Goal: Task Accomplishment & Management: Use online tool/utility

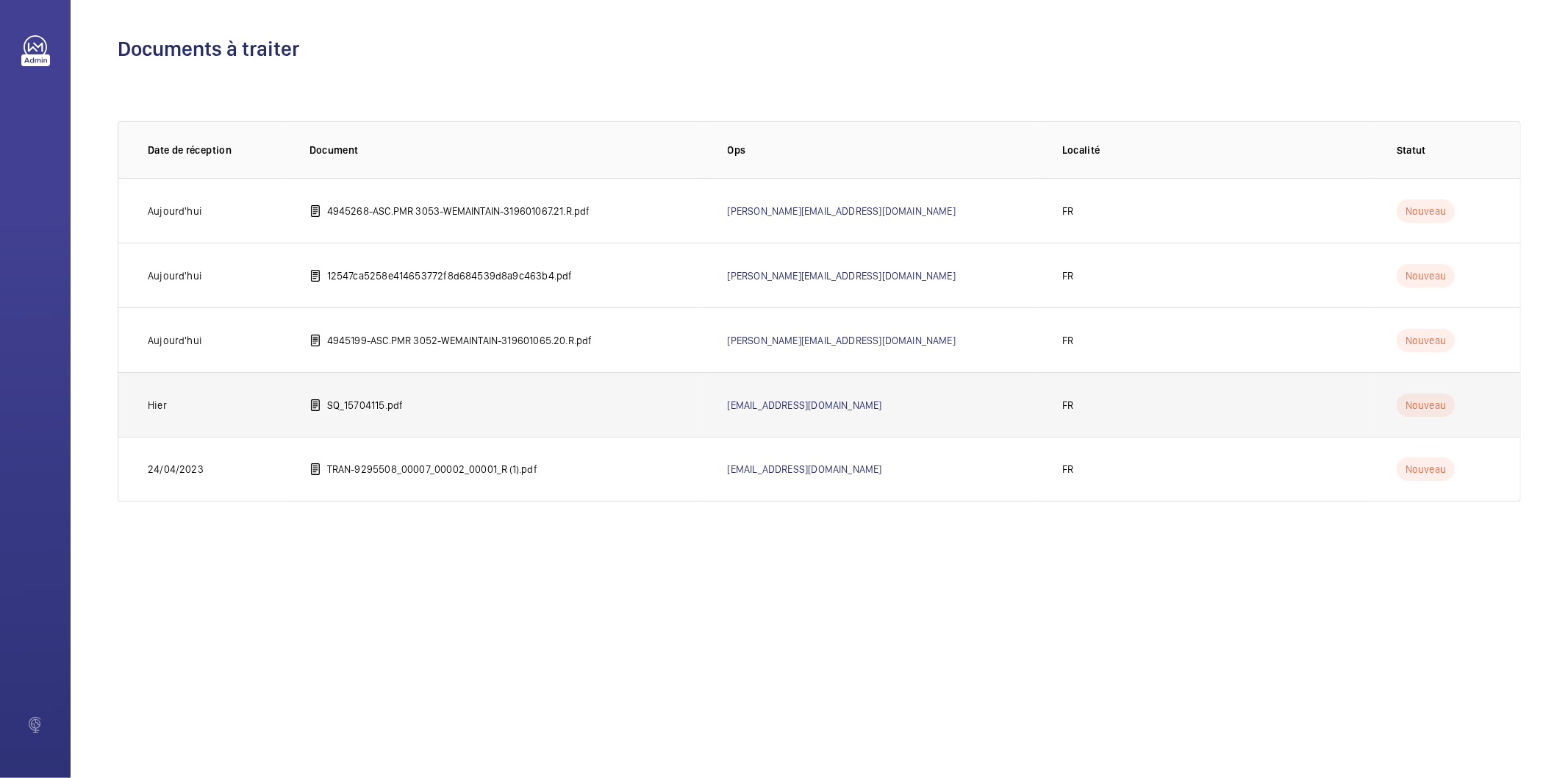
click at [350, 414] on td "SQ_15704115.pdf" at bounding box center [495, 405] width 418 height 65
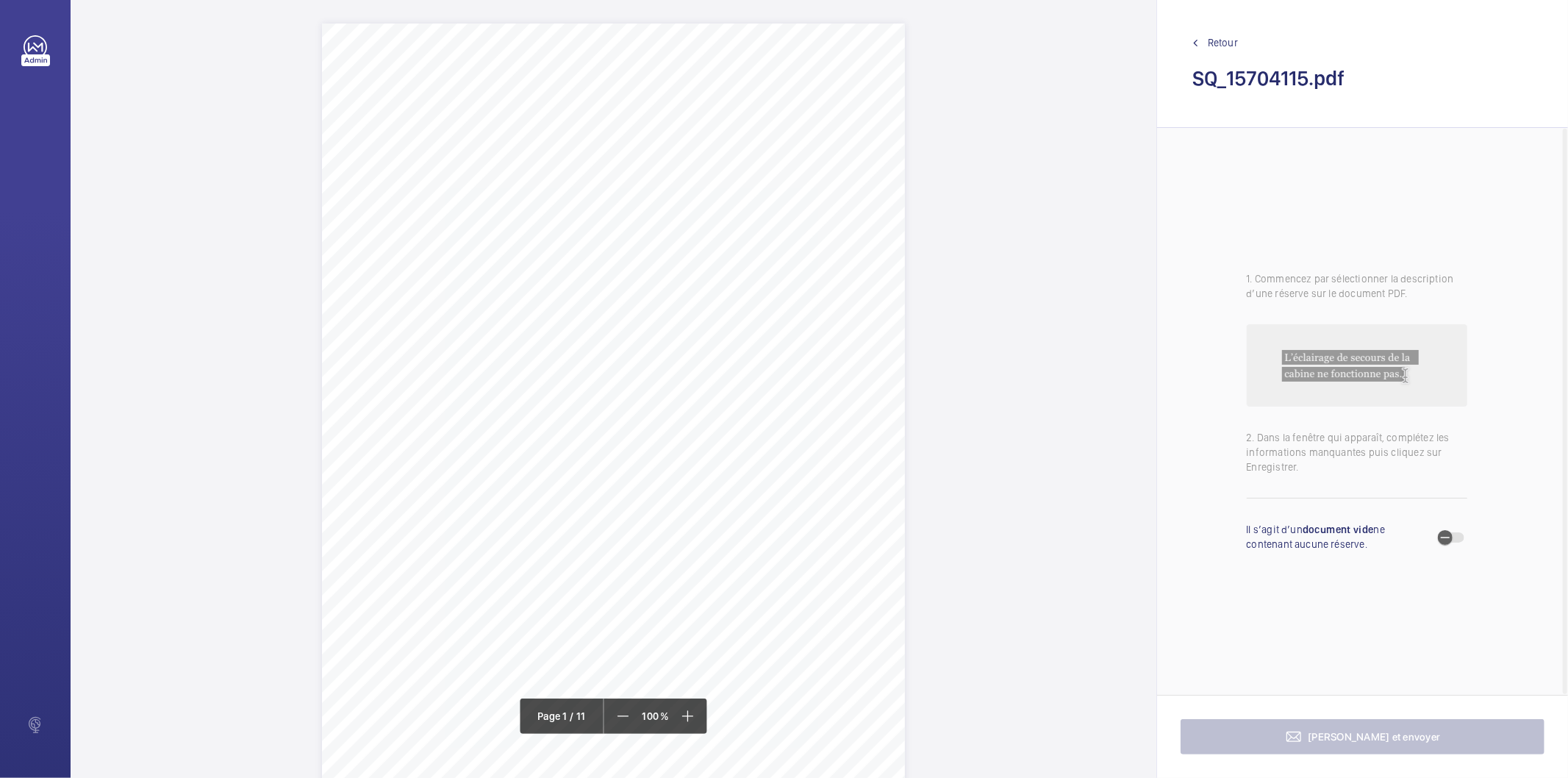
scroll to position [163, 0]
drag, startPoint x: 370, startPoint y: 350, endPoint x: 463, endPoint y: 369, distance: 94.9
click at [463, 369] on div "GOUNY & STARKLEY POUR LA SDC PARKING SILO [STREET_ADDRESS][GEOGRAPHIC_DATA] POR…" at bounding box center [613, 272] width 583 height 825
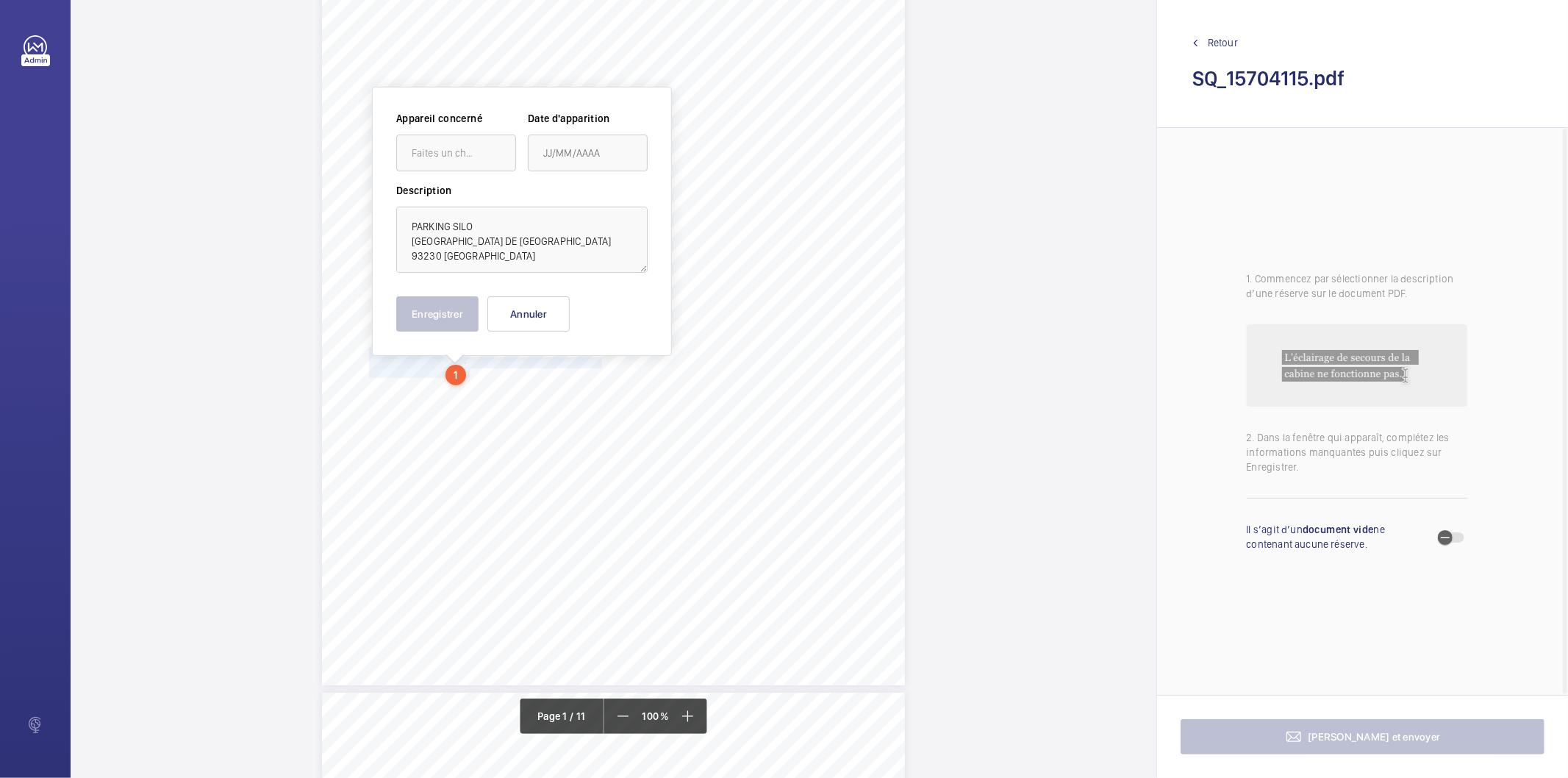
scroll to position [160, 0]
drag, startPoint x: 506, startPoint y: 261, endPoint x: 407, endPoint y: 226, distance: 105.0
click at [407, 226] on textarea "PARKING SILO RUE DE LA COMMUNE DE PARIS 93230 ROMAINVILLE" at bounding box center [522, 243] width 252 height 67
click at [539, 322] on button "Annuler" at bounding box center [528, 317] width 82 height 35
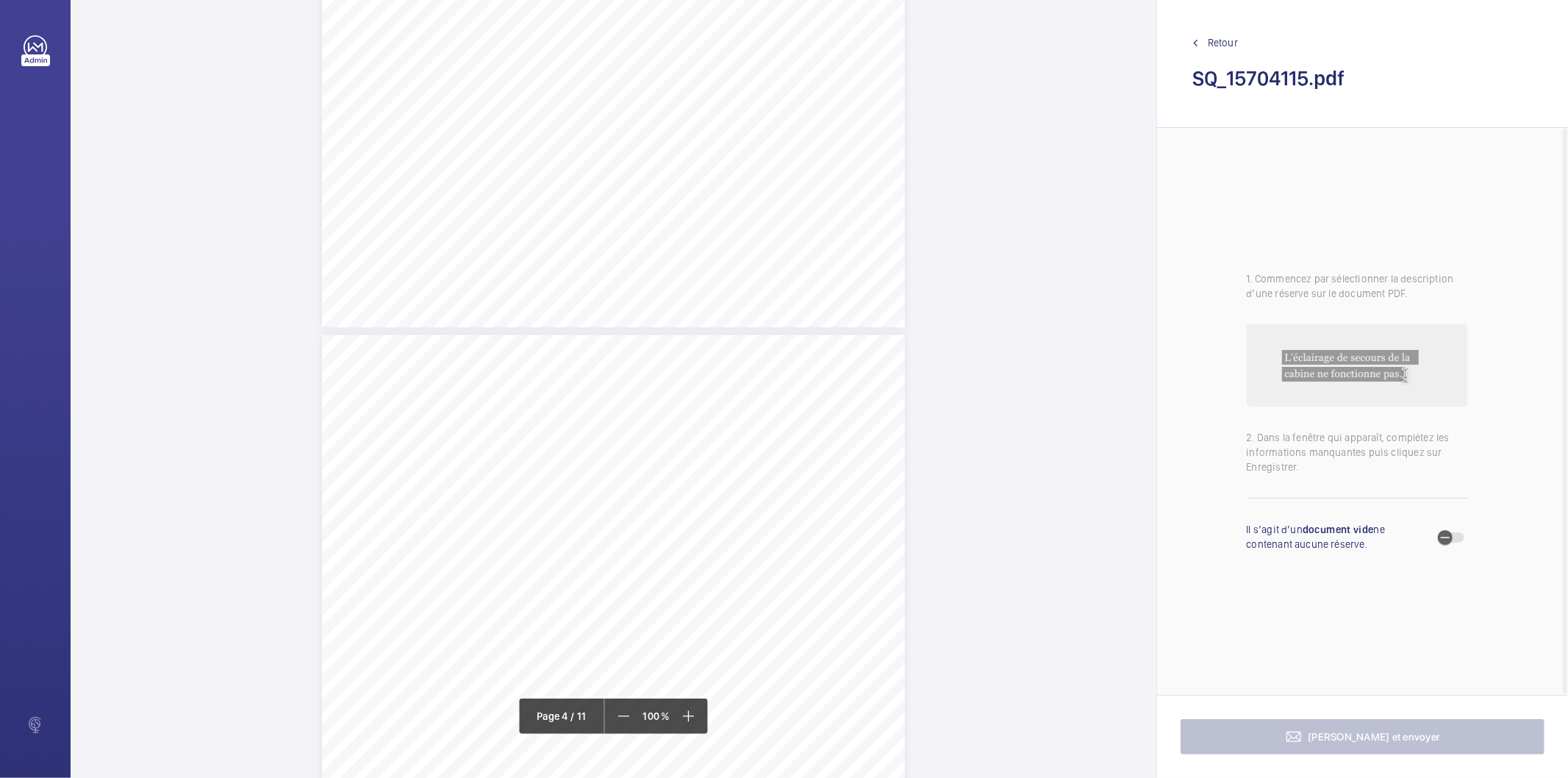
scroll to position [2203, 0]
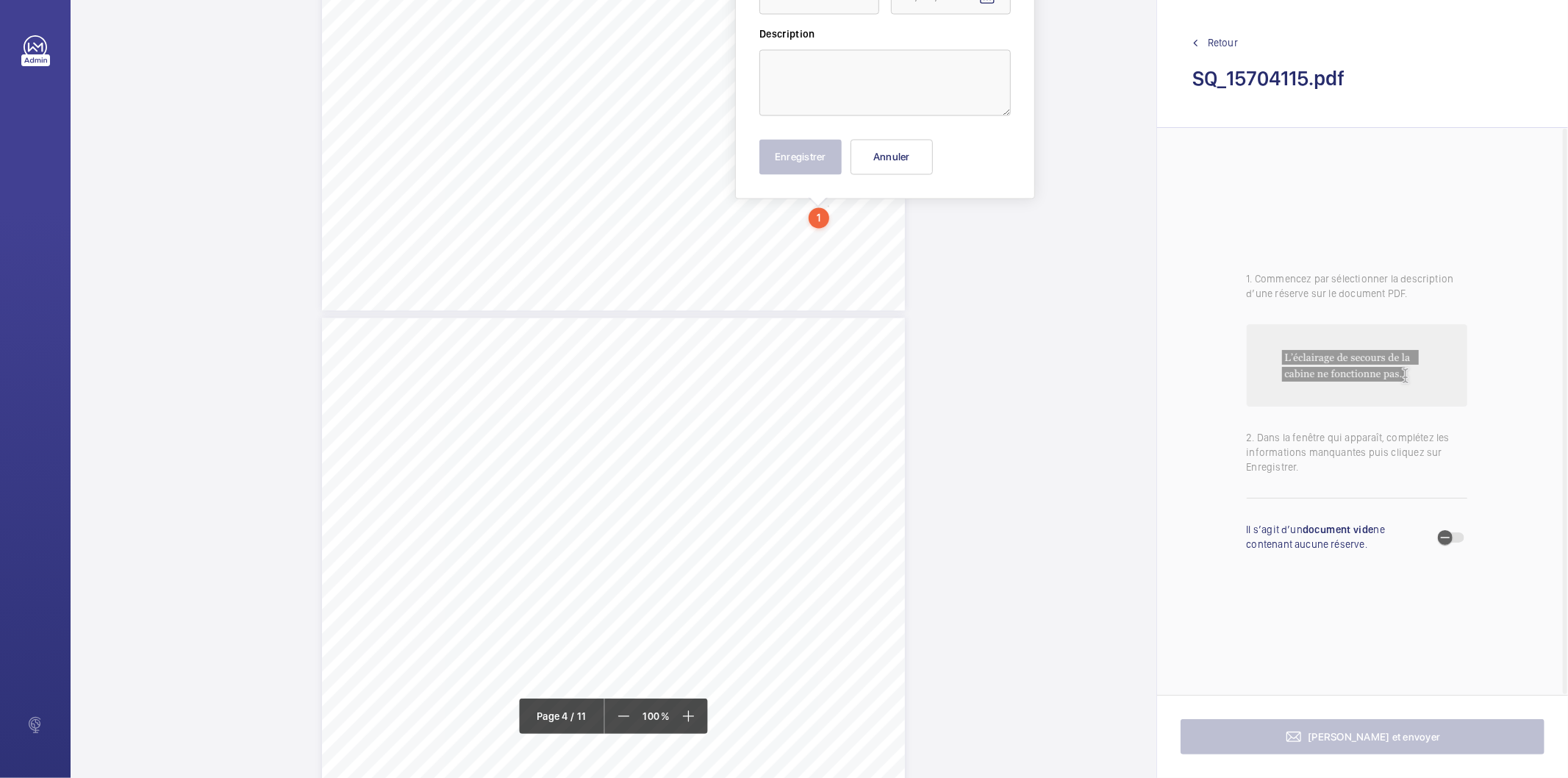
scroll to position [2043, 0]
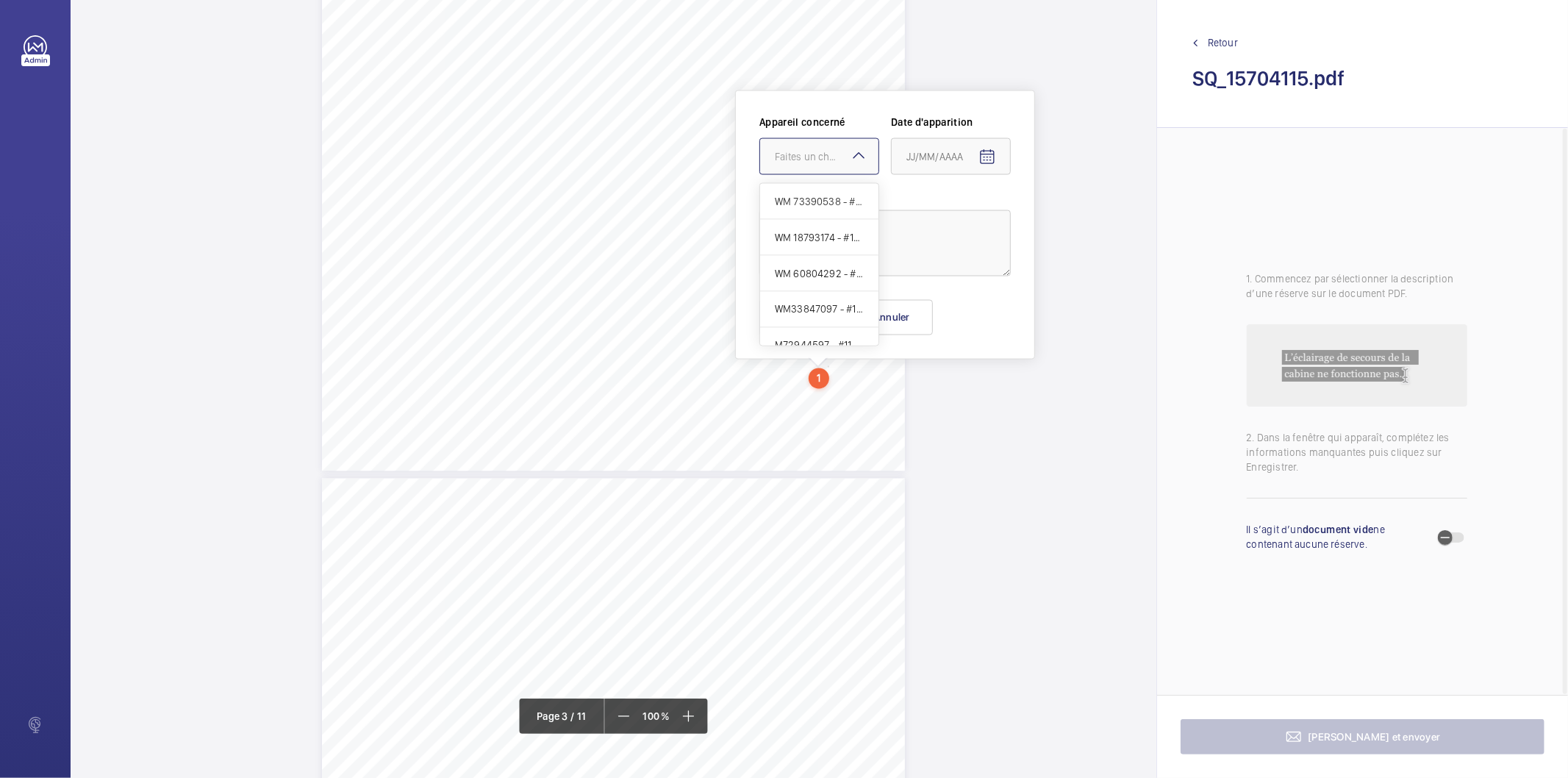
click at [840, 160] on div "Faites un choix" at bounding box center [826, 156] width 103 height 15
click at [920, 326] on button "Annuler" at bounding box center [892, 317] width 82 height 35
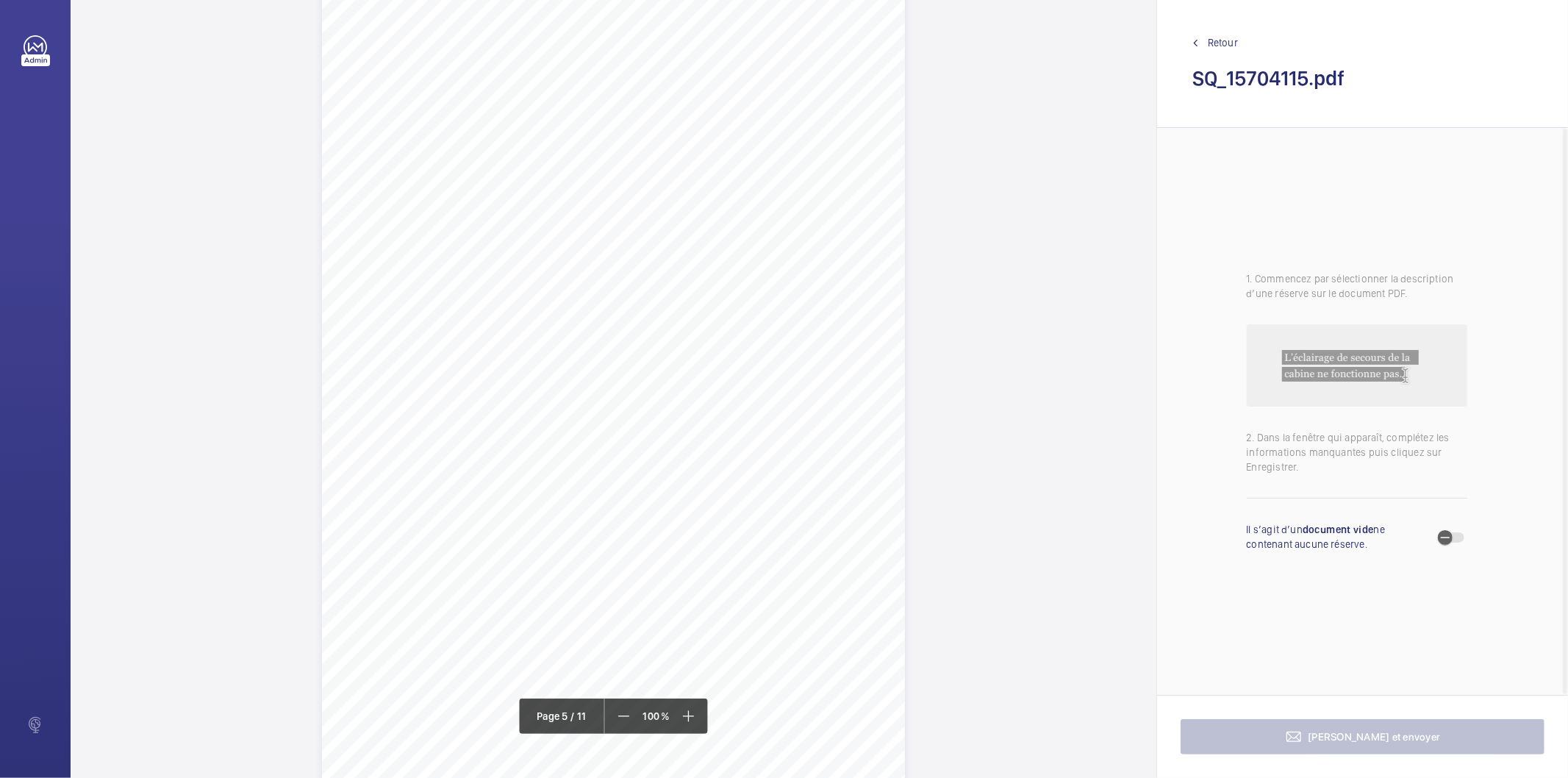
scroll to position [3351, 0]
click at [777, 232] on div "Affaire n° : 2205908A0000030/3000 / Référence du rapport : 908A0/PAG/25/036 Nat…" at bounding box center [613, 416] width 583 height 825
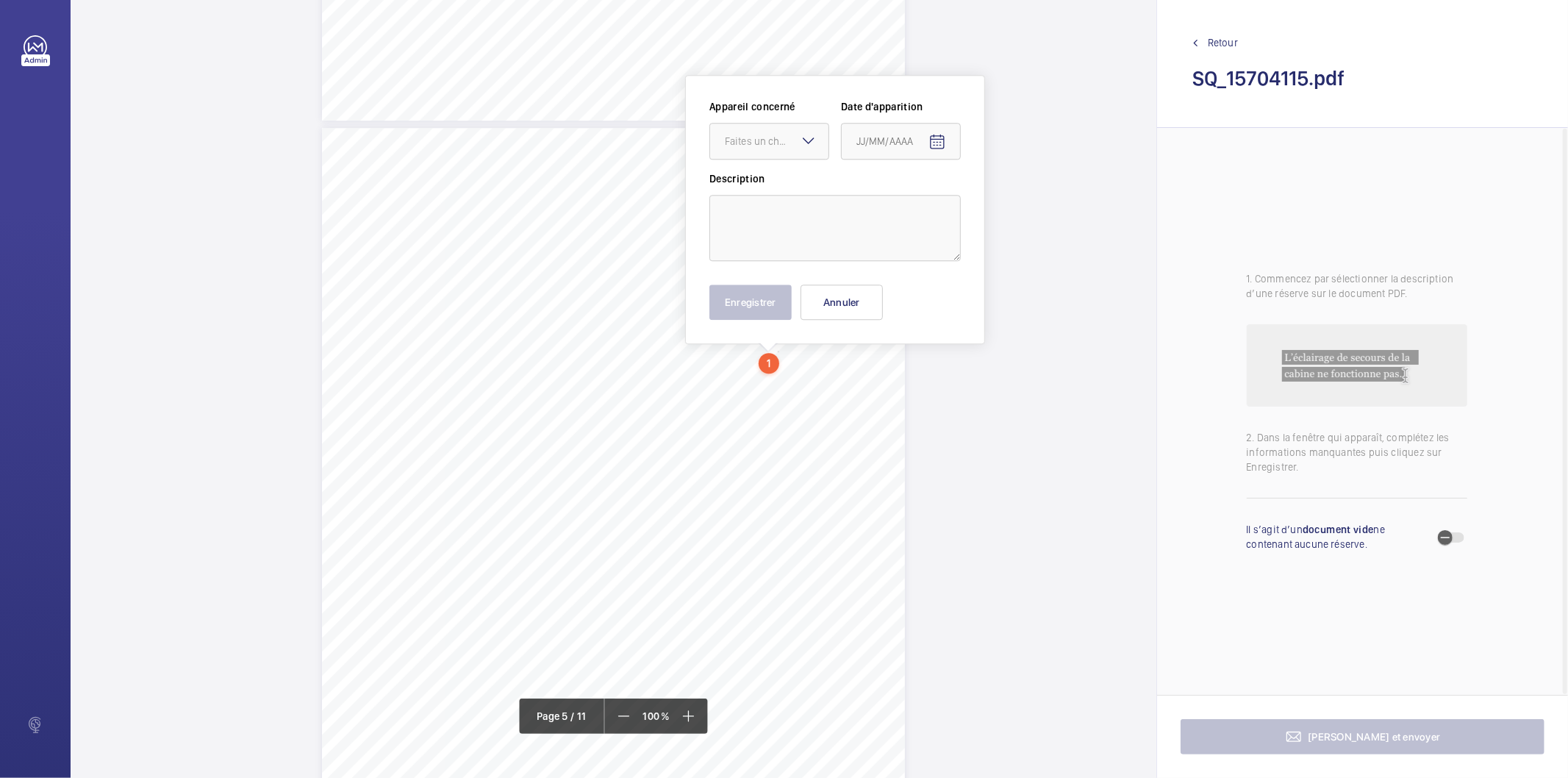
scroll to position [3211, 0]
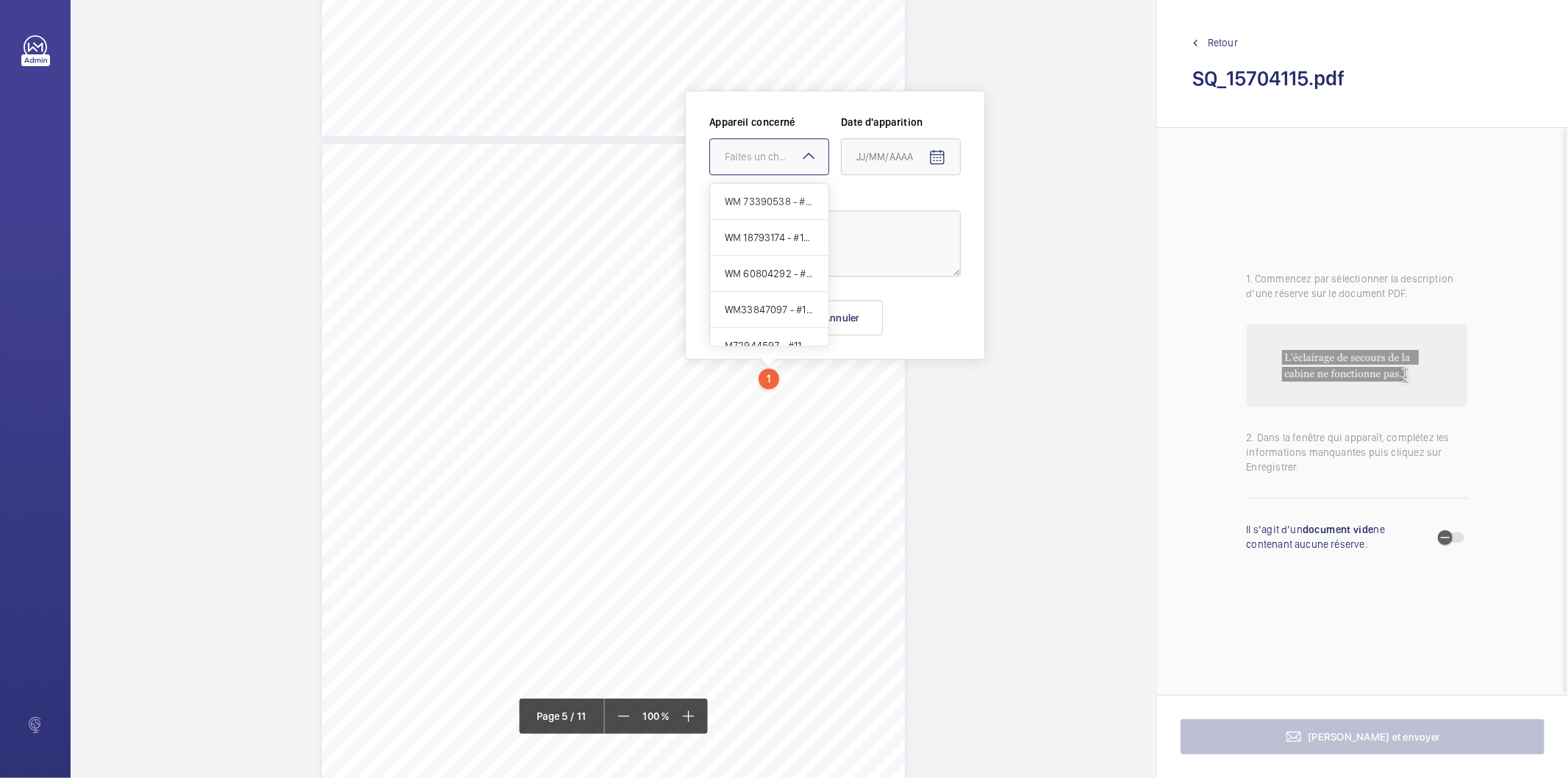
click at [809, 151] on mat-icon at bounding box center [808, 155] width 18 height 18
click at [774, 199] on span "WM 73390538 - #11477856" at bounding box center [769, 201] width 89 height 15
click at [936, 151] on mat-icon "Open calendar" at bounding box center [937, 157] width 18 height 18
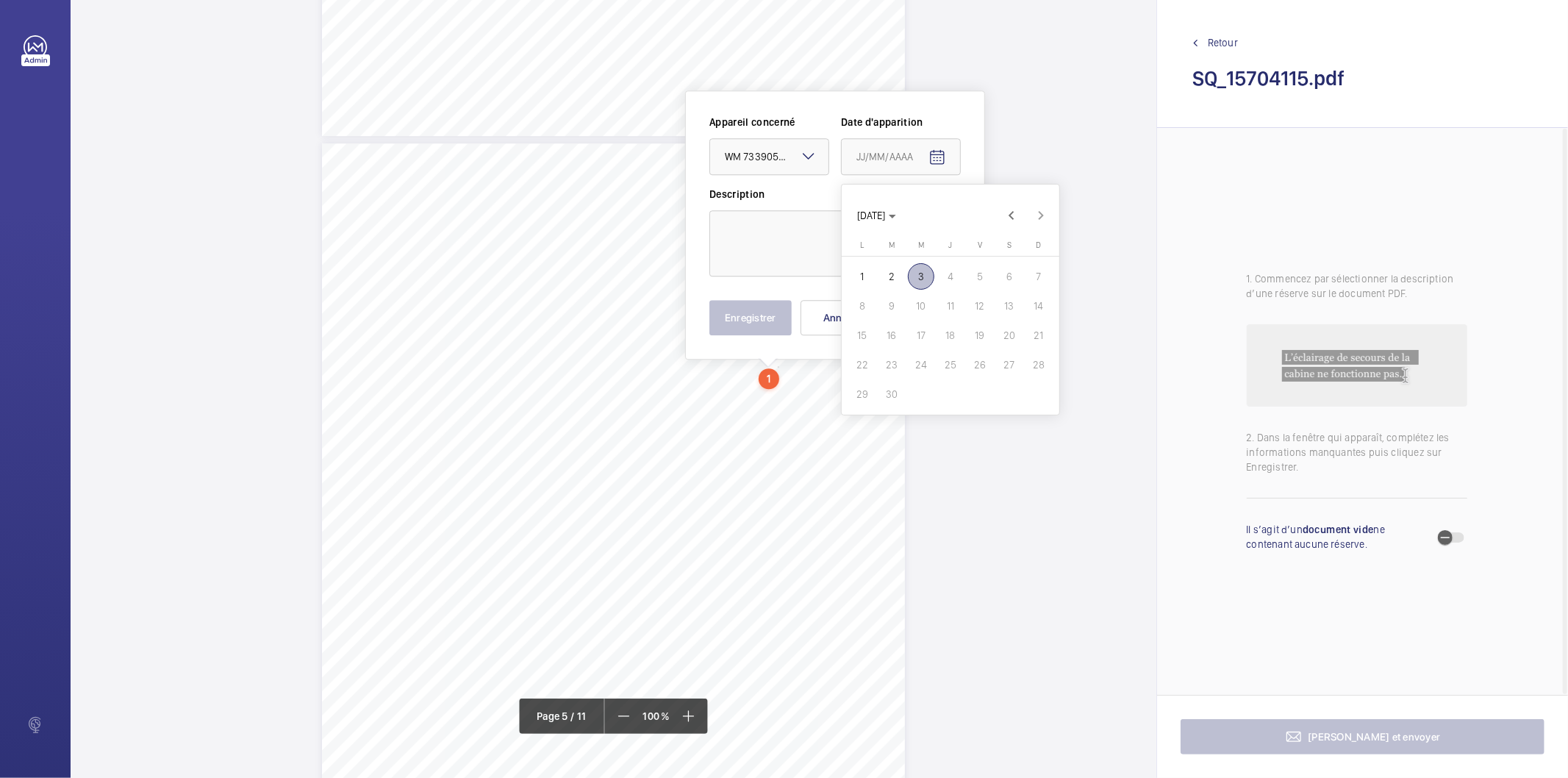
click at [890, 267] on span "2" at bounding box center [891, 276] width 26 height 26
type input "02/09/2025"
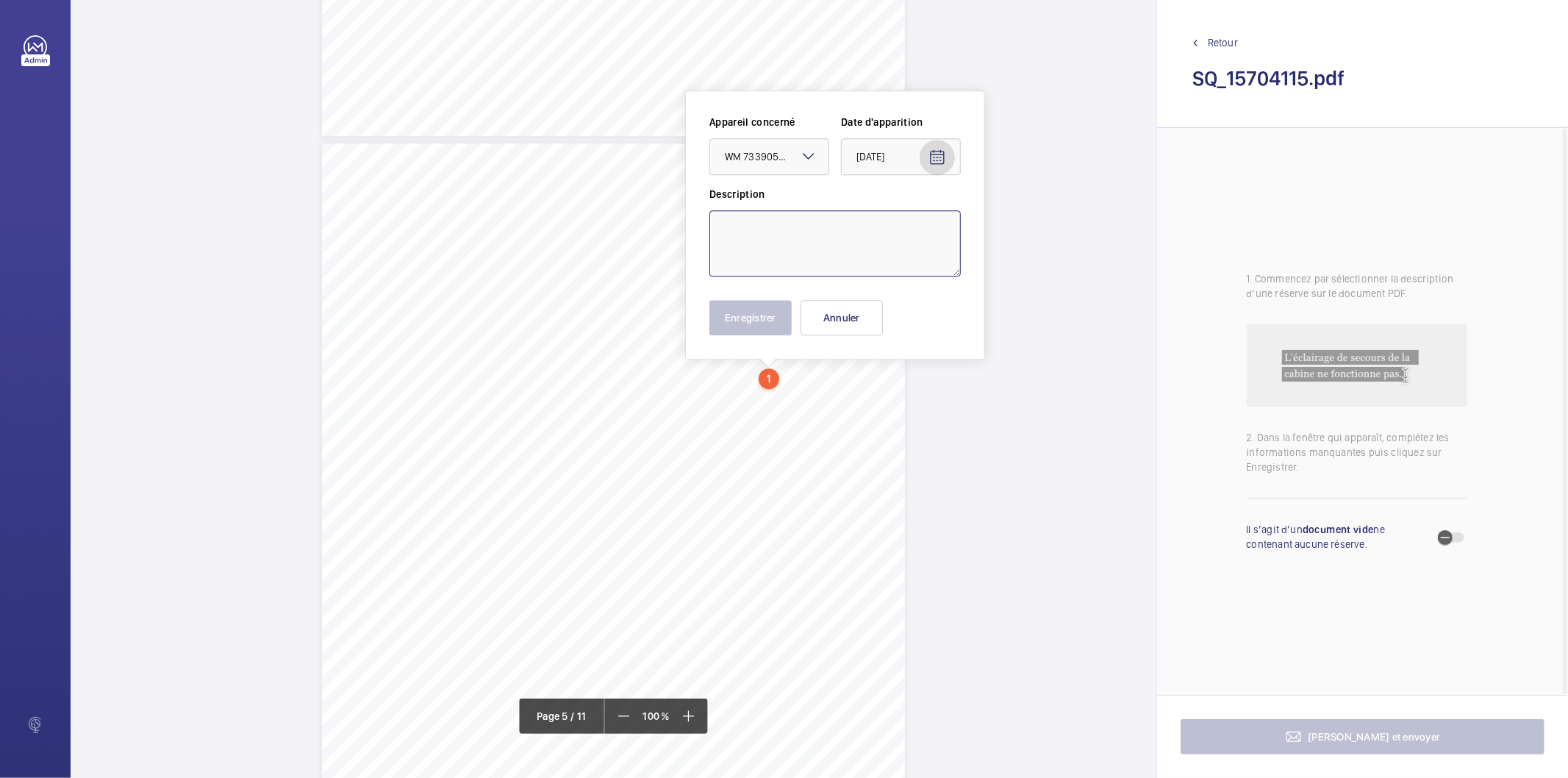
click at [840, 239] on textarea at bounding box center [835, 243] width 252 height 67
type textarea "tes"
click at [777, 322] on button "Enregistrer" at bounding box center [750, 317] width 82 height 35
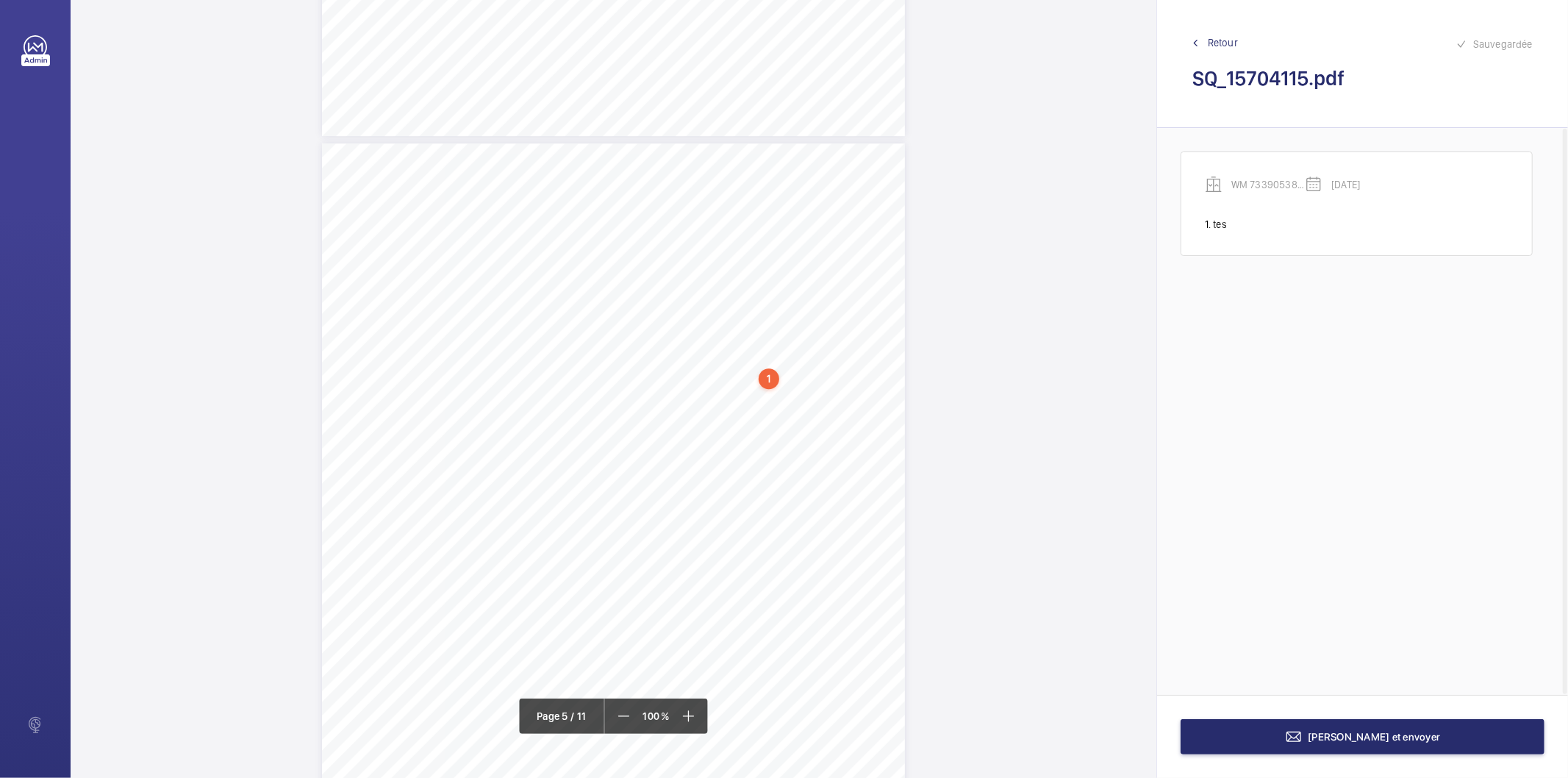
click at [775, 377] on div "1" at bounding box center [769, 379] width 20 height 20
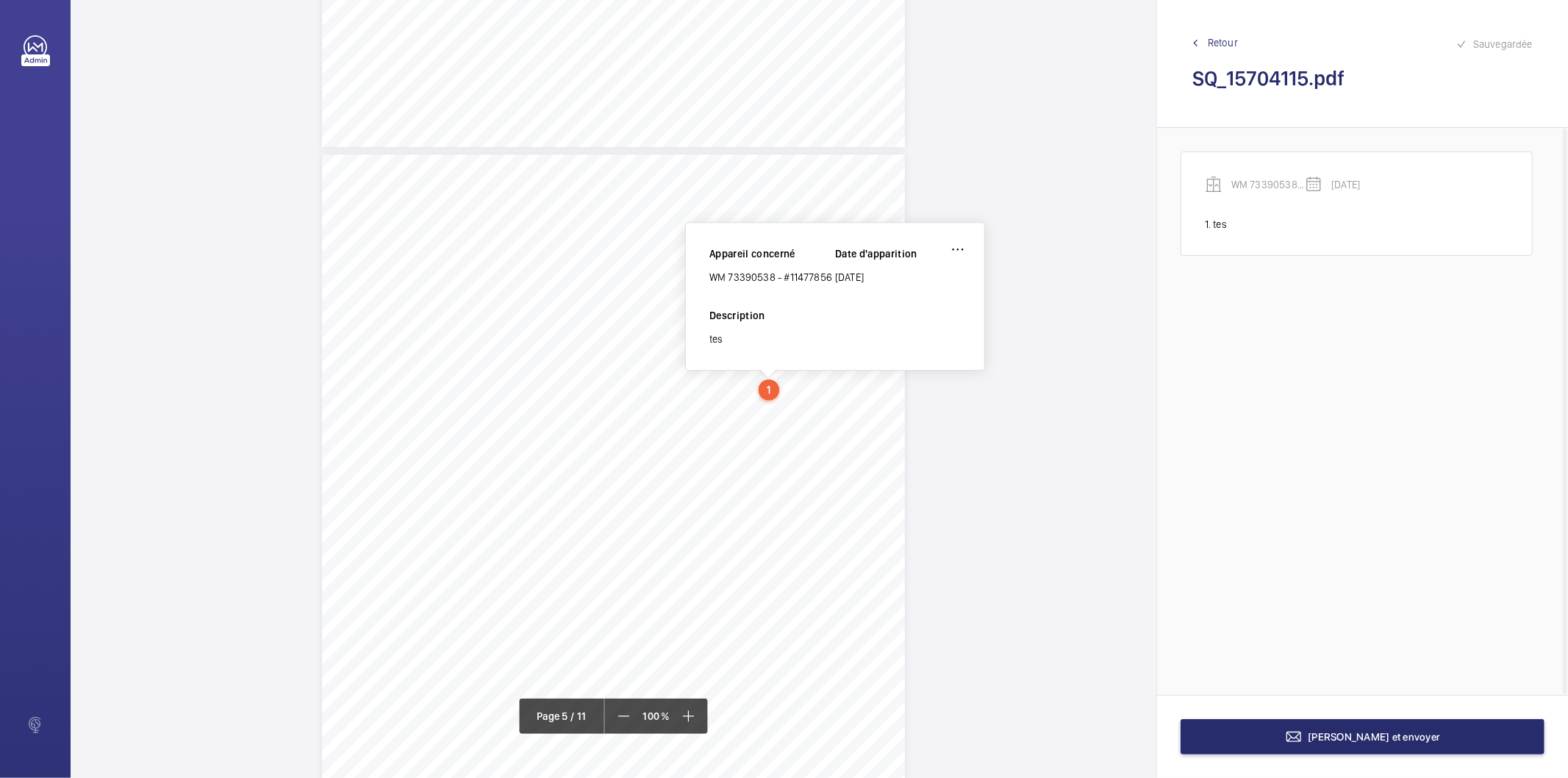
click at [825, 278] on div "WM 73390538 - #11477856" at bounding box center [772, 277] width 125 height 15
copy div "WM 73390538 - #11477856"
click at [957, 251] on wm-front-icon-button at bounding box center [958, 249] width 35 height 35
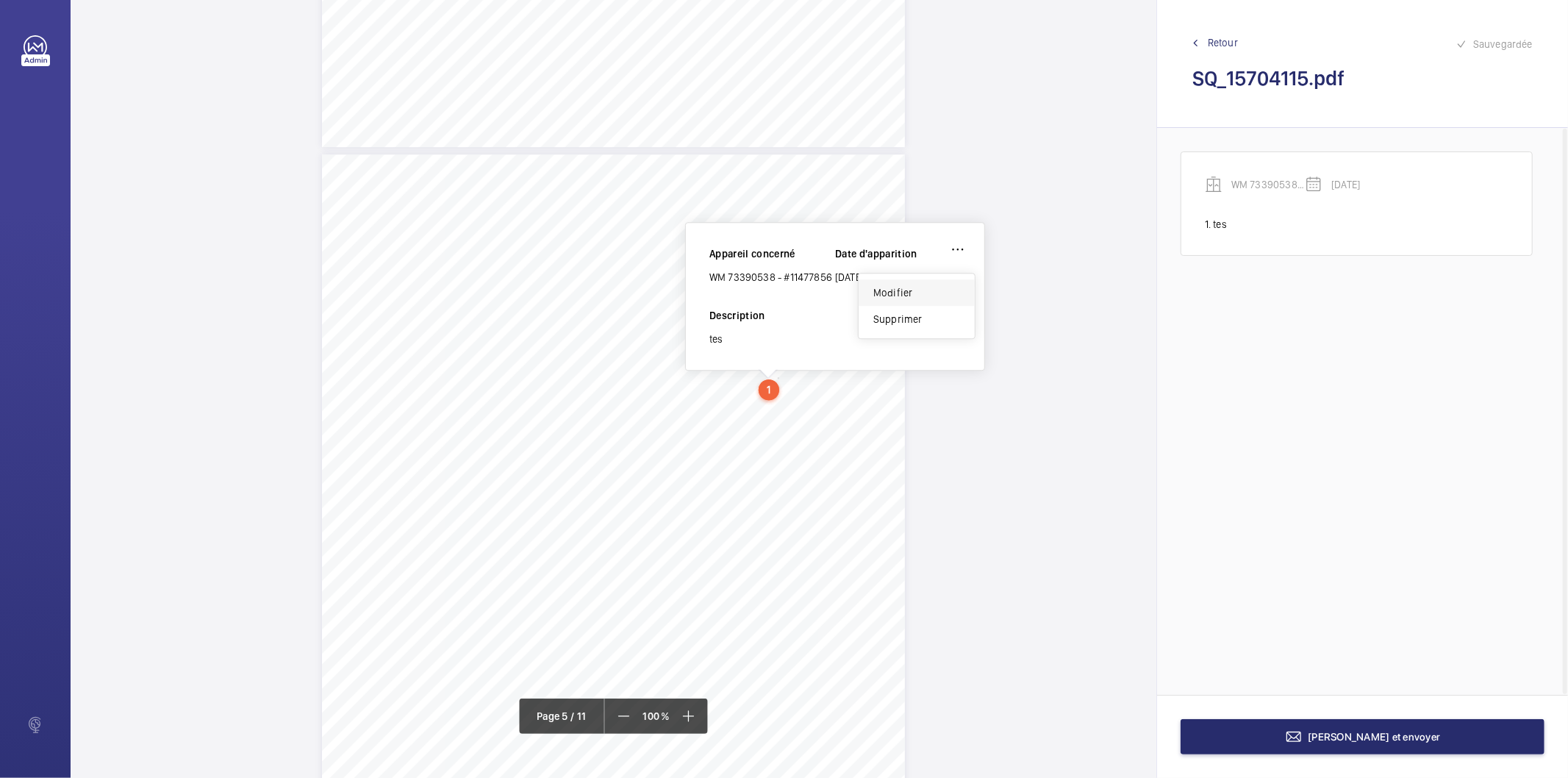
click at [921, 295] on div "Modifier" at bounding box center [917, 292] width 116 height 26
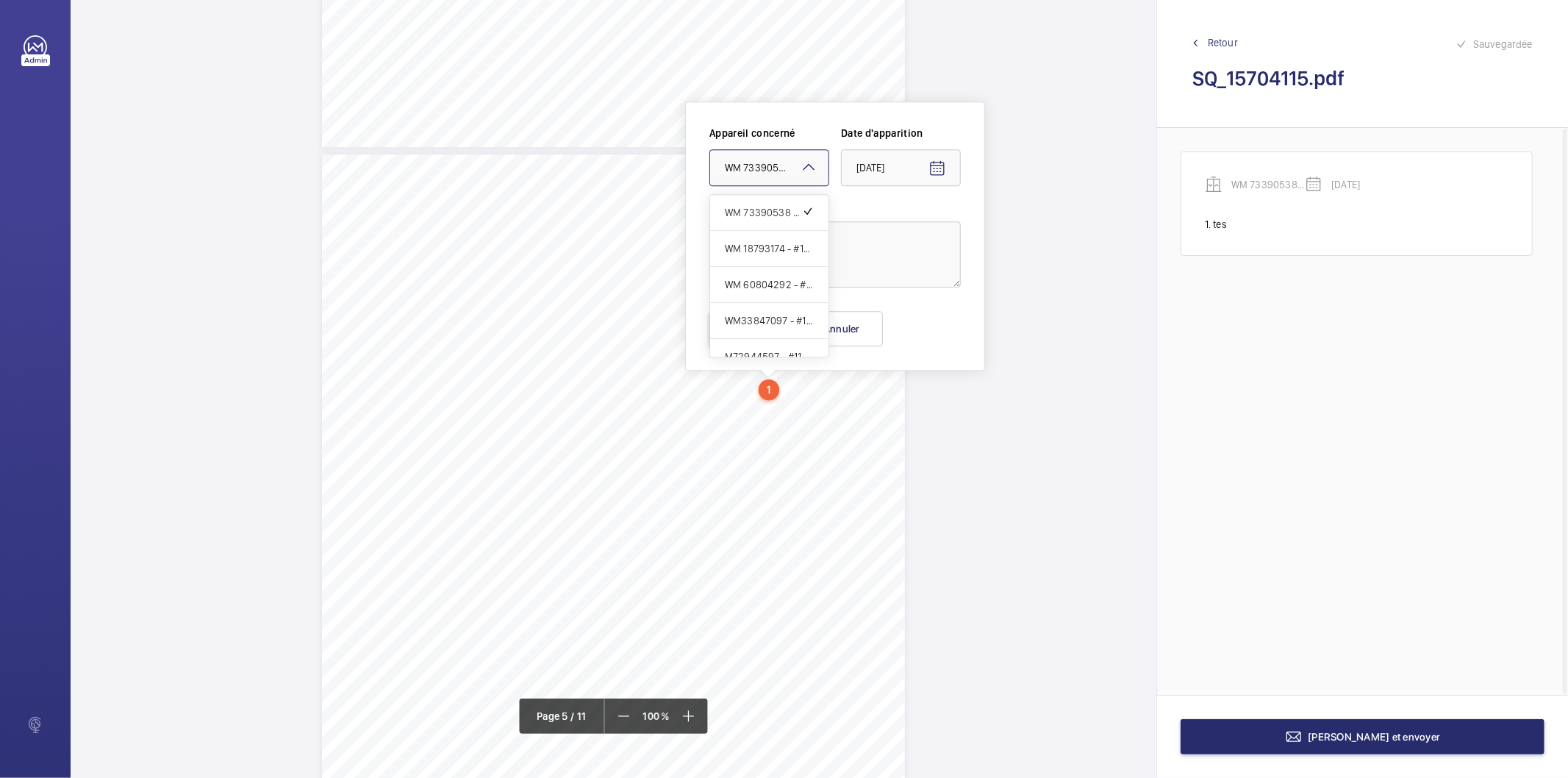
click at [807, 165] on mat-icon at bounding box center [808, 167] width 18 height 18
click at [759, 252] on span "WM 18793174 - #11477854" at bounding box center [769, 249] width 89 height 15
click at [765, 331] on button "Enregistrer" at bounding box center [750, 328] width 82 height 35
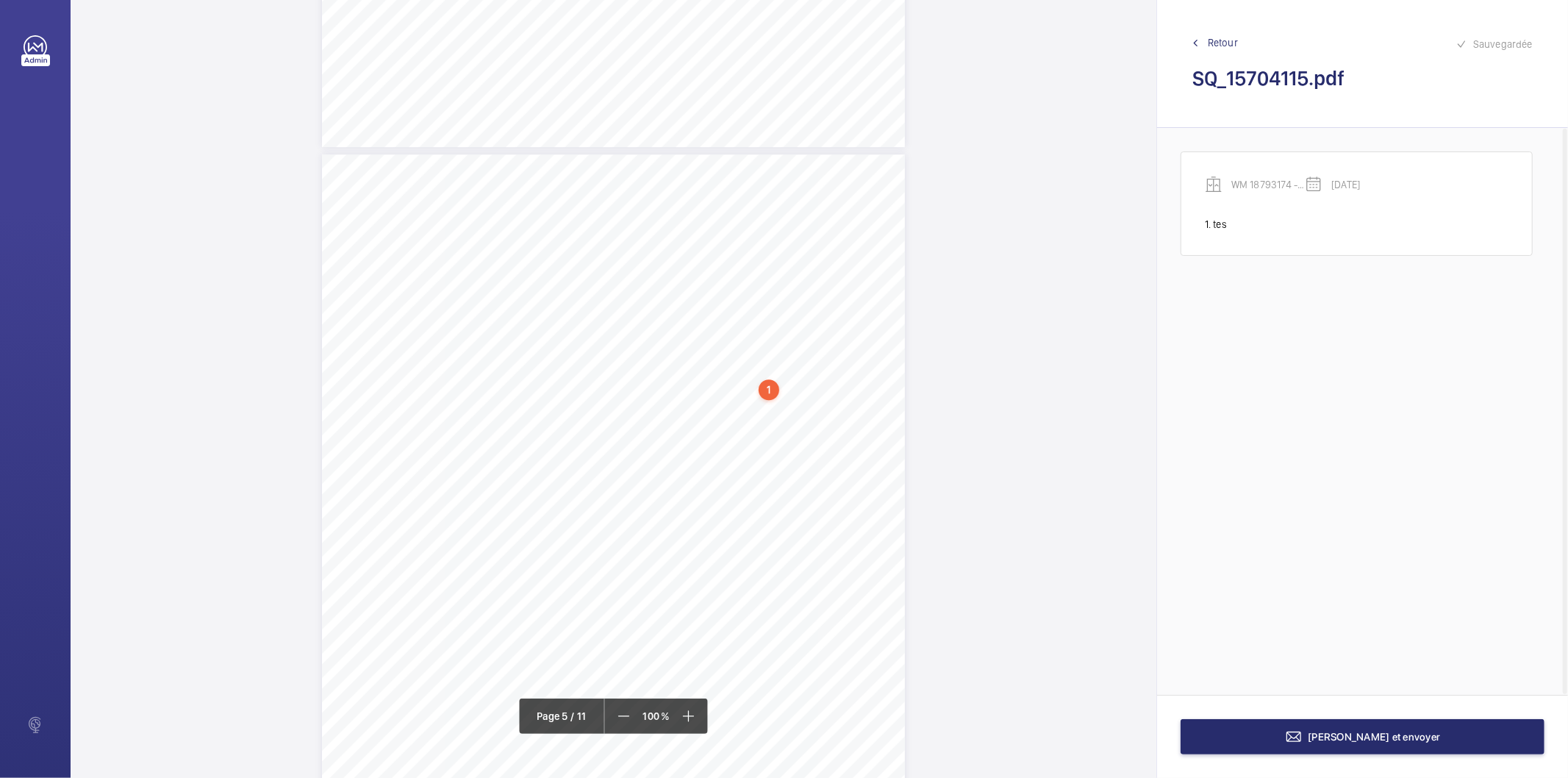
click at [770, 389] on div "1" at bounding box center [769, 389] width 20 height 20
click at [800, 273] on div "WM 18793174 - #11477854" at bounding box center [772, 277] width 125 height 15
copy div "WM 18793174 - #11477854"
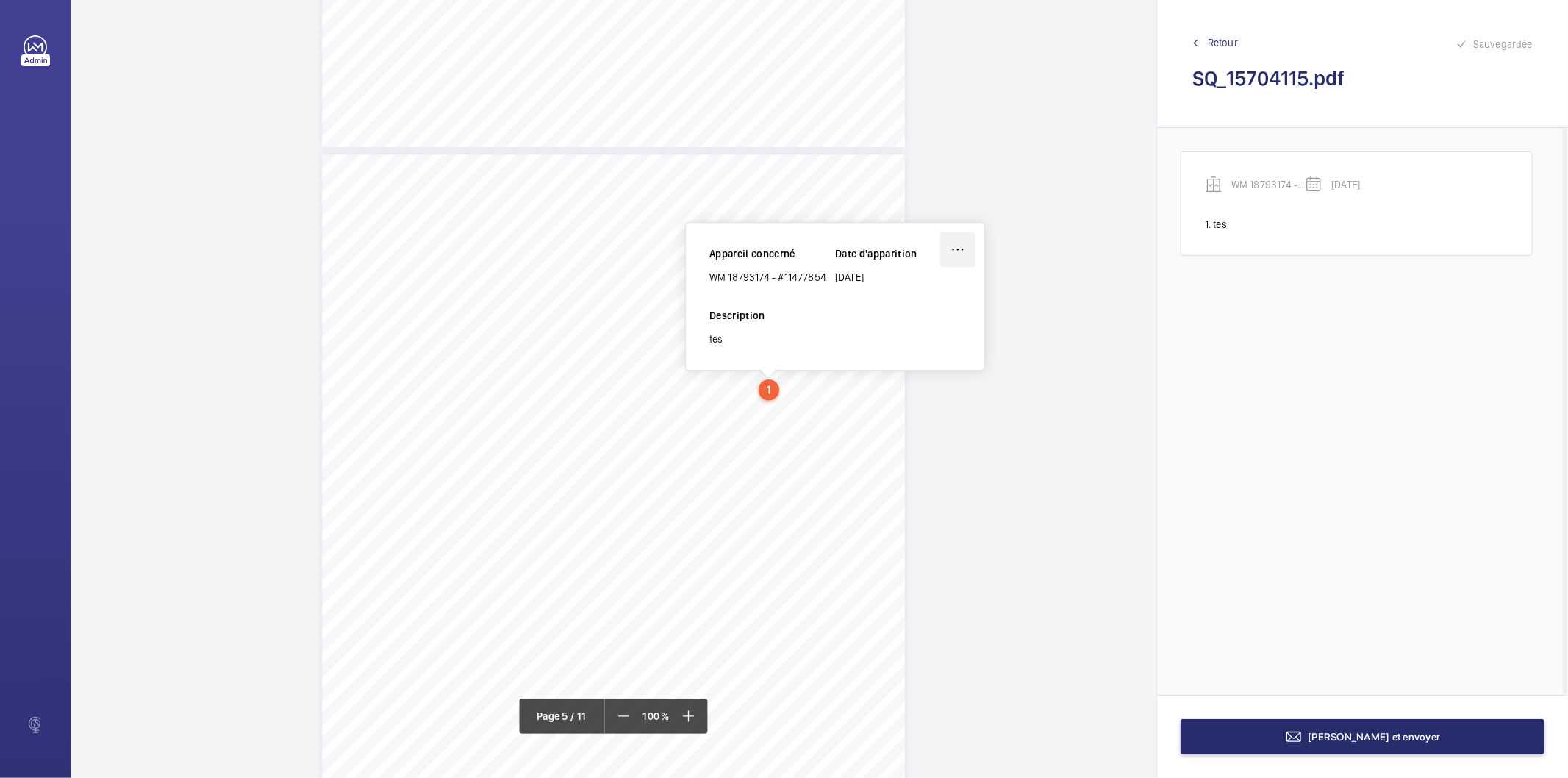
click at [958, 247] on wm-front-icon-button at bounding box center [958, 249] width 35 height 35
click at [932, 291] on div "Modifier" at bounding box center [917, 292] width 116 height 26
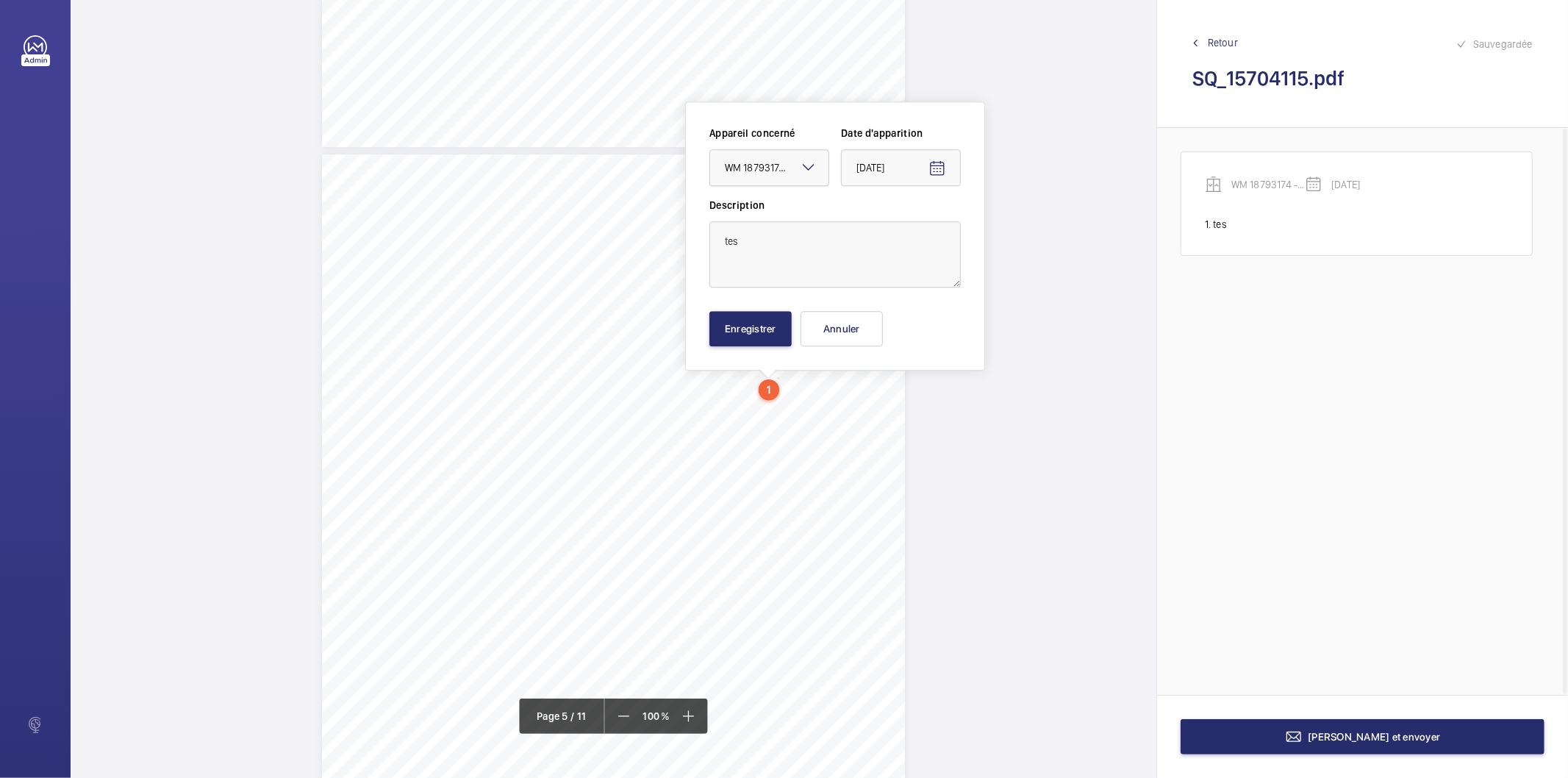
click at [758, 162] on span "WM 18793174 - #11477854" at bounding box center [783, 167] width 116 height 14
click at [770, 290] on span "WM 60804292 - #11477855" at bounding box center [769, 284] width 89 height 15
click at [759, 340] on button "Enregistrer" at bounding box center [750, 328] width 82 height 35
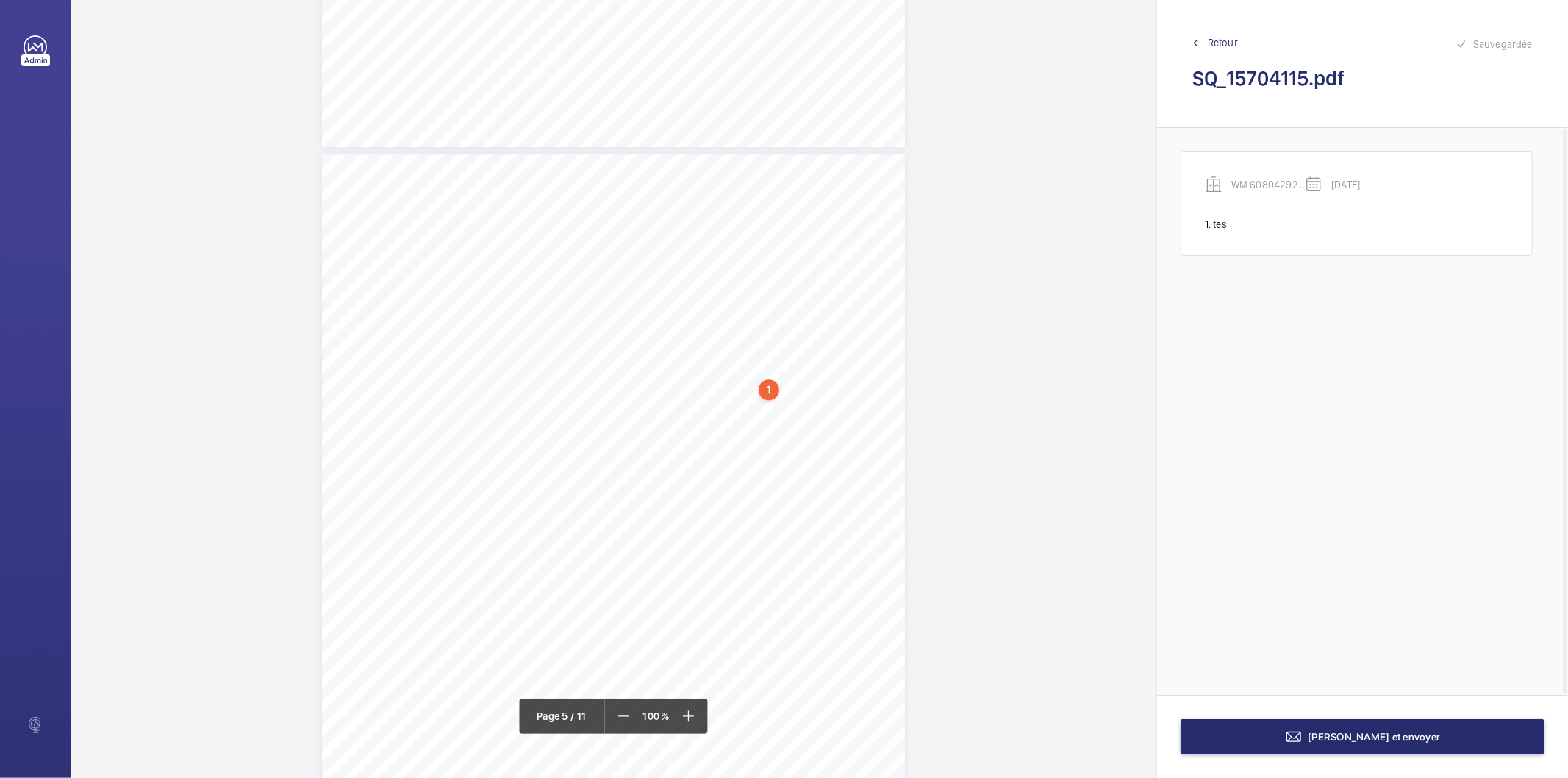
click at [767, 387] on div "1" at bounding box center [769, 389] width 20 height 20
click at [770, 278] on div "WM 60804292 - #11477855" at bounding box center [772, 277] width 125 height 15
copy div "WM 60804292 - #11477855"
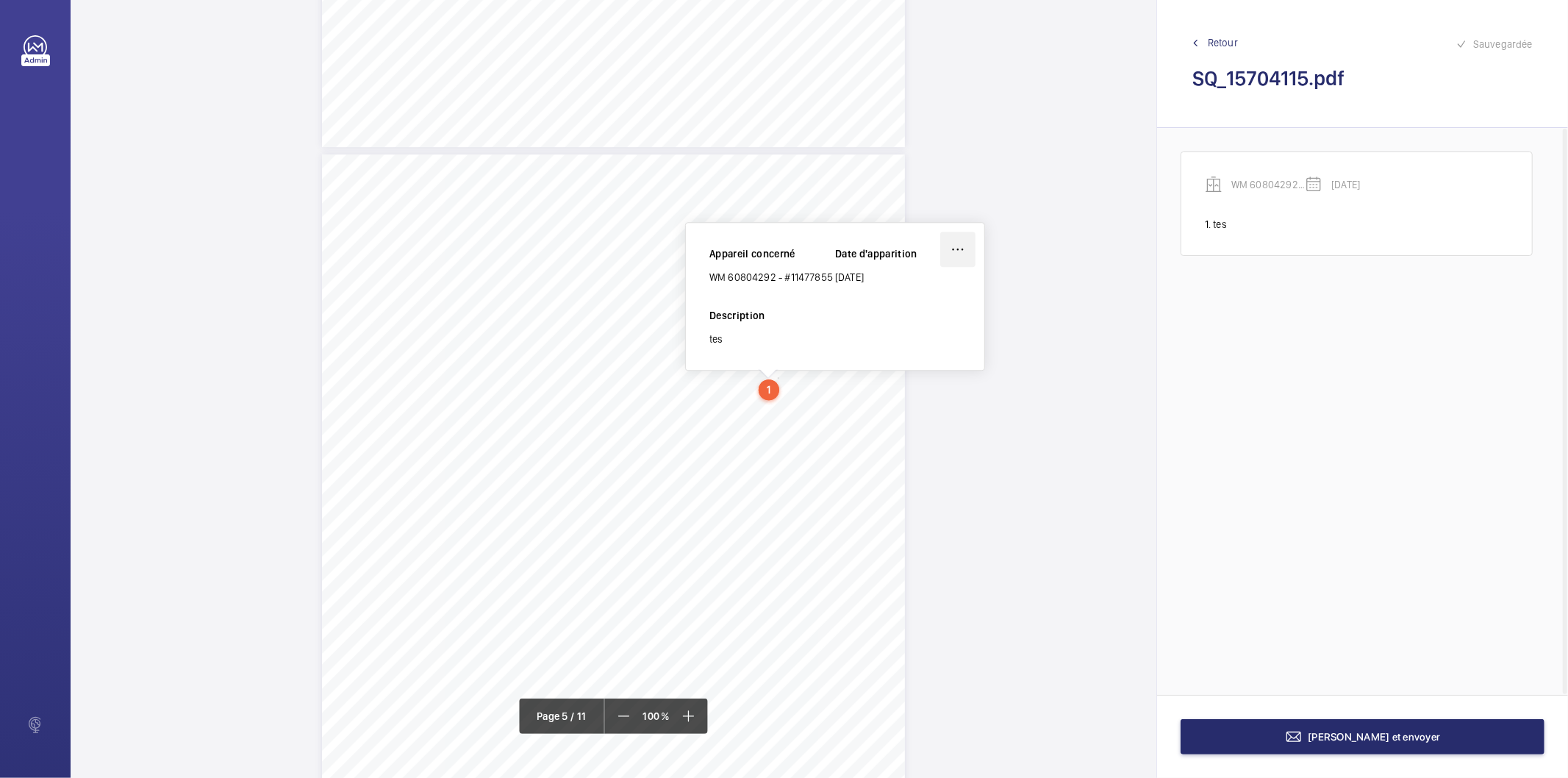
click at [956, 244] on wm-front-icon-button at bounding box center [958, 249] width 35 height 35
click at [912, 295] on div "Modifier" at bounding box center [917, 292] width 116 height 26
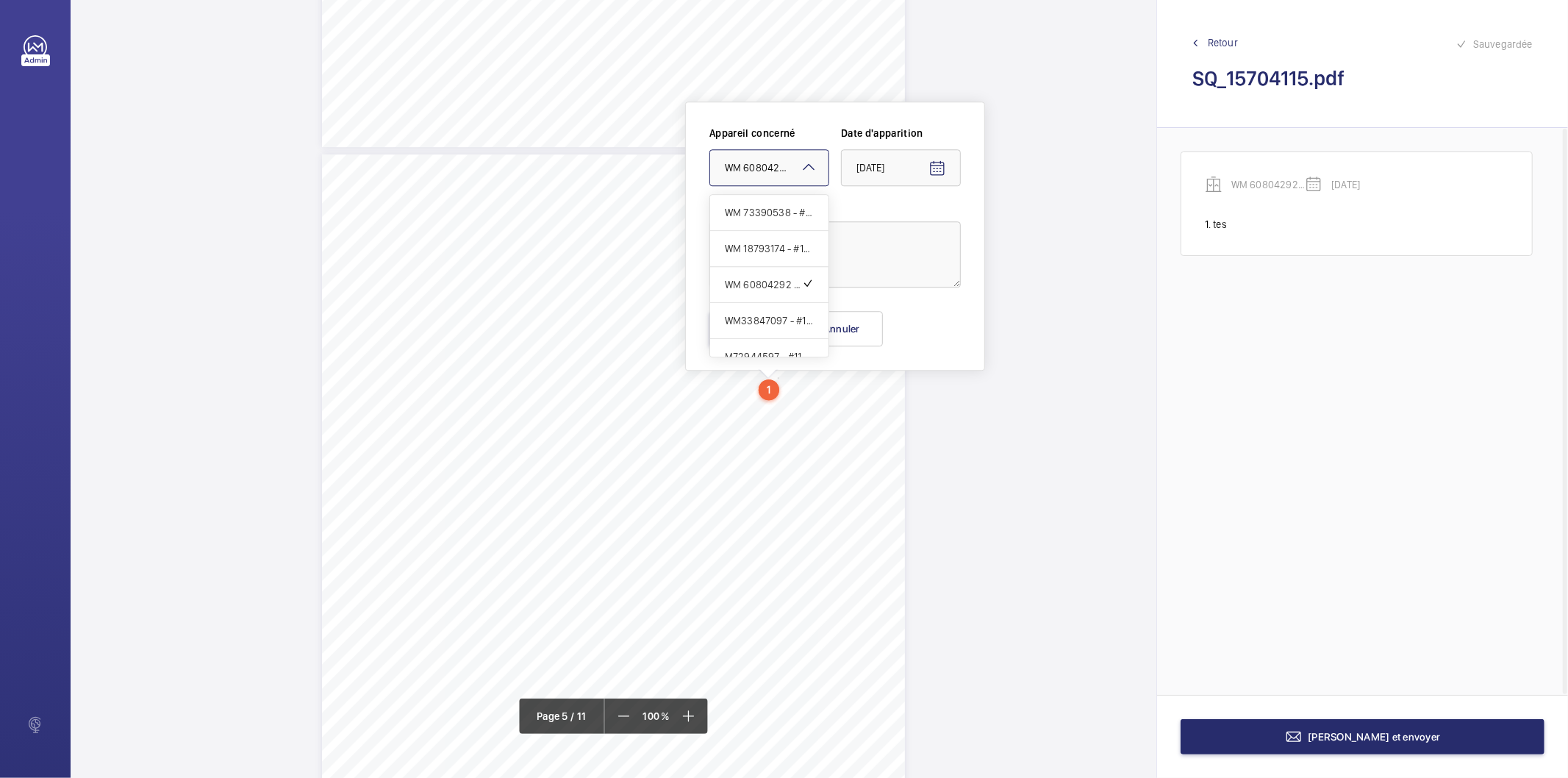
click at [798, 173] on span "WM 60804292 - #11477855" at bounding box center [786, 167] width 123 height 14
click at [767, 313] on span "WM33847097 - #11477839" at bounding box center [769, 320] width 89 height 15
click at [757, 331] on button "Enregistrer" at bounding box center [750, 328] width 82 height 35
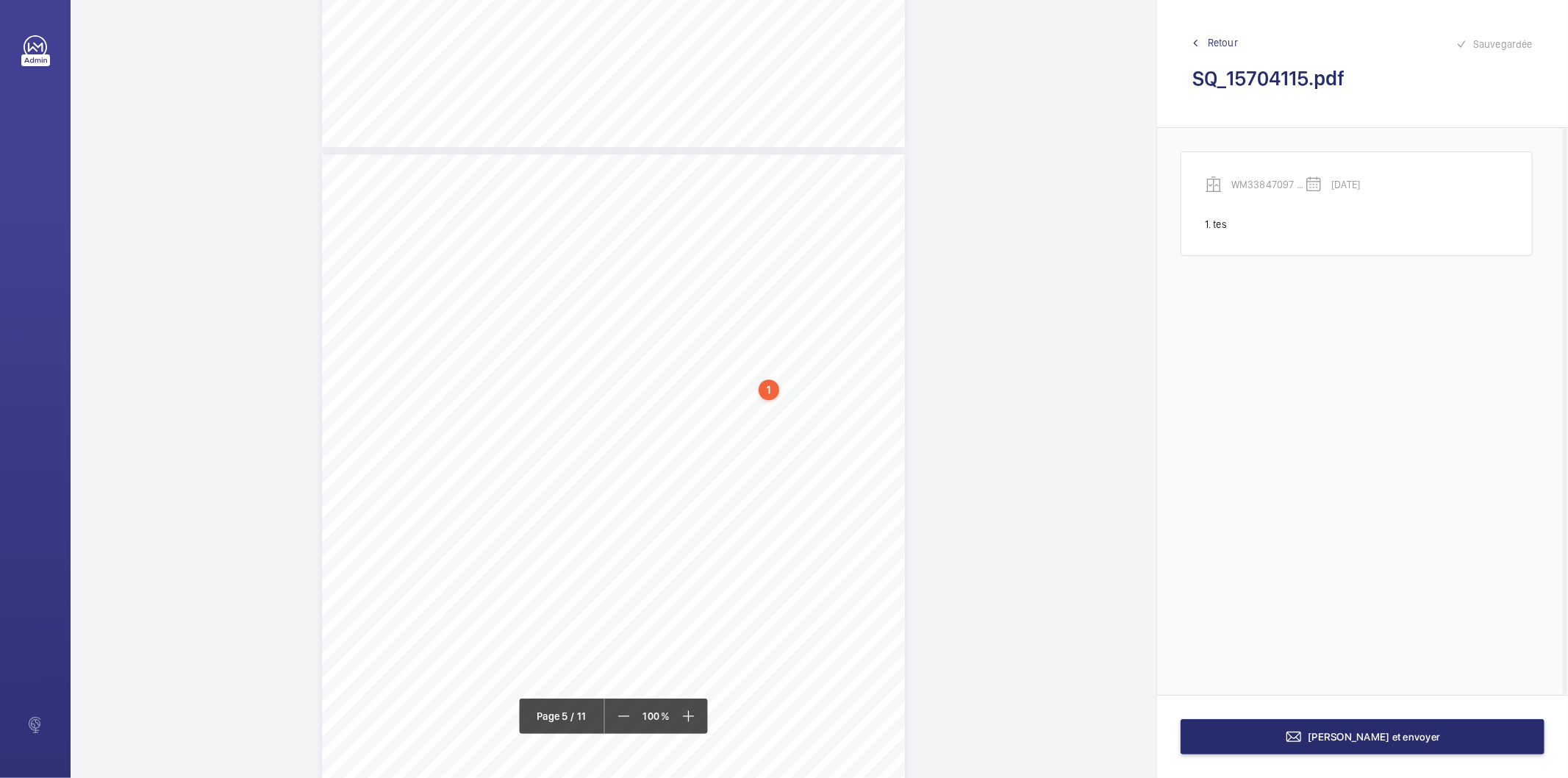
click at [771, 390] on div "1" at bounding box center [769, 389] width 20 height 20
click at [783, 277] on div "WM33847097 - #11477839" at bounding box center [772, 277] width 125 height 15
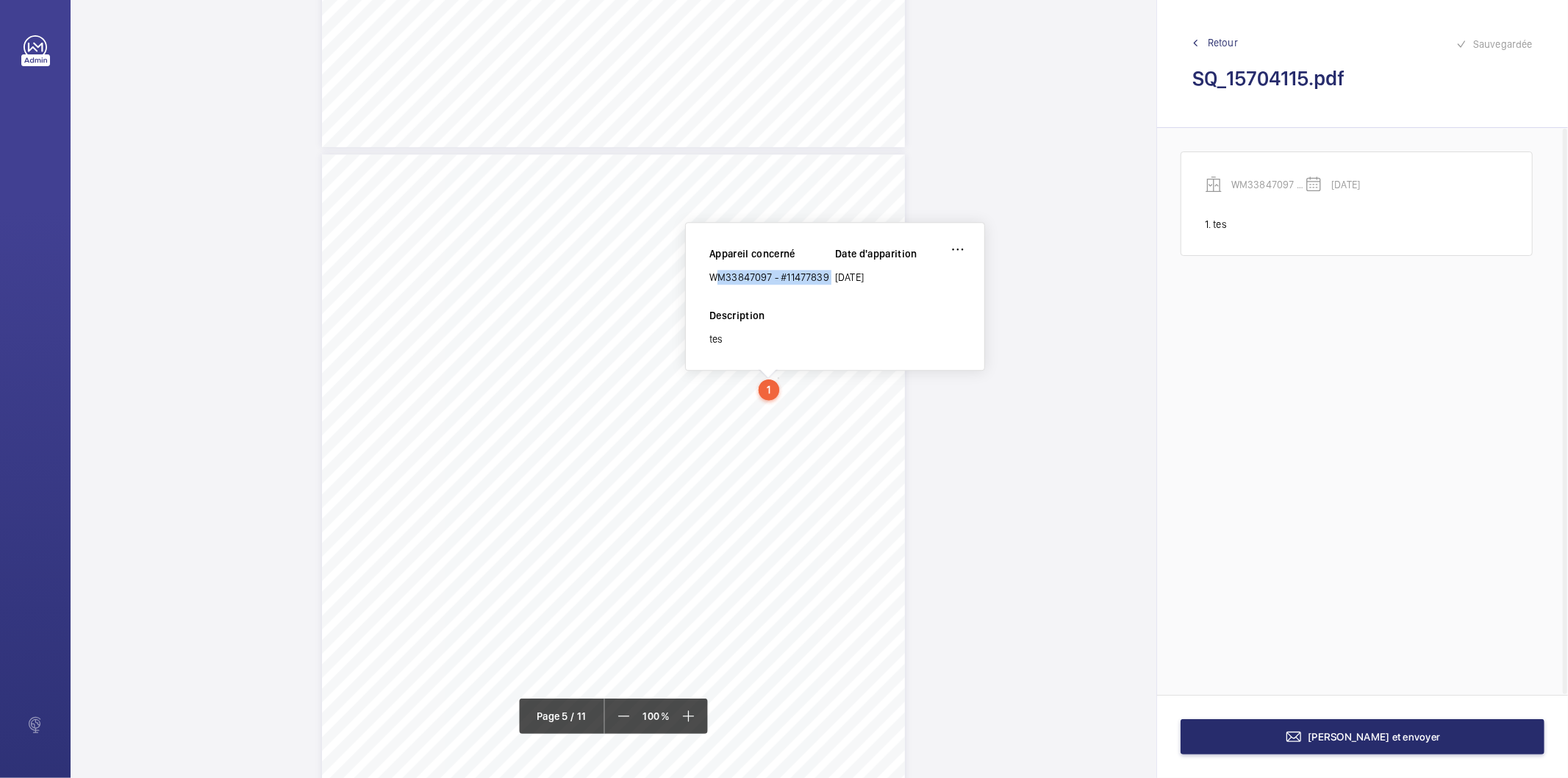
copy div "WM33847097 - #11477839"
click at [956, 247] on wm-front-icon-button at bounding box center [958, 249] width 35 height 35
click at [898, 284] on div "Modifier" at bounding box center [917, 292] width 116 height 26
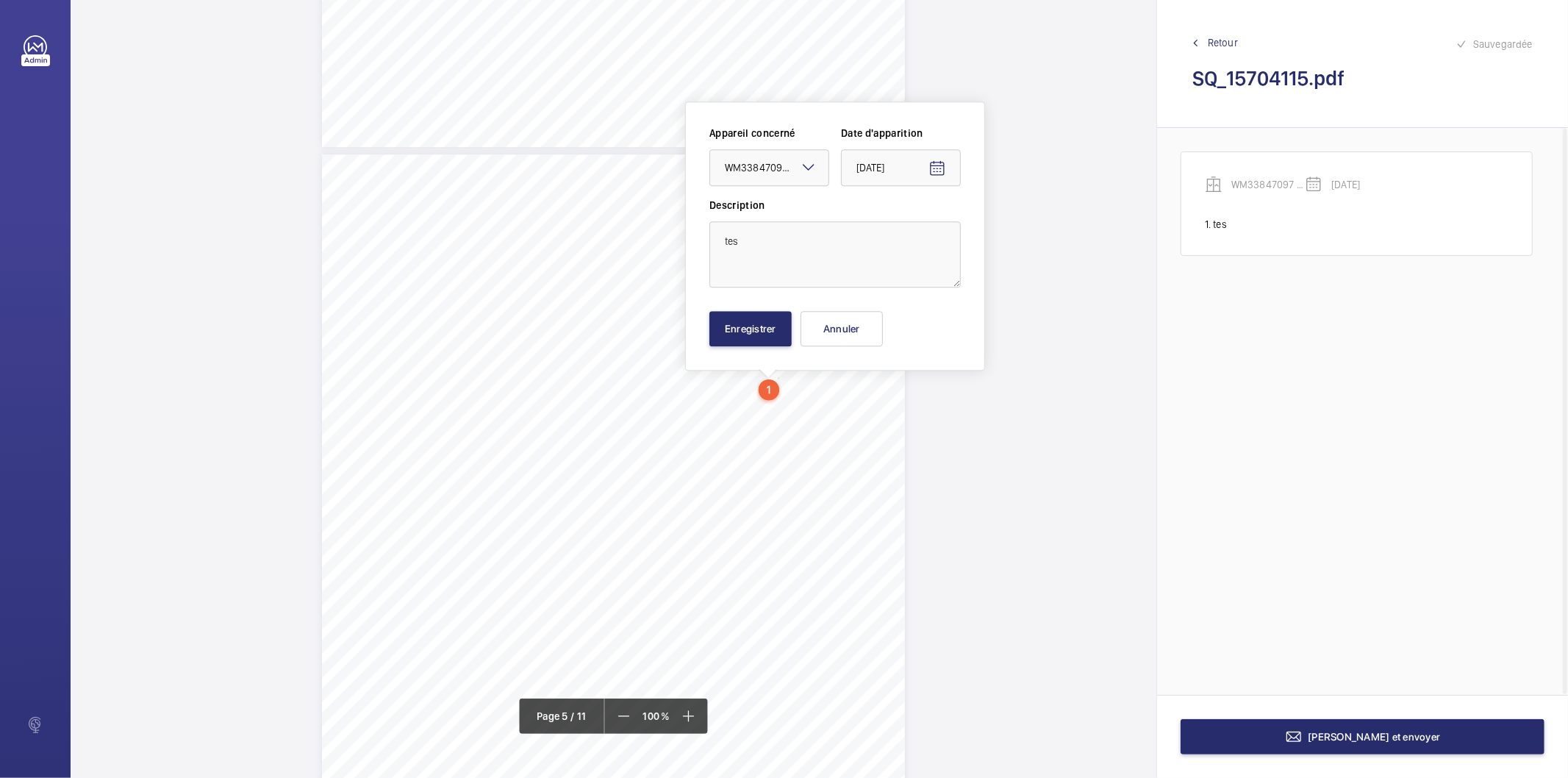
click at [807, 166] on mat-icon at bounding box center [808, 167] width 18 height 18
click at [779, 338] on span "M72944597 - #11477852" at bounding box center [769, 338] width 89 height 15
click at [769, 331] on button "Enregistrer" at bounding box center [750, 328] width 82 height 35
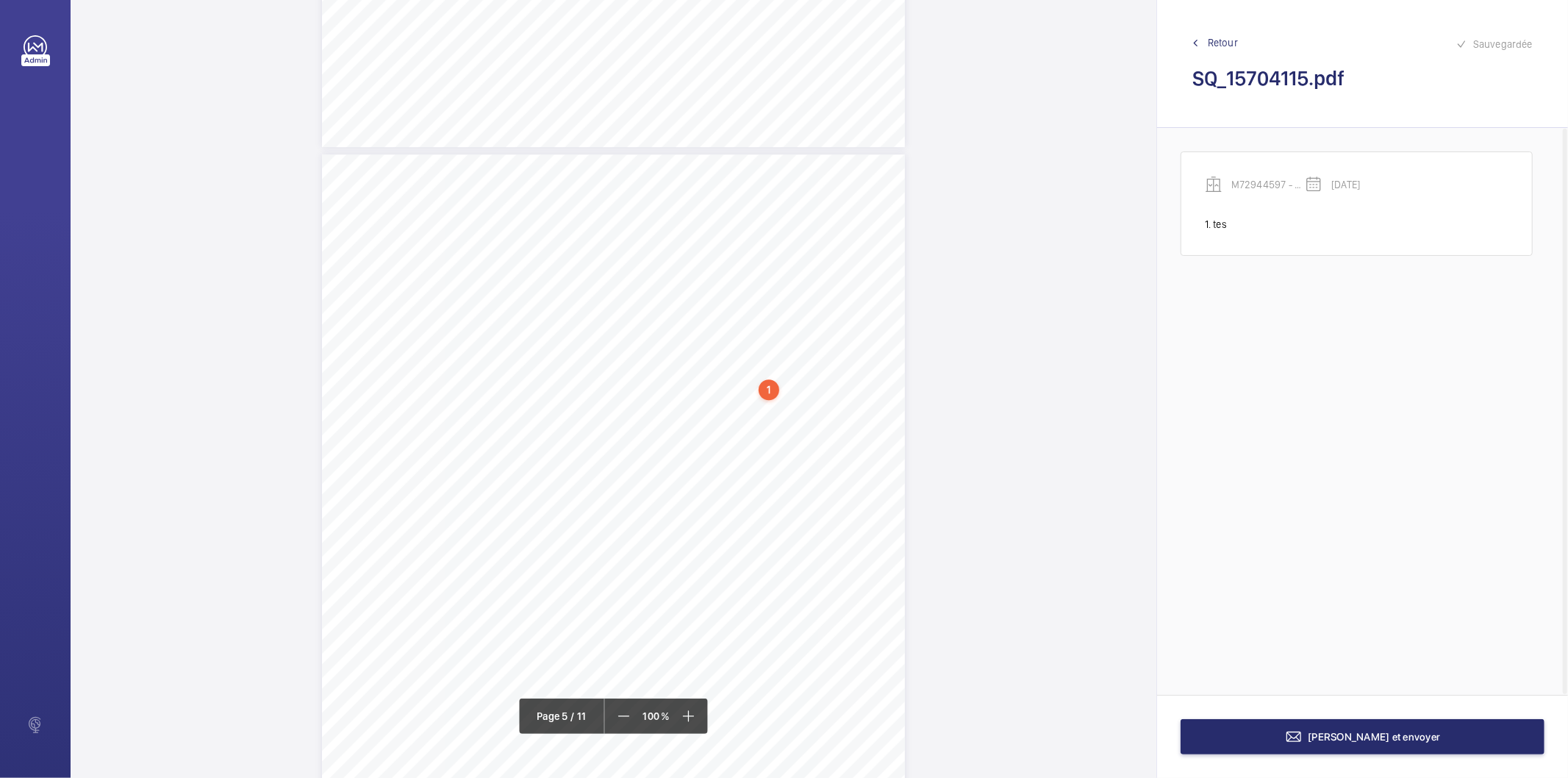
click at [772, 395] on div "1" at bounding box center [769, 389] width 20 height 20
click at [765, 276] on div "M72944597 - #11477852" at bounding box center [772, 277] width 125 height 15
copy div "M72944597 - #11477852"
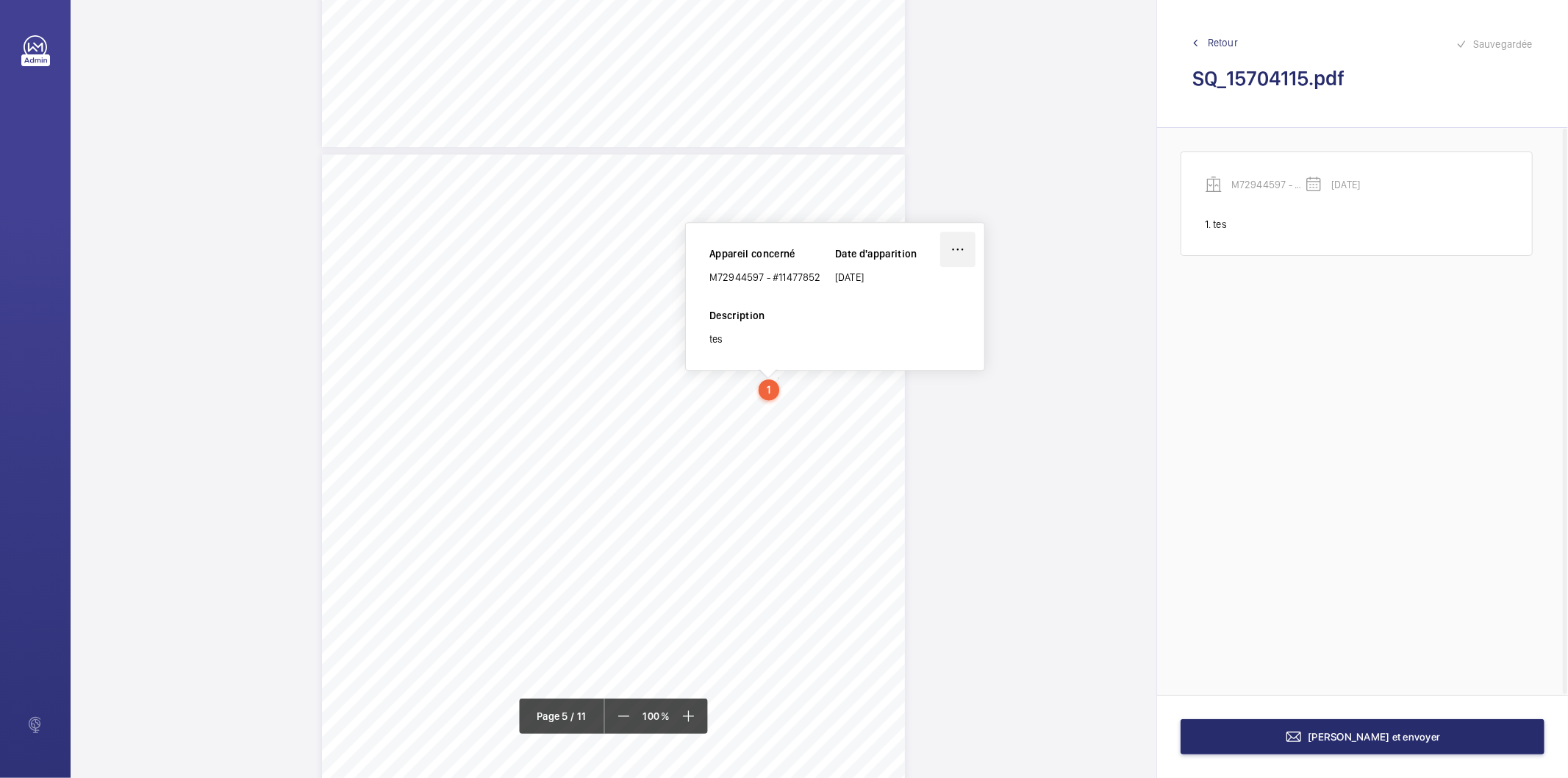
click at [957, 248] on wm-front-icon-button at bounding box center [958, 249] width 35 height 35
click at [899, 320] on div "Supprimer" at bounding box center [917, 319] width 116 height 26
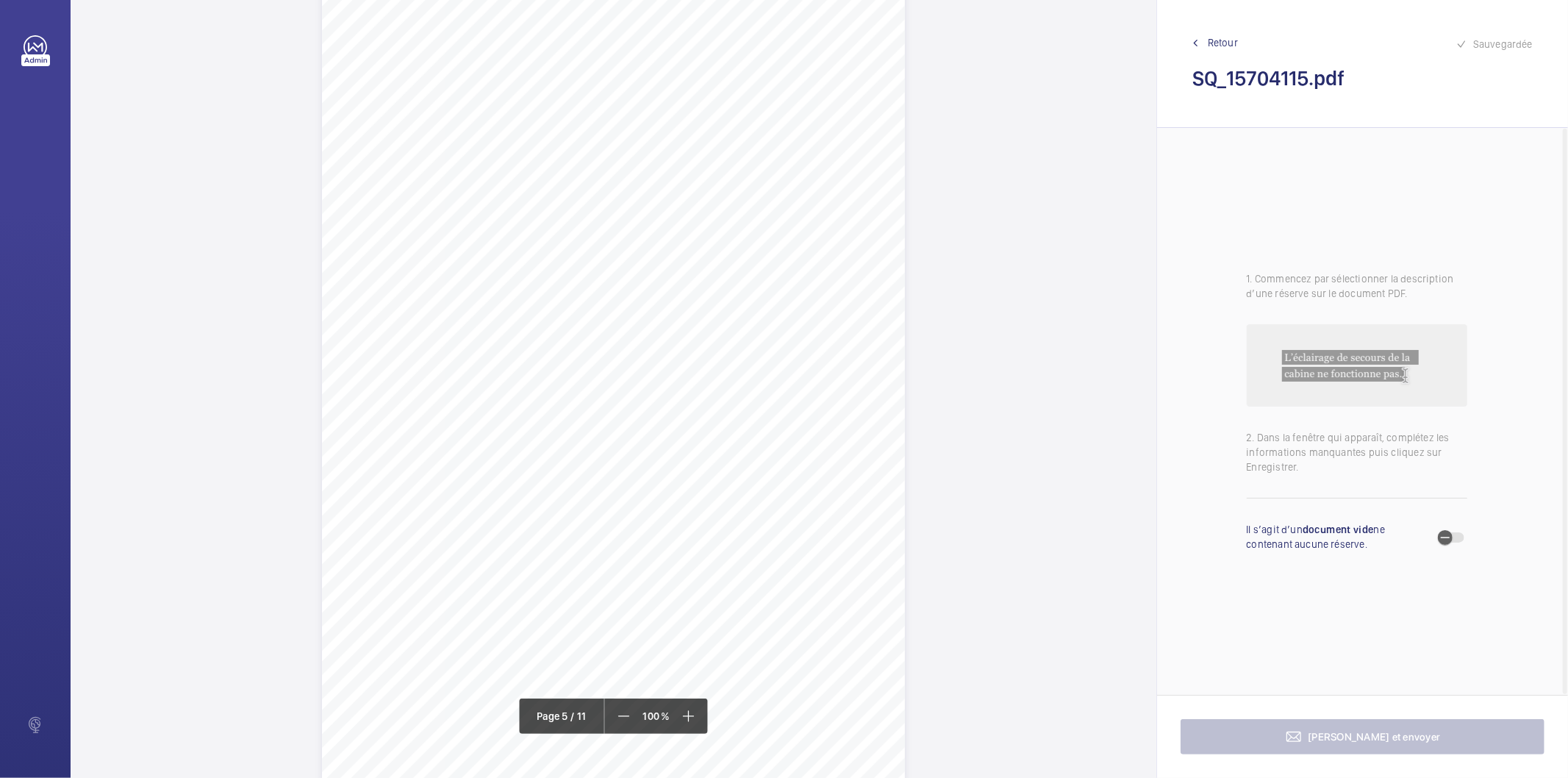
scroll to position [3608, 0]
drag, startPoint x: 483, startPoint y: 448, endPoint x: 680, endPoint y: 448, distance: 197.0
click at [680, 448] on span "L'éclairage de la zone de débattement ne fonctionne plus." at bounding box center [586, 448] width 201 height 8
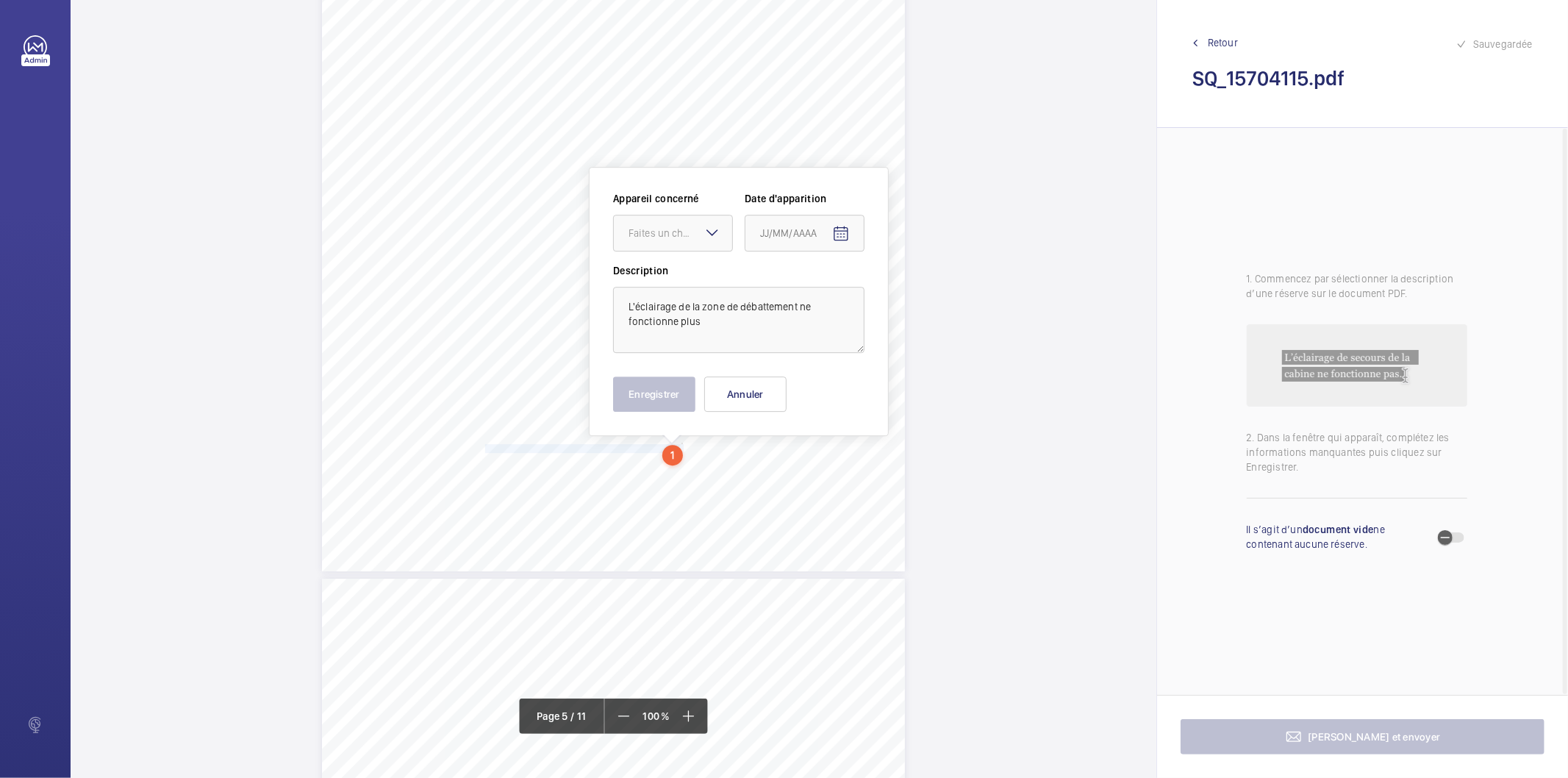
scroll to position [3686, 0]
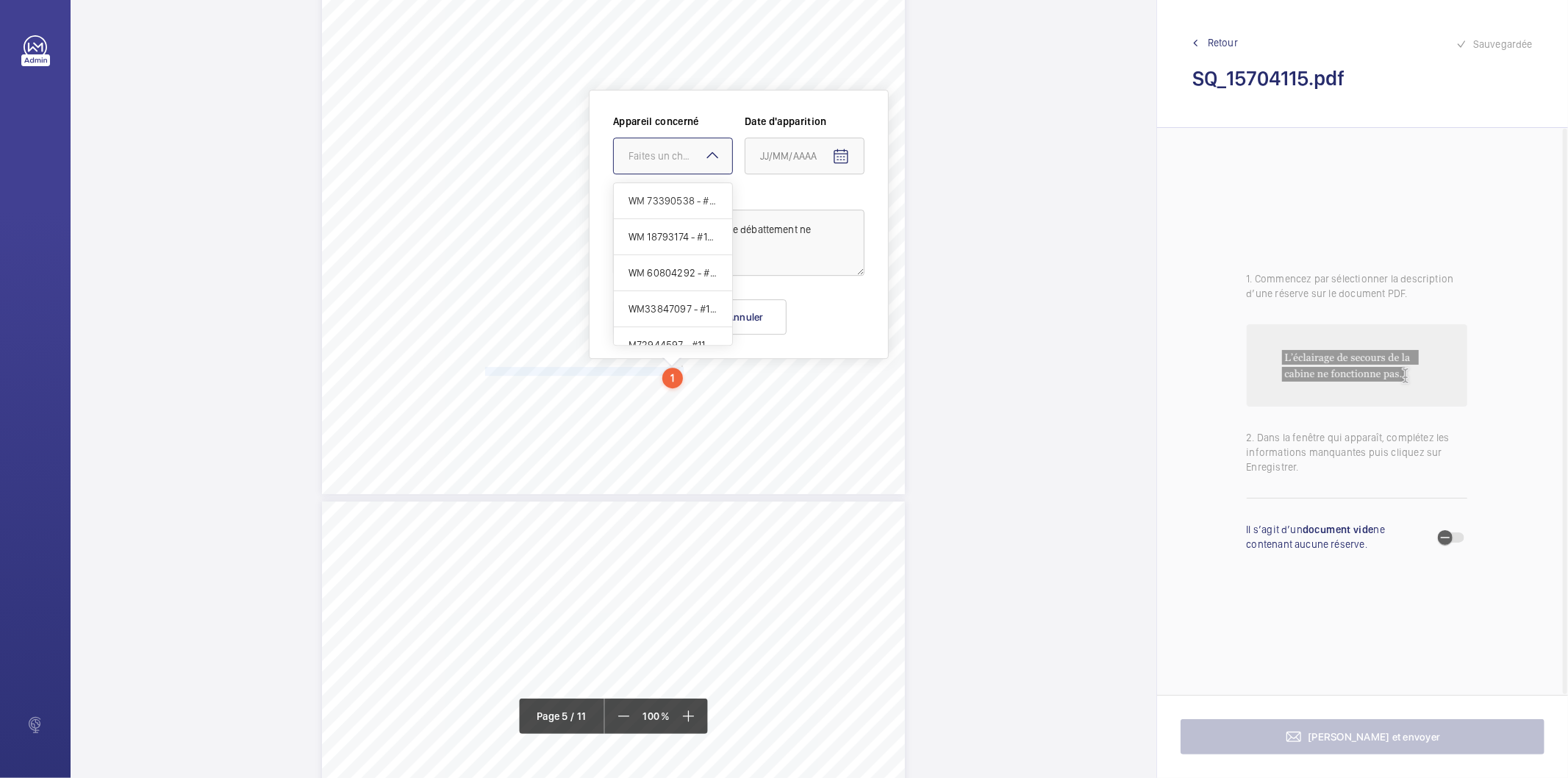
click at [656, 158] on div "Faites un choix" at bounding box center [679, 155] width 103 height 15
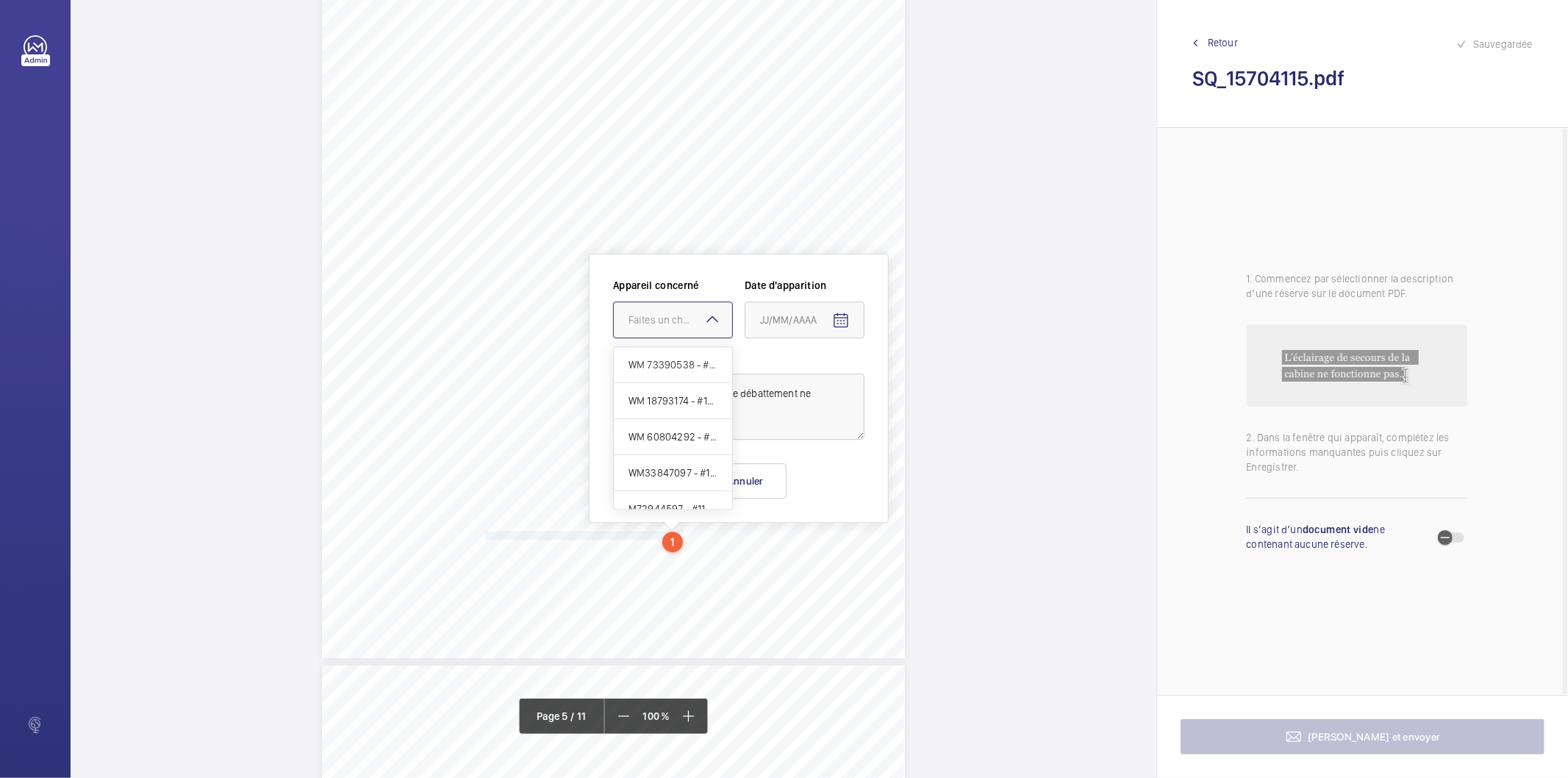
scroll to position [3440, 0]
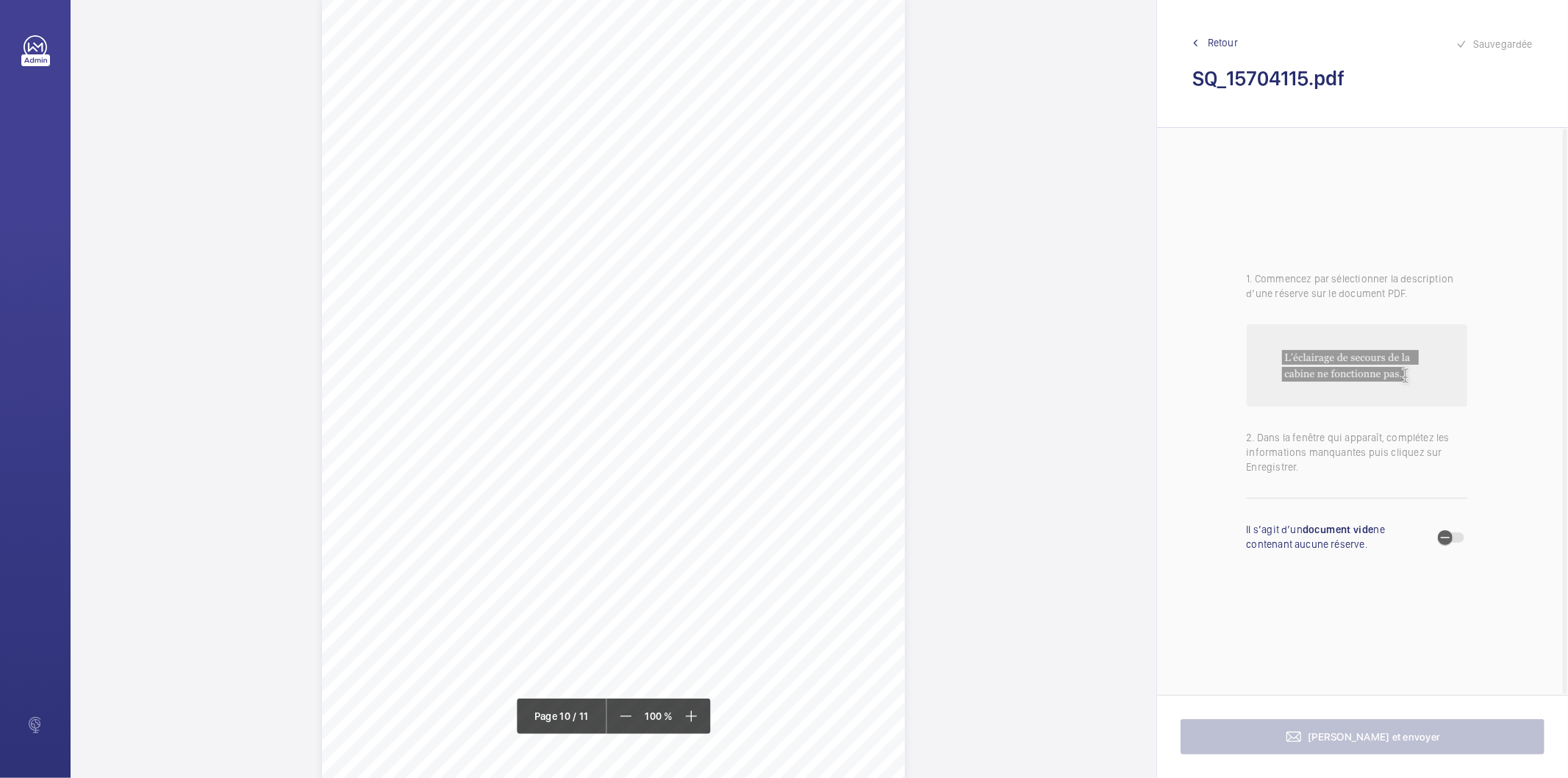
scroll to position [7602, 0]
drag, startPoint x: 484, startPoint y: 564, endPoint x: 732, endPoint y: 562, distance: 248.0
click at [732, 562] on span "Porte hors service,inaccessible (absence de la société de maintenance)" at bounding box center [610, 564] width 249 height 8
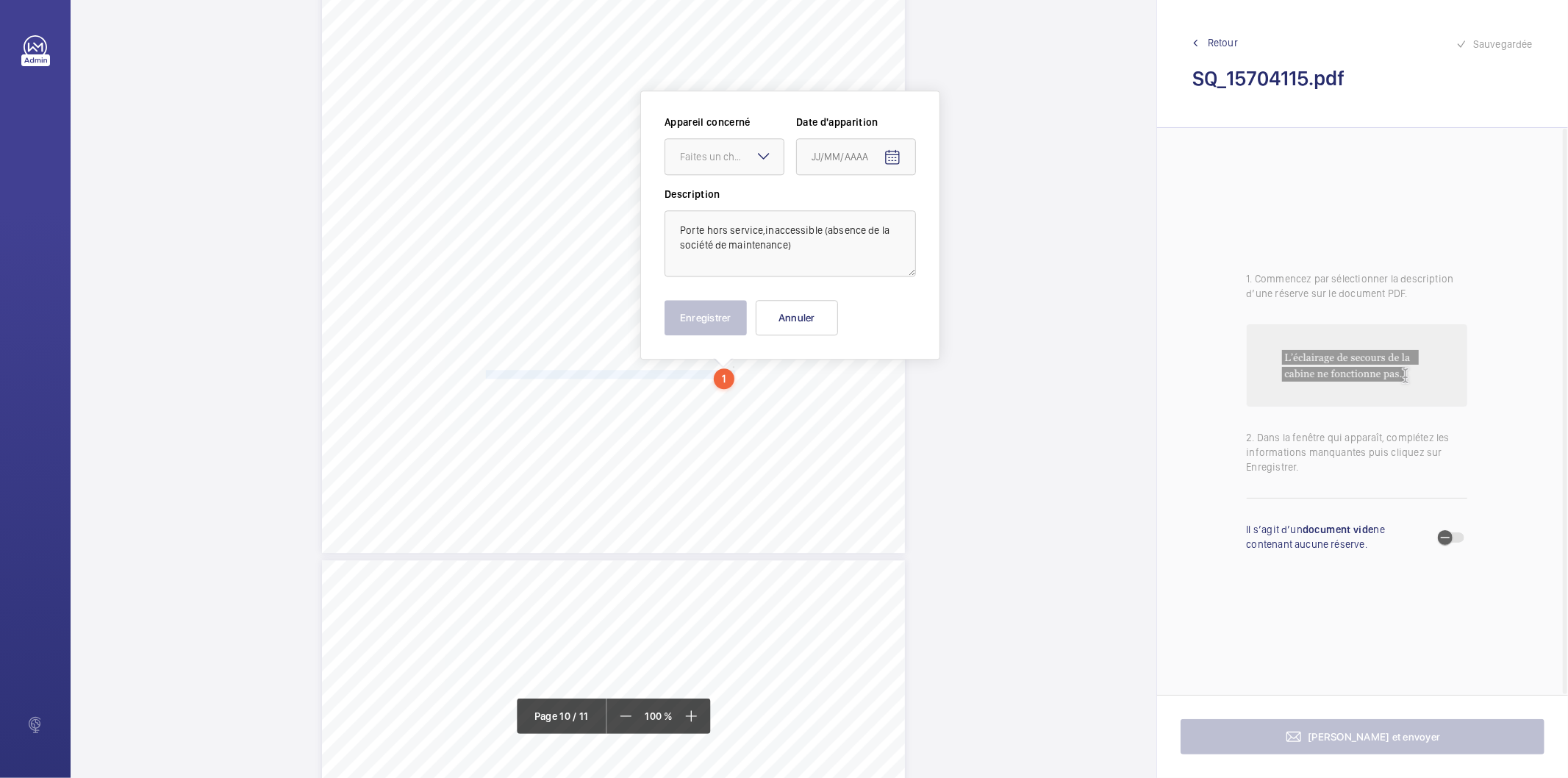
scroll to position [7791, 0]
click at [714, 151] on div "Faites un choix" at bounding box center [732, 155] width 103 height 15
click at [708, 322] on span "M72944597 - #11477852" at bounding box center [725, 327] width 89 height 15
click at [885, 157] on mat-icon "Open calendar" at bounding box center [892, 156] width 18 height 18
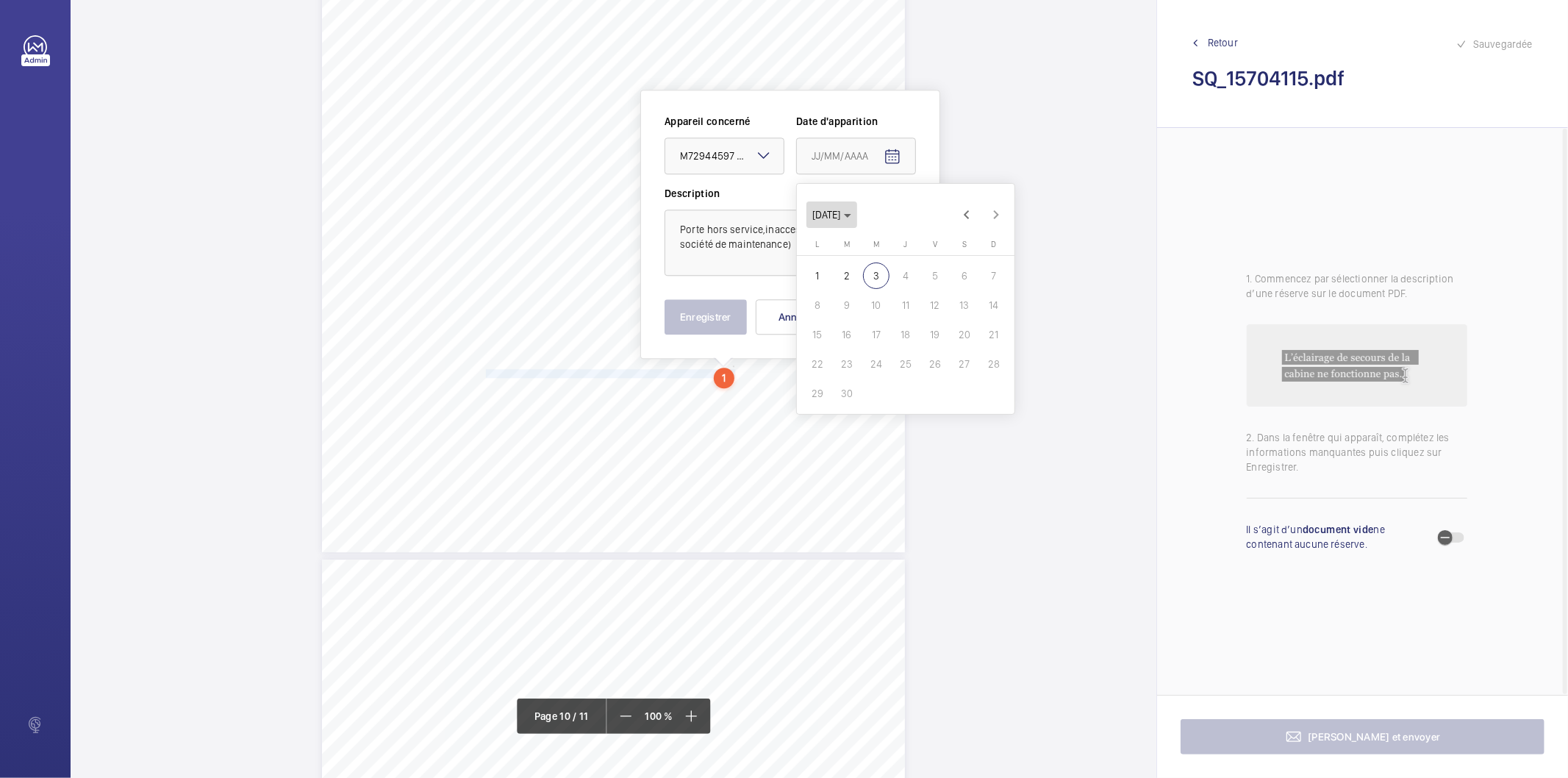
click at [857, 219] on span "Choose month and year" at bounding box center [831, 214] width 50 height 35
click at [989, 410] on span "2025" at bounding box center [982, 407] width 46 height 26
click at [821, 256] on span "JANV." at bounding box center [828, 260] width 46 height 26
click at [900, 275] on span "2" at bounding box center [906, 276] width 26 height 26
type input "02/01/2025"
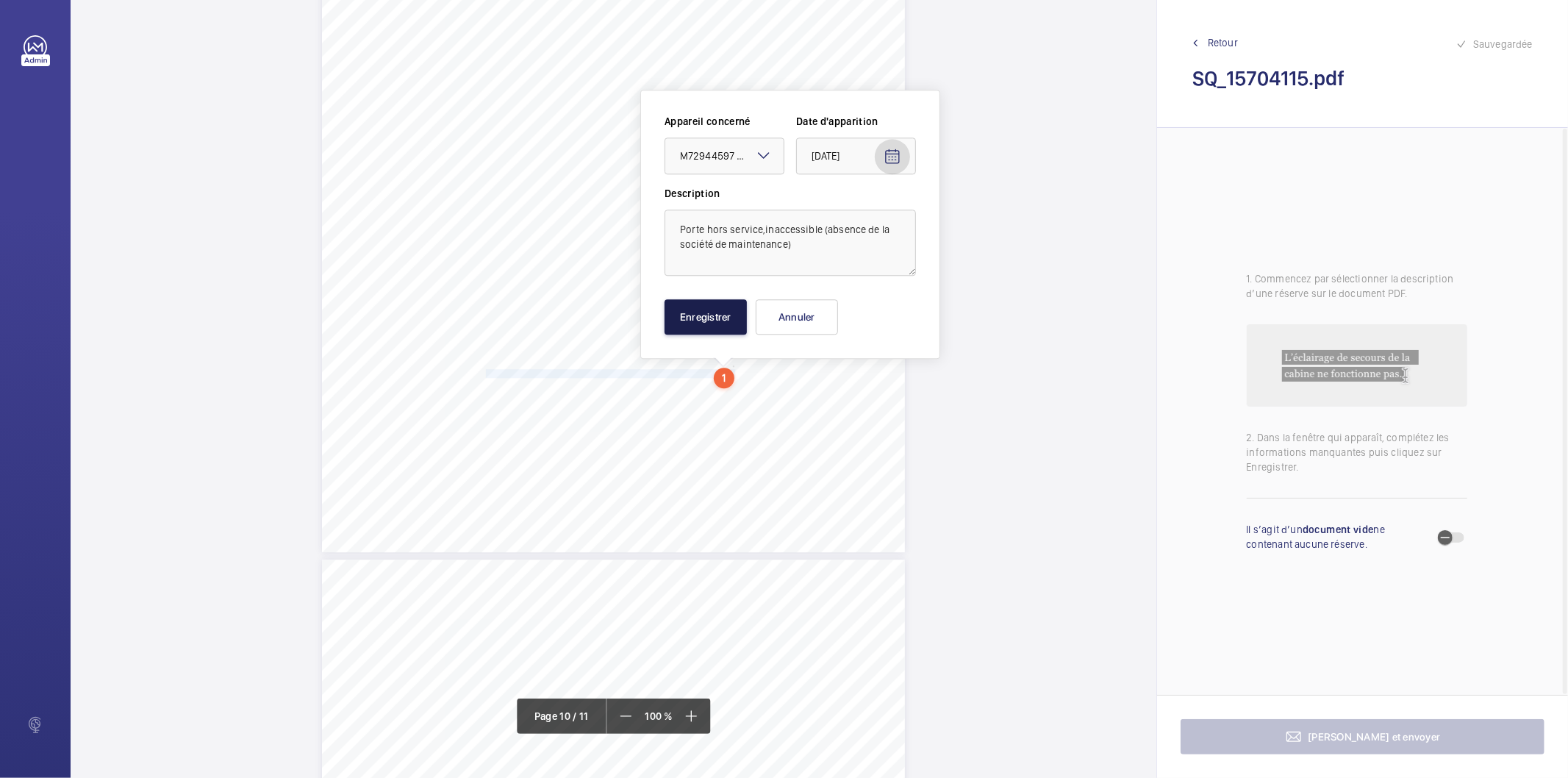
click at [706, 315] on button "Enregistrer" at bounding box center [706, 317] width 82 height 35
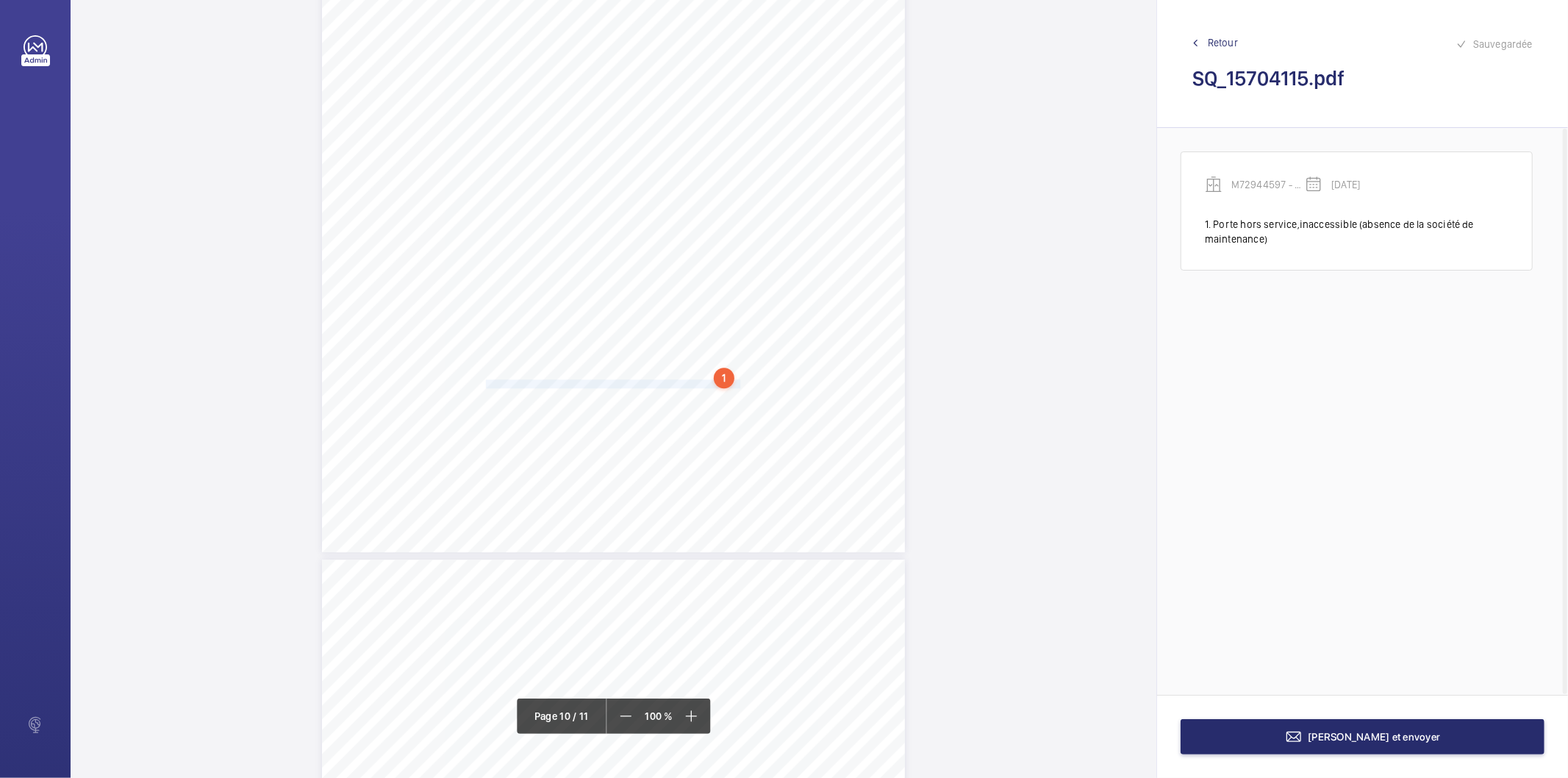
drag, startPoint x: 483, startPoint y: 383, endPoint x: 739, endPoint y: 386, distance: 256.0
click at [739, 386] on span "porte hors service ,absence d'accompagnement (société de maintenance)," at bounding box center [615, 383] width 259 height 8
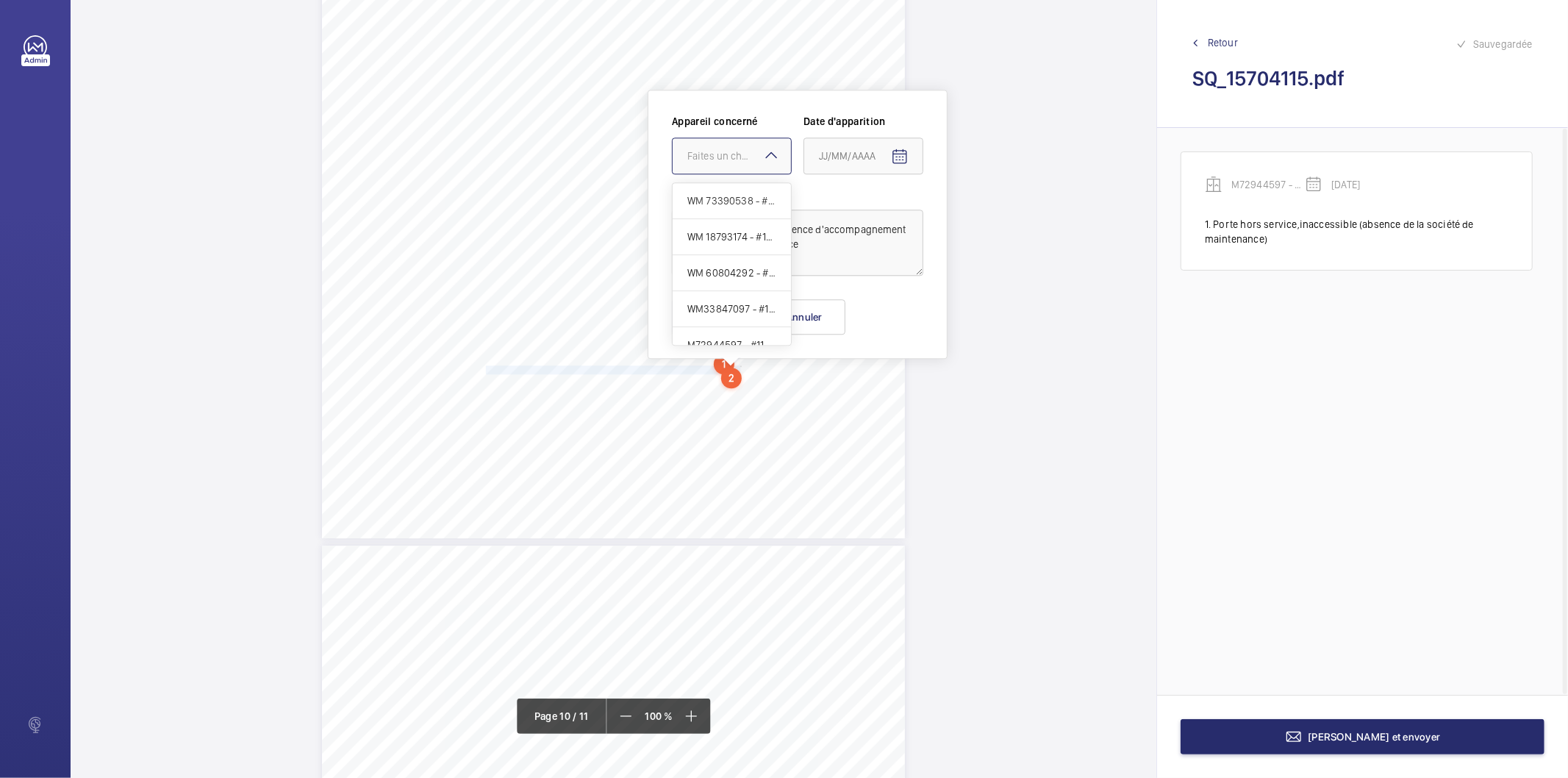
click at [731, 152] on div "Faites un choix" at bounding box center [738, 155] width 103 height 15
click at [721, 332] on span "M72944597 - #11477852" at bounding box center [732, 327] width 89 height 15
click at [799, 321] on button "Annuler" at bounding box center [804, 317] width 82 height 35
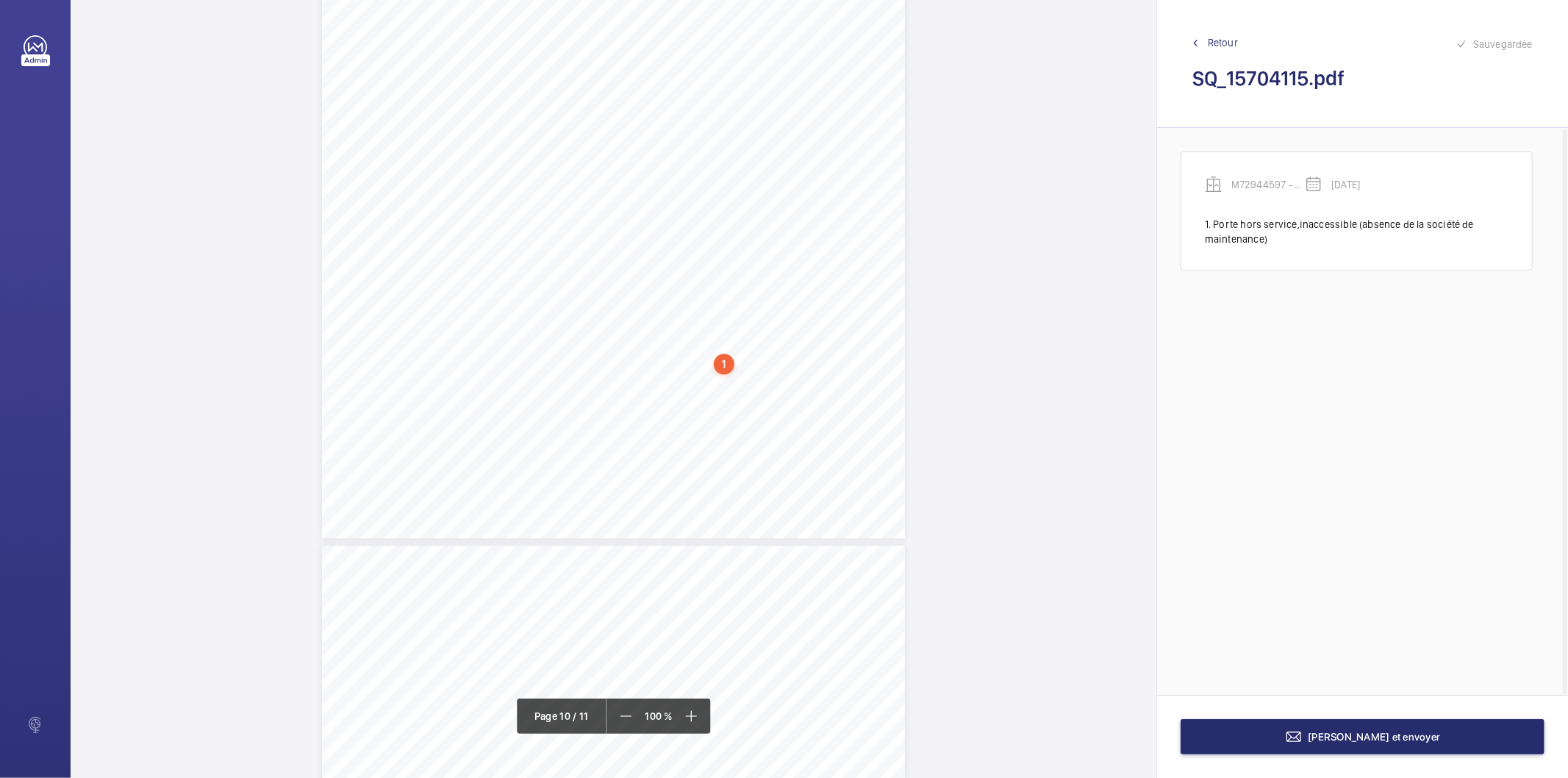
click at [724, 361] on div "1" at bounding box center [724, 364] width 20 height 20
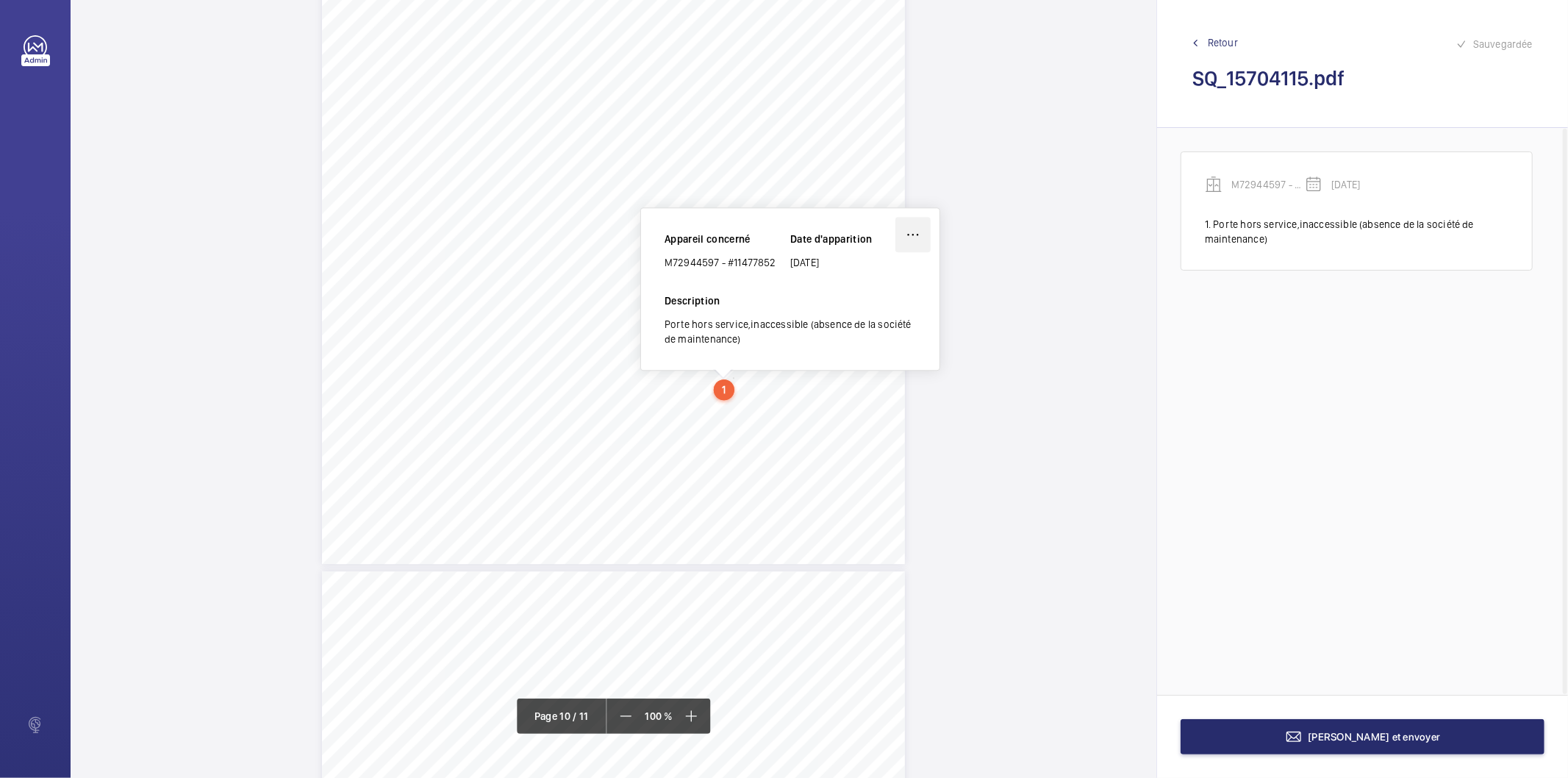
click at [910, 233] on wm-front-icon-button at bounding box center [912, 234] width 35 height 35
click at [868, 305] on div "Supprimer" at bounding box center [872, 304] width 116 height 26
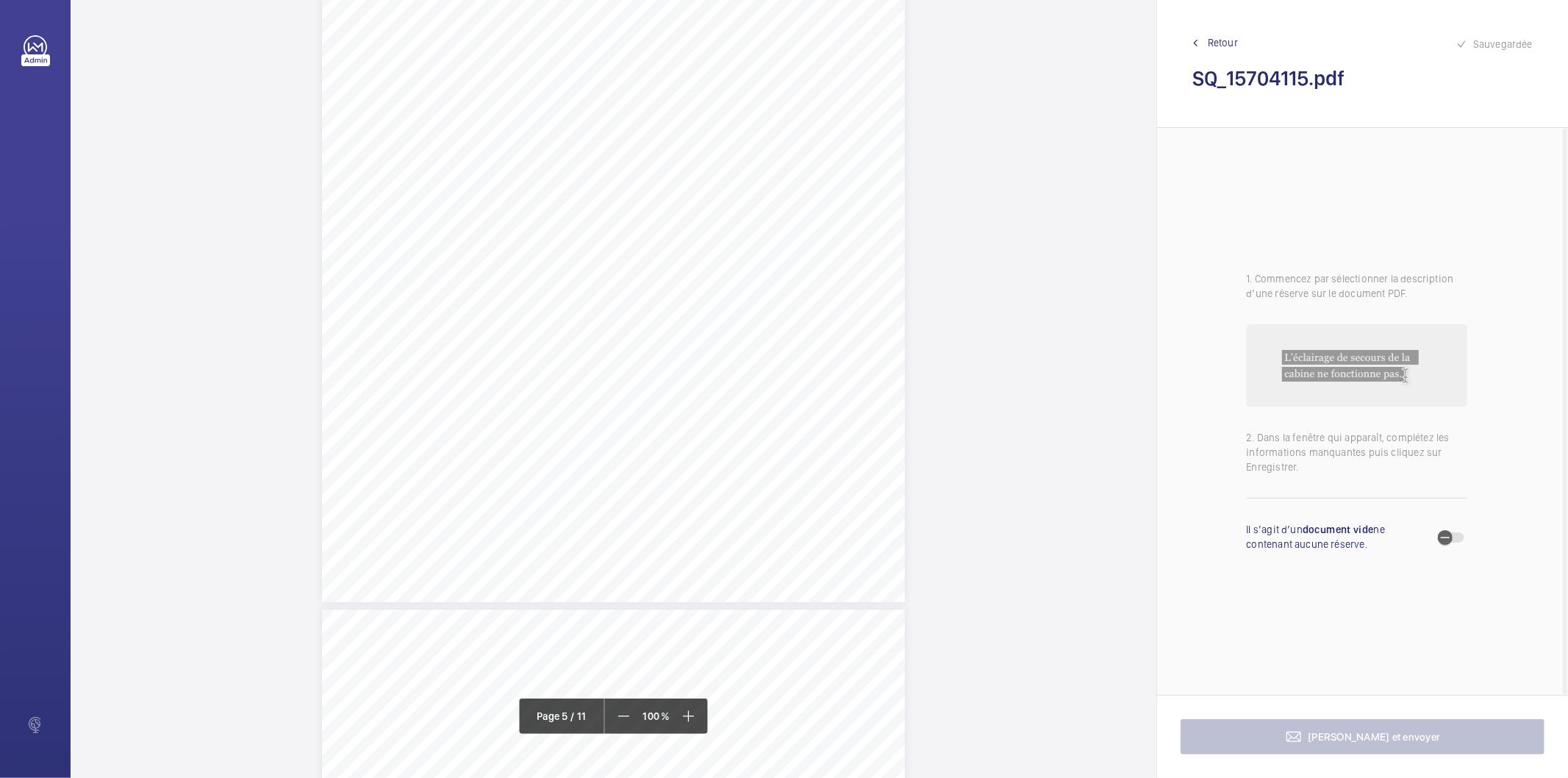
scroll to position [3524, 0]
drag, startPoint x: 484, startPoint y: 535, endPoint x: 682, endPoint y: 532, distance: 198.0
click at [682, 532] on span "L'éclairage de la zone de débattement ne fonctionne plus." at bounding box center [586, 533] width 201 height 8
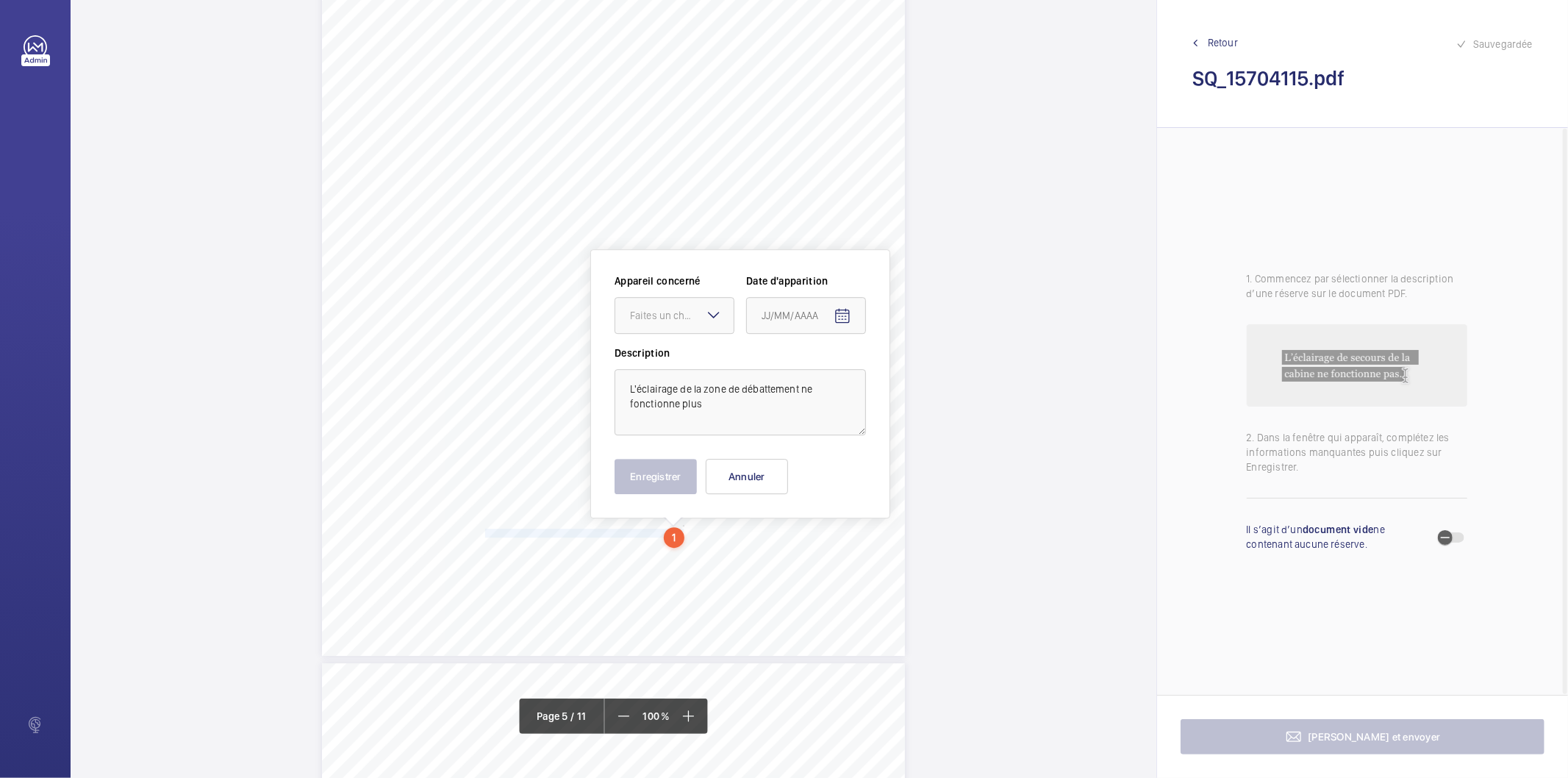
scroll to position [3682, 0]
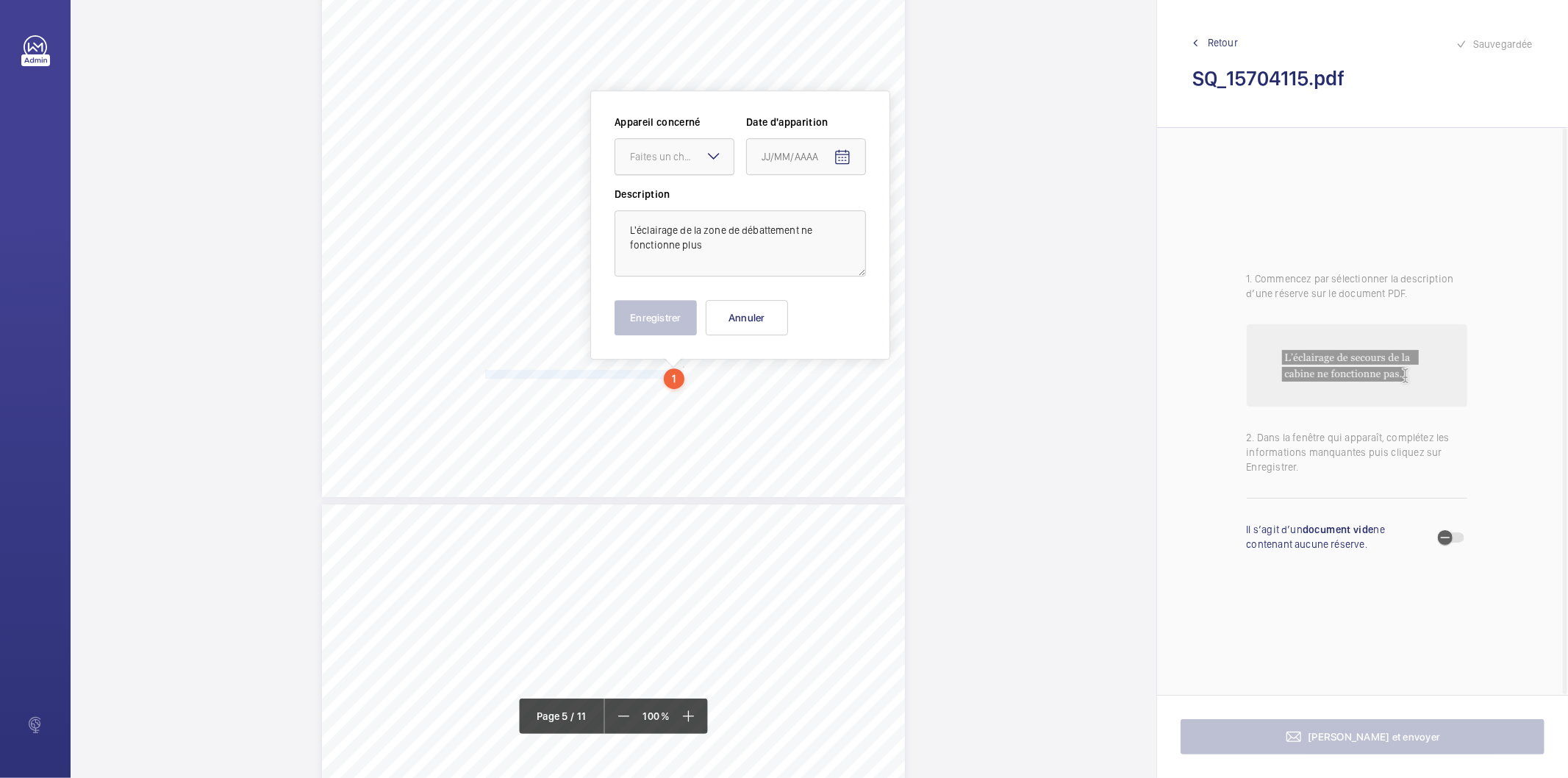
click at [699, 151] on div "Faites un choix" at bounding box center [681, 156] width 103 height 15
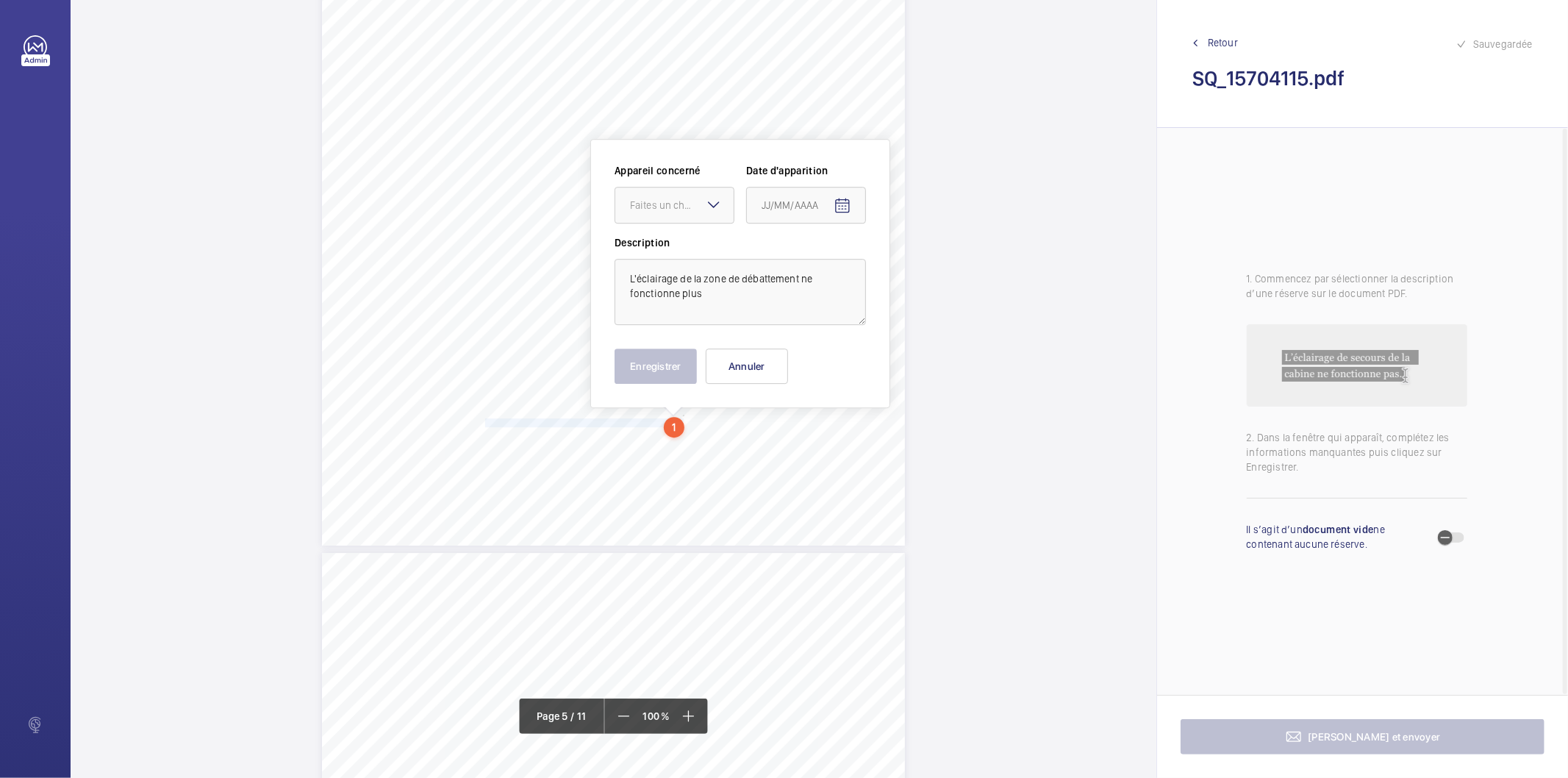
scroll to position [3595, 0]
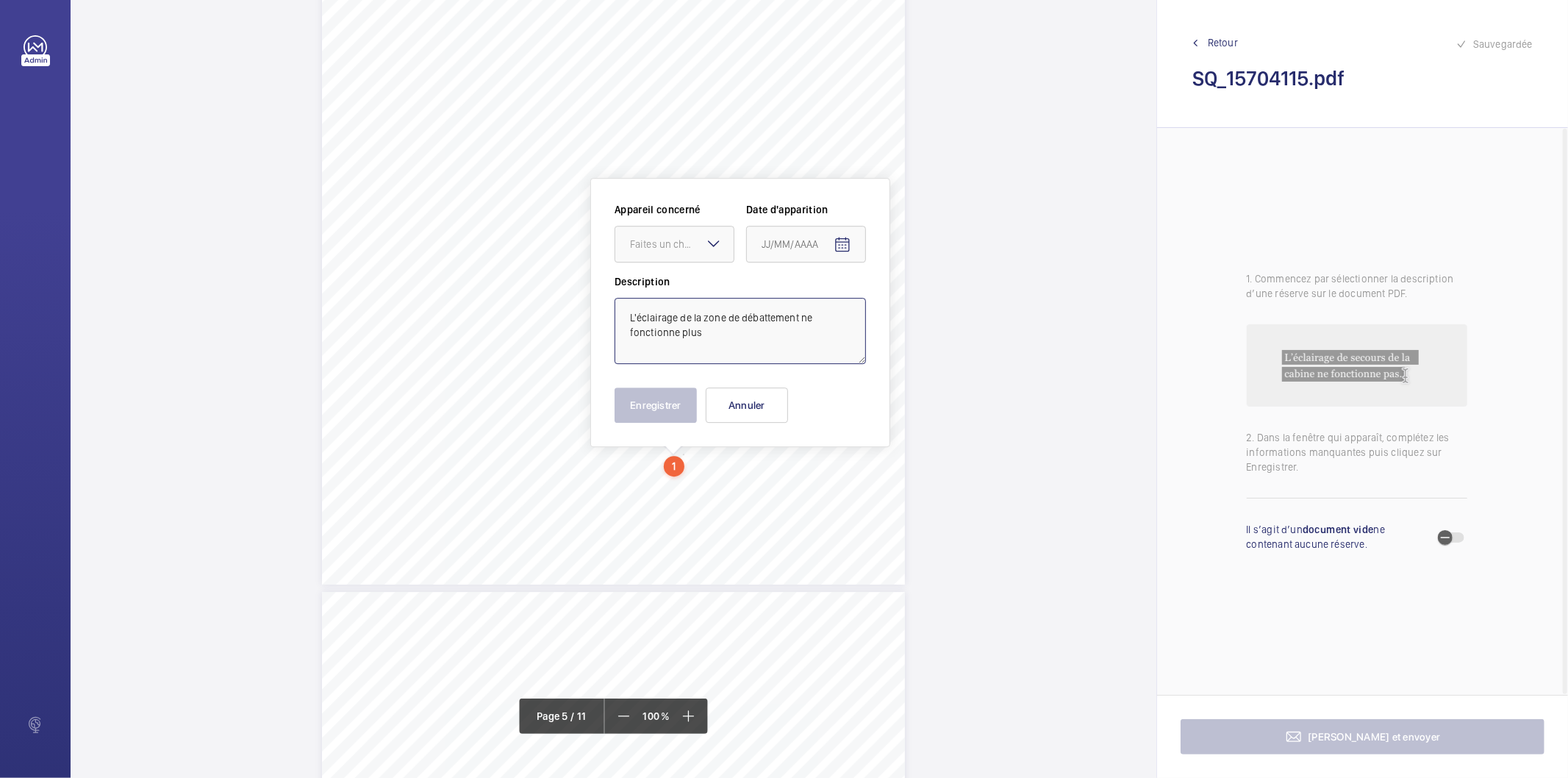
click at [784, 317] on textarea "L'éclairage de la zone de débattement ne fonctionne plus" at bounding box center [740, 331] width 252 height 67
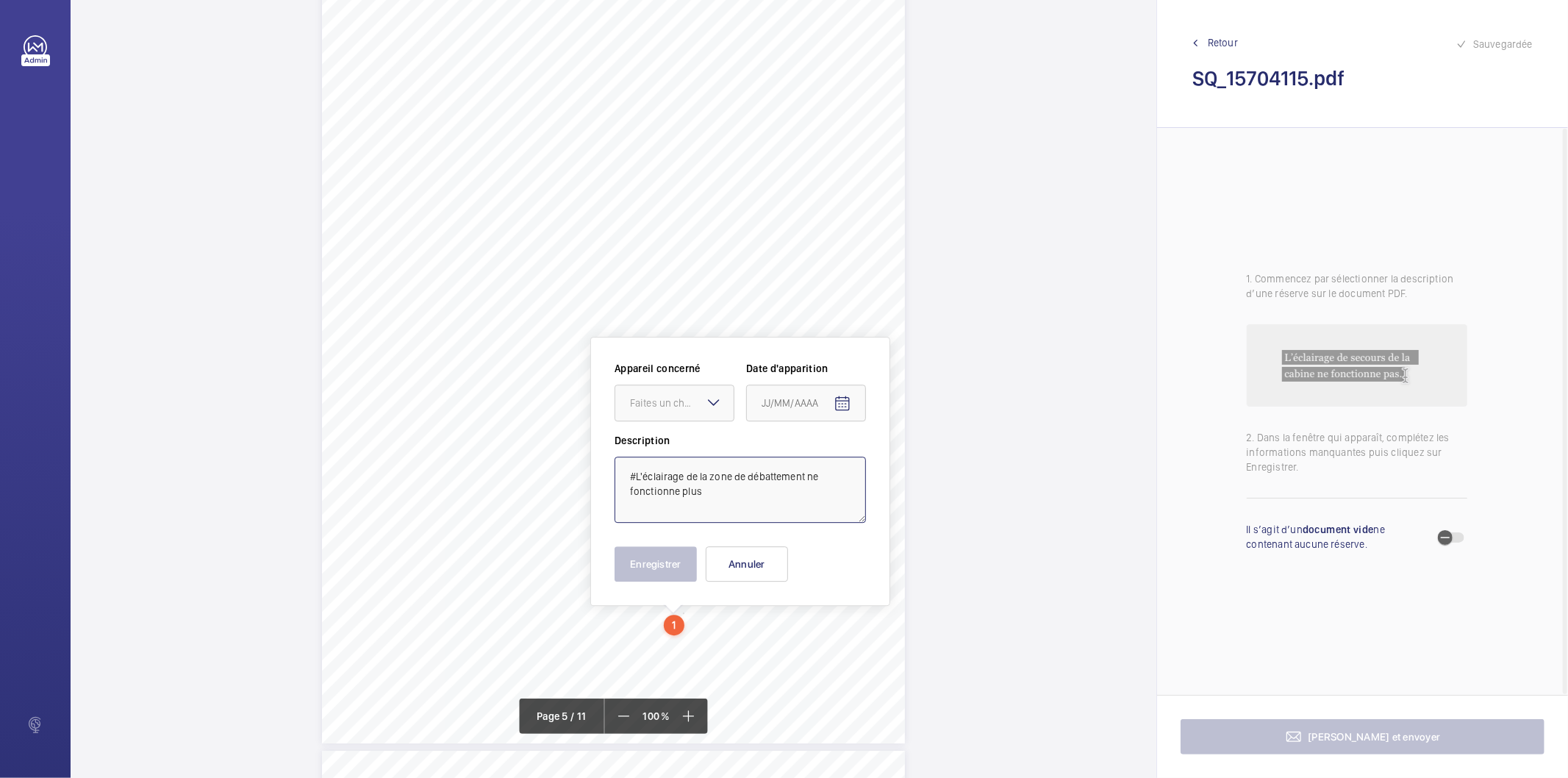
scroll to position [3431, 0]
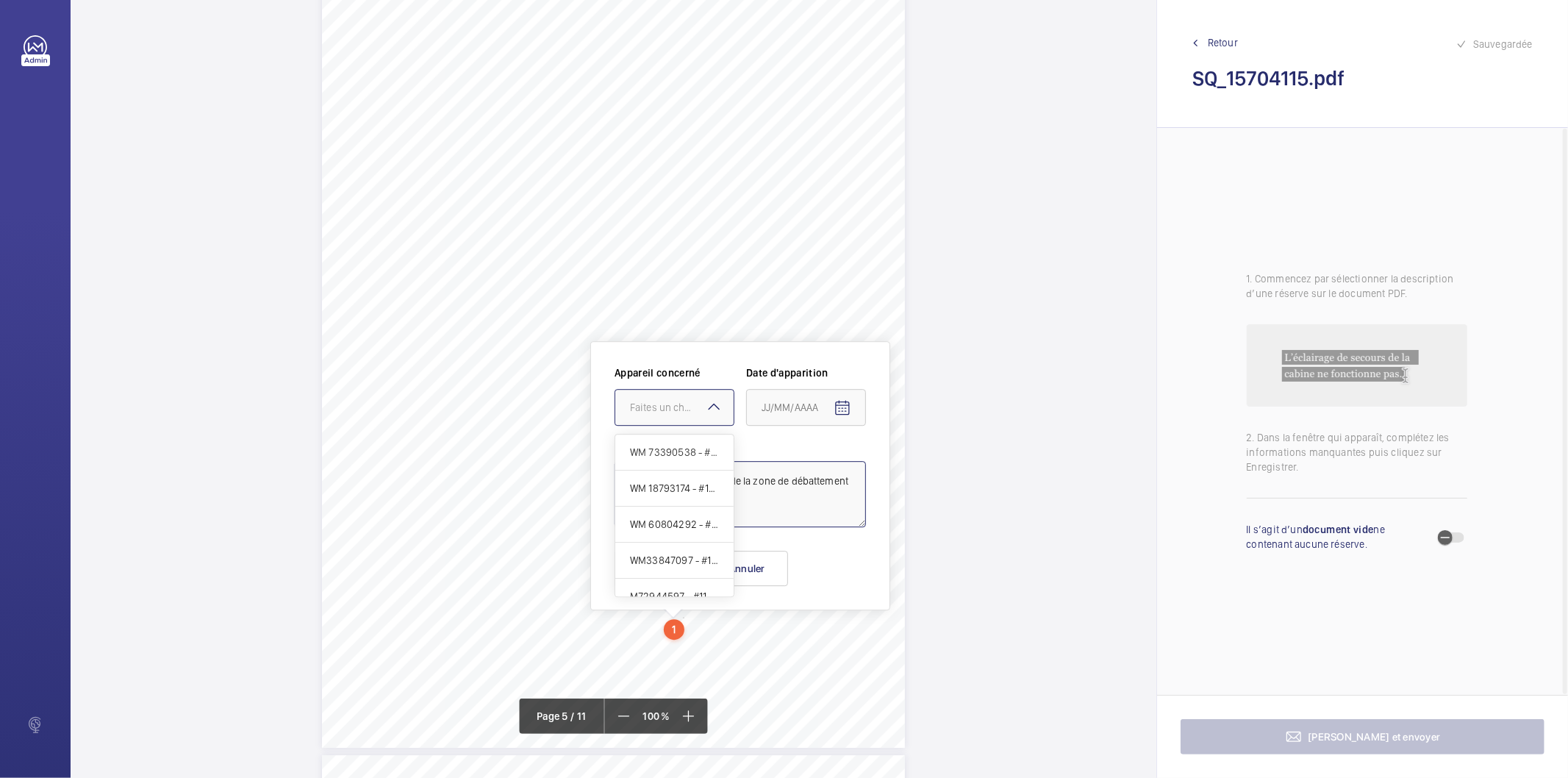
click at [689, 395] on div at bounding box center [674, 407] width 119 height 35
click at [666, 453] on span "WM 73390538 - #11477856" at bounding box center [674, 452] width 89 height 15
type textarea "#11477857 L'éclairage de la zone de débattement ne fonctionne plus"
click at [846, 411] on mat-icon "Open calendar" at bounding box center [842, 408] width 18 height 18
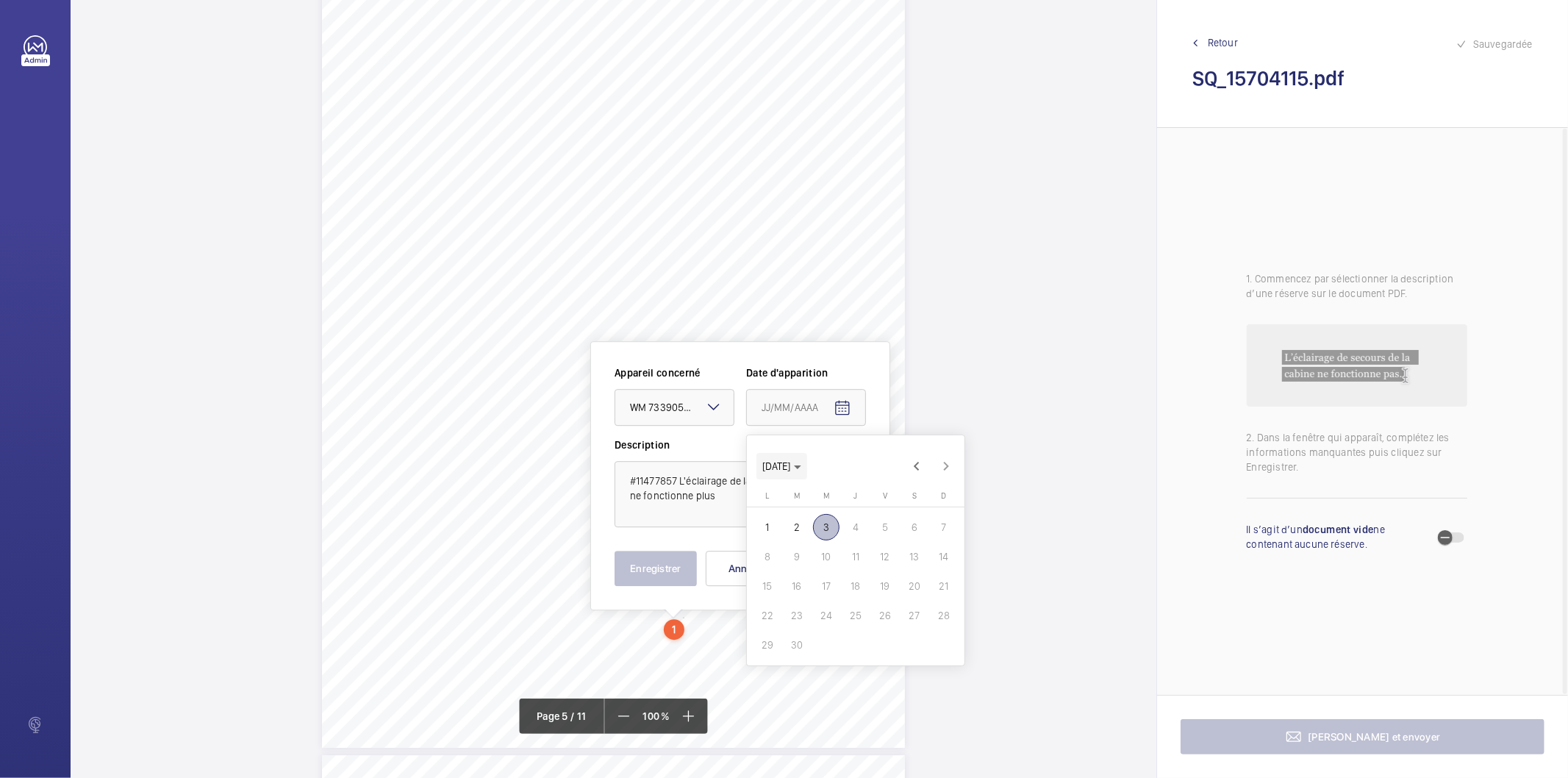
click at [801, 465] on span "[DATE]" at bounding box center [782, 466] width 39 height 12
click at [937, 656] on span "2025" at bounding box center [933, 658] width 46 height 26
click at [767, 506] on span "JANV." at bounding box center [778, 512] width 46 height 26
click at [857, 524] on span "2" at bounding box center [855, 527] width 26 height 26
type input "02/01/2025"
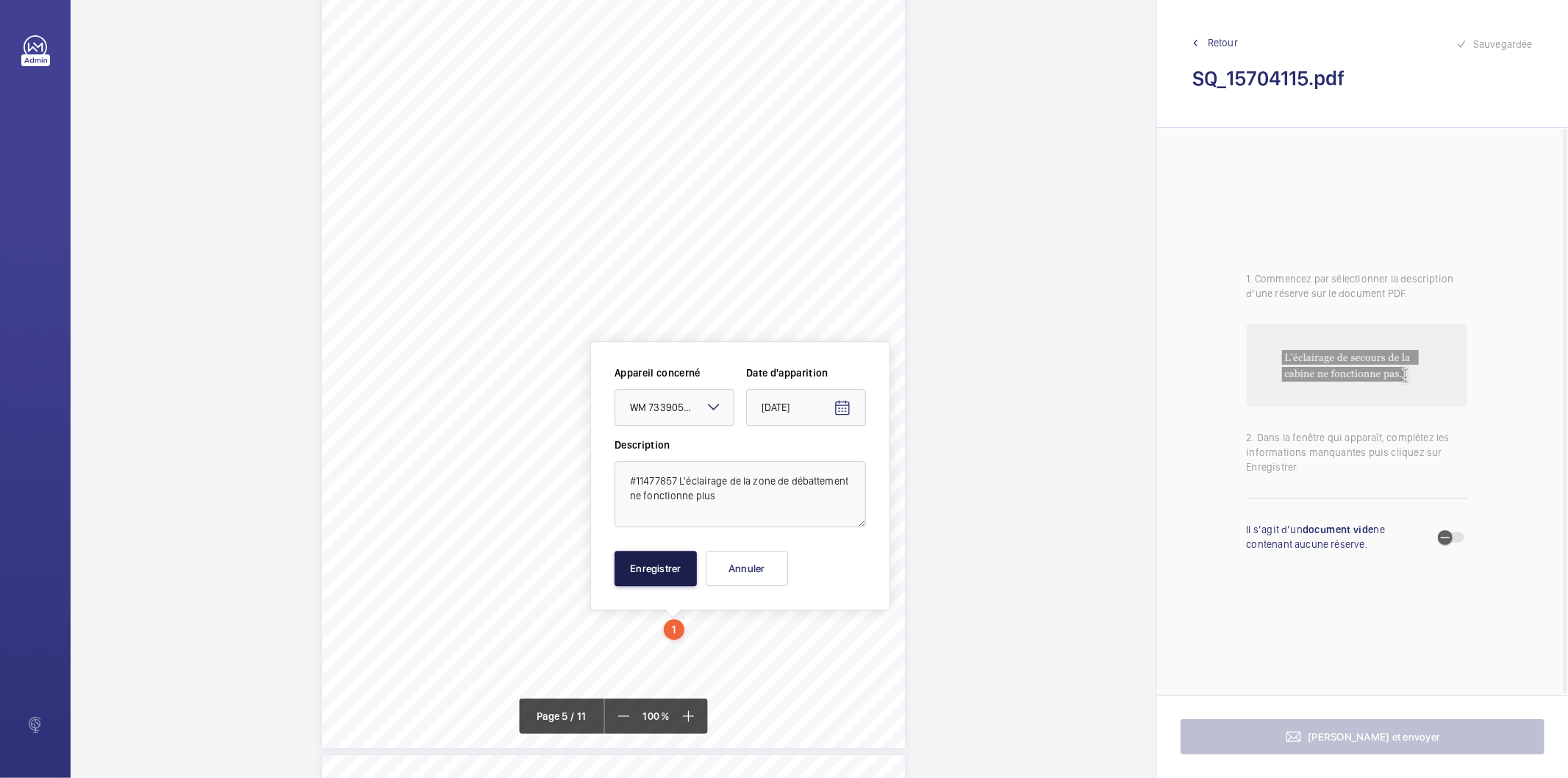
click at [672, 570] on button "Enregistrer" at bounding box center [656, 568] width 82 height 35
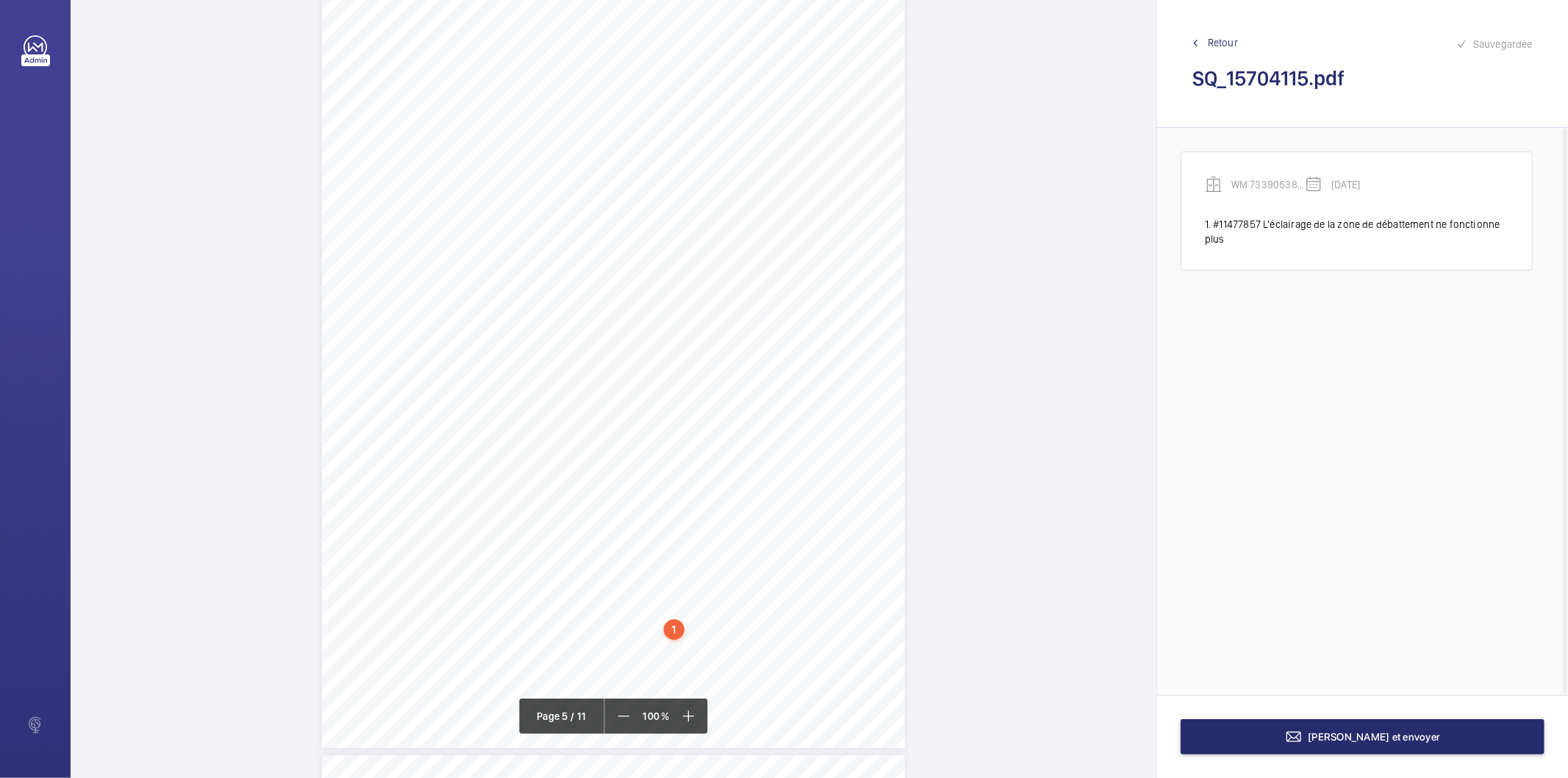
click at [671, 626] on div "1" at bounding box center [674, 629] width 20 height 20
drag, startPoint x: 662, startPoint y: 322, endPoint x: 611, endPoint y: 327, distance: 51.2
click at [611, 327] on div "Appareil concerné WM 73390538 - #11477856 Date d'apparition 02/01/2025 Descript…" at bounding box center [740, 289] width 300 height 163
copy div "#11477857"
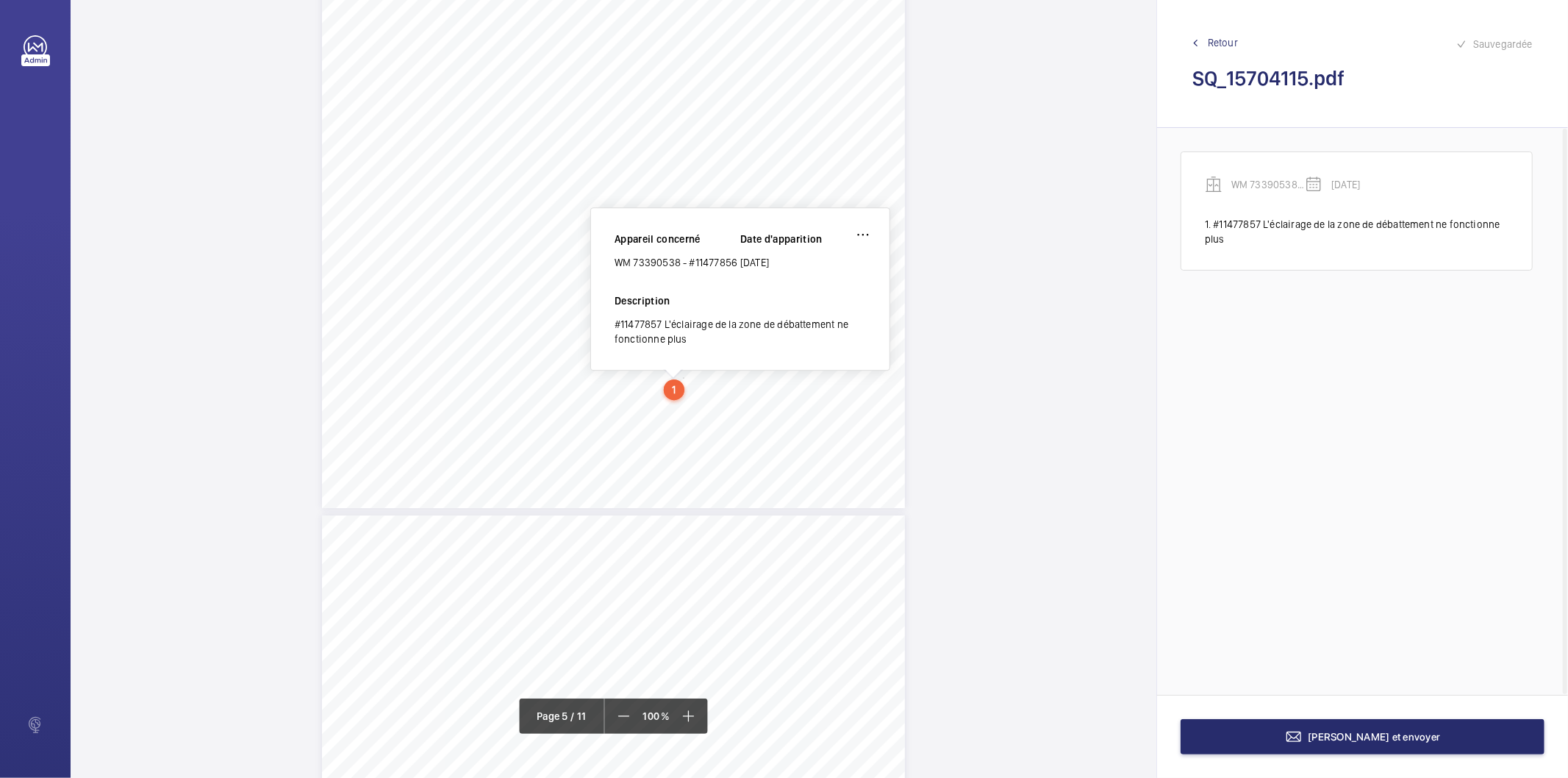
click at [489, 398] on span "Vérifier le fonctionnement de l'éclairage de la zone de débattement." at bounding box center [603, 395] width 235 height 8
drag, startPoint x: 484, startPoint y: 398, endPoint x: 712, endPoint y: 390, distance: 228.1
click at [712, 392] on span "Vérifier le fonctionnement de l'éclairage de la zone de débattement." at bounding box center [603, 395] width 235 height 8
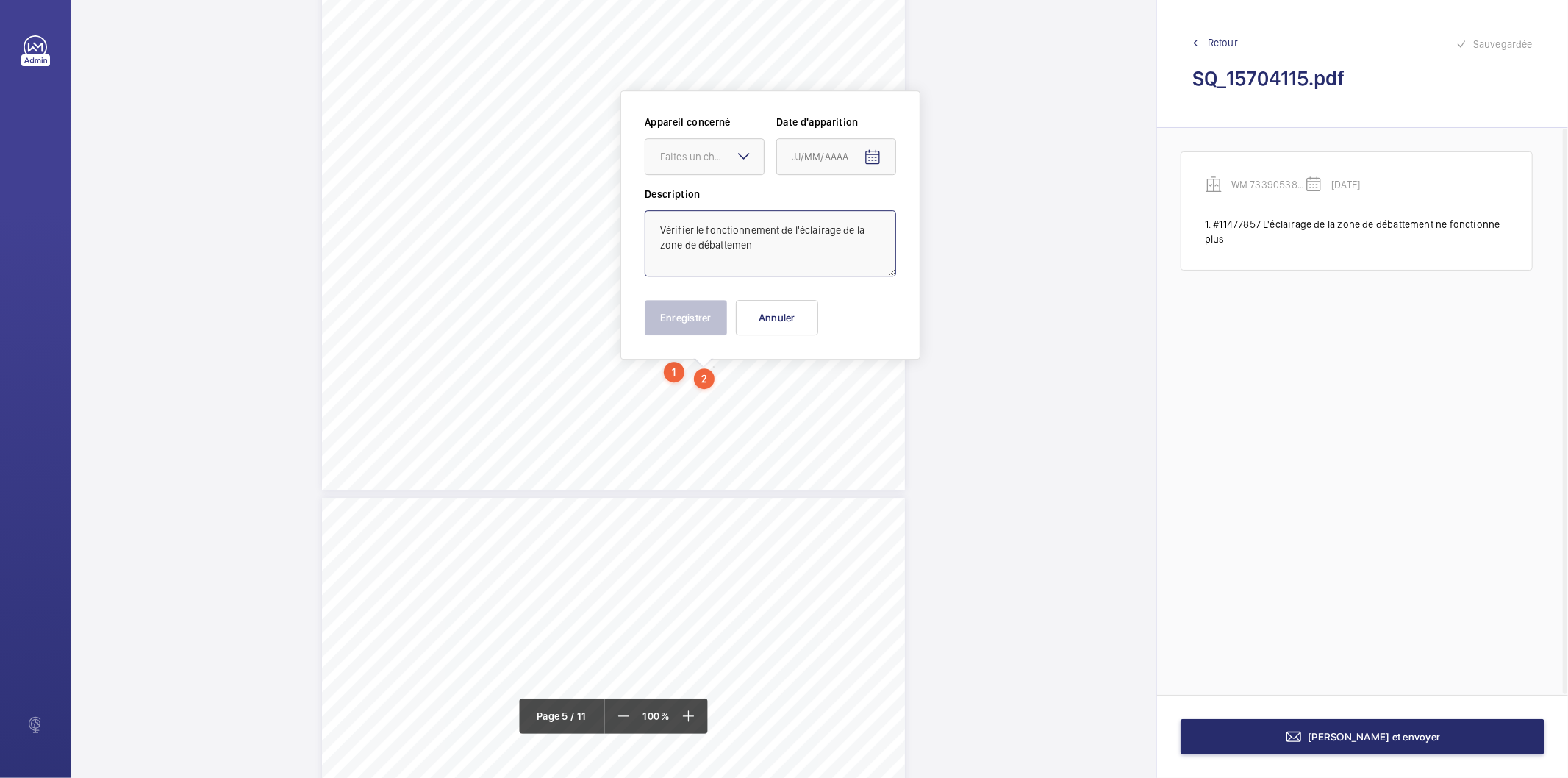
click at [693, 237] on textarea "Vérifier le fonctionnement de l'éclairage de la zone de débattemen" at bounding box center [770, 243] width 252 height 67
paste textarea "#11477857"
click at [697, 151] on div "Faites un choix" at bounding box center [712, 156] width 103 height 15
click at [687, 194] on span "WM 73390538 - #11477856" at bounding box center [705, 201] width 89 height 15
type textarea "#11477857 Vérifier le fonctionnement de l'éclairage de la zone de débattemen"
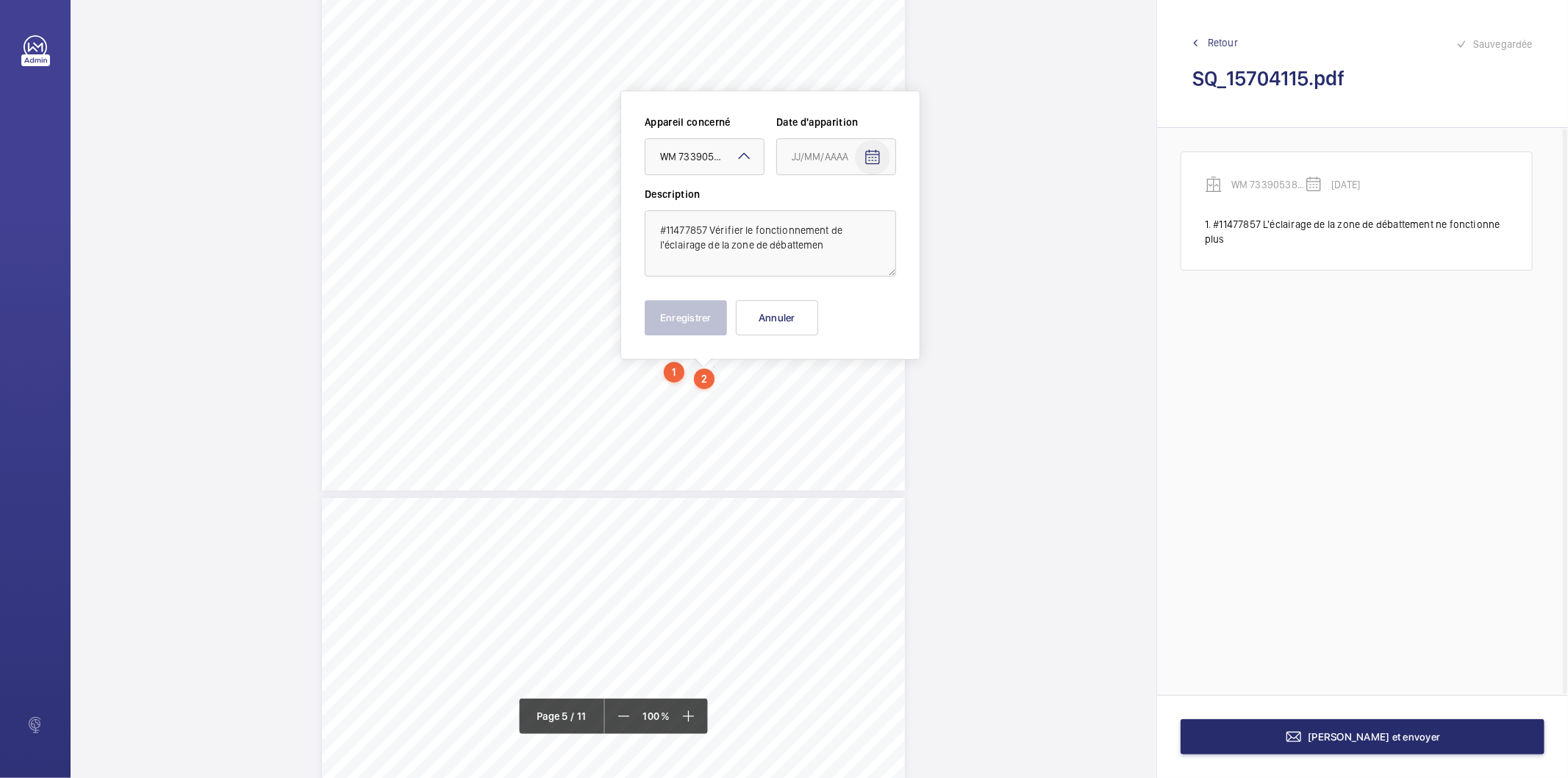
click at [879, 153] on mat-icon "Open calendar" at bounding box center [872, 157] width 18 height 18
click at [837, 215] on span "Choose month and year" at bounding box center [812, 215] width 50 height 35
click at [962, 406] on span "2025" at bounding box center [963, 408] width 46 height 26
click at [809, 260] on span "JANV." at bounding box center [808, 260] width 46 height 26
click at [890, 276] on span "2" at bounding box center [885, 276] width 26 height 26
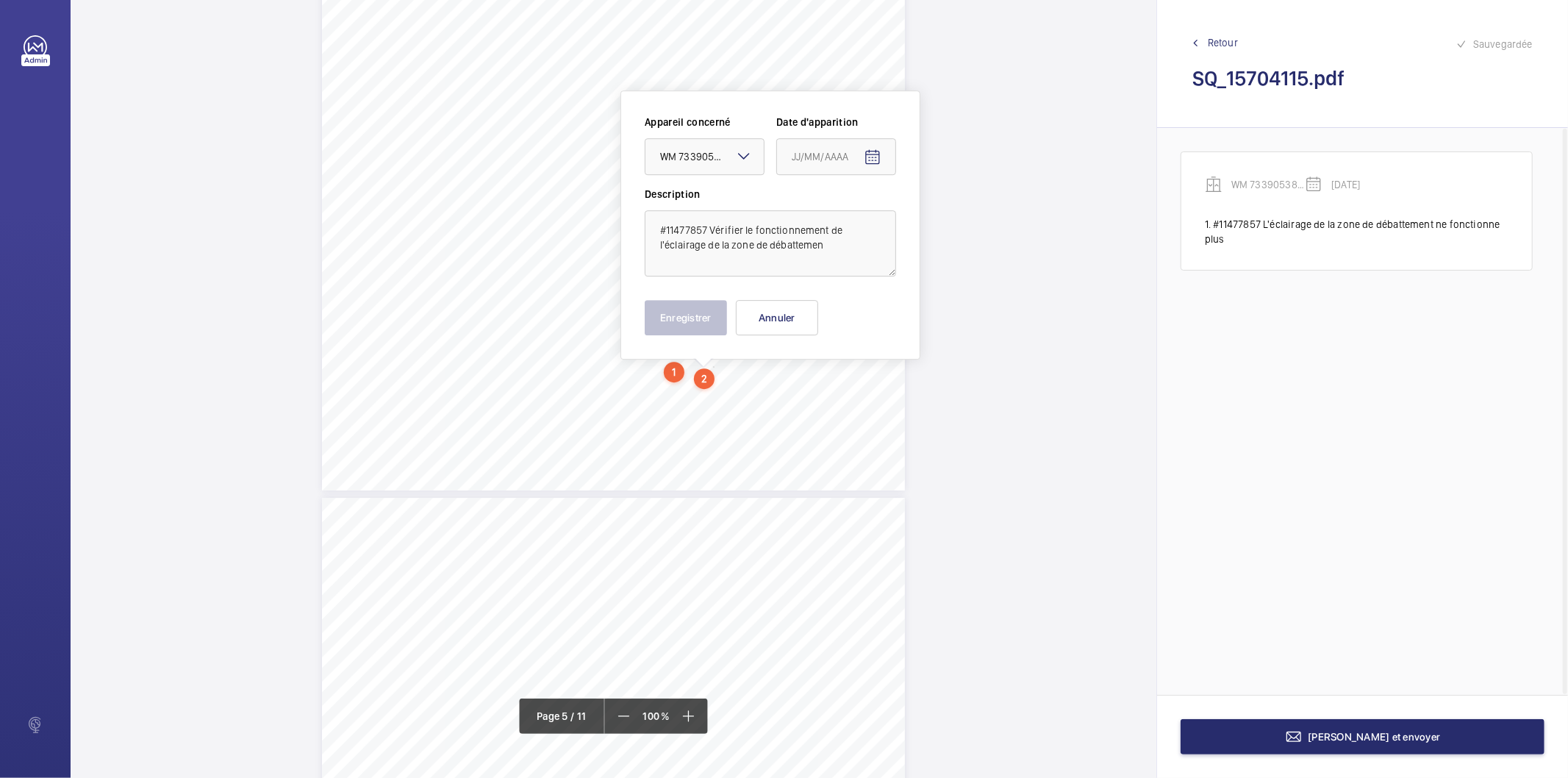
type input "02/01/2025"
click at [719, 311] on button "Enregistrer" at bounding box center [685, 317] width 82 height 35
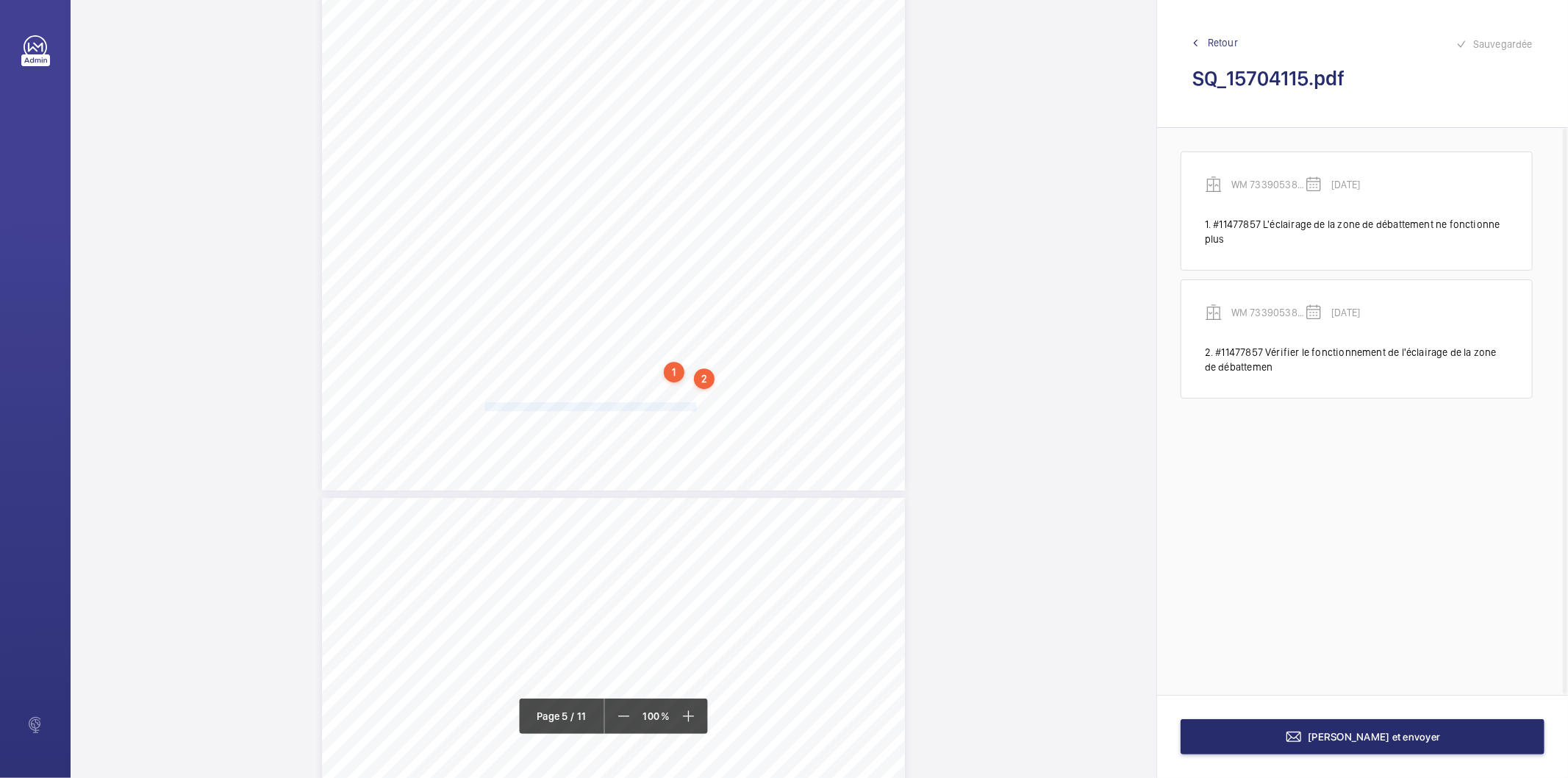
drag, startPoint x: 483, startPoint y: 403, endPoint x: 694, endPoint y: 405, distance: 211.0
click at [694, 405] on span "La matérialisation au sol de l'aire de débattement est effacée." at bounding box center [592, 407] width 213 height 8
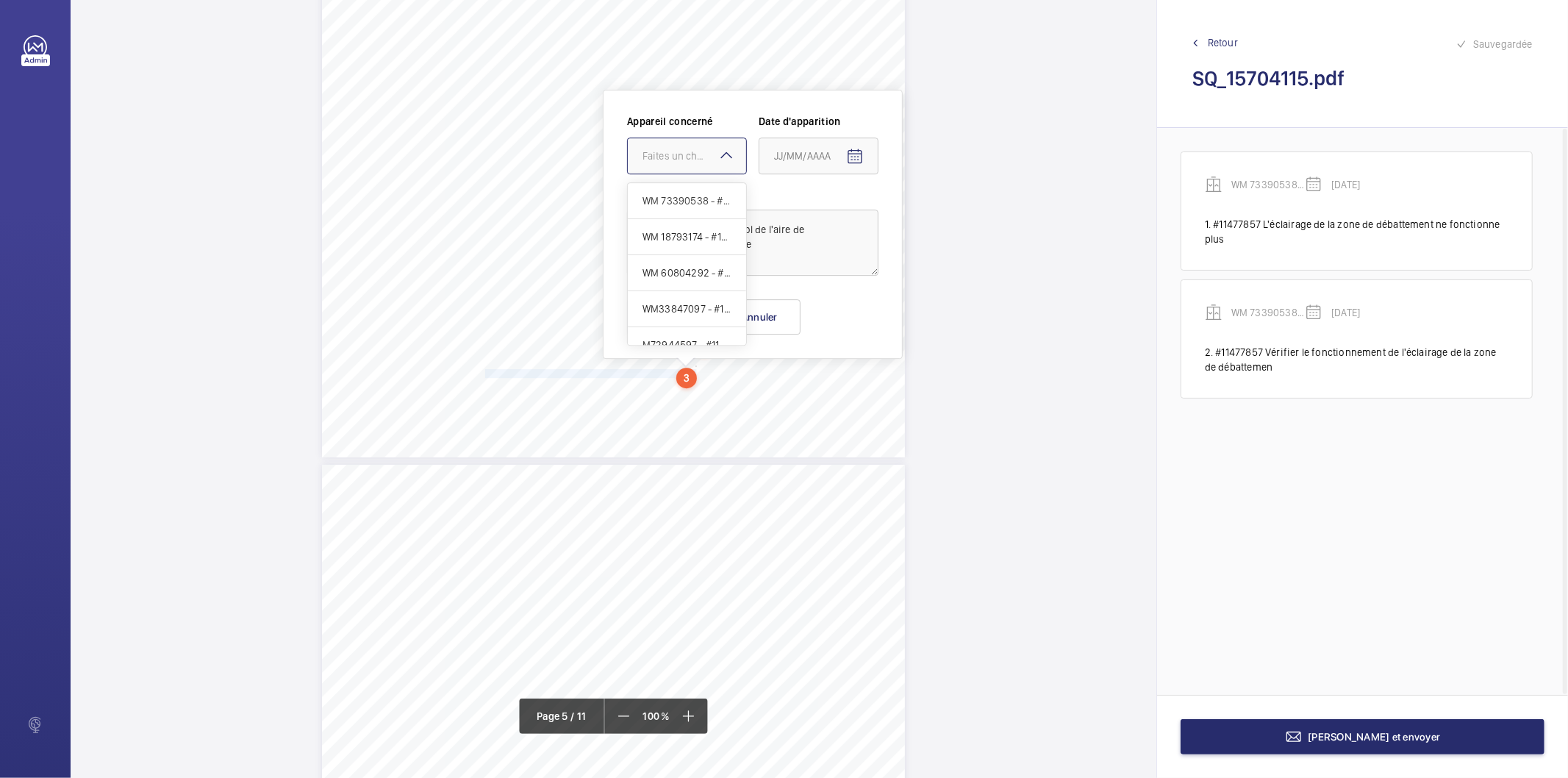
click at [681, 156] on div "Faites un choix" at bounding box center [694, 155] width 103 height 15
click at [670, 206] on span "WM 73390538 - #11477856" at bounding box center [687, 201] width 89 height 15
click at [863, 149] on mat-icon "Open calendar" at bounding box center [854, 156] width 18 height 18
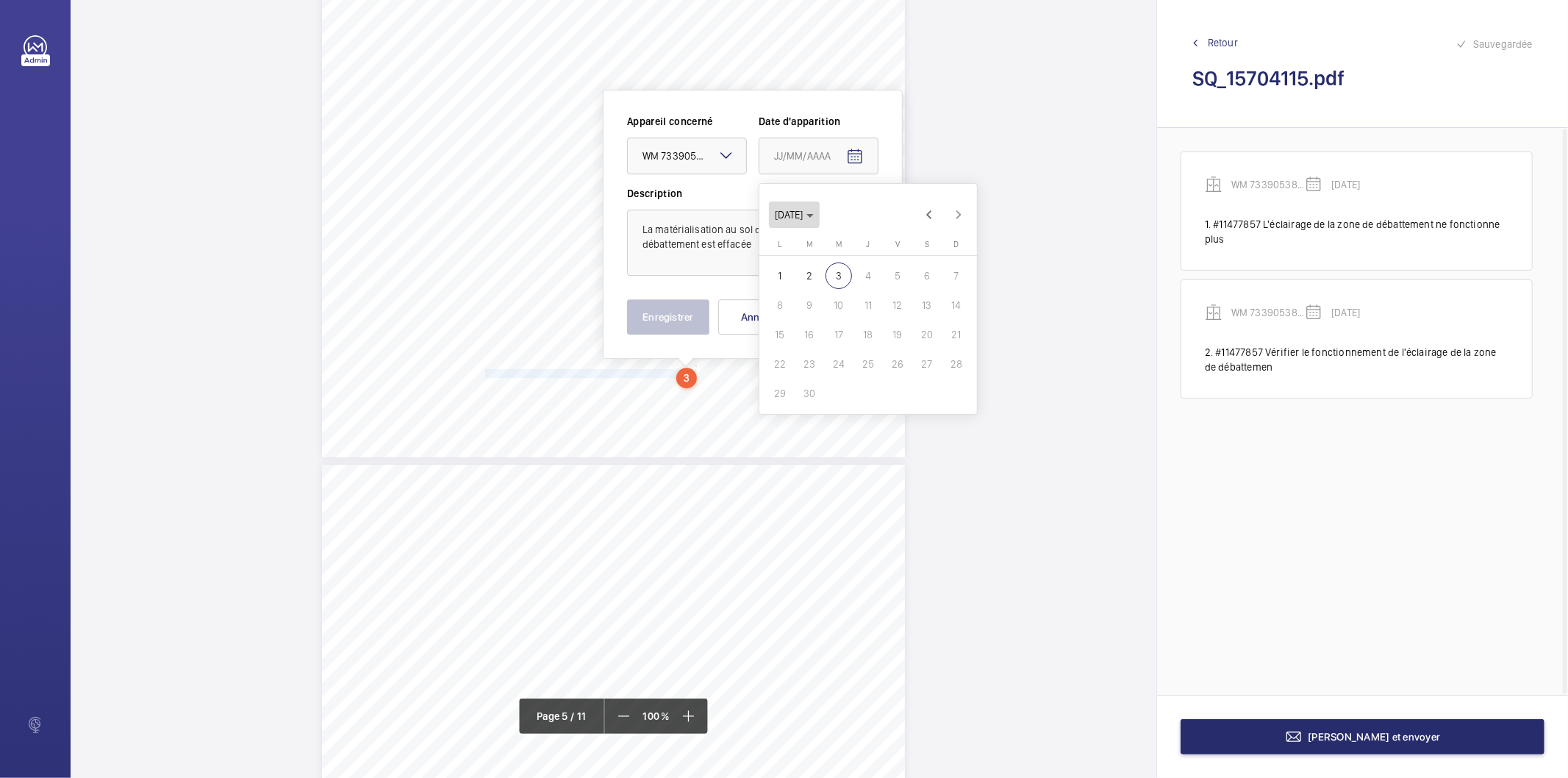
click at [814, 212] on span "[DATE]" at bounding box center [795, 215] width 39 height 12
click at [948, 407] on span "2025" at bounding box center [945, 407] width 46 height 26
click at [797, 260] on span "JANV." at bounding box center [790, 260] width 46 height 26
click at [863, 272] on span "2" at bounding box center [868, 276] width 26 height 26
type input "02/01/2025"
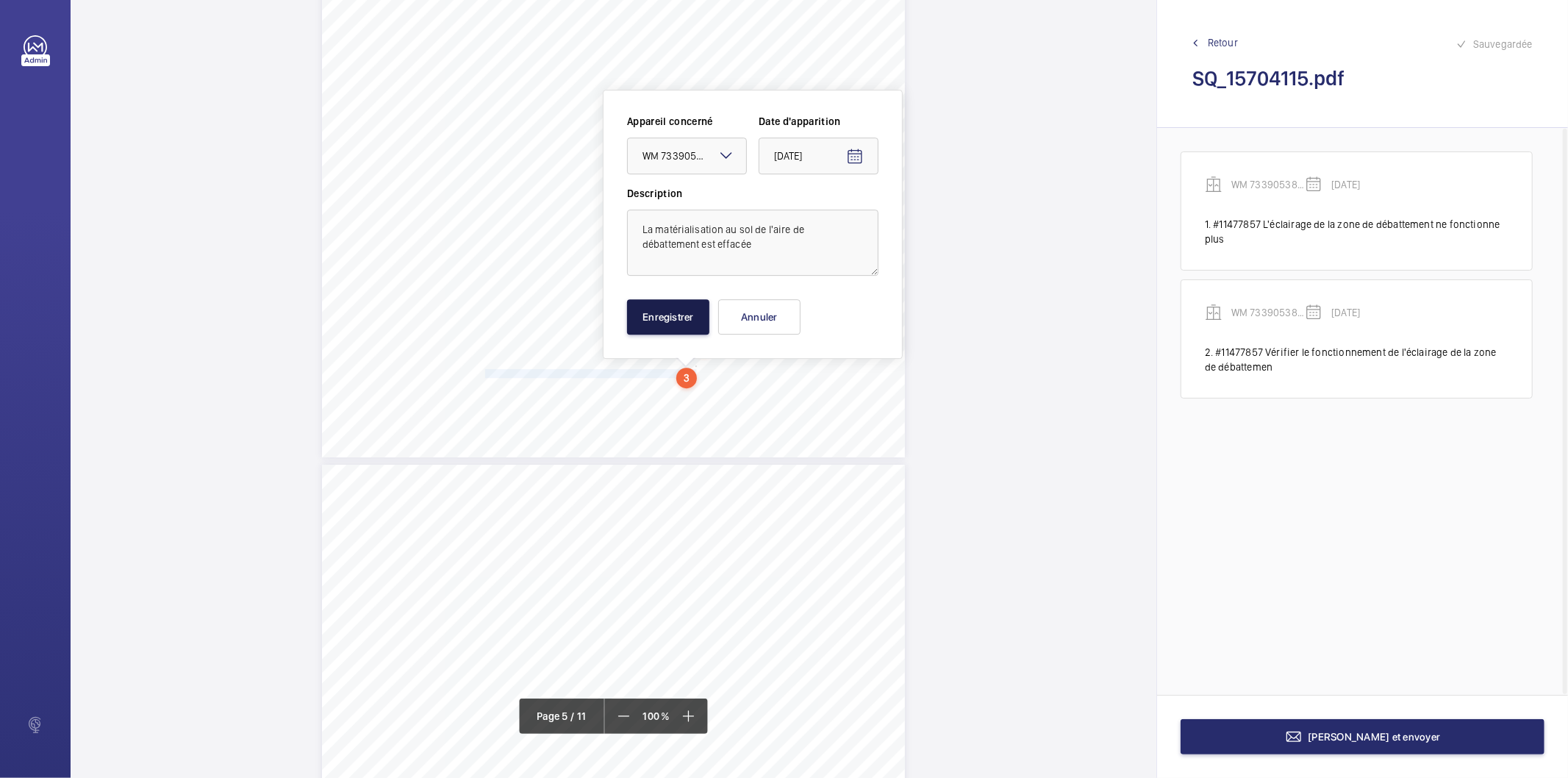
click at [665, 325] on button "Enregistrer" at bounding box center [668, 317] width 82 height 35
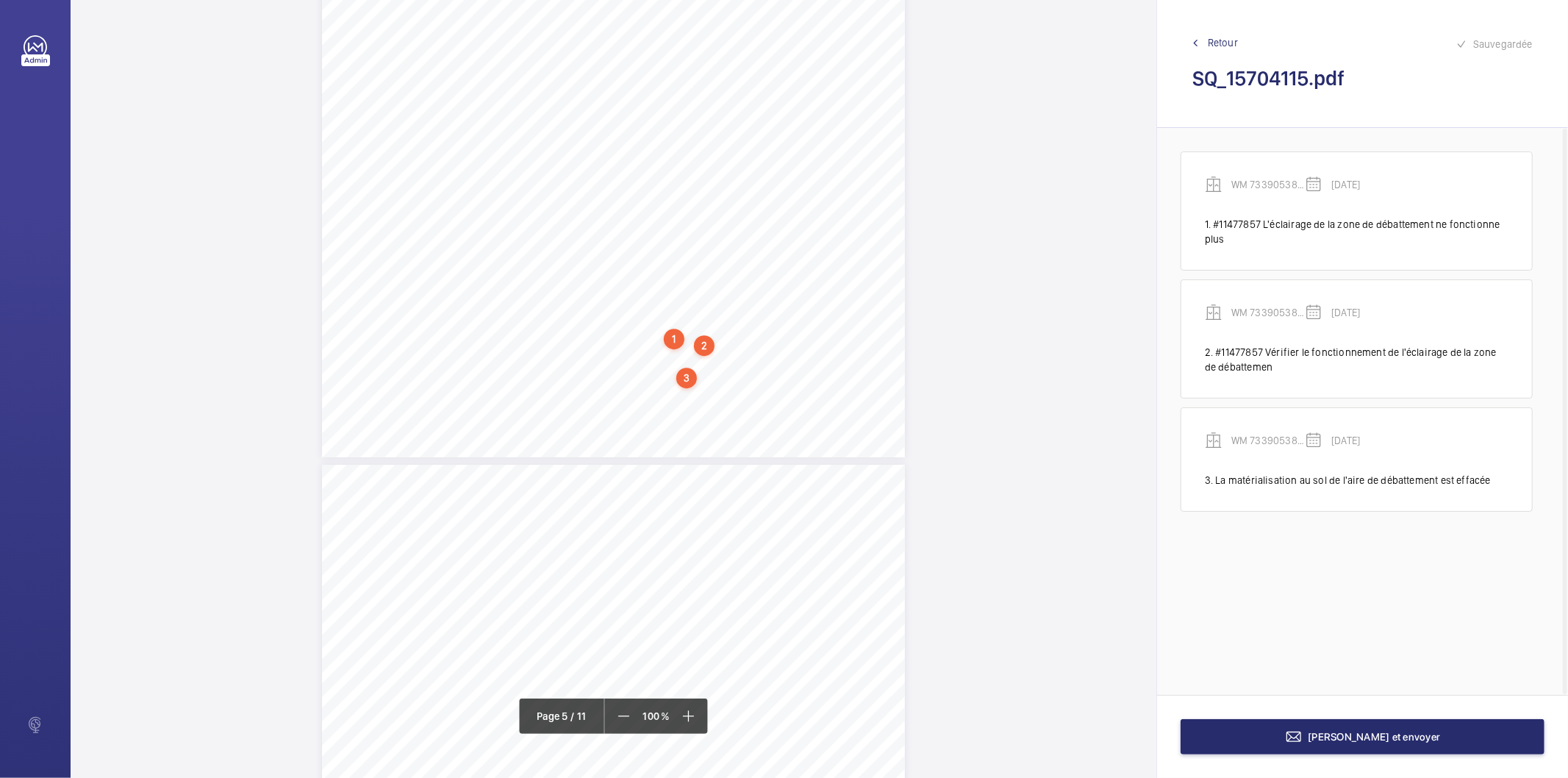
click at [694, 375] on div "3" at bounding box center [686, 378] width 20 height 20
click at [866, 231] on wm-front-icon-button at bounding box center [875, 234] width 35 height 35
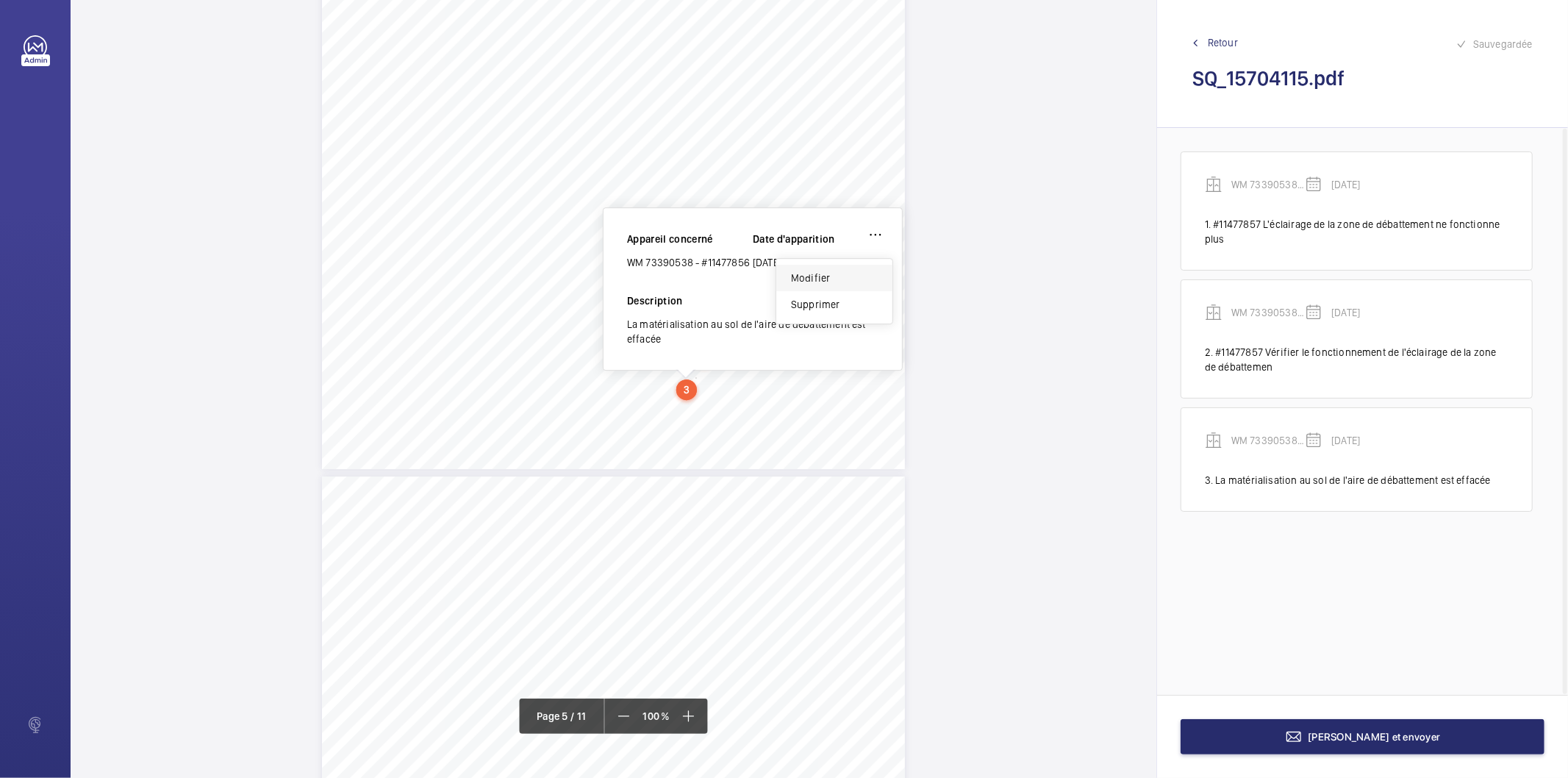
click at [825, 279] on div "Modifier" at bounding box center [835, 278] width 116 height 26
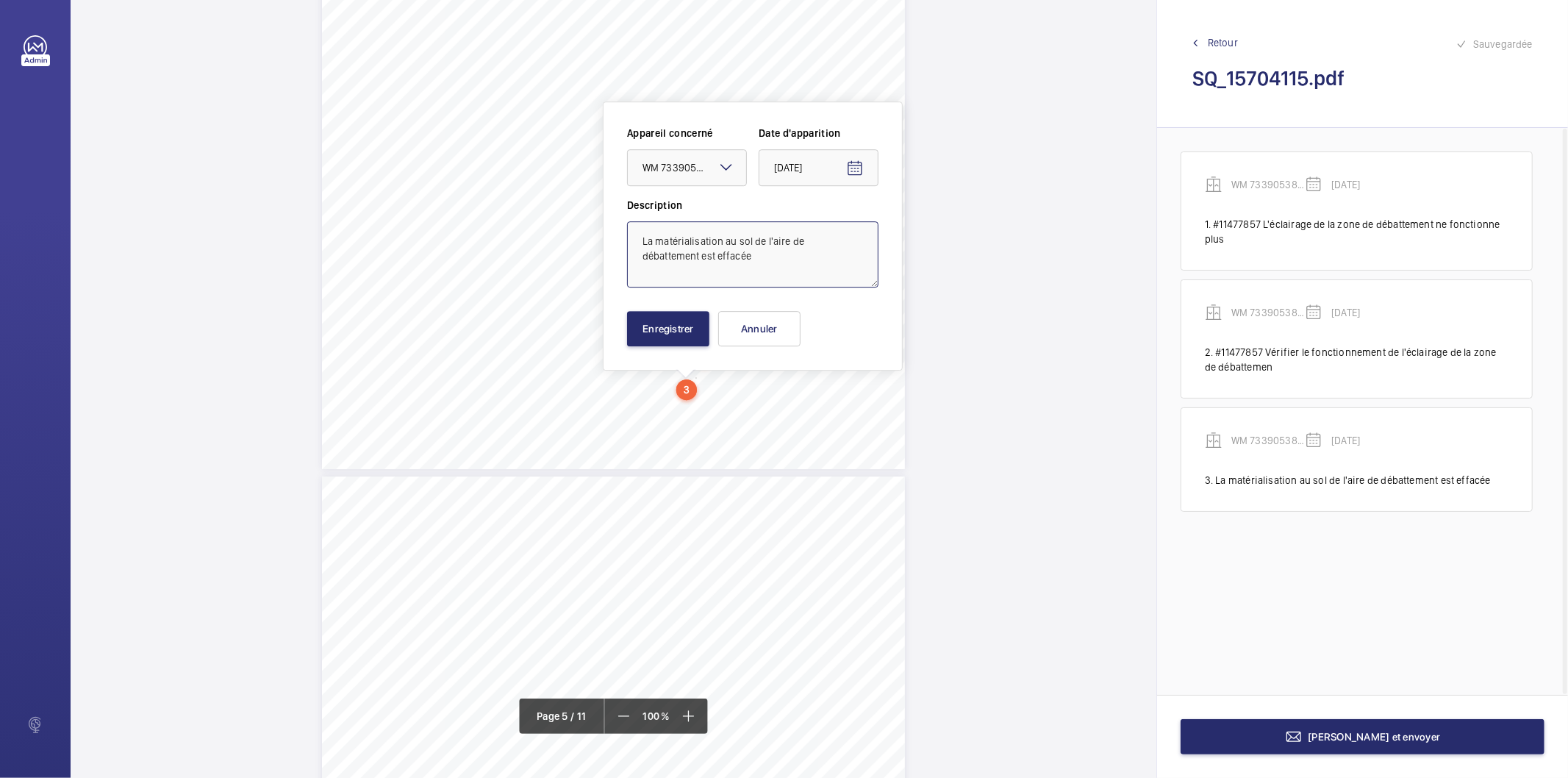
click at [717, 249] on textarea "La matérialisation au sol de l'aire de débattement est effacée" at bounding box center [753, 254] width 252 height 67
paste textarea "#11477857"
type textarea "#11477857 La matérialisation au sol de l'aire de débattement est effacée"
click at [682, 333] on button "Enregistrer" at bounding box center [668, 328] width 82 height 35
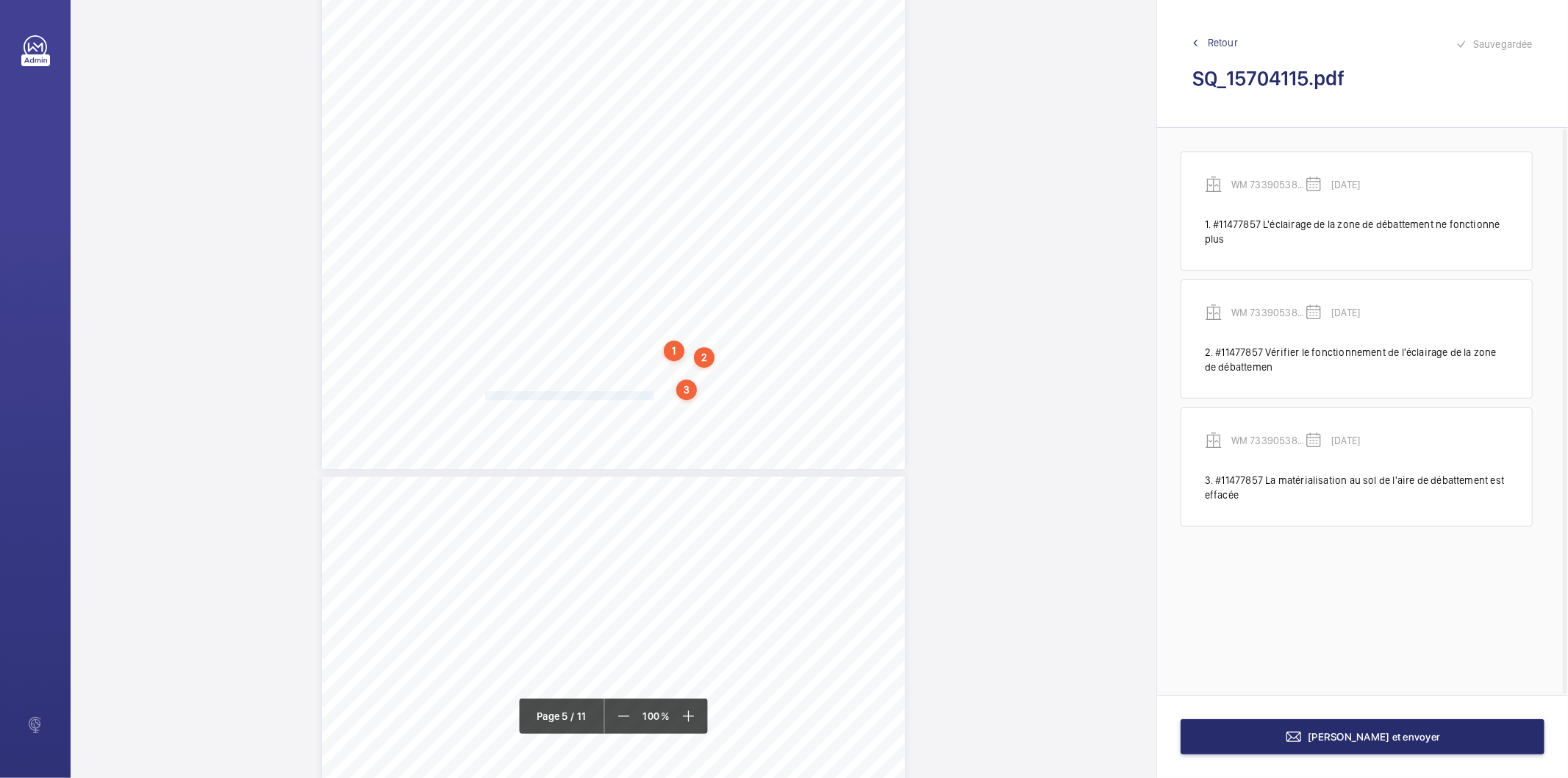
drag, startPoint x: 484, startPoint y: 394, endPoint x: 652, endPoint y: 395, distance: 168.0
click at [652, 395] on span "Repeindre l'aire de débattement de l'équipement." at bounding box center [571, 395] width 171 height 8
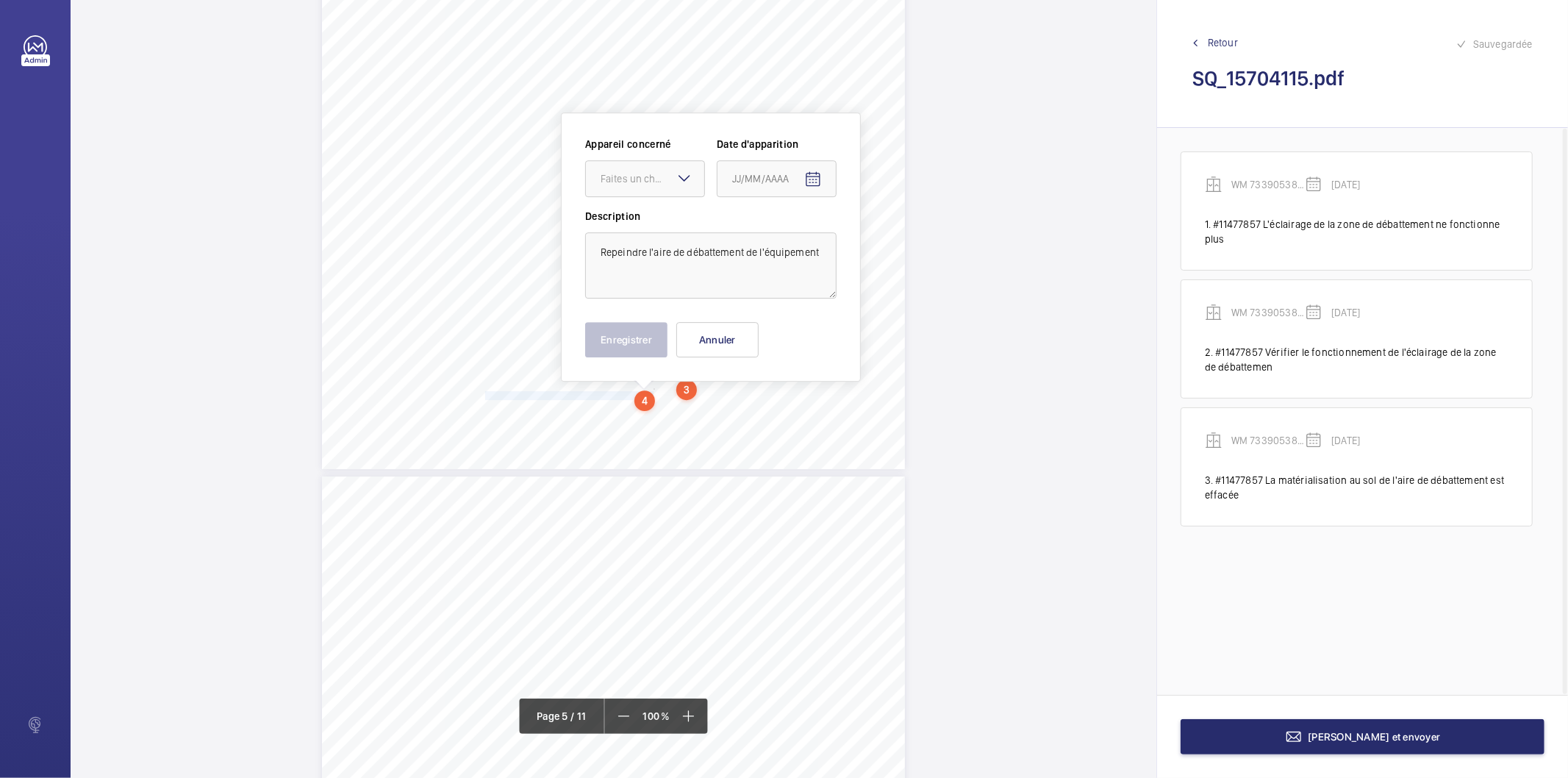
scroll to position [3734, 0]
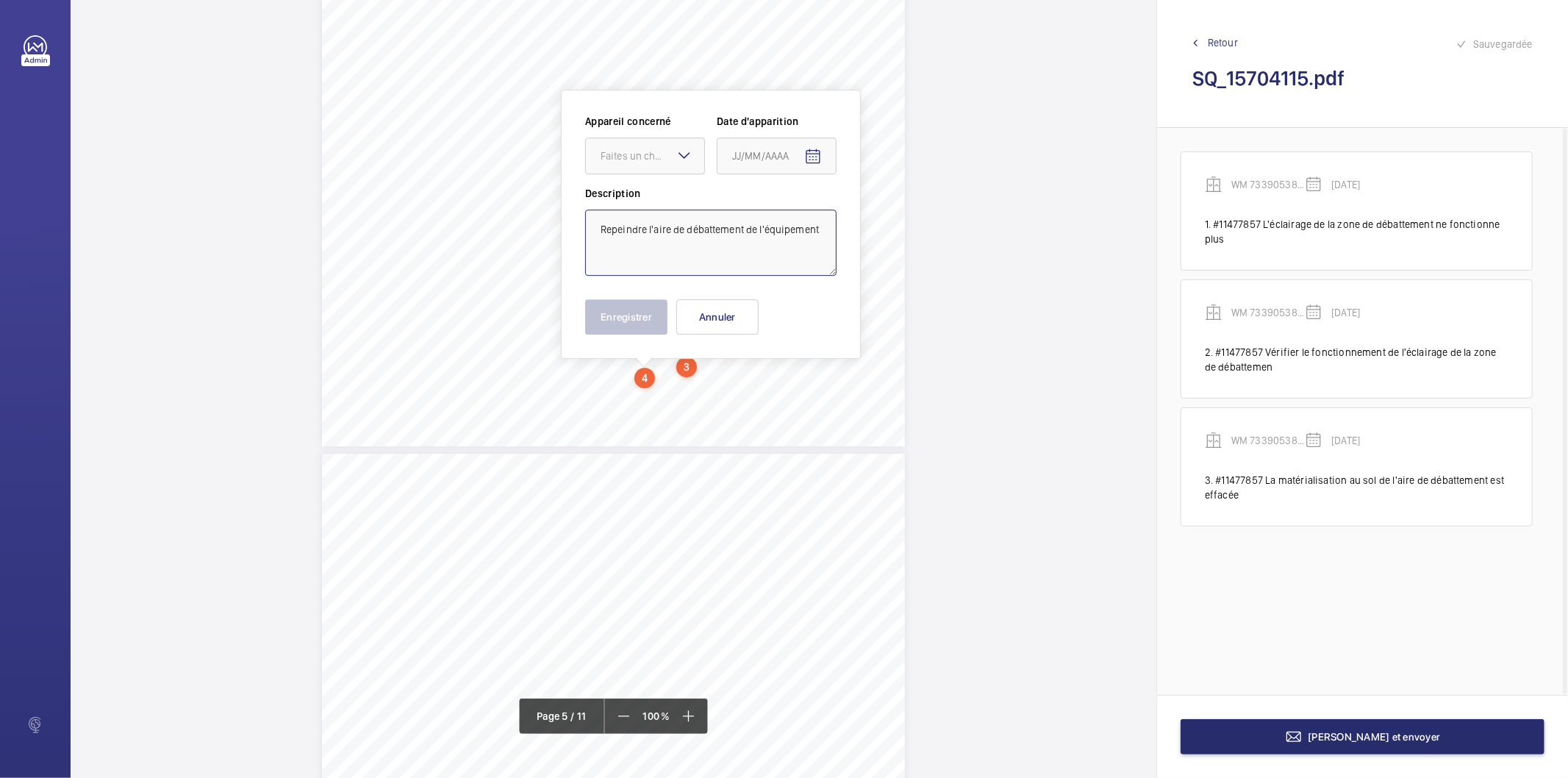
click at [634, 228] on textarea "Repeindre l'aire de débattement de l'équipement" at bounding box center [711, 243] width 252 height 67
paste textarea "#11477857"
click at [643, 153] on div "Faites un choix" at bounding box center [652, 155] width 103 height 15
click at [636, 202] on span "WM 73390538 - #11477856" at bounding box center [645, 201] width 89 height 15
type textarea "#11477857 Repeindre l'aire de débattement de l'équipement"
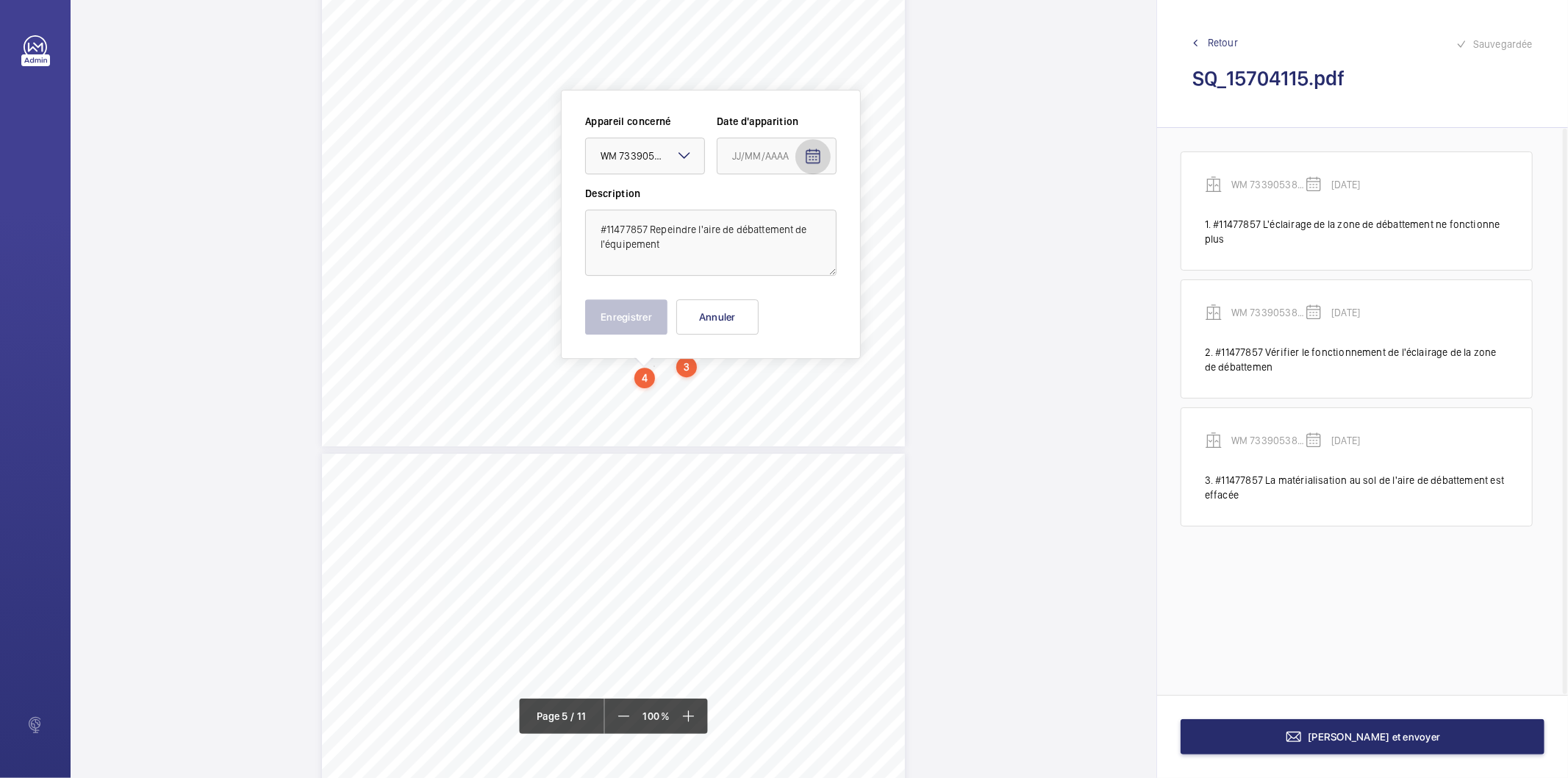
click at [819, 155] on mat-icon "Open calendar" at bounding box center [813, 156] width 18 height 18
drag, startPoint x: 788, startPoint y: 215, endPoint x: 788, endPoint y: 237, distance: 22.0
click at [772, 215] on polygon "Choose month and year" at bounding box center [768, 216] width 8 height 3
click at [907, 403] on span "2025" at bounding box center [903, 407] width 46 height 26
click at [759, 260] on span "JANV." at bounding box center [749, 260] width 46 height 26
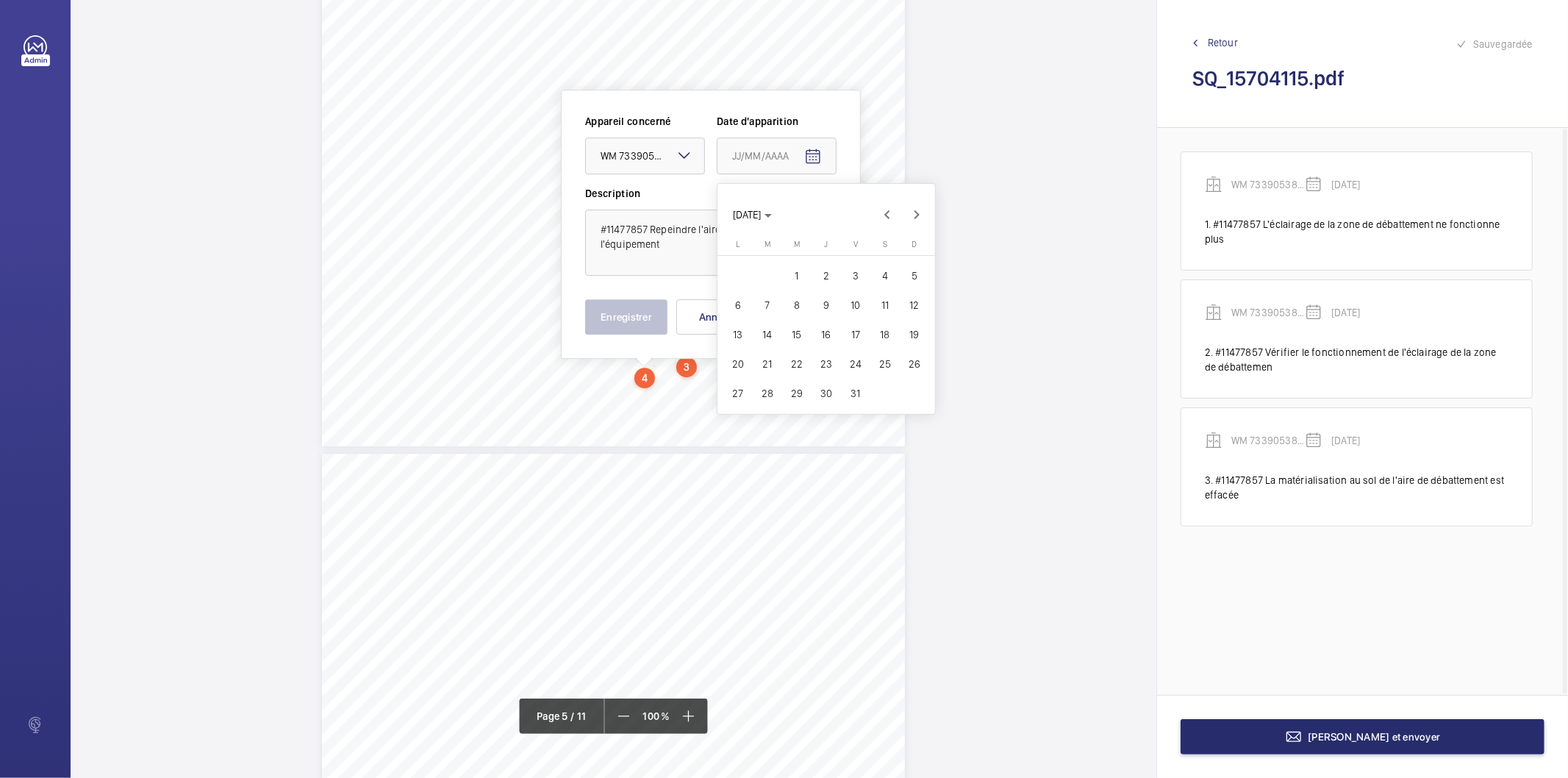
click at [830, 278] on span "2" at bounding box center [826, 276] width 26 height 26
type input "02/01/2025"
click at [628, 319] on button "Enregistrer" at bounding box center [627, 317] width 82 height 35
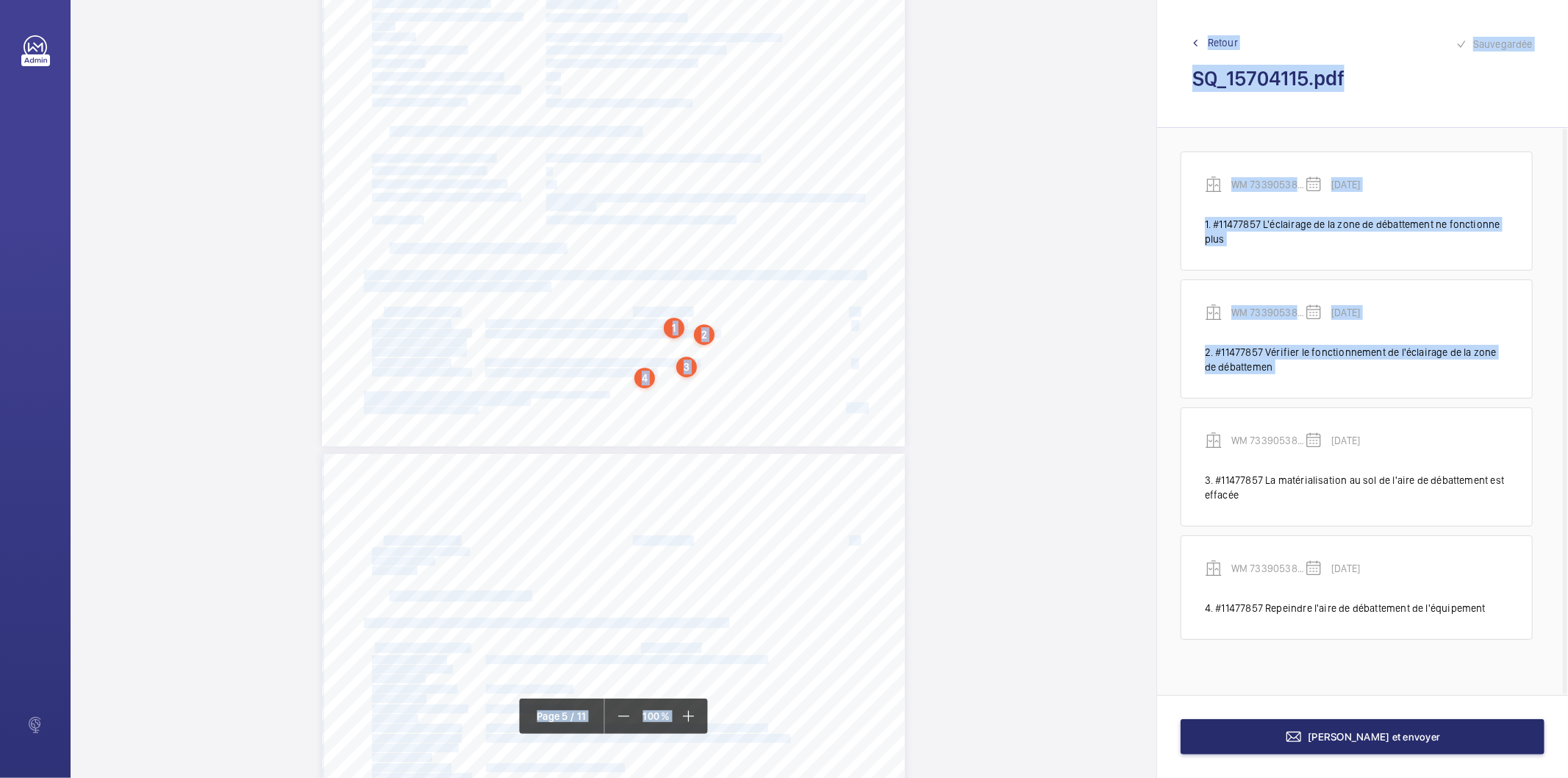
drag, startPoint x: 1151, startPoint y: 355, endPoint x: 1158, endPoint y: 401, distance: 46.5
click at [1158, 401] on div "GOUNY & STARKLEY POUR LA SDC PARKING SILO 63 BOULEVARD HAUSSMANN 75008 PARIS 8 …" at bounding box center [819, 389] width 1498 height 778
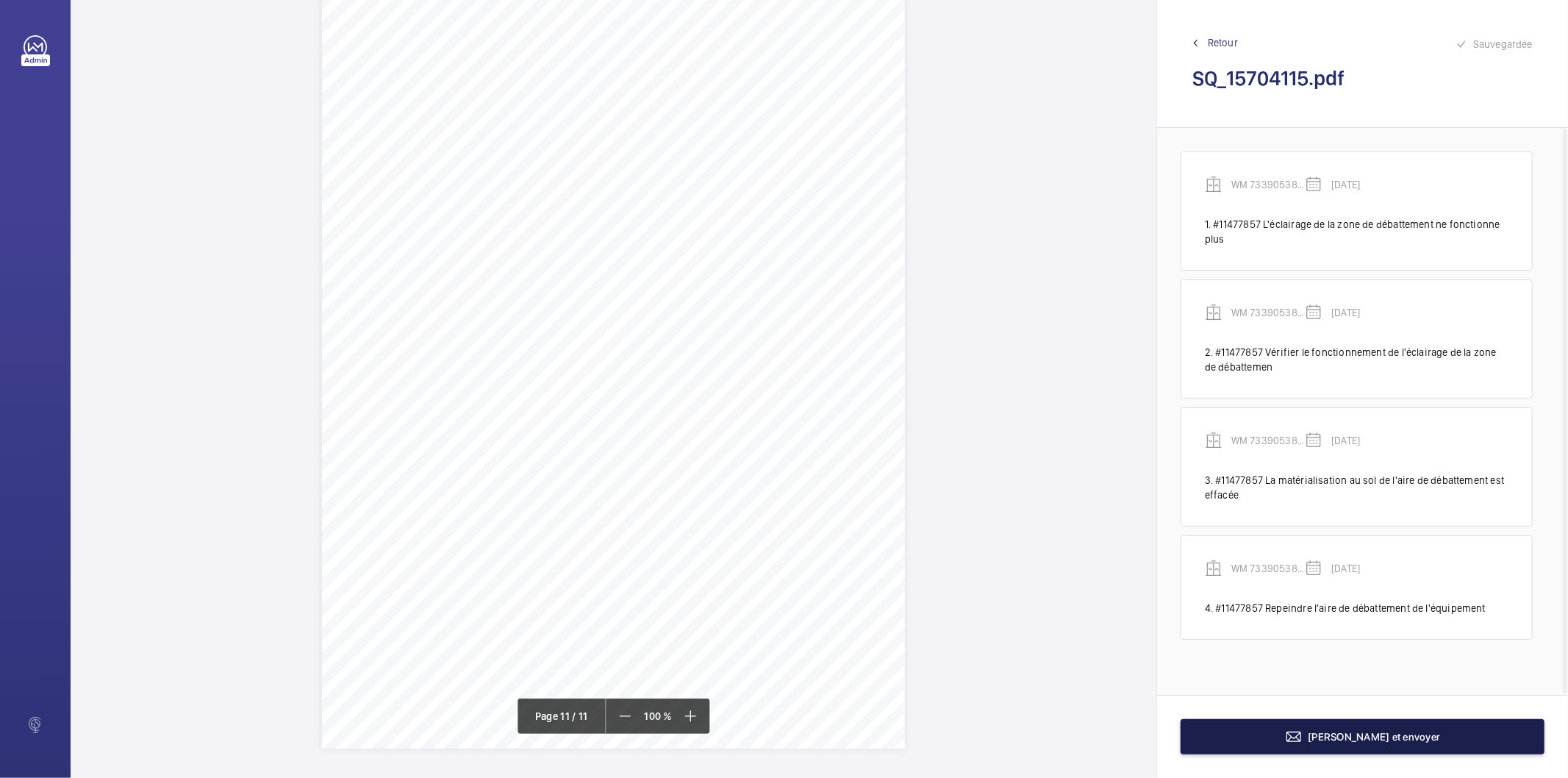
click at [1281, 746] on button "[PERSON_NAME] et envoyer" at bounding box center [1362, 736] width 364 height 35
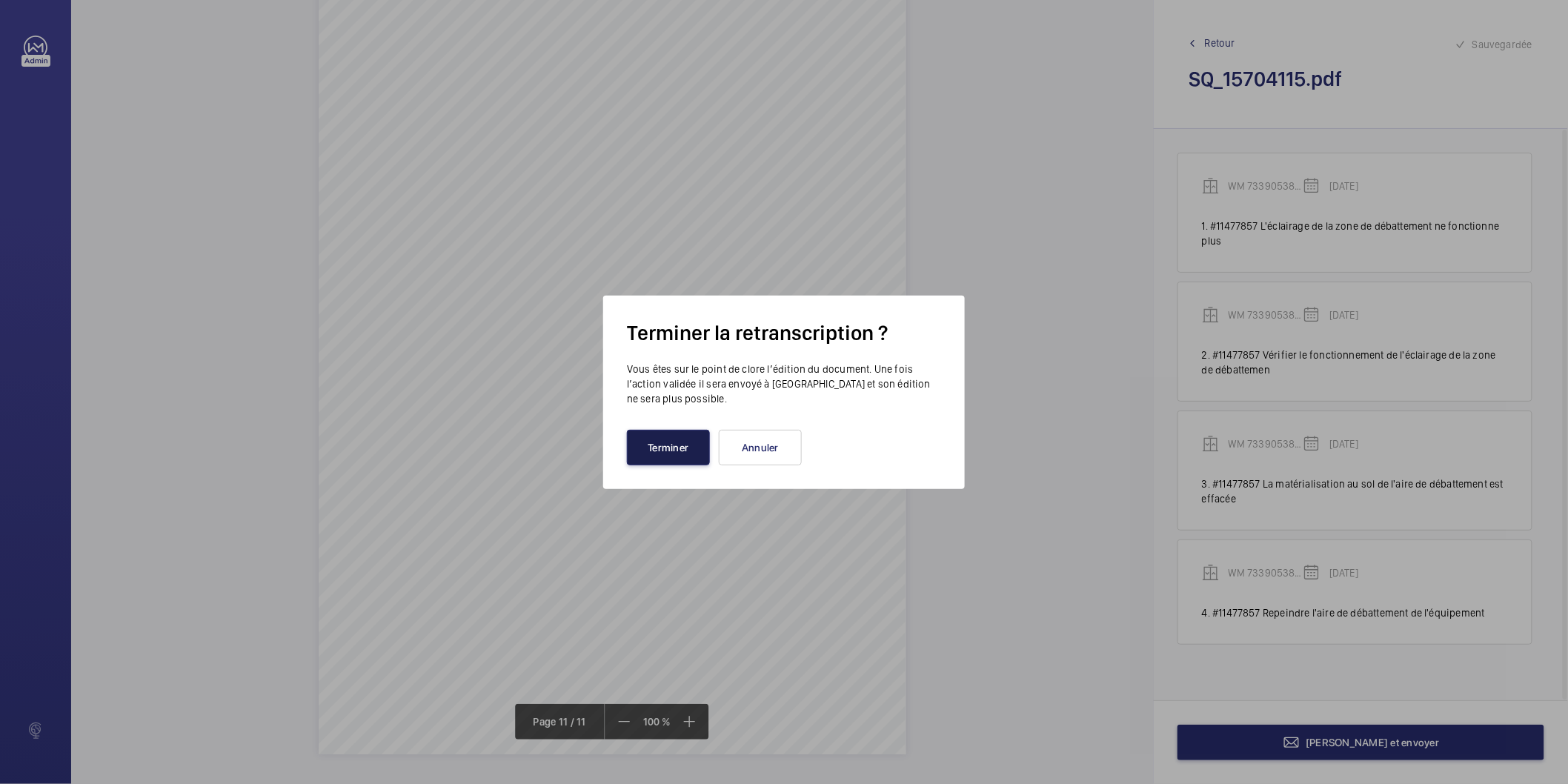
click at [671, 441] on button "Terminer" at bounding box center [668, 448] width 83 height 35
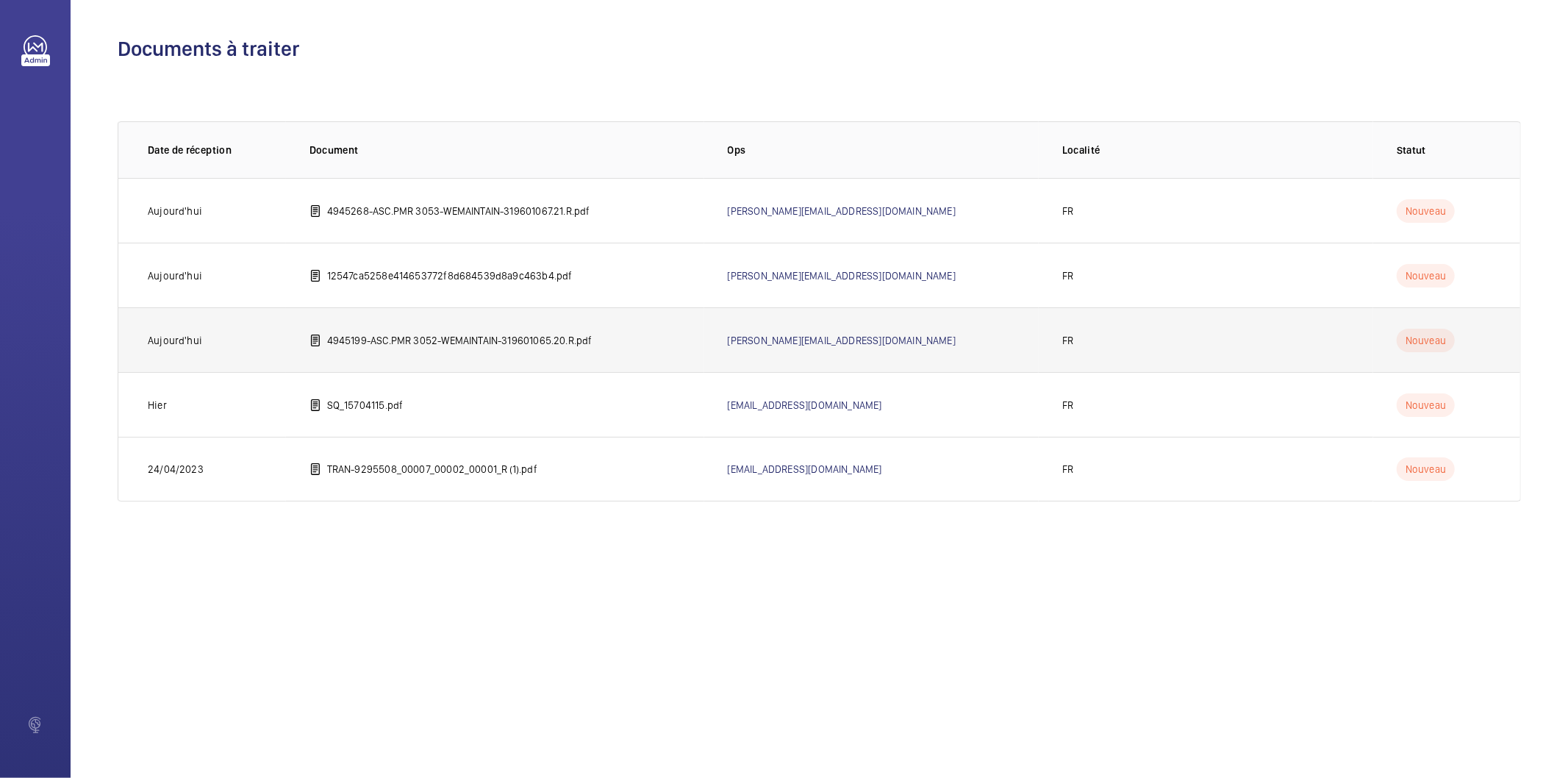
click at [539, 341] on p "4945199-ASC.PMR 3052-WEMAINTAIN-319601065.20.R.pdf" at bounding box center [459, 340] width 265 height 15
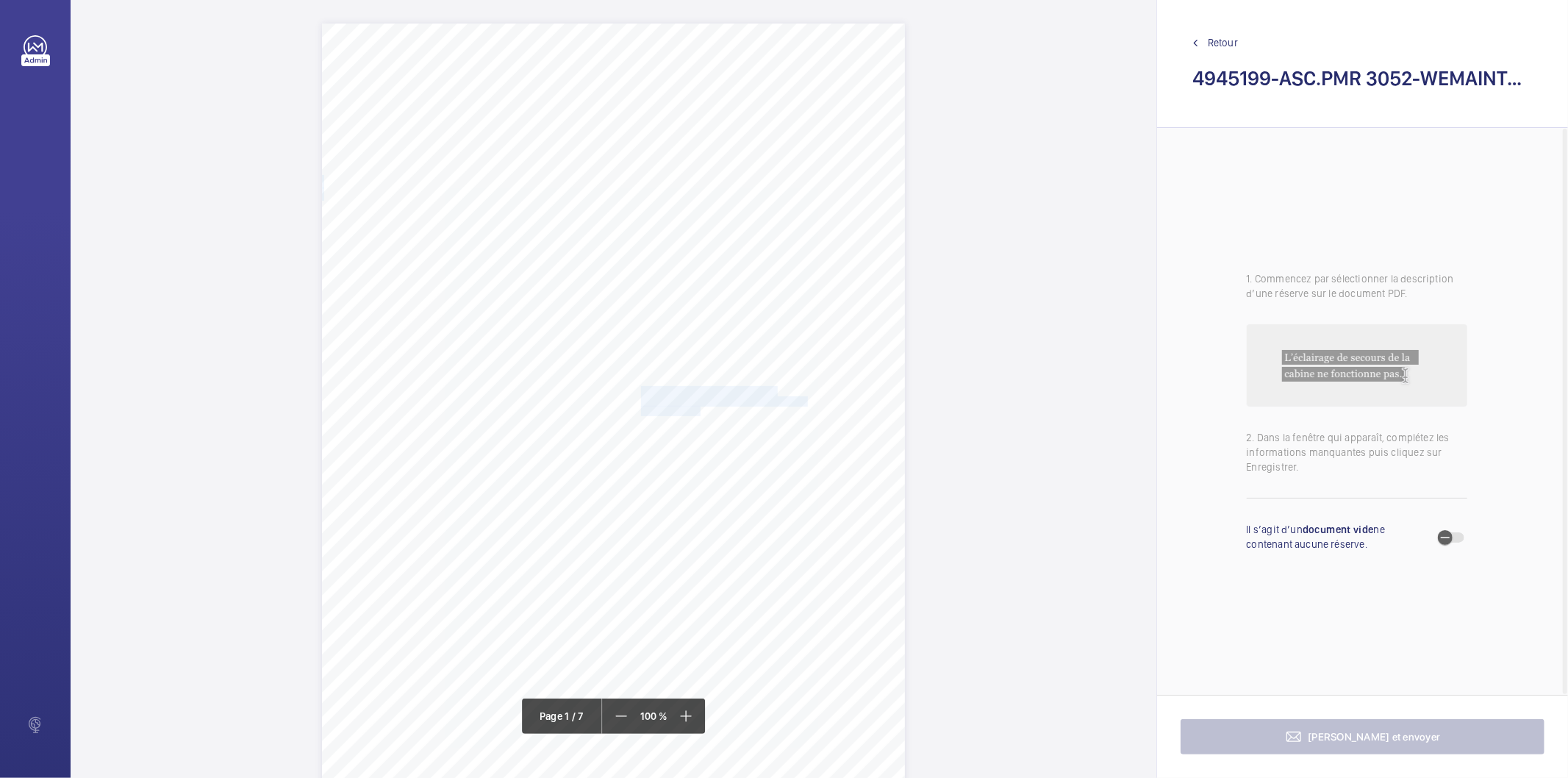
drag, startPoint x: 640, startPoint y: 392, endPoint x: 698, endPoint y: 408, distance: 60.2
click at [698, 408] on div "Bureau Veritas Exploitation SAS Téléphone : 01 47 52 02 00 Mail : sylvain.leval…" at bounding box center [613, 436] width 583 height 825
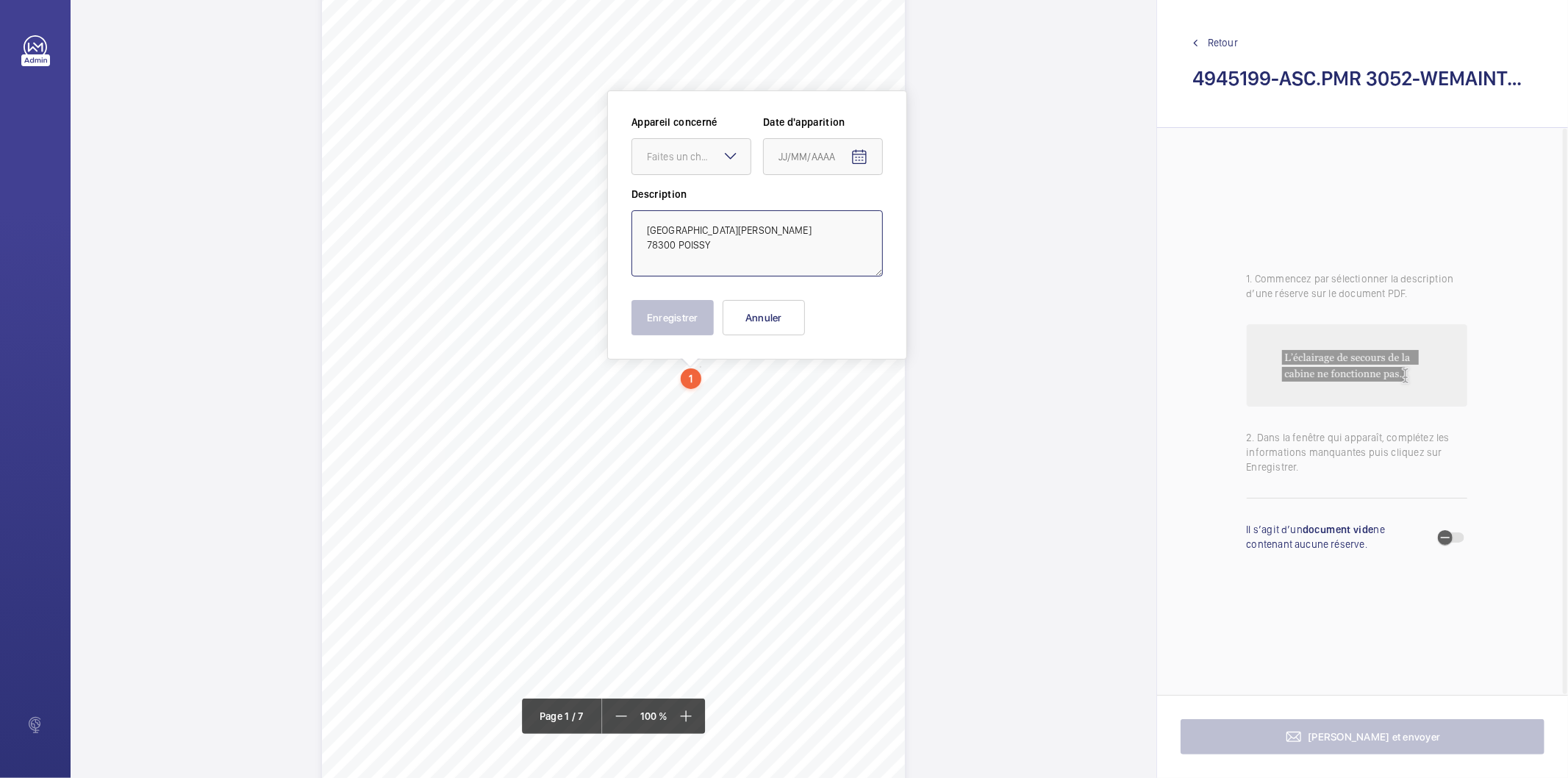
drag, startPoint x: 716, startPoint y: 259, endPoint x: 647, endPoint y: 223, distance: 77.8
click at [647, 223] on textarea "GARE DE POISSY PLACE GEORGES POMPIDOU 78300 POISSY" at bounding box center [757, 243] width 252 height 67
click at [773, 321] on button "Annuler" at bounding box center [764, 317] width 82 height 35
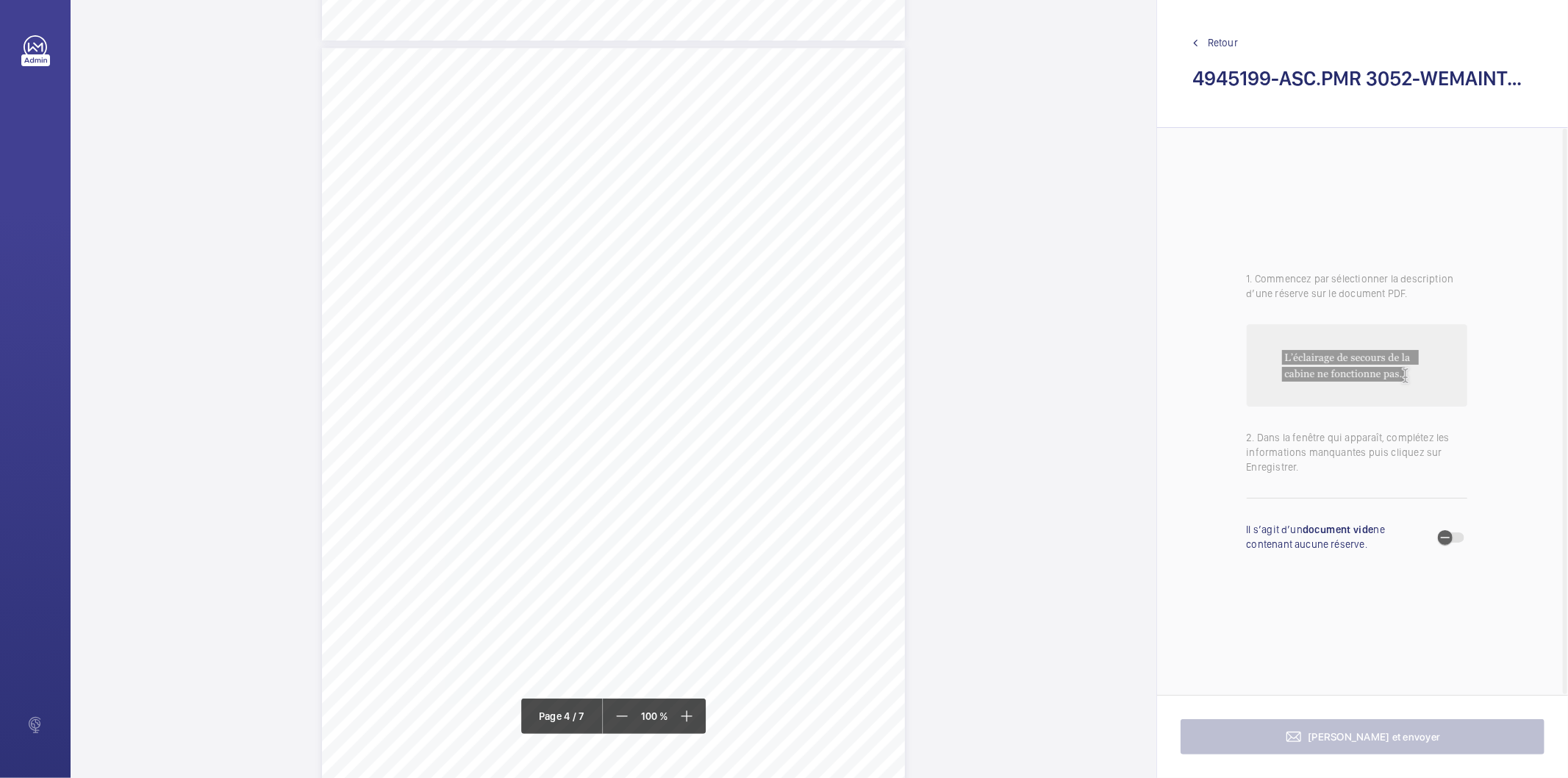
scroll to position [2570, 0]
drag, startPoint x: 479, startPoint y: 284, endPoint x: 620, endPoint y: 299, distance: 141.8
click at [620, 299] on div "Périmètre vérifié dans le rapport | SNCF GARES & CONNEXIONS ÉQUIPEMENT(S) EN PA…" at bounding box center [613, 365] width 583 height 825
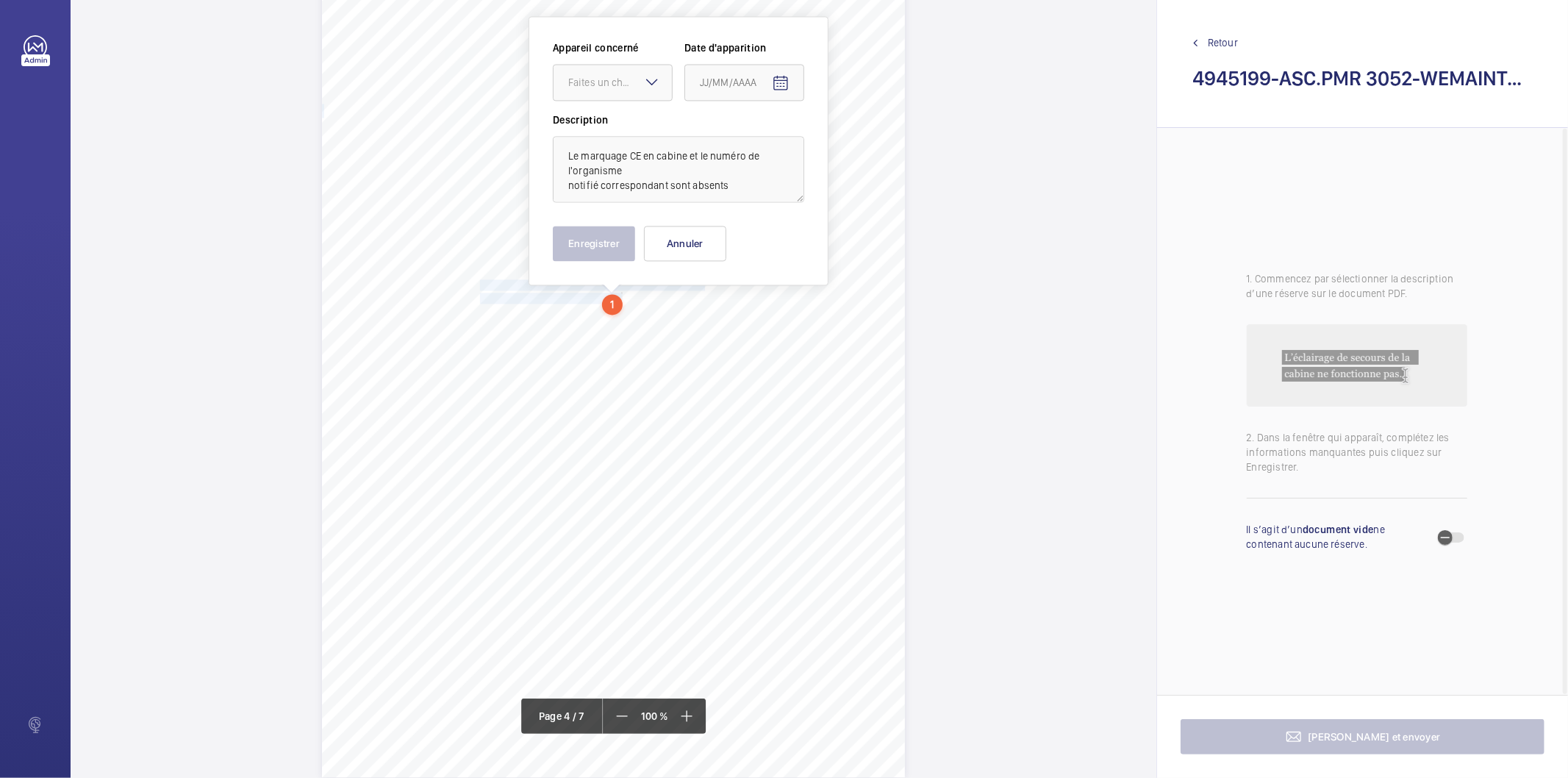
scroll to position [2496, 0]
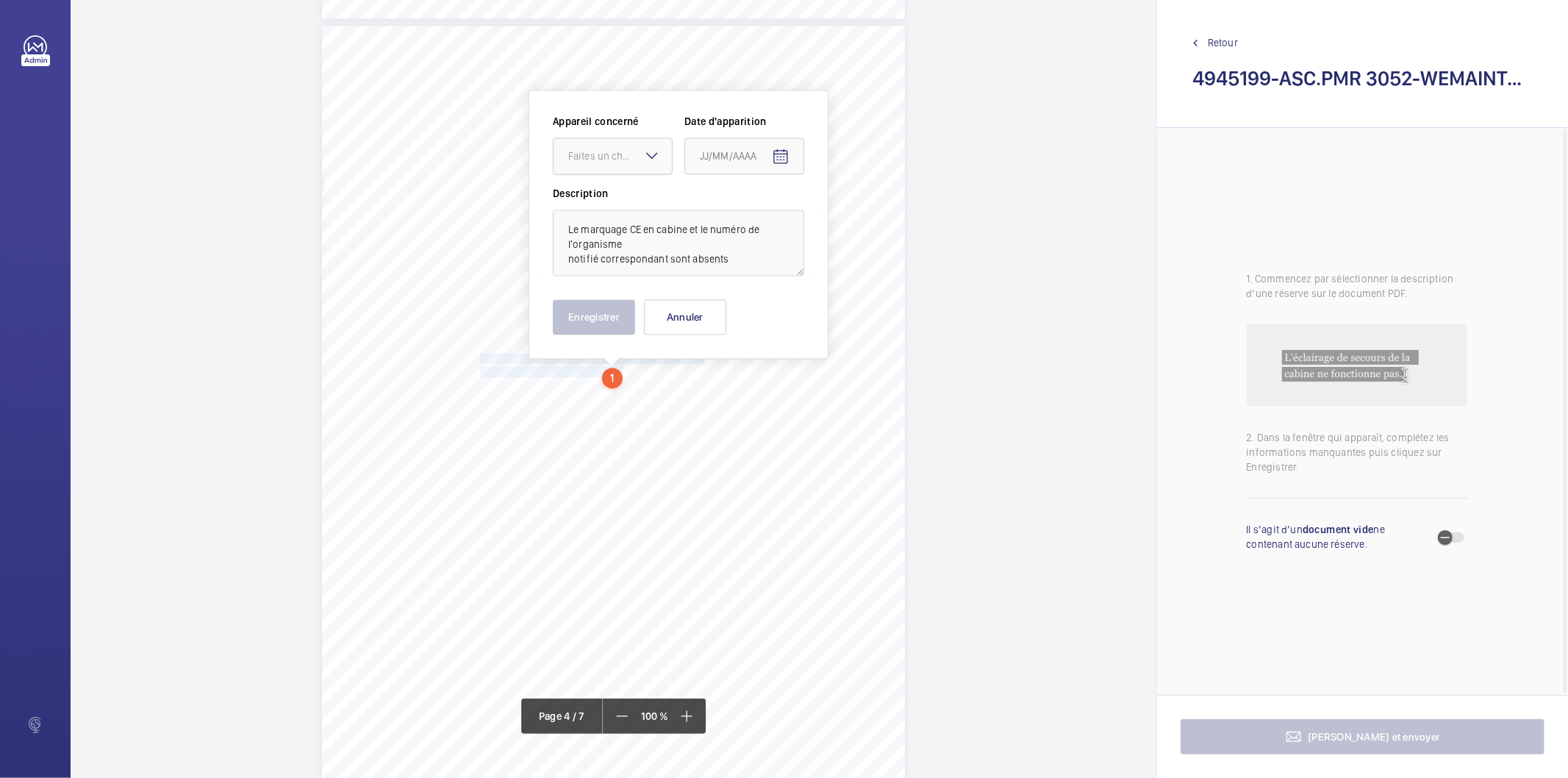
click at [621, 165] on div at bounding box center [613, 155] width 119 height 35
click at [605, 201] on span "ASC.PMR 3052" at bounding box center [613, 201] width 89 height 15
click at [783, 156] on mat-icon "Open calendar" at bounding box center [780, 156] width 18 height 18
click at [740, 215] on icon "Choose month and year" at bounding box center [736, 216] width 8 height 3
click at [772, 402] on span "2023" at bounding box center [768, 407] width 46 height 26
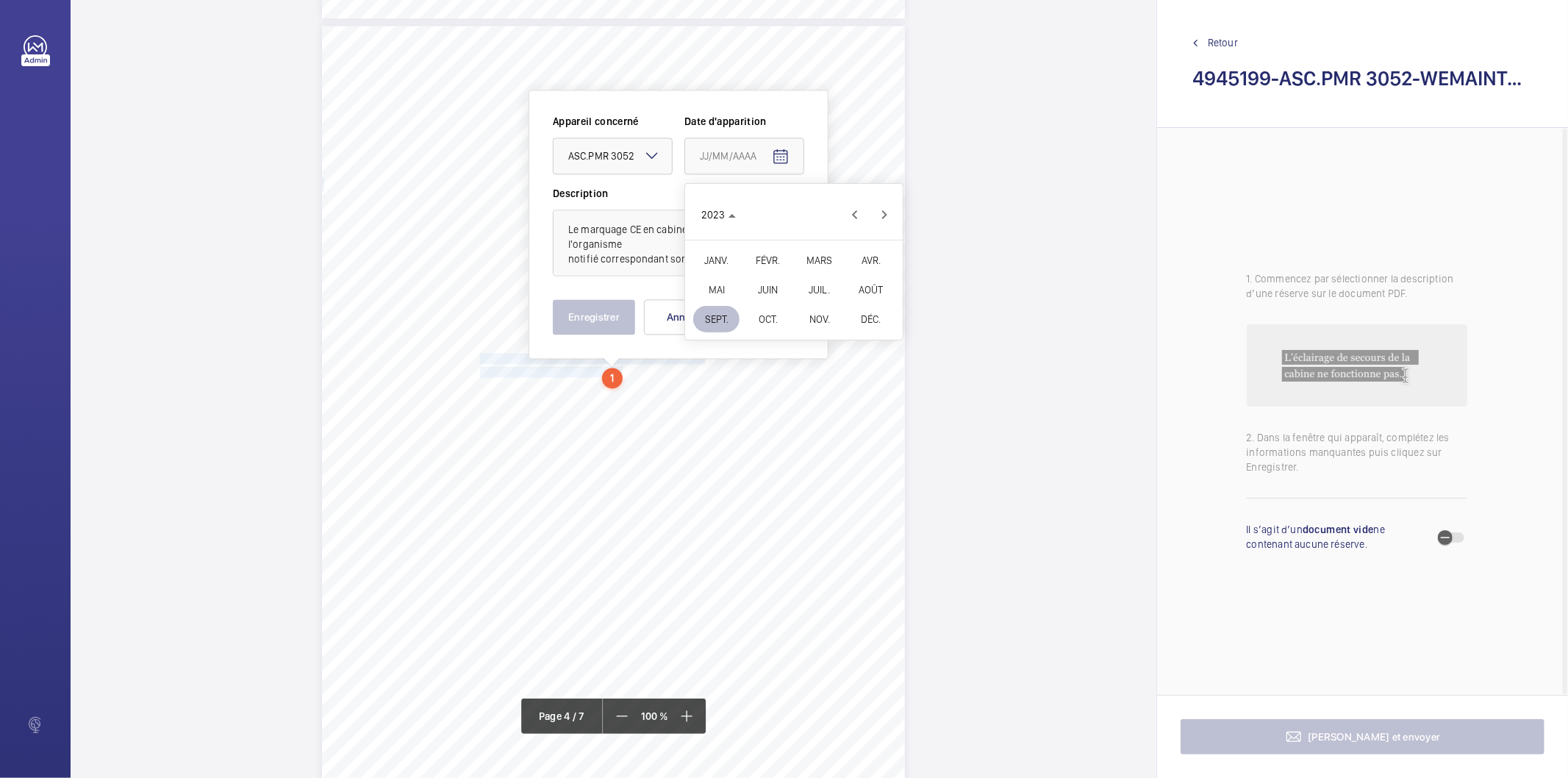
click at [766, 321] on span "OCT." at bounding box center [768, 319] width 46 height 26
click at [767, 391] on span "25" at bounding box center [764, 393] width 26 height 26
type input "[DATE]"
click at [613, 319] on button "Enregistrer" at bounding box center [594, 317] width 82 height 35
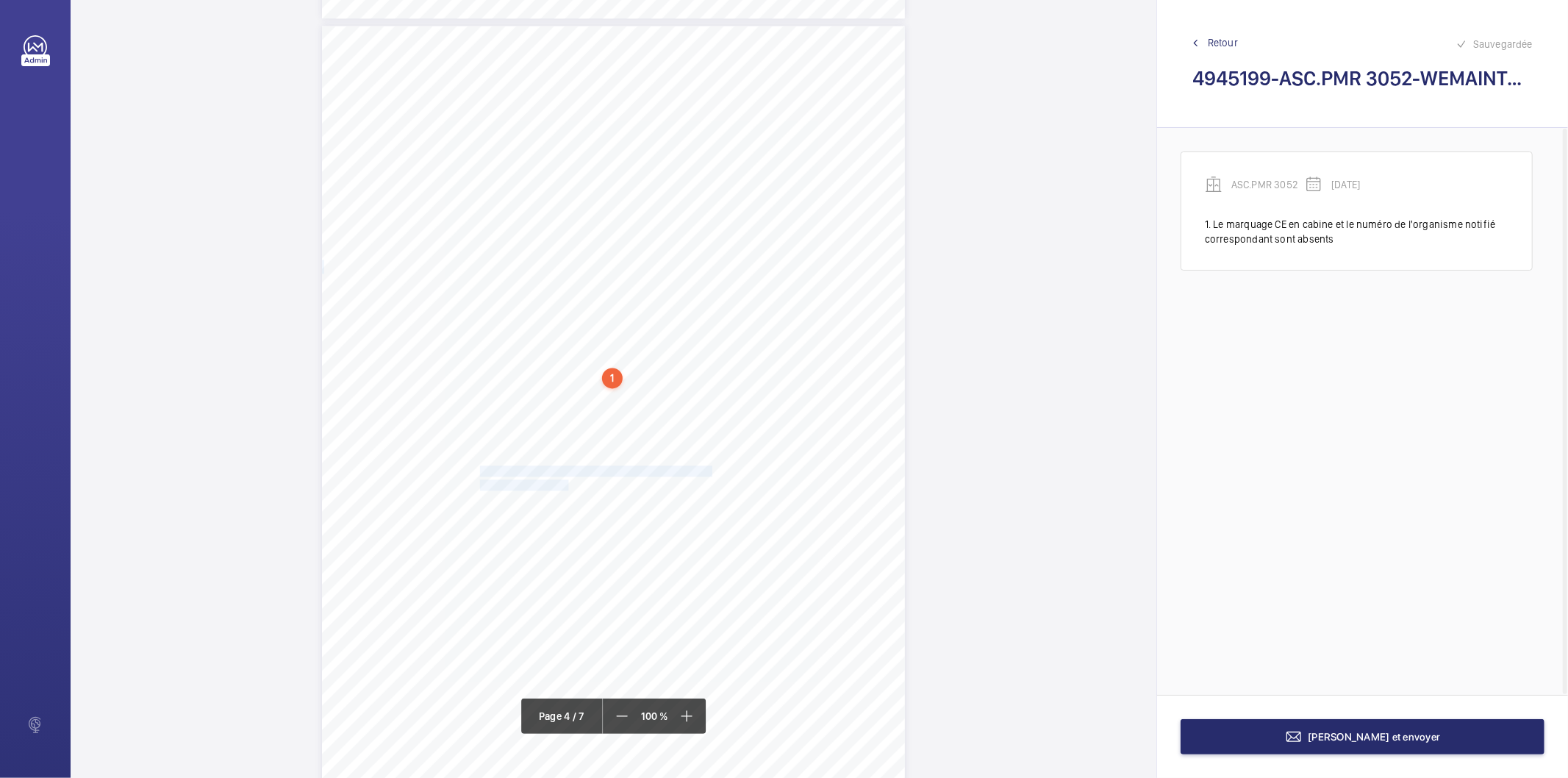
drag, startPoint x: 479, startPoint y: 468, endPoint x: 566, endPoint y: 484, distance: 88.5
click at [566, 484] on div "Périmètre vérifié dans le rapport | SNCF GARES & CONNEXIONS ÉQUIPEMENT(S) EN PA…" at bounding box center [613, 438] width 583 height 825
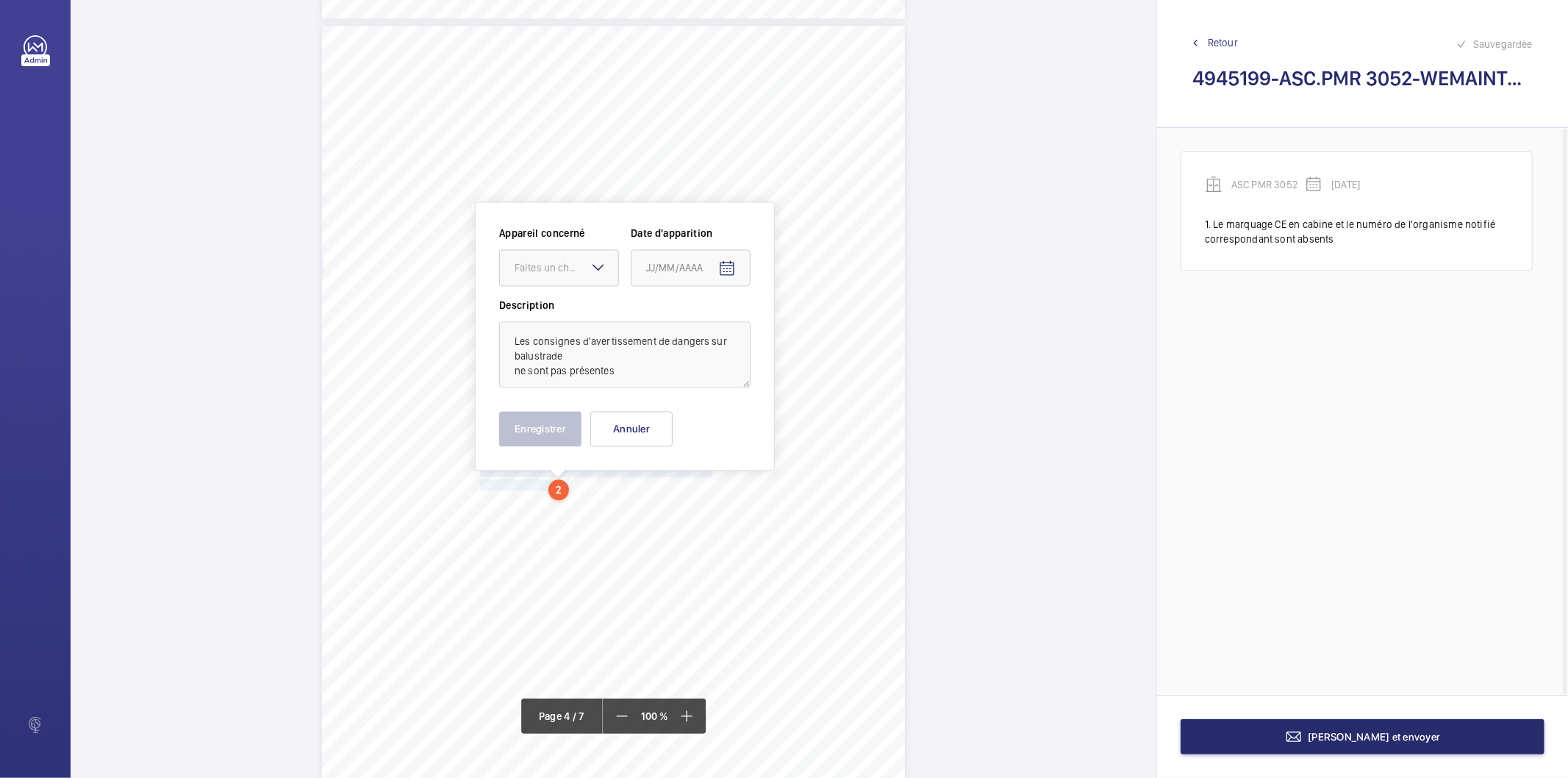
scroll to position [2608, 0]
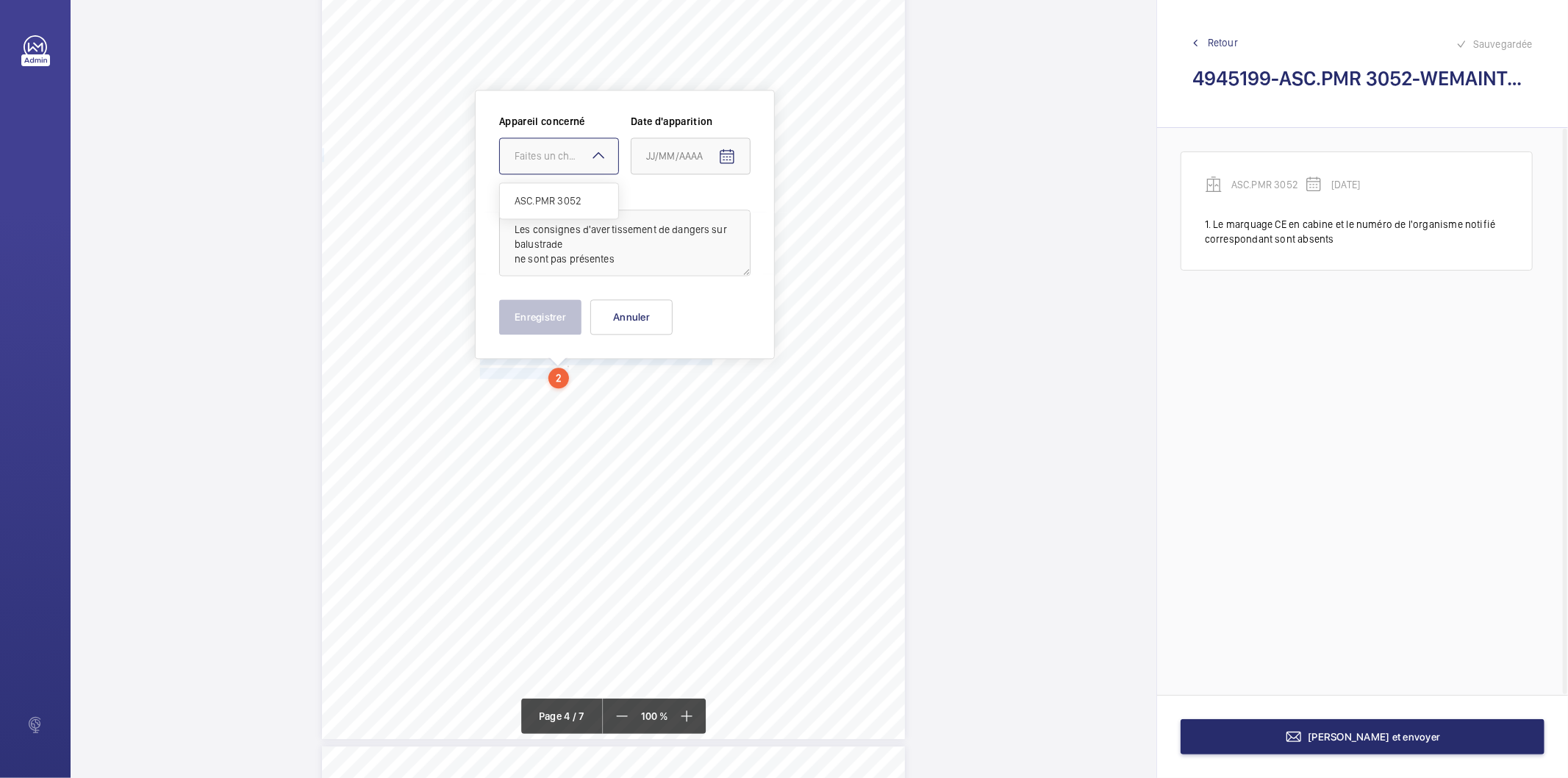
drag, startPoint x: 541, startPoint y: 151, endPoint x: 533, endPoint y: 180, distance: 30.1
click at [537, 159] on div "Faites un choix" at bounding box center [566, 155] width 103 height 15
click at [528, 199] on span "ASC.PMR 3052" at bounding box center [559, 201] width 89 height 15
click at [724, 155] on mat-icon "Open calendar" at bounding box center [727, 156] width 18 height 18
click at [686, 210] on span "[DATE]" at bounding box center [667, 215] width 39 height 12
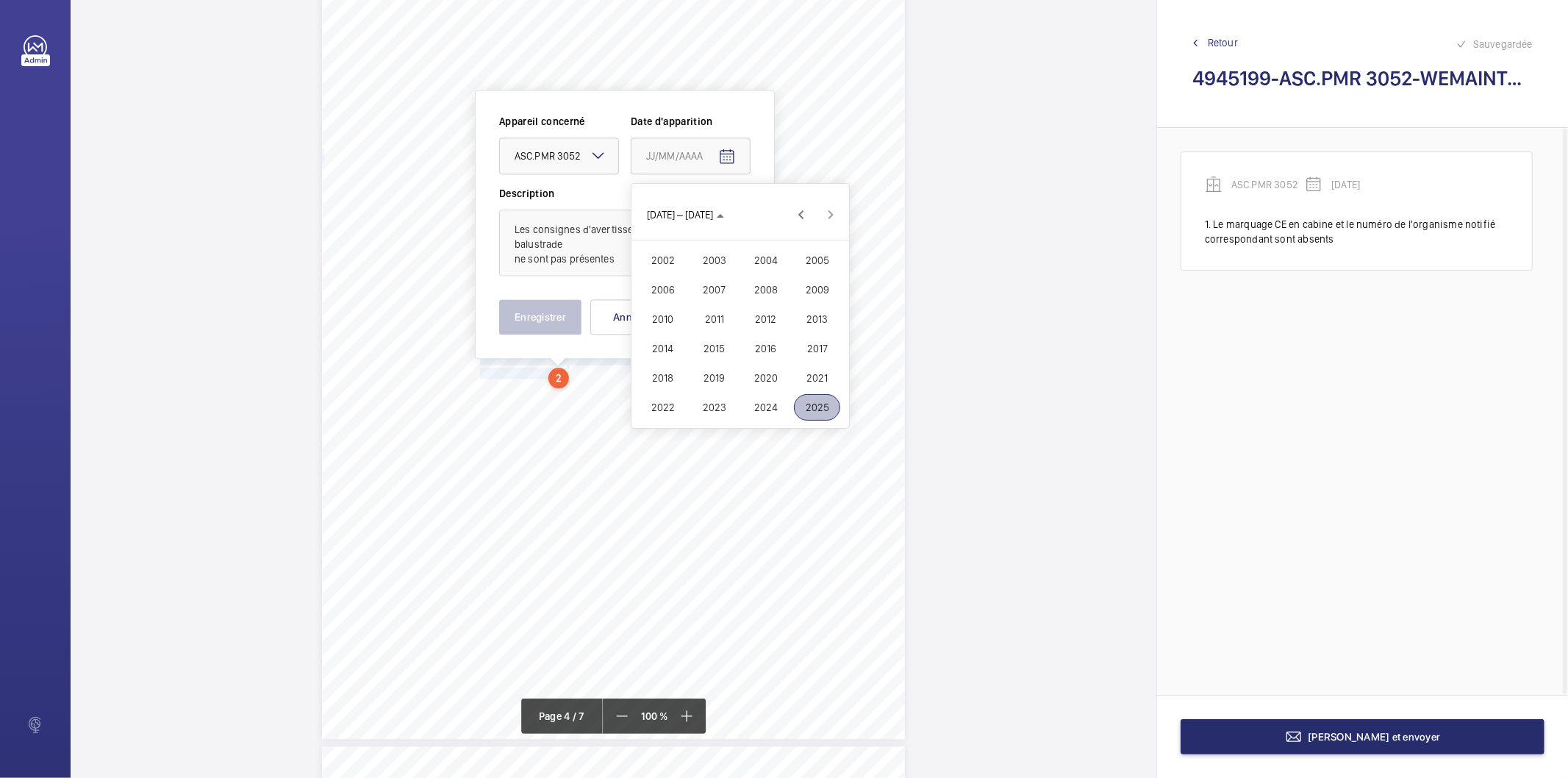
click at [718, 411] on span "2023" at bounding box center [714, 407] width 46 height 26
click at [719, 321] on span "OCT." at bounding box center [714, 319] width 46 height 26
click at [708, 397] on span "25" at bounding box center [710, 393] width 26 height 26
type input "[DATE]"
click at [530, 307] on button "Enregistrer" at bounding box center [540, 317] width 82 height 35
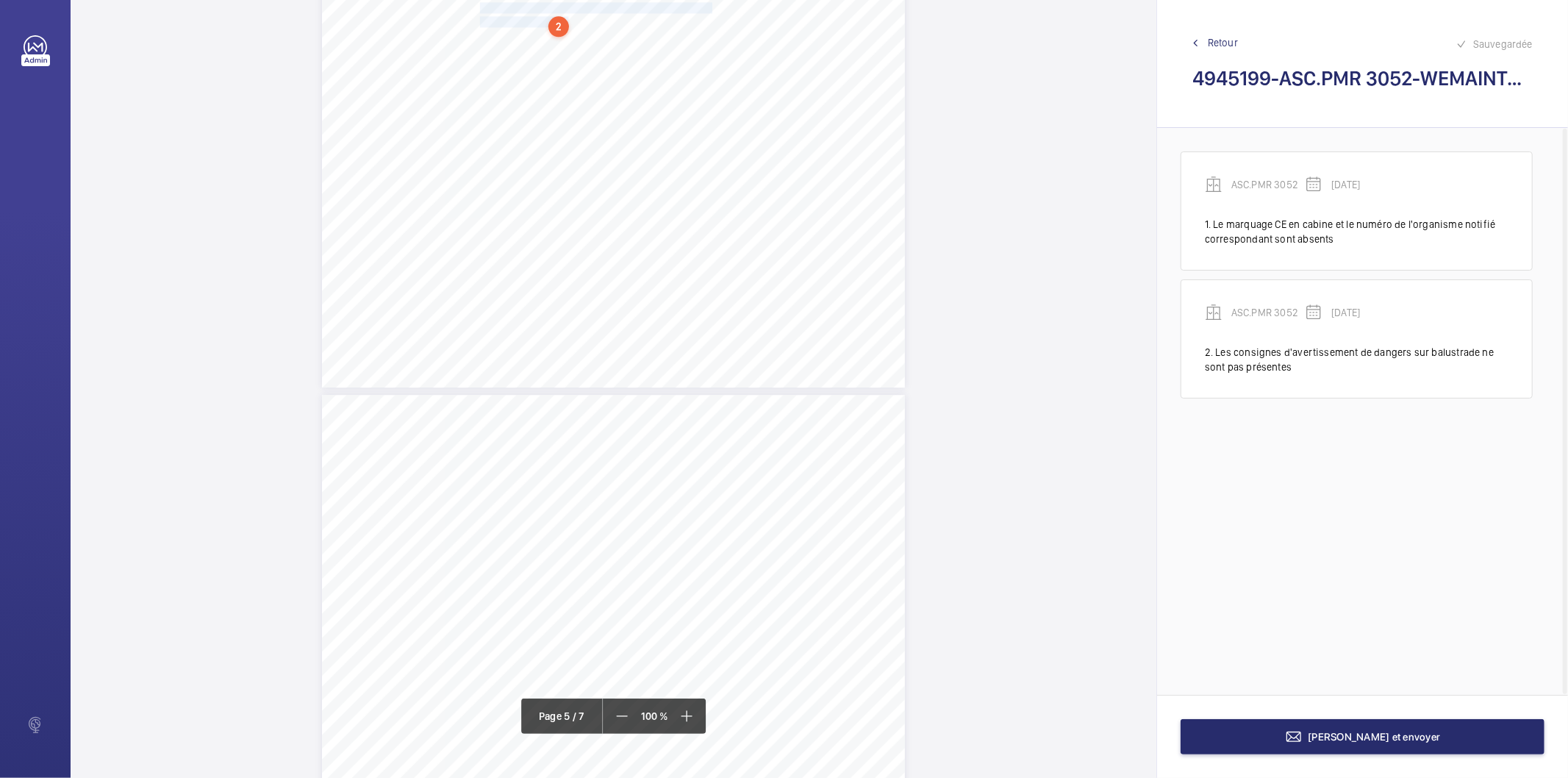
scroll to position [2771, 0]
click at [557, 214] on div "2" at bounding box center [559, 214] width 20 height 20
click at [550, 257] on div "ASC.PMR 3052" at bounding box center [562, 261] width 125 height 15
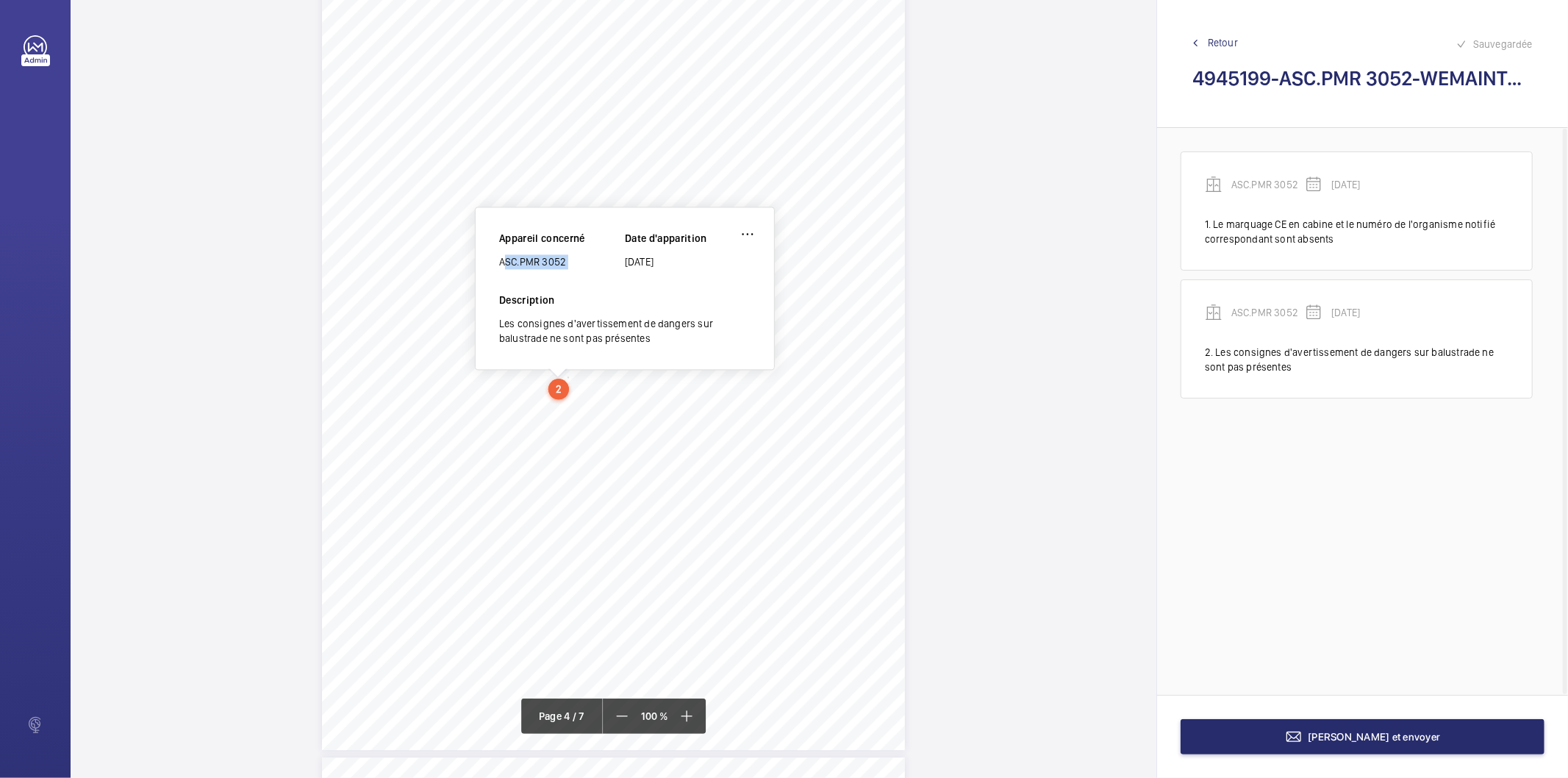
click at [550, 257] on div "ASC.PMR 3052" at bounding box center [562, 261] width 125 height 15
copy div "ASC.PMR 3052"
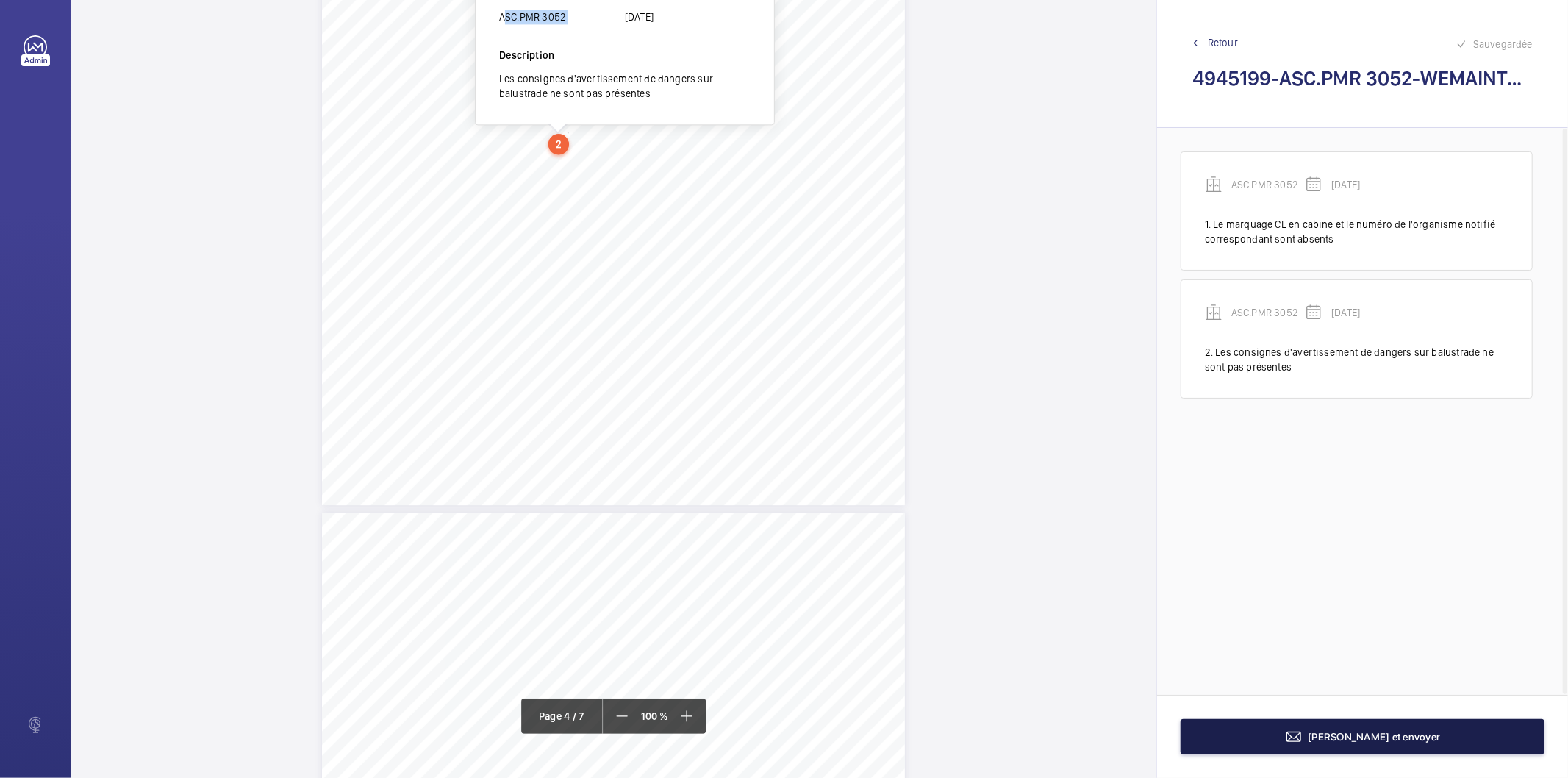
click at [1260, 733] on button "[PERSON_NAME] et envoyer" at bounding box center [1362, 736] width 364 height 35
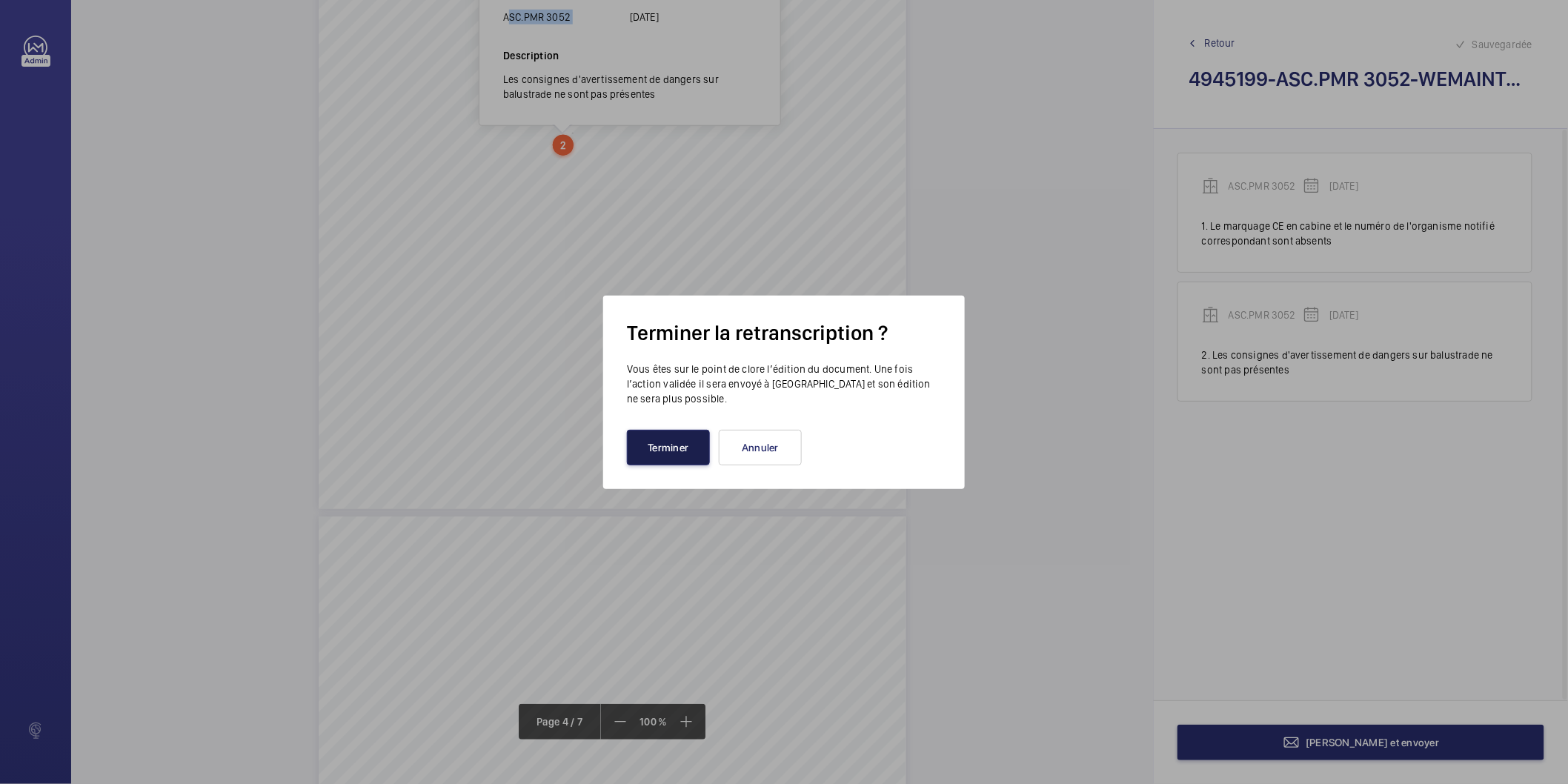
click at [675, 450] on button "Terminer" at bounding box center [668, 448] width 83 height 35
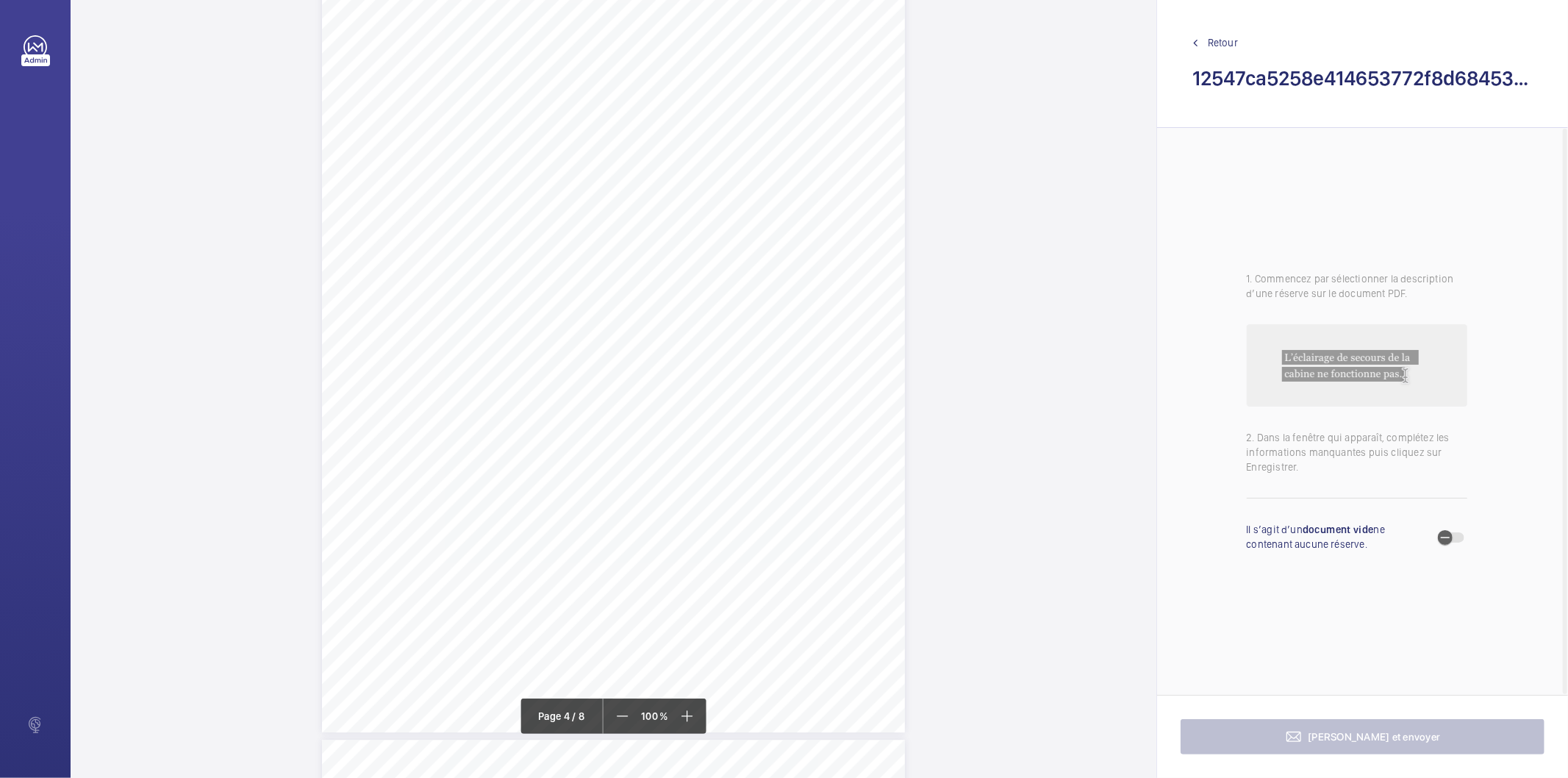
scroll to position [2615, 0]
drag, startPoint x: 479, startPoint y: 202, endPoint x: 584, endPoint y: 230, distance: 108.7
click at [584, 230] on div "Périmètre vérifié dans le rapport | SNCF GARES & CONNEXIONS ÉQUIPEMENT(S) VÉRIF…" at bounding box center [613, 319] width 583 height 825
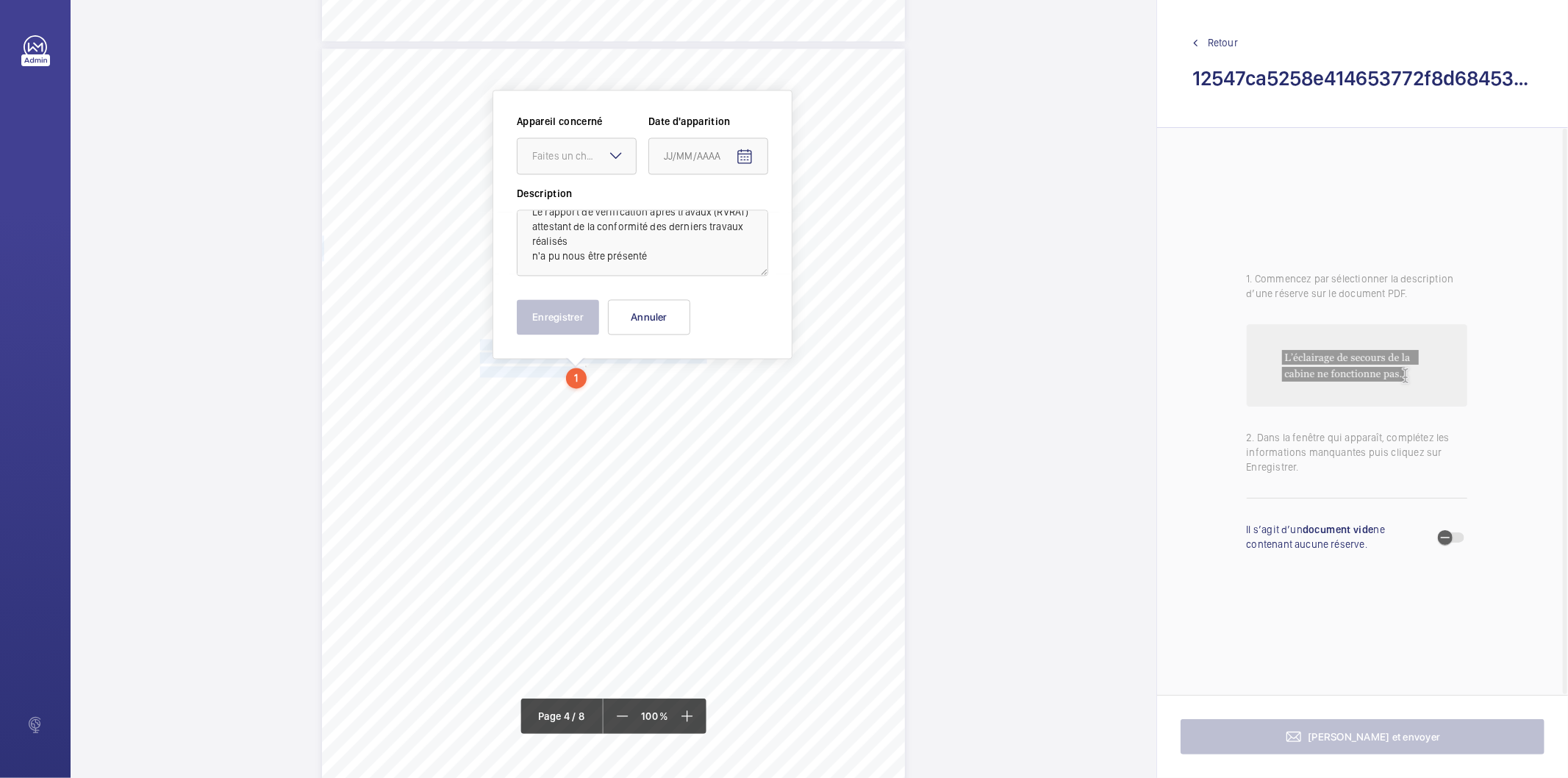
scroll to position [32, 0]
click at [597, 166] on div at bounding box center [576, 155] width 119 height 35
click at [586, 197] on span "ASC.PMR 3054" at bounding box center [577, 201] width 89 height 15
click at [741, 158] on mat-icon "Open calendar" at bounding box center [744, 156] width 18 height 18
click at [703, 214] on icon "Choose month and year" at bounding box center [700, 216] width 8 height 3
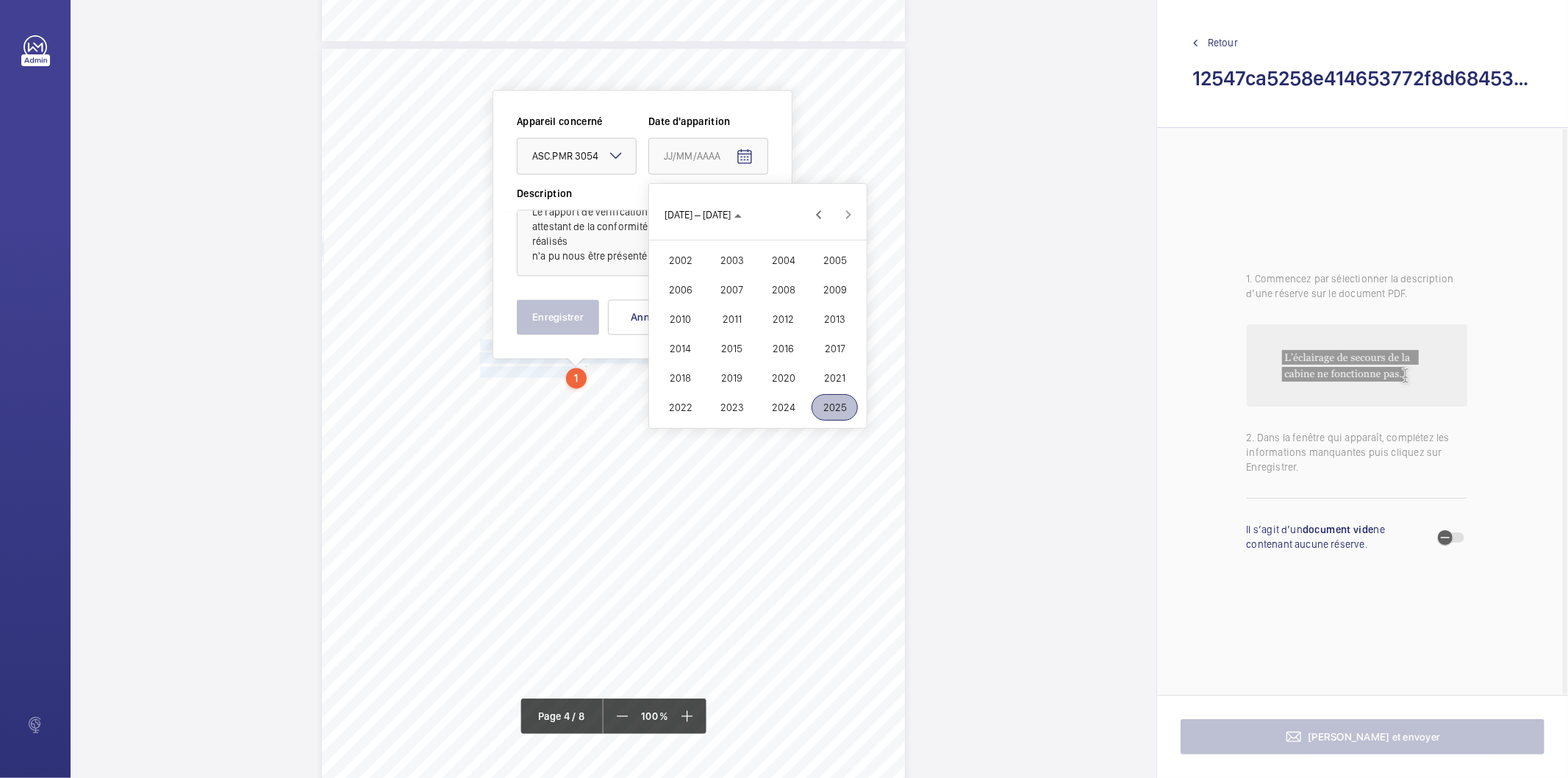
click at [726, 401] on span "2023" at bounding box center [732, 407] width 46 height 26
click at [730, 324] on span "OCT." at bounding box center [732, 319] width 46 height 26
click at [730, 395] on span "25" at bounding box center [728, 393] width 26 height 26
type input "[DATE]"
click at [586, 327] on button "Enregistrer" at bounding box center [558, 317] width 82 height 35
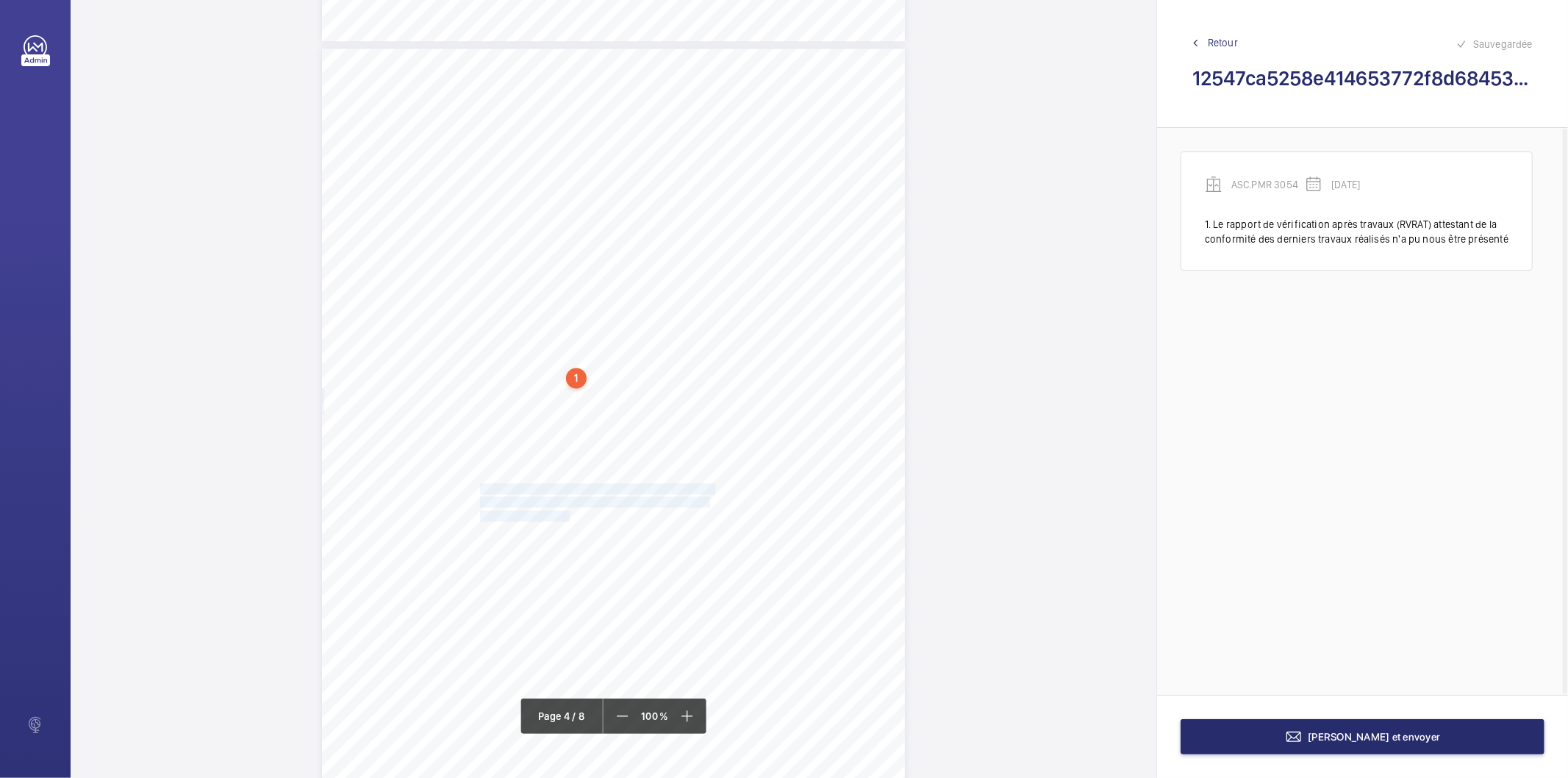
drag, startPoint x: 480, startPoint y: 487, endPoint x: 567, endPoint y: 510, distance: 90.0
click at [567, 510] on div "Périmètre vérifié dans le rapport | SNCF GARES & CONNEXIONS ÉQUIPEMENT(S) VÉRIF…" at bounding box center [613, 461] width 583 height 825
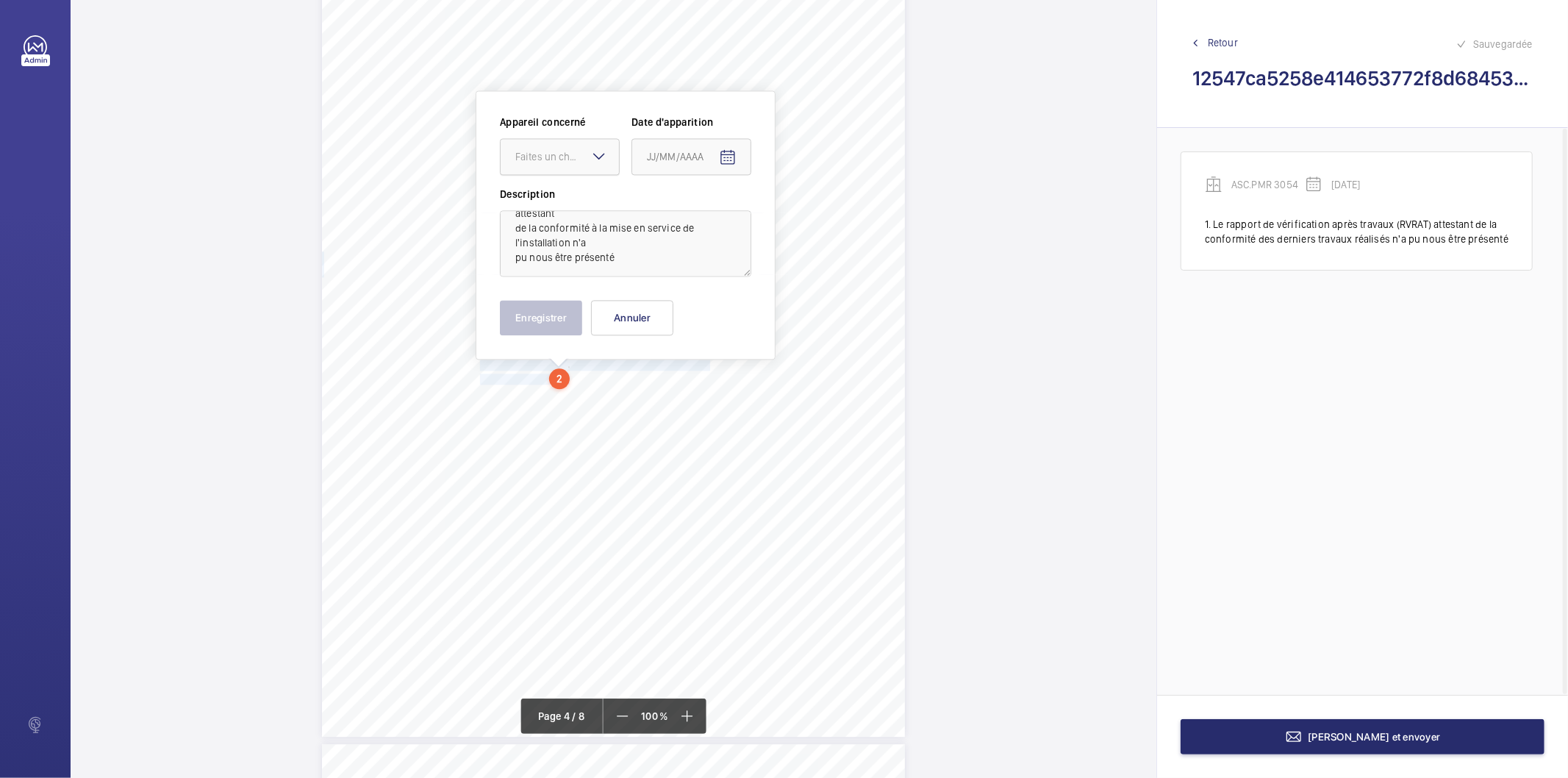
click at [565, 150] on div "Faites un choix" at bounding box center [567, 156] width 103 height 15
click at [557, 194] on span "ASC.PMR 3054" at bounding box center [560, 201] width 89 height 15
click at [733, 161] on mat-icon "Open calendar" at bounding box center [727, 157] width 18 height 18
click at [687, 209] on span "[DATE]" at bounding box center [667, 215] width 39 height 12
click at [721, 409] on span "2023" at bounding box center [715, 407] width 46 height 26
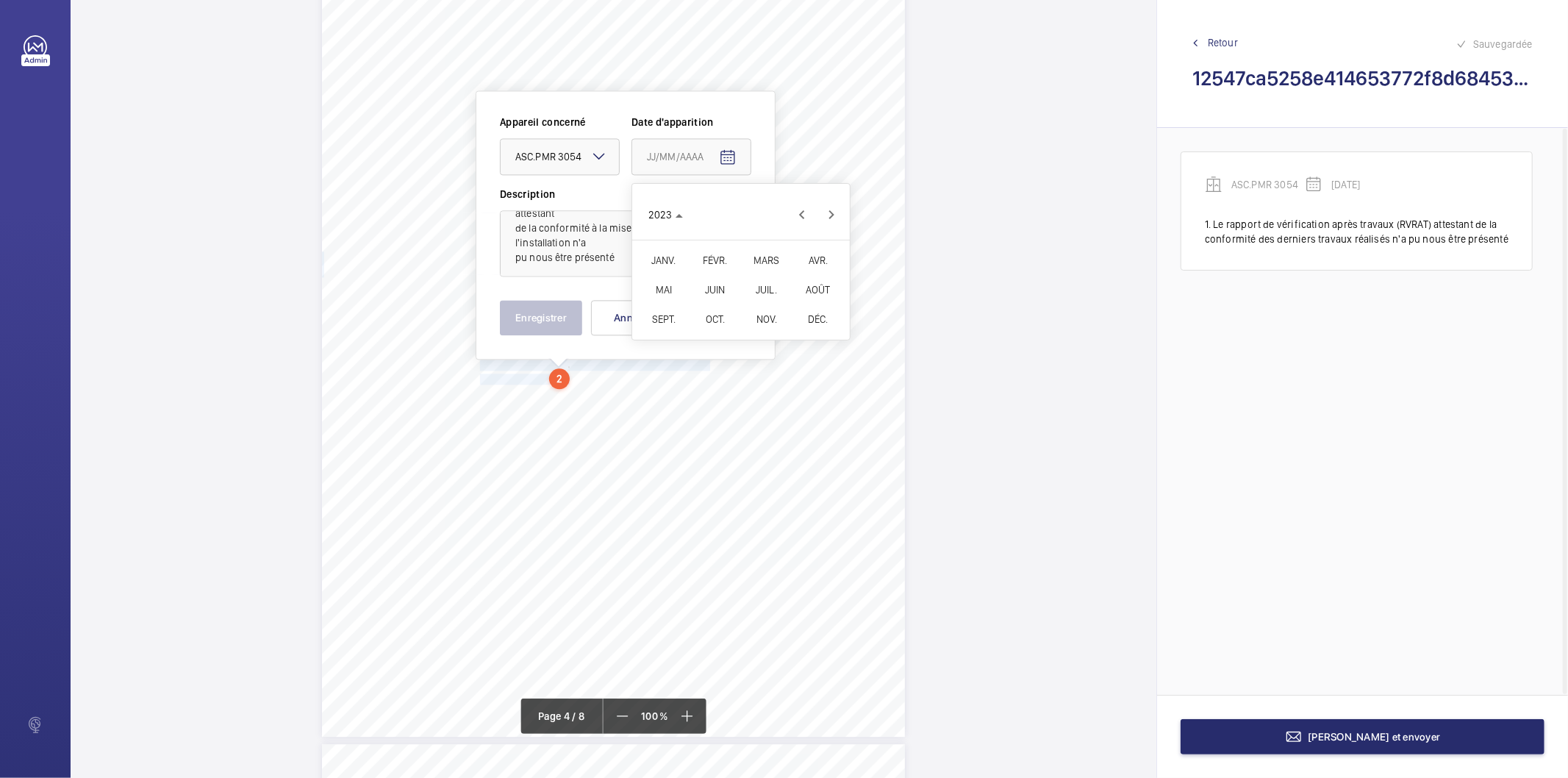
click at [702, 322] on span "OCT." at bounding box center [715, 319] width 46 height 26
click at [708, 397] on span "25" at bounding box center [711, 393] width 26 height 26
type input "[DATE]"
click at [554, 325] on button "Enregistrer" at bounding box center [541, 317] width 82 height 35
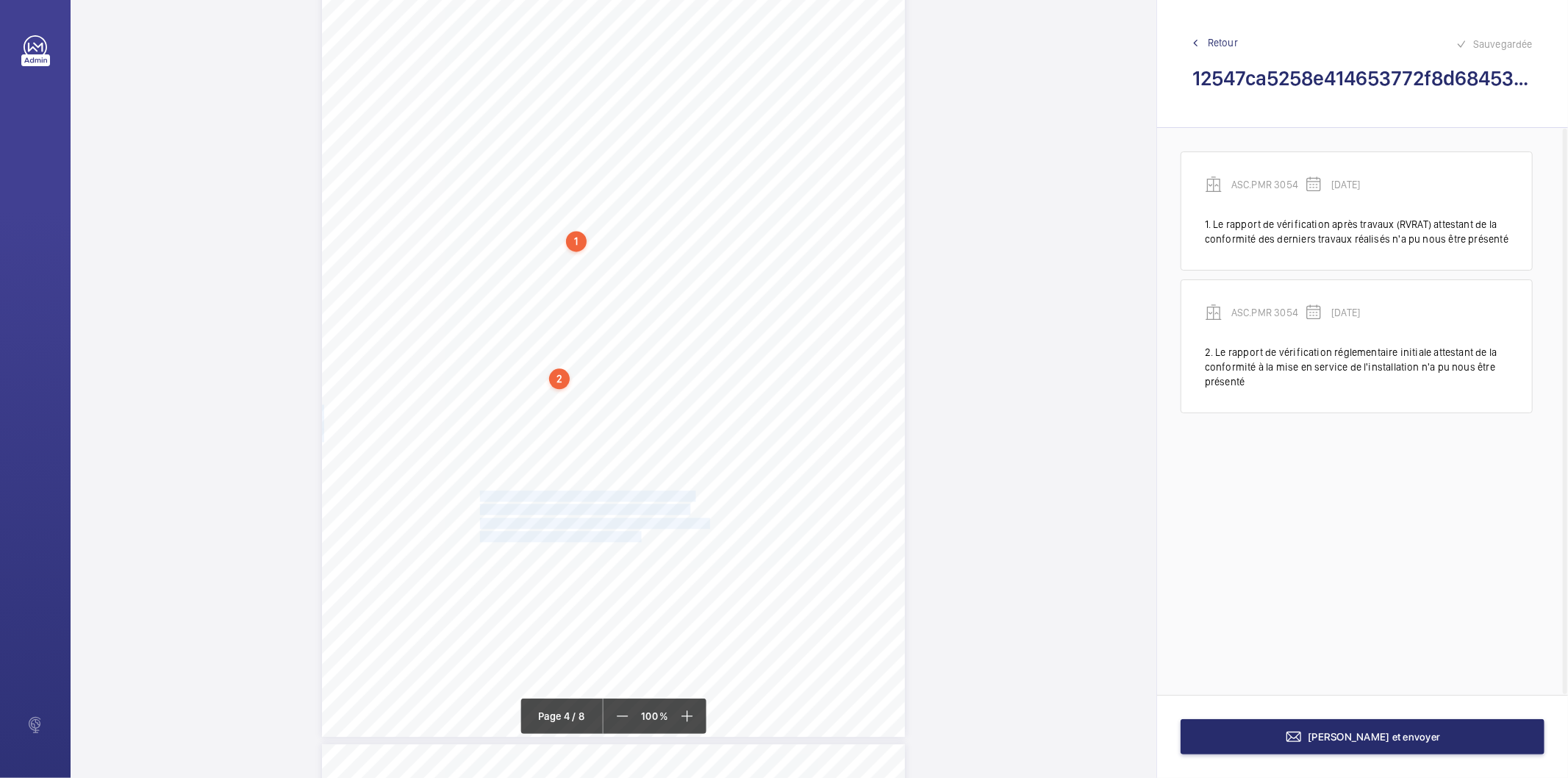
drag, startPoint x: 480, startPoint y: 496, endPoint x: 638, endPoint y: 537, distance: 163.2
click at [638, 537] on div "Périmètre vérifié dans le rapport | SNCF GARES & CONNEXIONS ÉQUIPEMENT(S) VÉRIF…" at bounding box center [613, 325] width 583 height 825
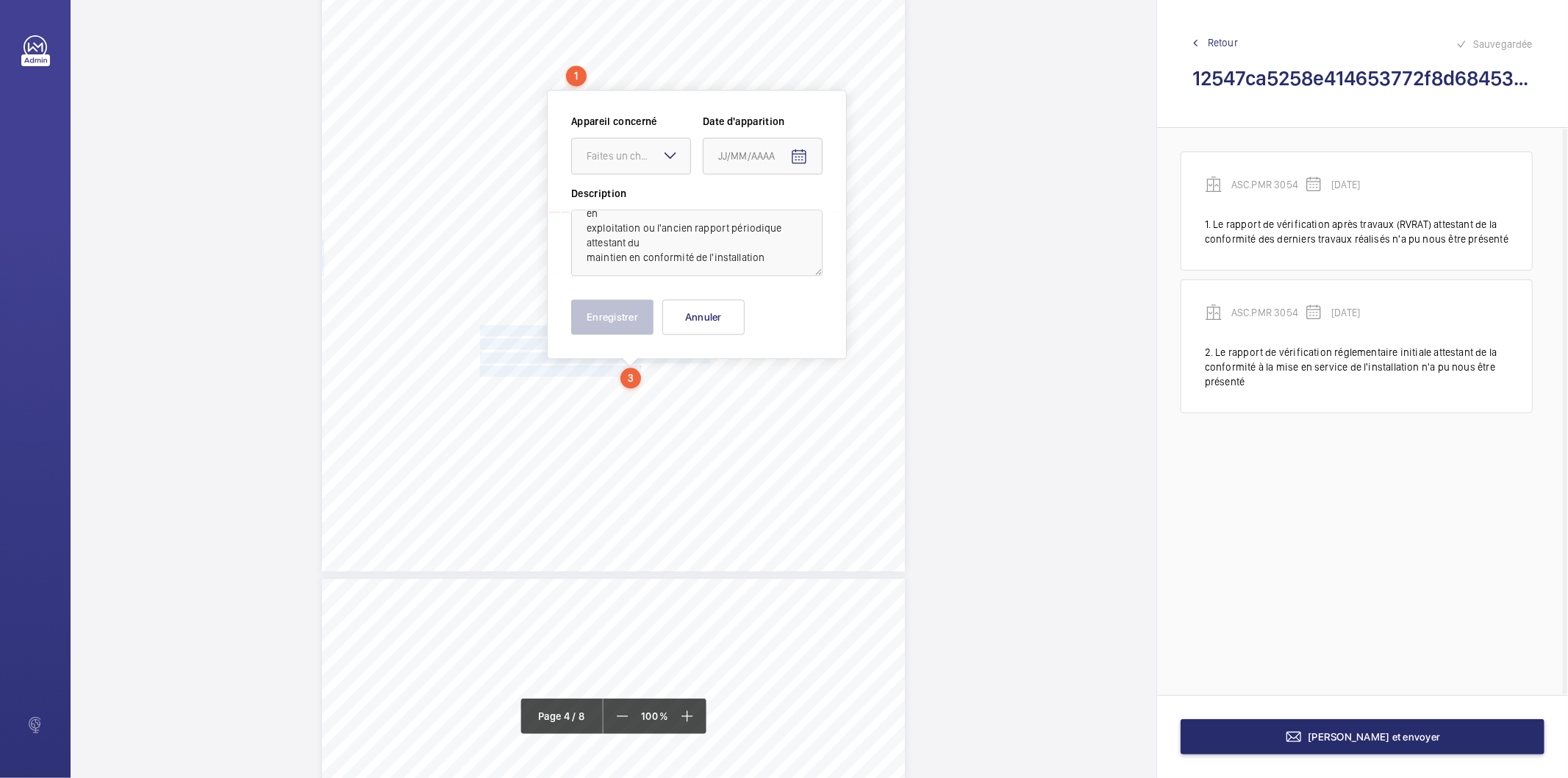
scroll to position [61, 0]
click at [655, 159] on div "Faites un choix" at bounding box center [638, 155] width 103 height 15
click at [628, 199] on span "ASC.PMR 3054" at bounding box center [631, 201] width 89 height 15
click at [800, 159] on mat-icon "Open calendar" at bounding box center [799, 156] width 18 height 18
click at [758, 212] on span "[DATE]" at bounding box center [738, 215] width 39 height 12
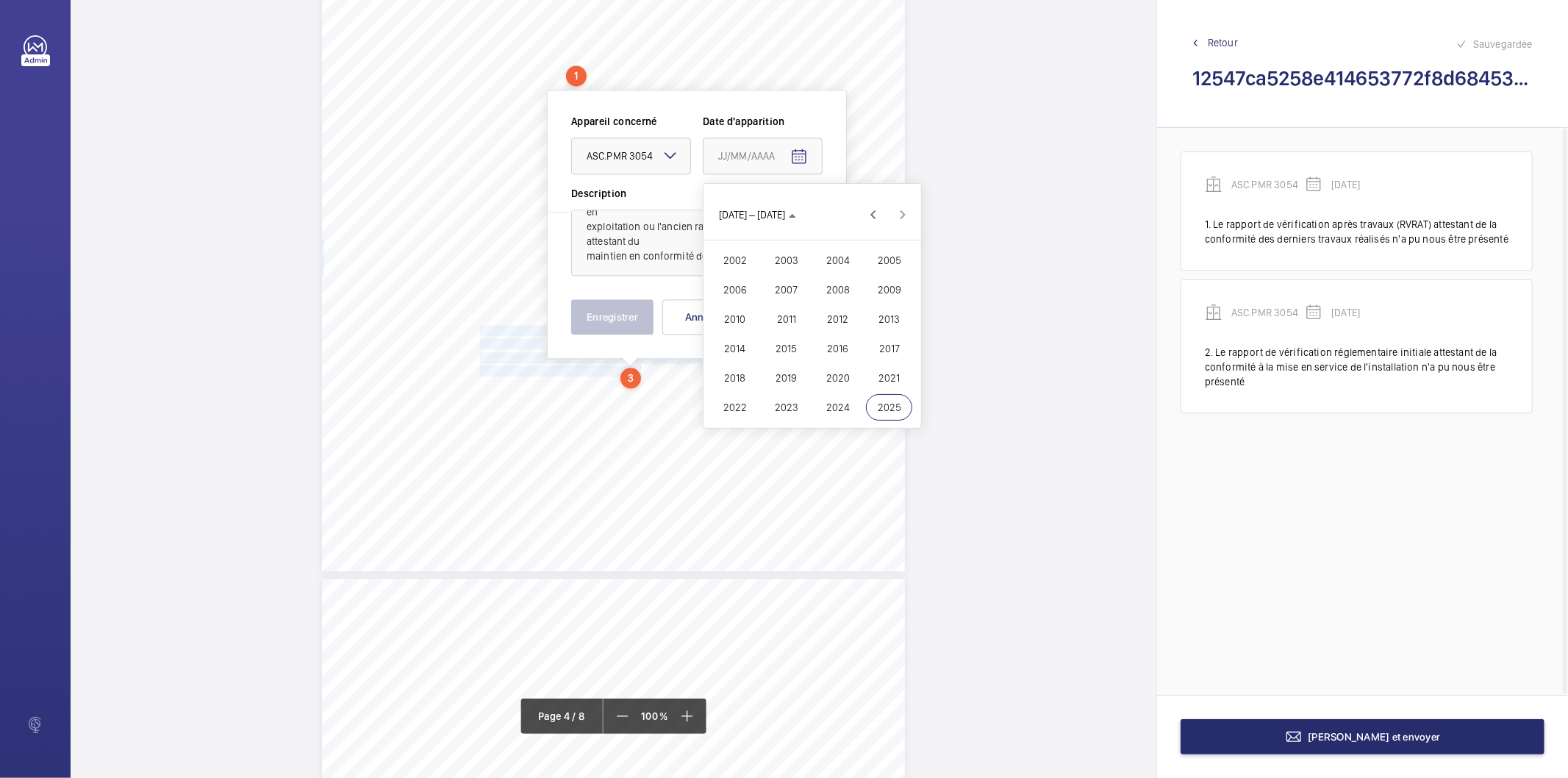
click at [798, 408] on span "2023" at bounding box center [786, 407] width 46 height 26
click at [787, 322] on span "OCT." at bounding box center [786, 319] width 46 height 26
click at [780, 390] on span "25" at bounding box center [783, 393] width 26 height 26
type input "[DATE]"
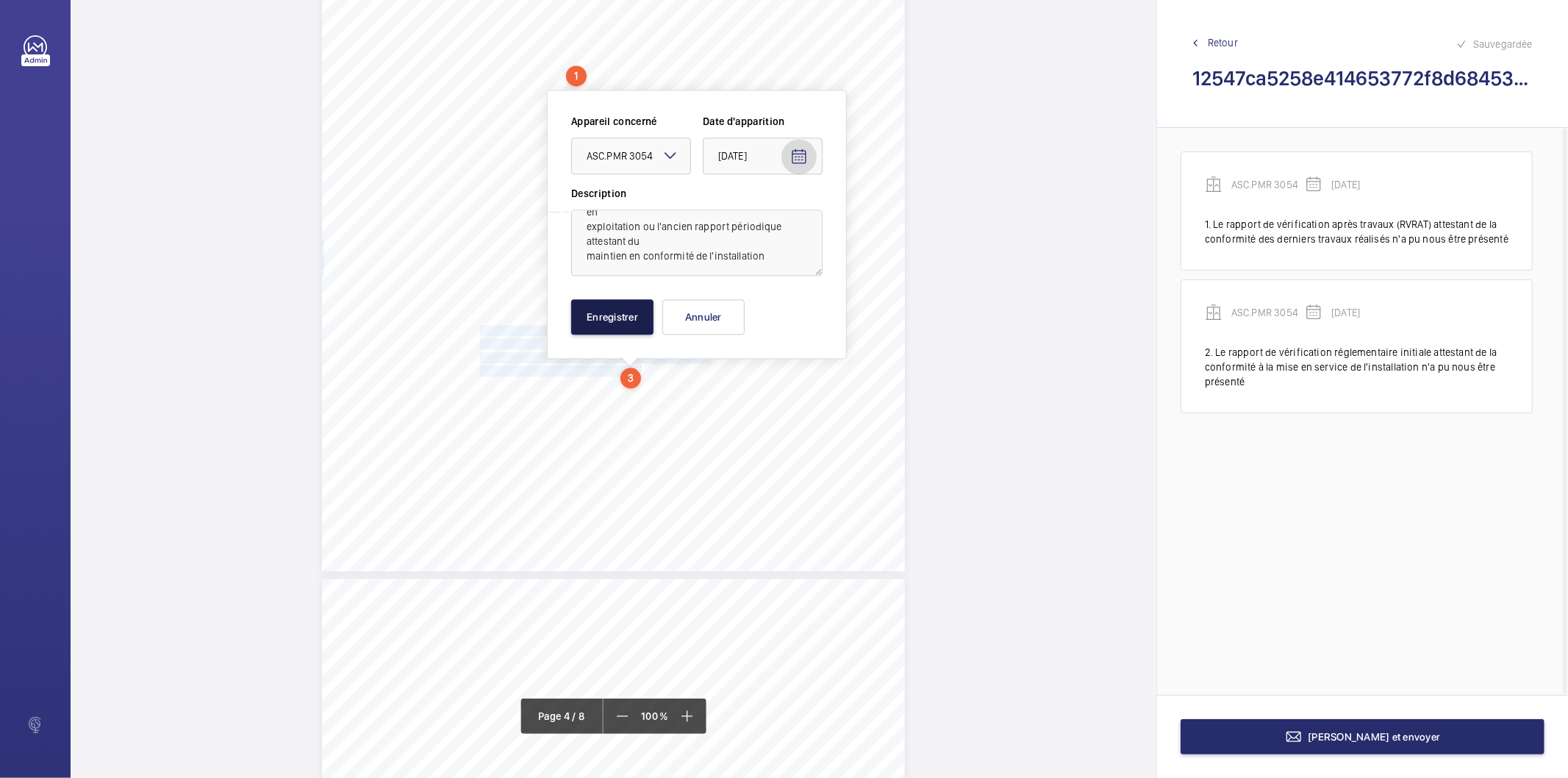
click at [652, 331] on button "Enregistrer" at bounding box center [612, 317] width 82 height 35
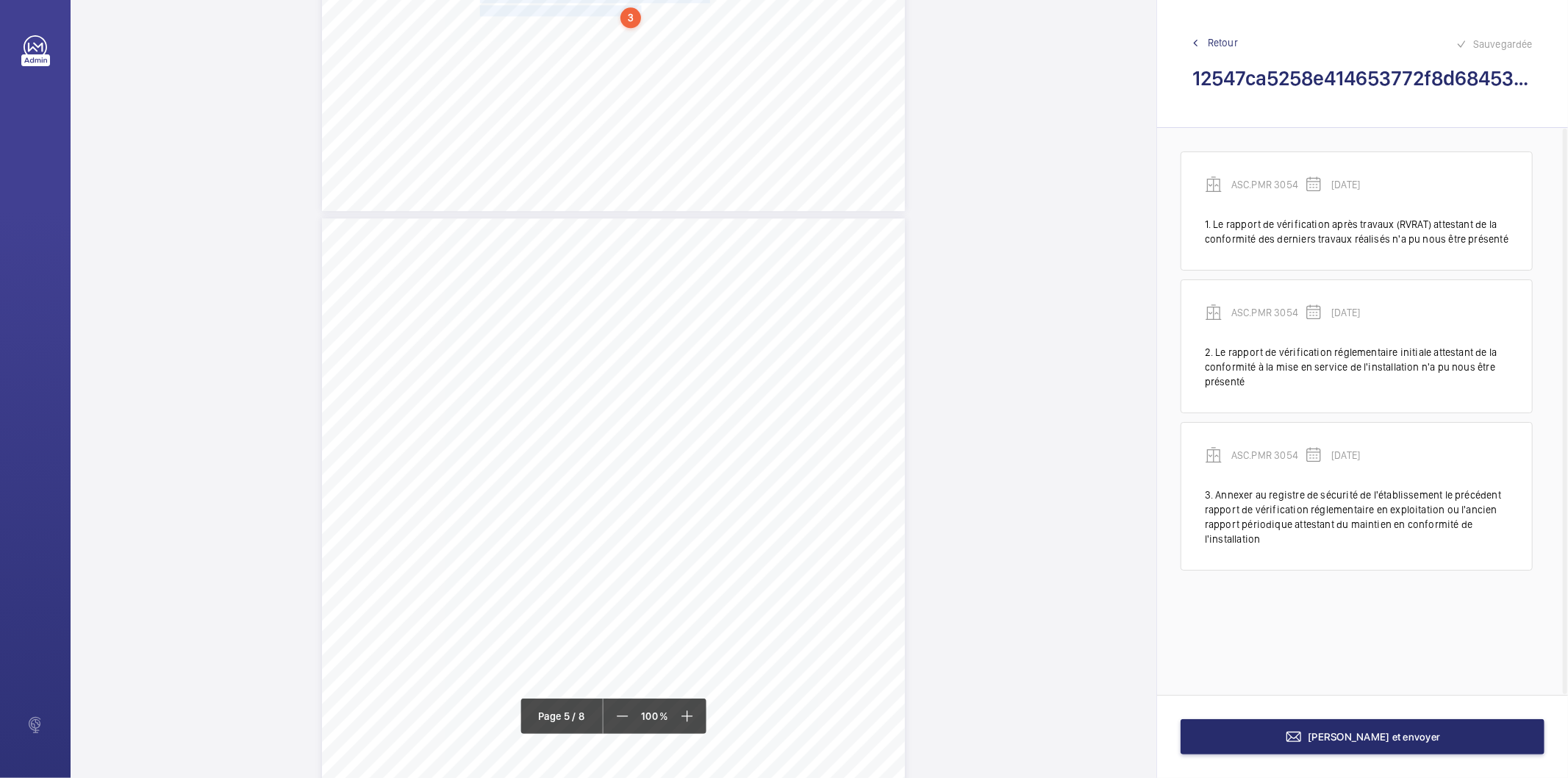
scroll to position [3184, 0]
drag, startPoint x: 479, startPoint y: 295, endPoint x: 515, endPoint y: 311, distance: 39.4
click at [515, 311] on div "Point vérifié Actions à entreprendre 18.1.3- Registre de sécurité Le registre d…" at bounding box center [613, 583] width 583 height 825
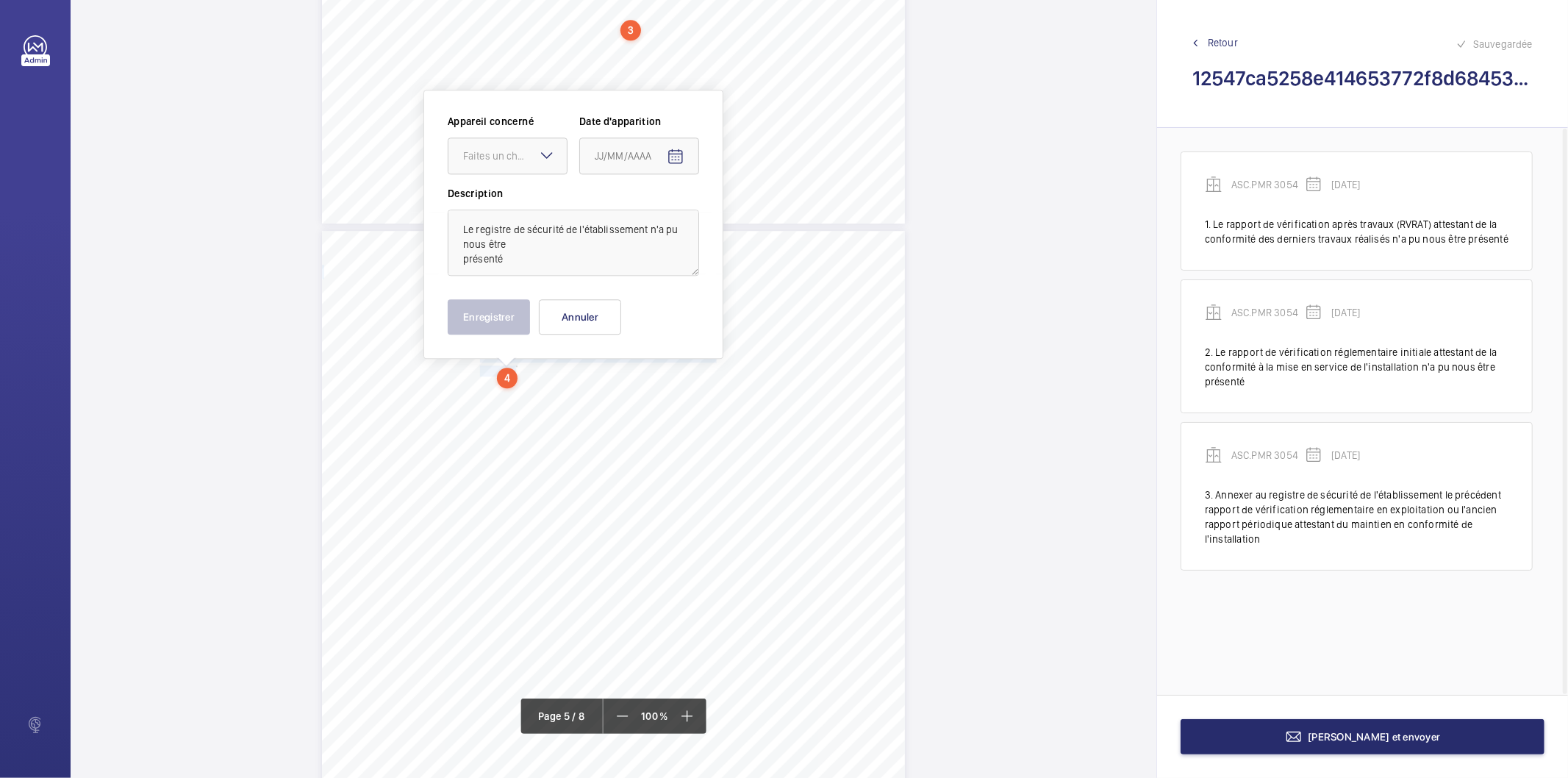
scroll to position [3123, 0]
click at [504, 163] on div "Faites un choix" at bounding box center [515, 156] width 103 height 15
click at [493, 199] on span "ASC.PMR 3054" at bounding box center [508, 201] width 89 height 15
click at [680, 162] on mat-icon "Open calendar" at bounding box center [675, 157] width 18 height 18
drag, startPoint x: 656, startPoint y: 217, endPoint x: 656, endPoint y: 231, distance: 14.0
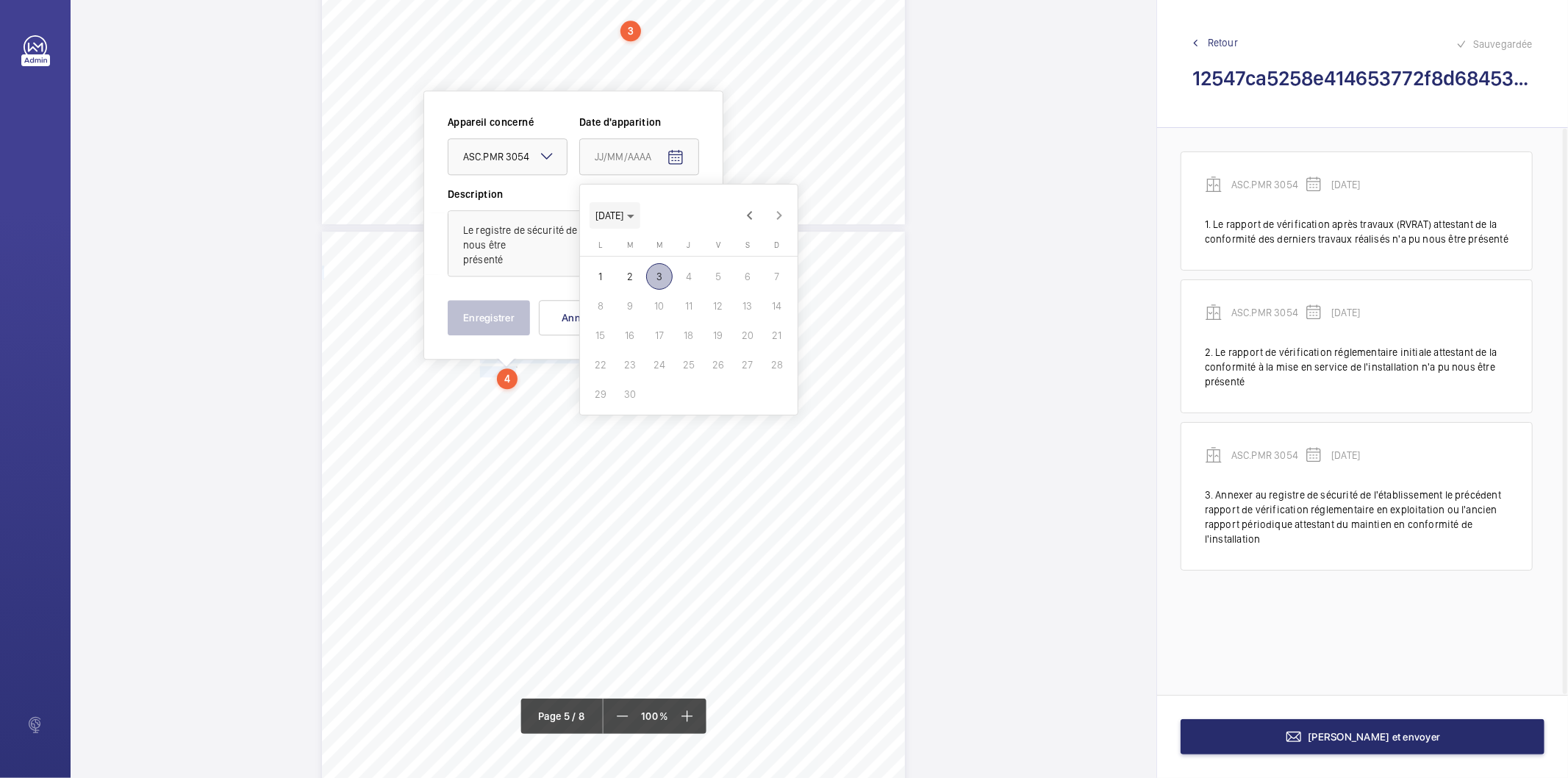
click at [634, 216] on icon "Choose month and year" at bounding box center [631, 217] width 8 height 3
click at [666, 403] on span "2023" at bounding box center [662, 408] width 46 height 26
click at [660, 319] on span "OCT." at bounding box center [662, 319] width 46 height 26
click at [651, 390] on span "25" at bounding box center [659, 394] width 26 height 26
type input "[DATE]"
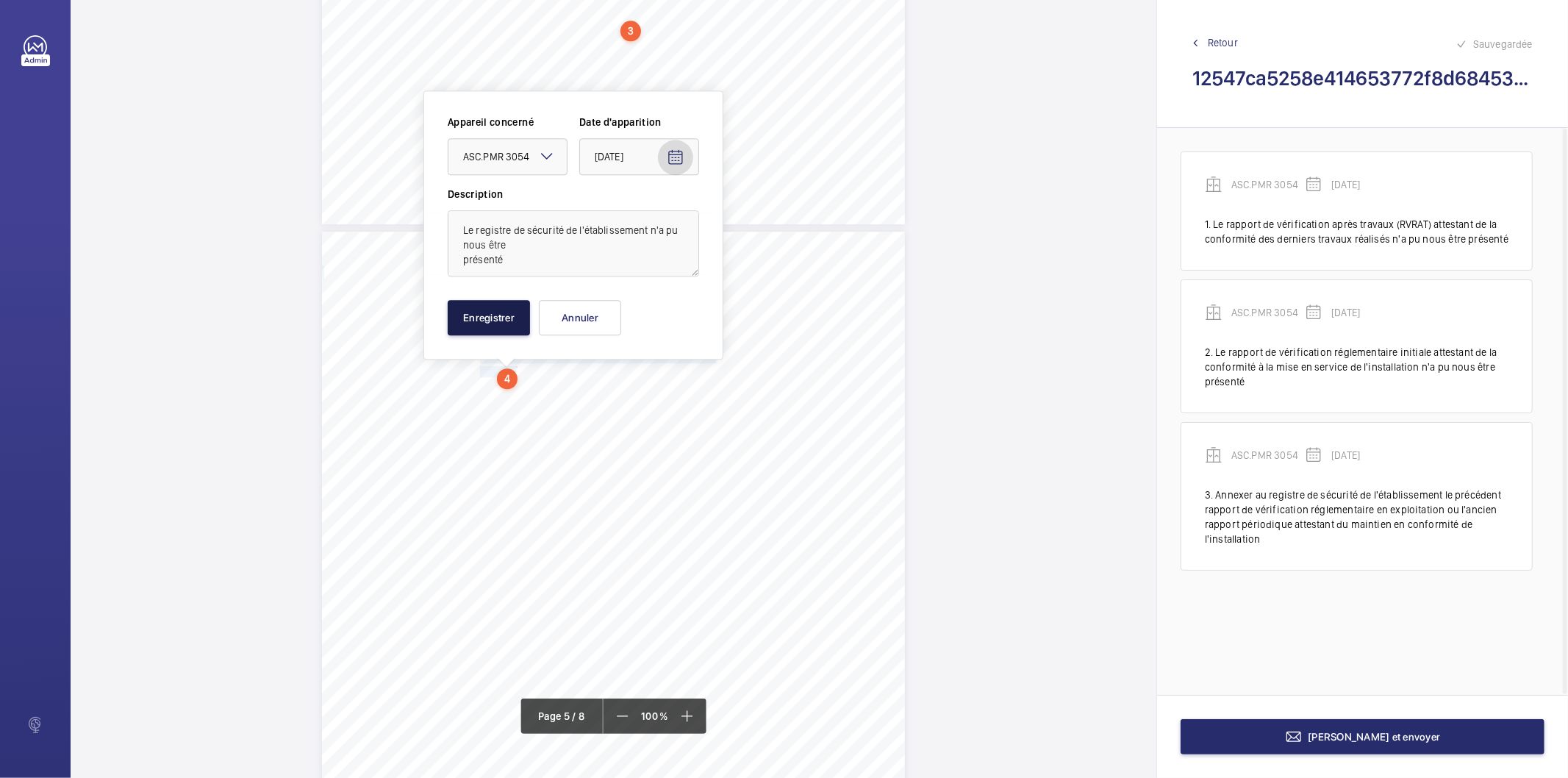
click at [501, 315] on button "Enregistrer" at bounding box center [489, 317] width 82 height 35
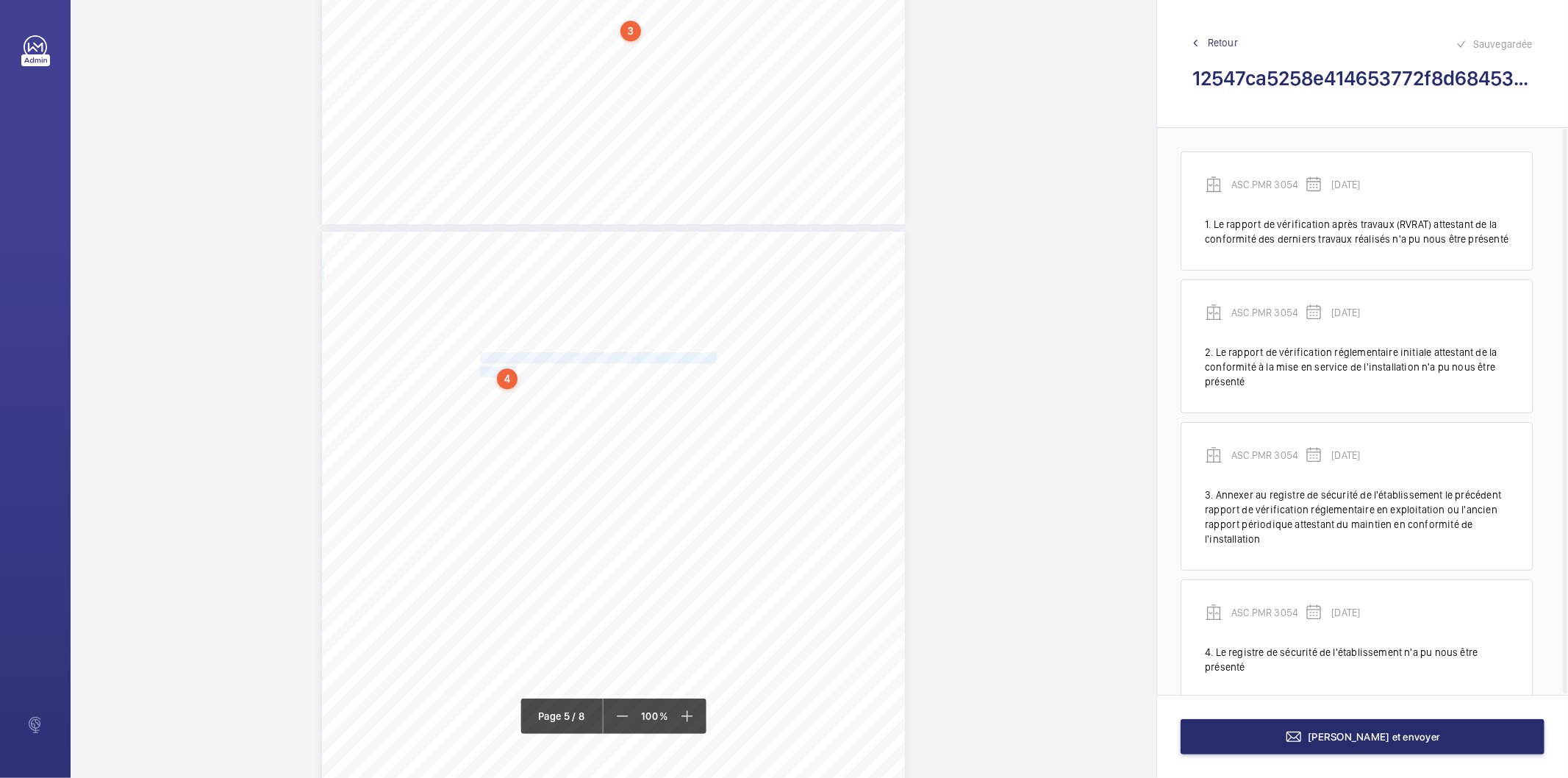
scroll to position [26, 0]
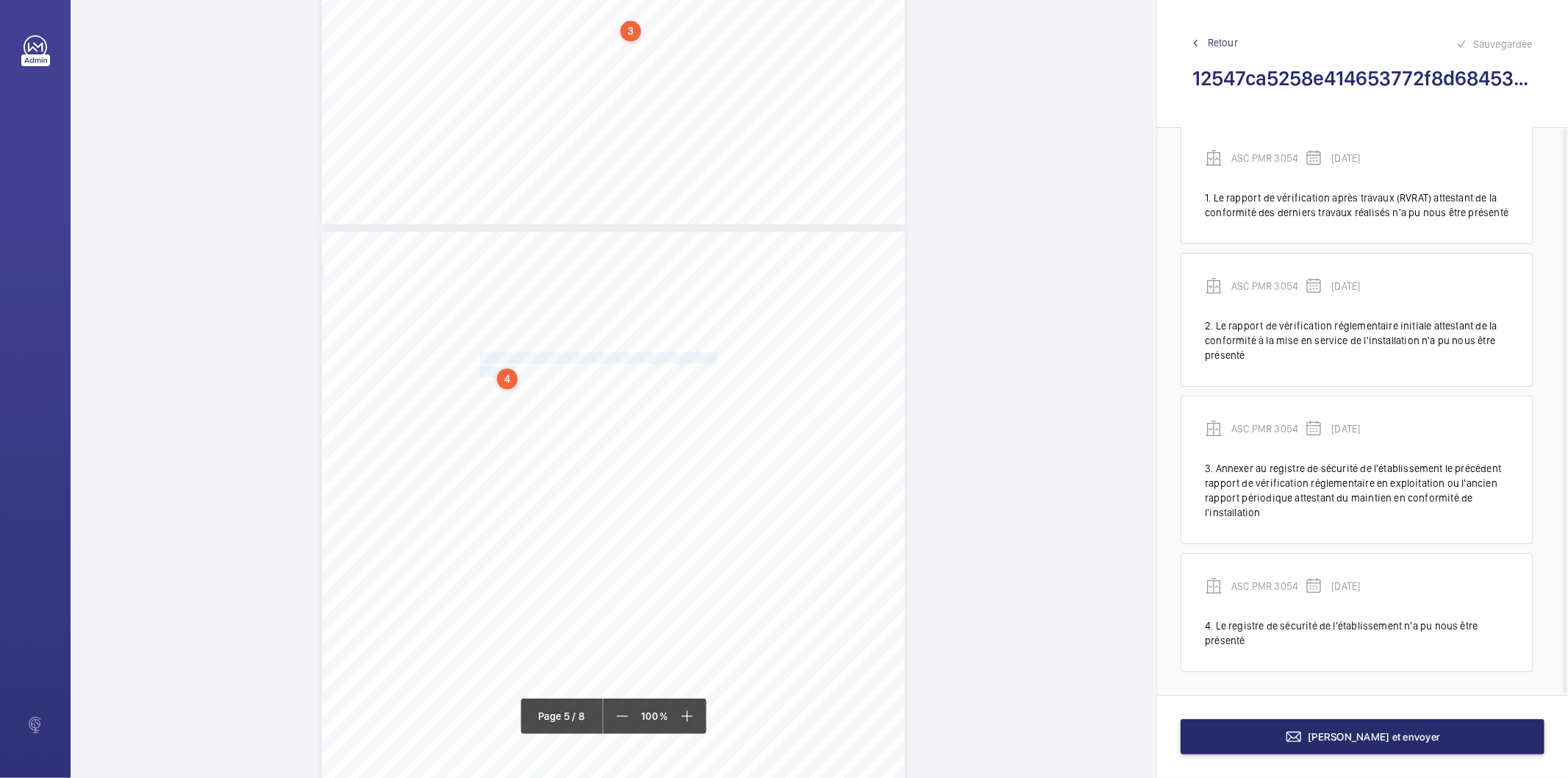
drag, startPoint x: 479, startPoint y: 472, endPoint x: 678, endPoint y: 480, distance: 199.2
click at [678, 480] on div "Point vérifié Actions à entreprendre 18.1.3- Registre de sécurité Le registre d…" at bounding box center [613, 644] width 583 height 825
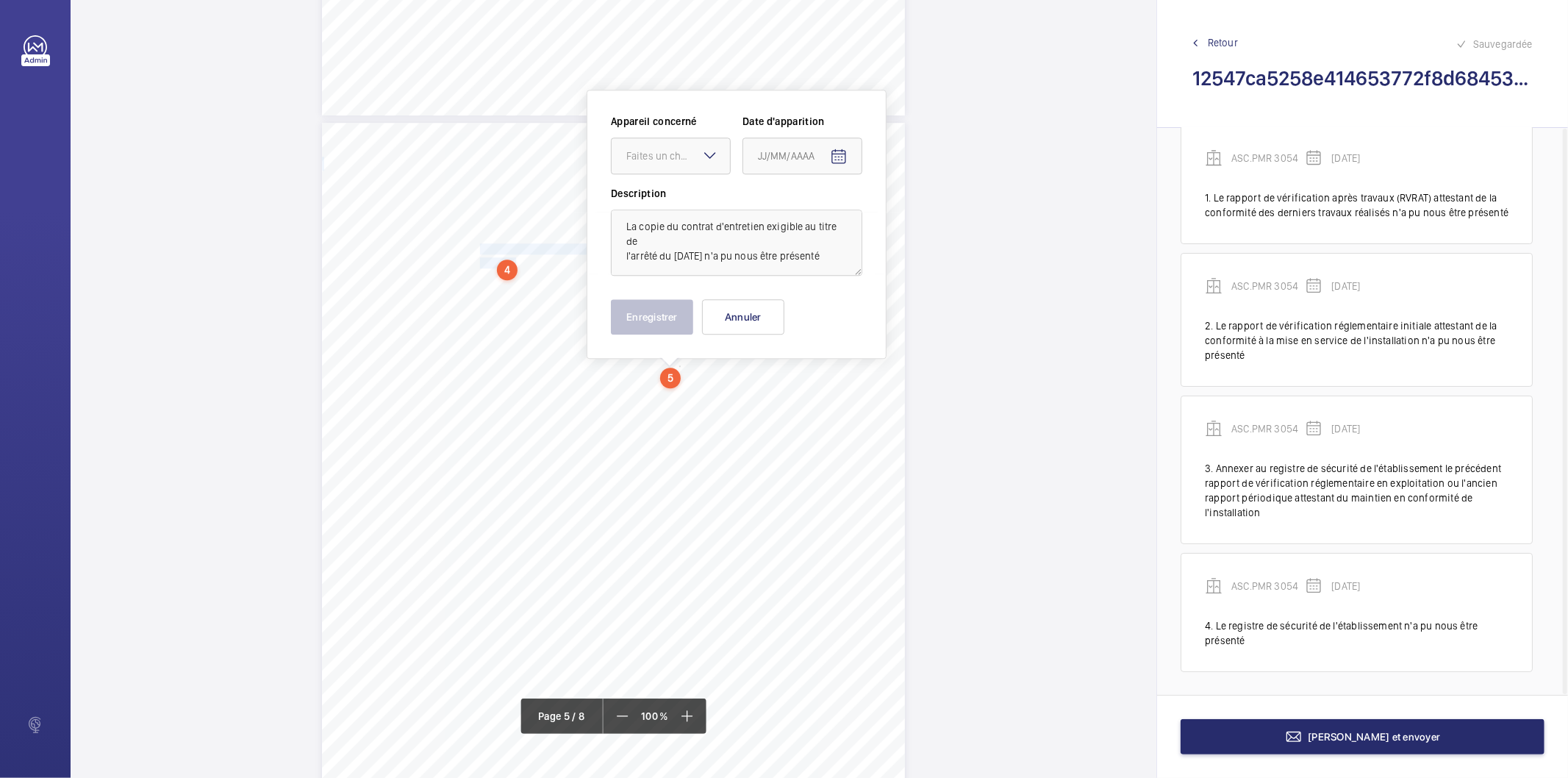
scroll to position [18, 0]
click at [661, 147] on div at bounding box center [671, 155] width 119 height 35
click at [644, 199] on span "ASC.PMR 3054" at bounding box center [671, 201] width 89 height 15
click at [839, 157] on mat-icon "Open calendar" at bounding box center [839, 156] width 18 height 18
drag, startPoint x: 814, startPoint y: 219, endPoint x: 813, endPoint y: 233, distance: 14.0
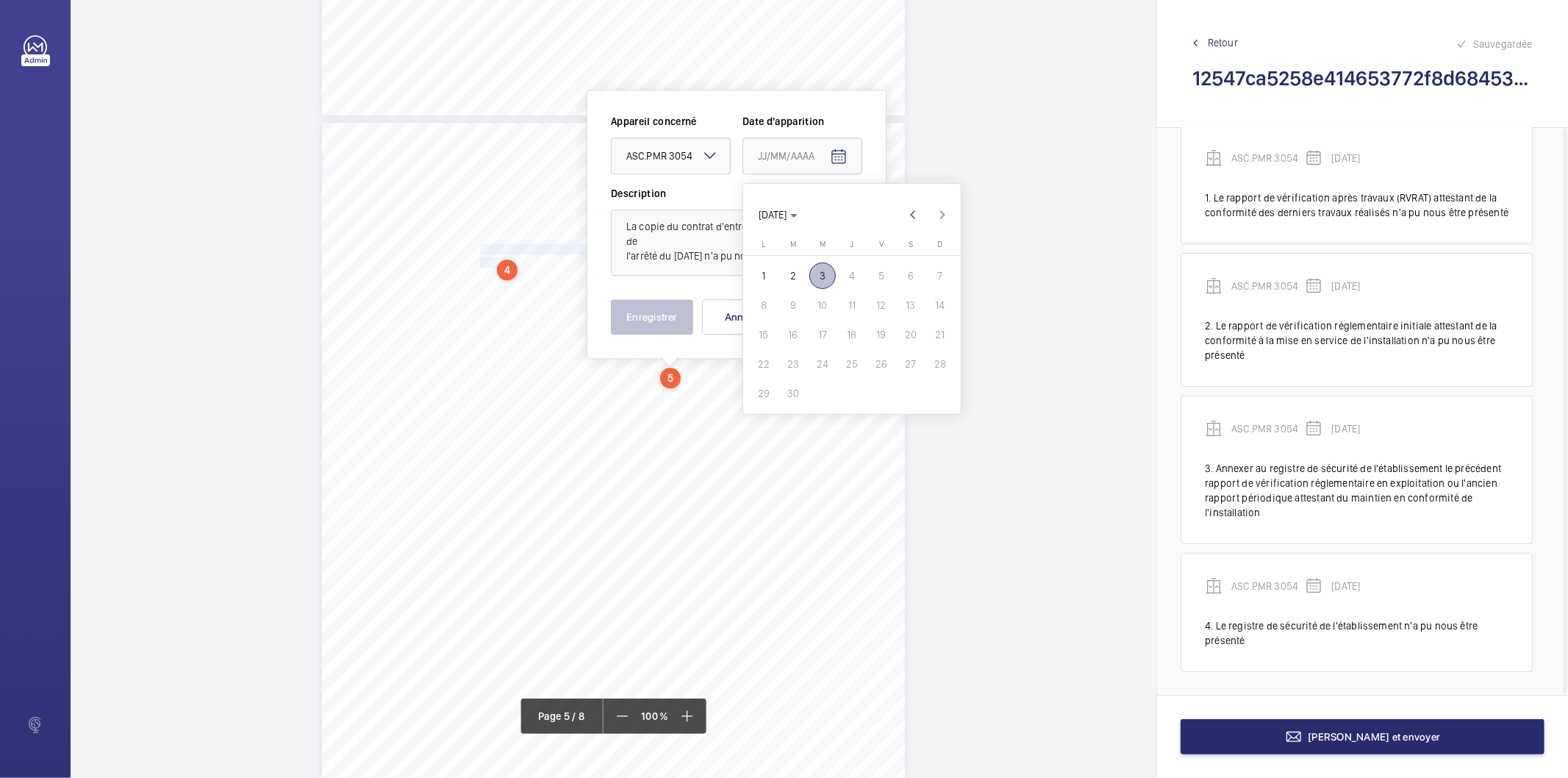
click at [798, 220] on span "[DATE]" at bounding box center [778, 215] width 39 height 12
click at [818, 401] on span "2023" at bounding box center [826, 407] width 46 height 26
click at [822, 314] on span "OCT." at bounding box center [826, 319] width 46 height 26
click at [820, 393] on span "25" at bounding box center [822, 393] width 26 height 26
type input "[DATE]"
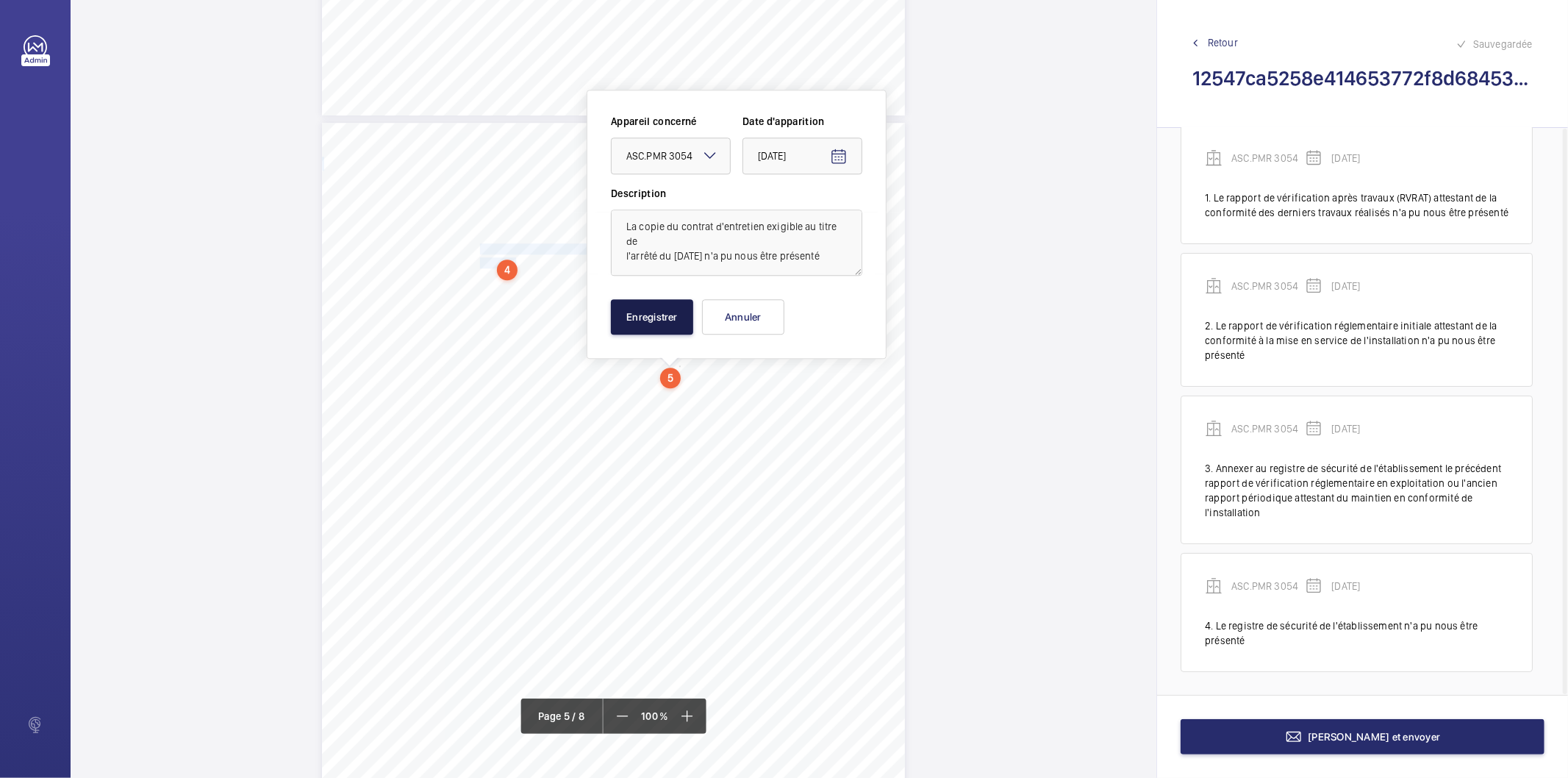
click at [673, 326] on button "Enregistrer" at bounding box center [652, 317] width 82 height 35
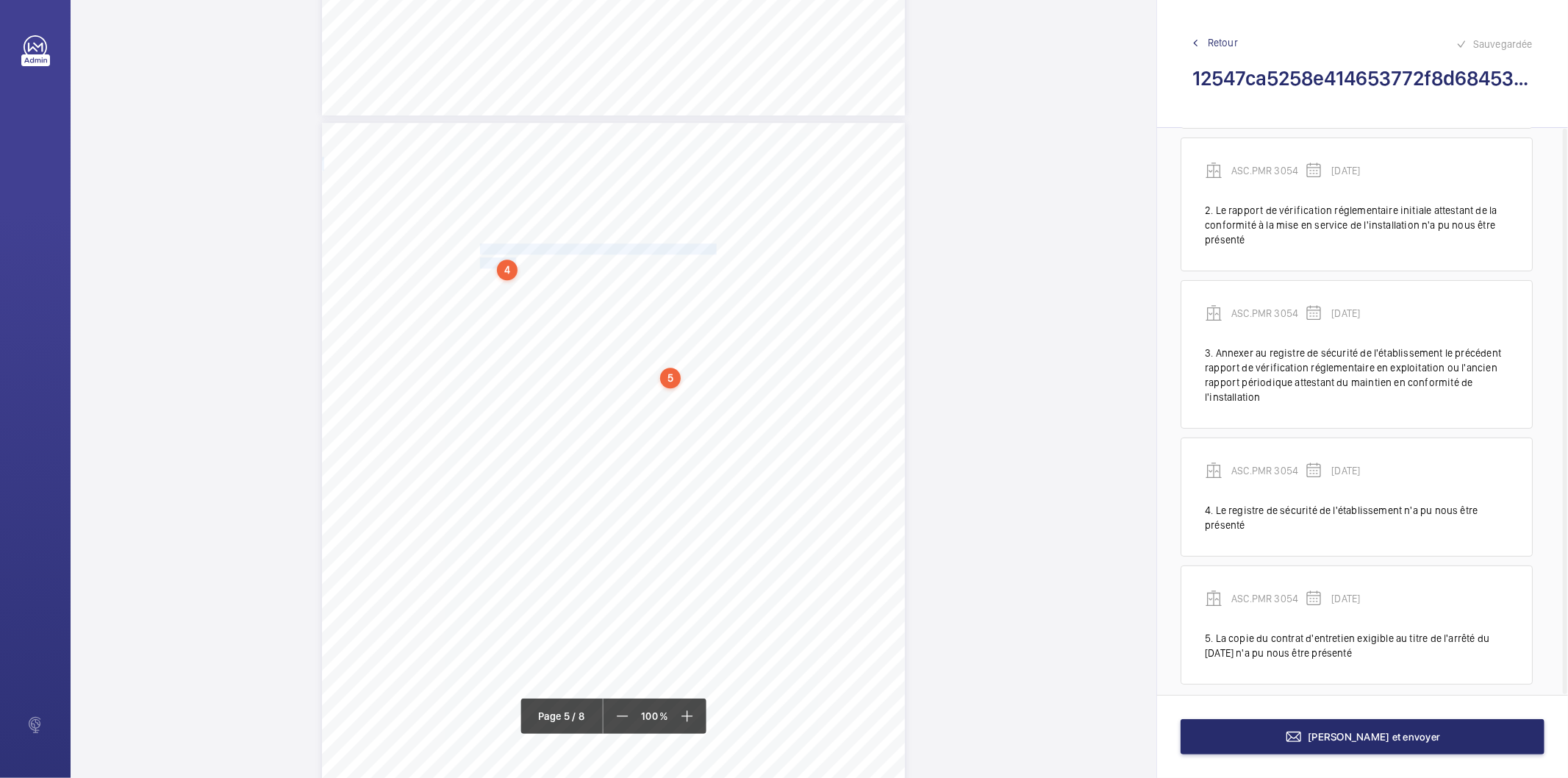
scroll to position [155, 0]
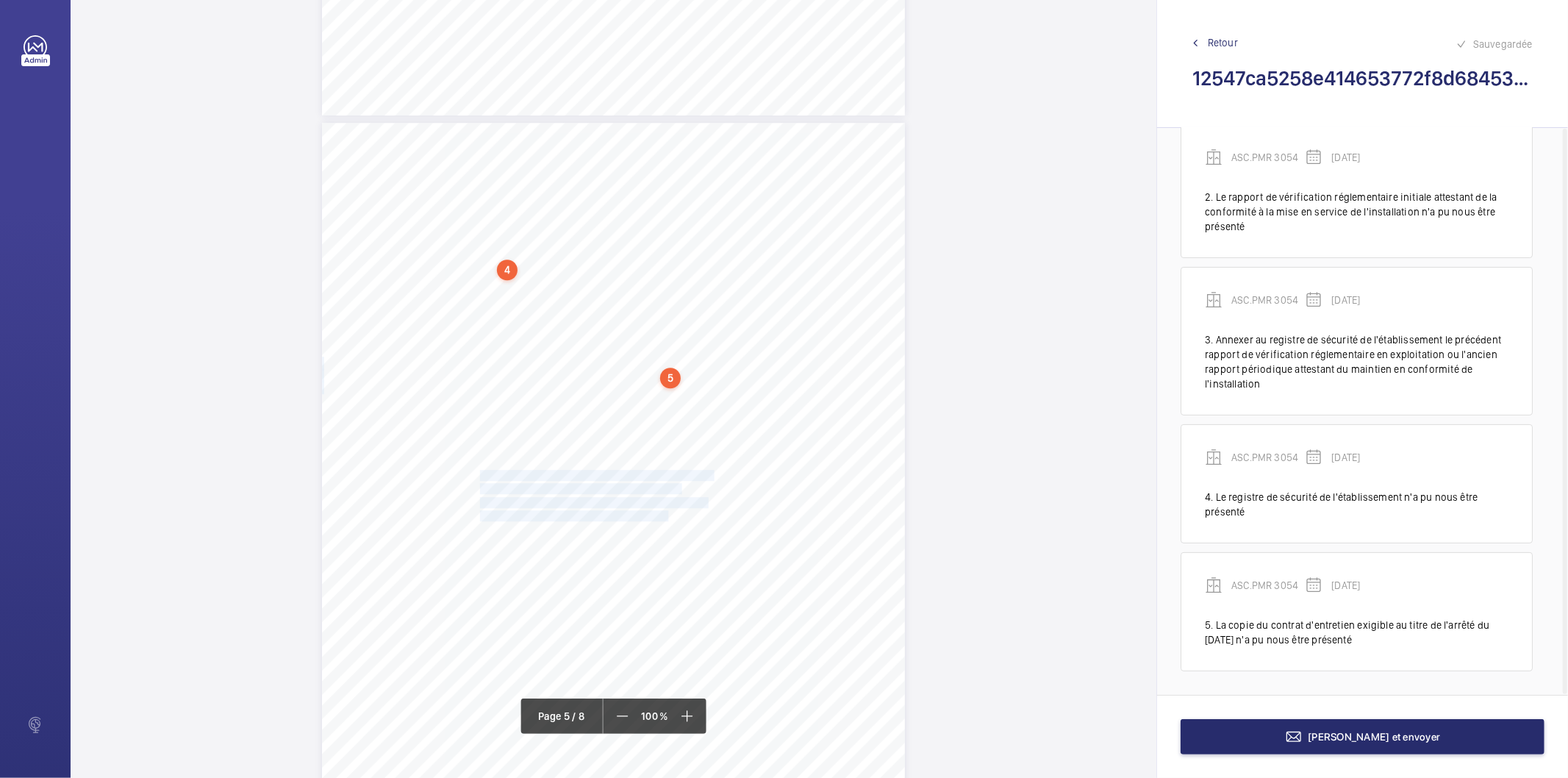
drag, startPoint x: 480, startPoint y: 473, endPoint x: 667, endPoint y: 512, distance: 191.0
click at [667, 512] on div "Point vérifié Actions à entreprendre 18.1.3- Registre de sécurité Le registre d…" at bounding box center [613, 535] width 583 height 825
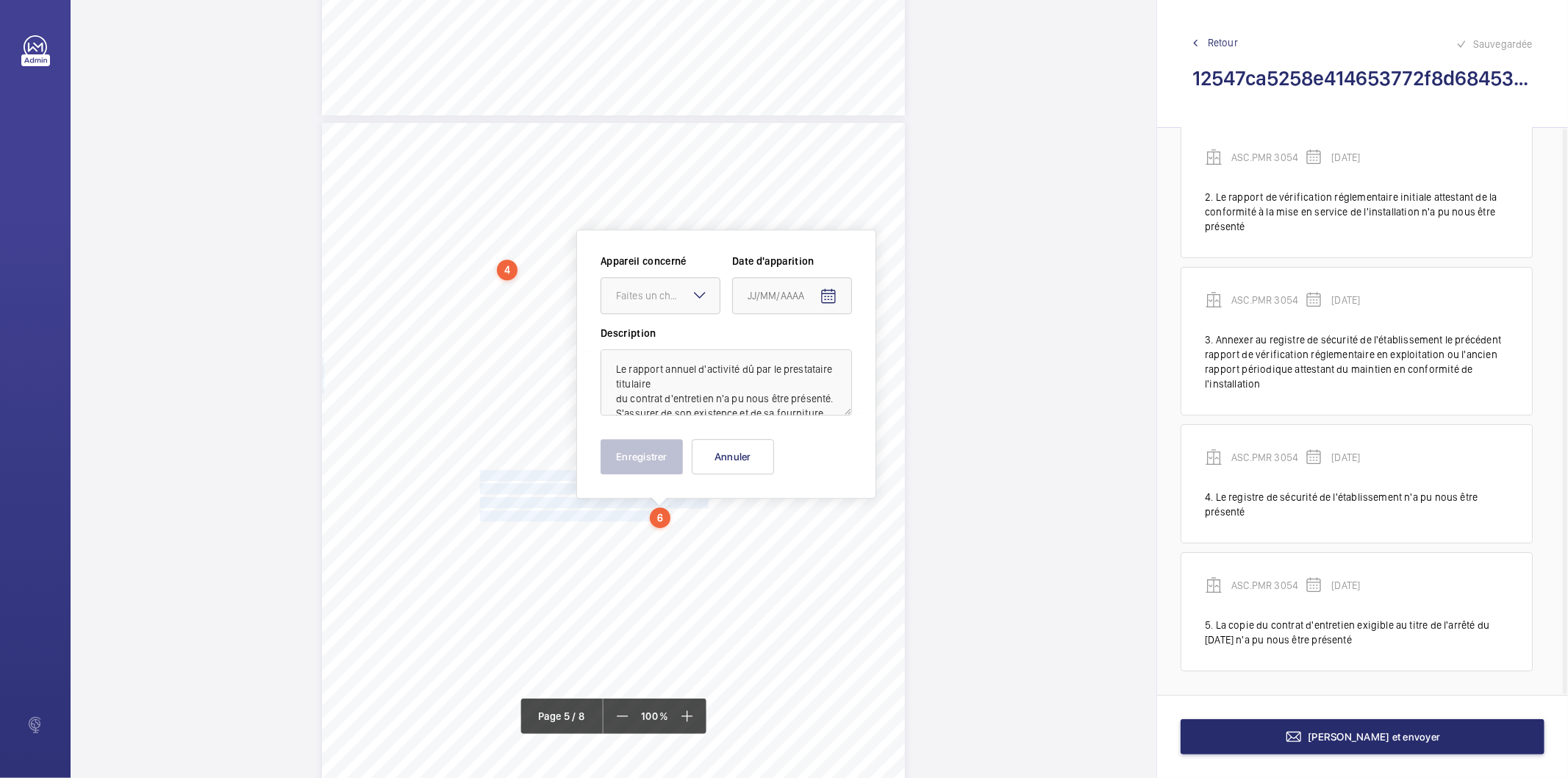
scroll to position [3372, 0]
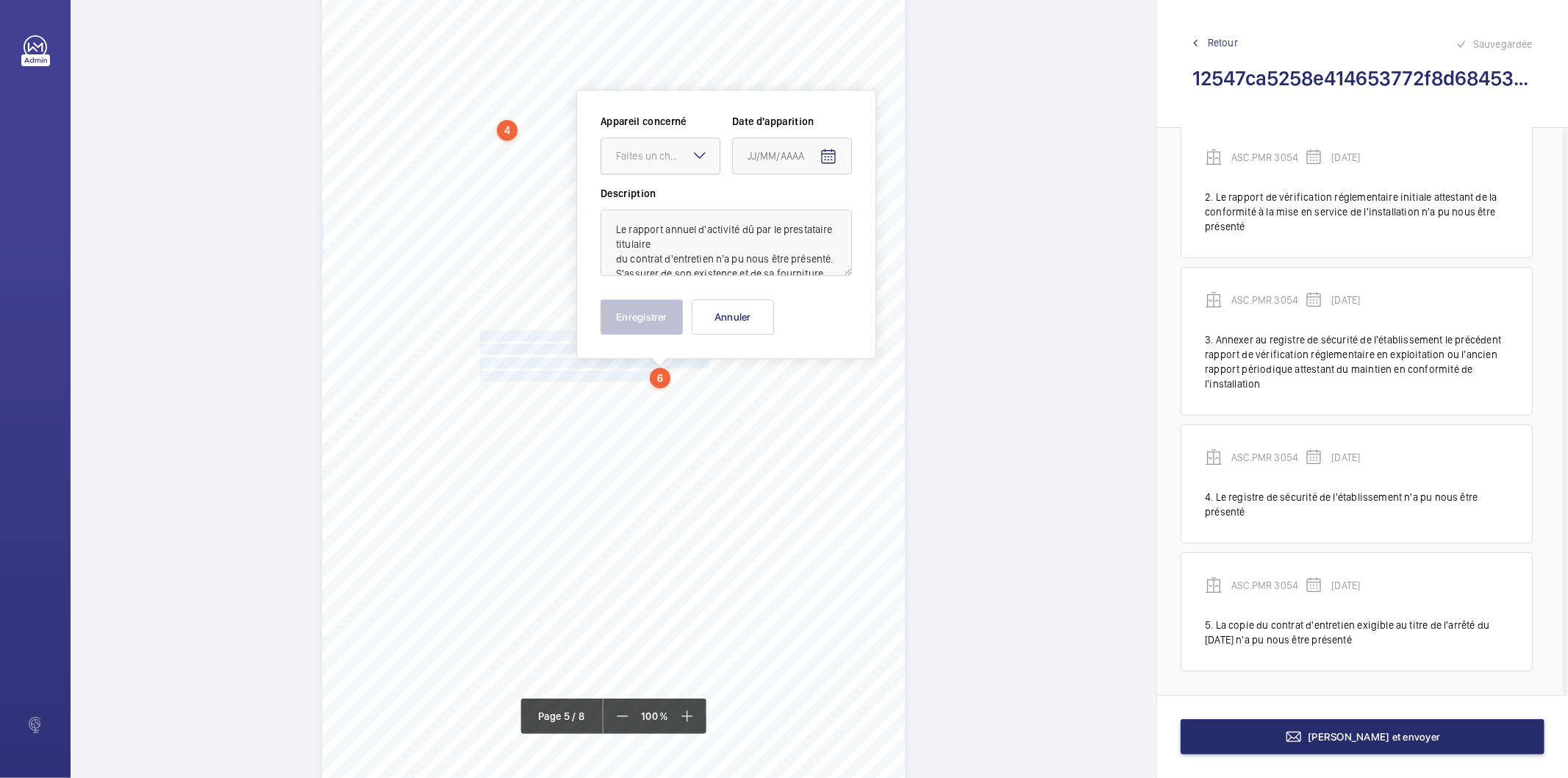
click at [615, 140] on div at bounding box center [661, 155] width 119 height 35
click at [638, 201] on span "ASC.PMR 3054" at bounding box center [661, 201] width 89 height 15
click at [831, 158] on mat-icon "Open calendar" at bounding box center [828, 156] width 18 height 18
click at [788, 219] on span "[DATE]" at bounding box center [768, 215] width 39 height 12
click at [820, 412] on span "2023" at bounding box center [816, 407] width 46 height 26
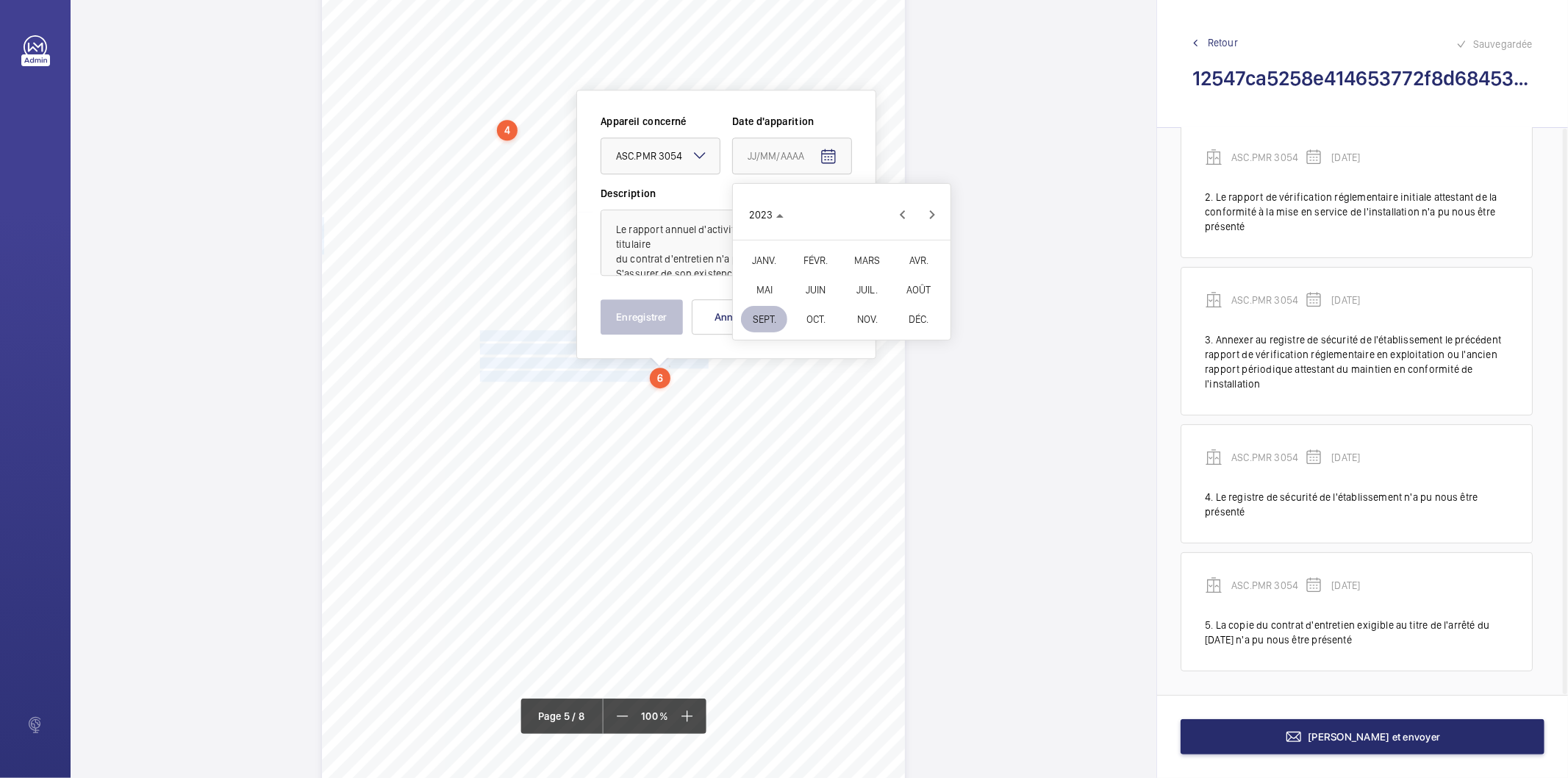
click at [812, 321] on span "OCT." at bounding box center [816, 319] width 46 height 26
click at [810, 392] on span "25" at bounding box center [812, 393] width 26 height 26
type input "[DATE]"
click at [649, 326] on button "Enregistrer" at bounding box center [642, 317] width 82 height 35
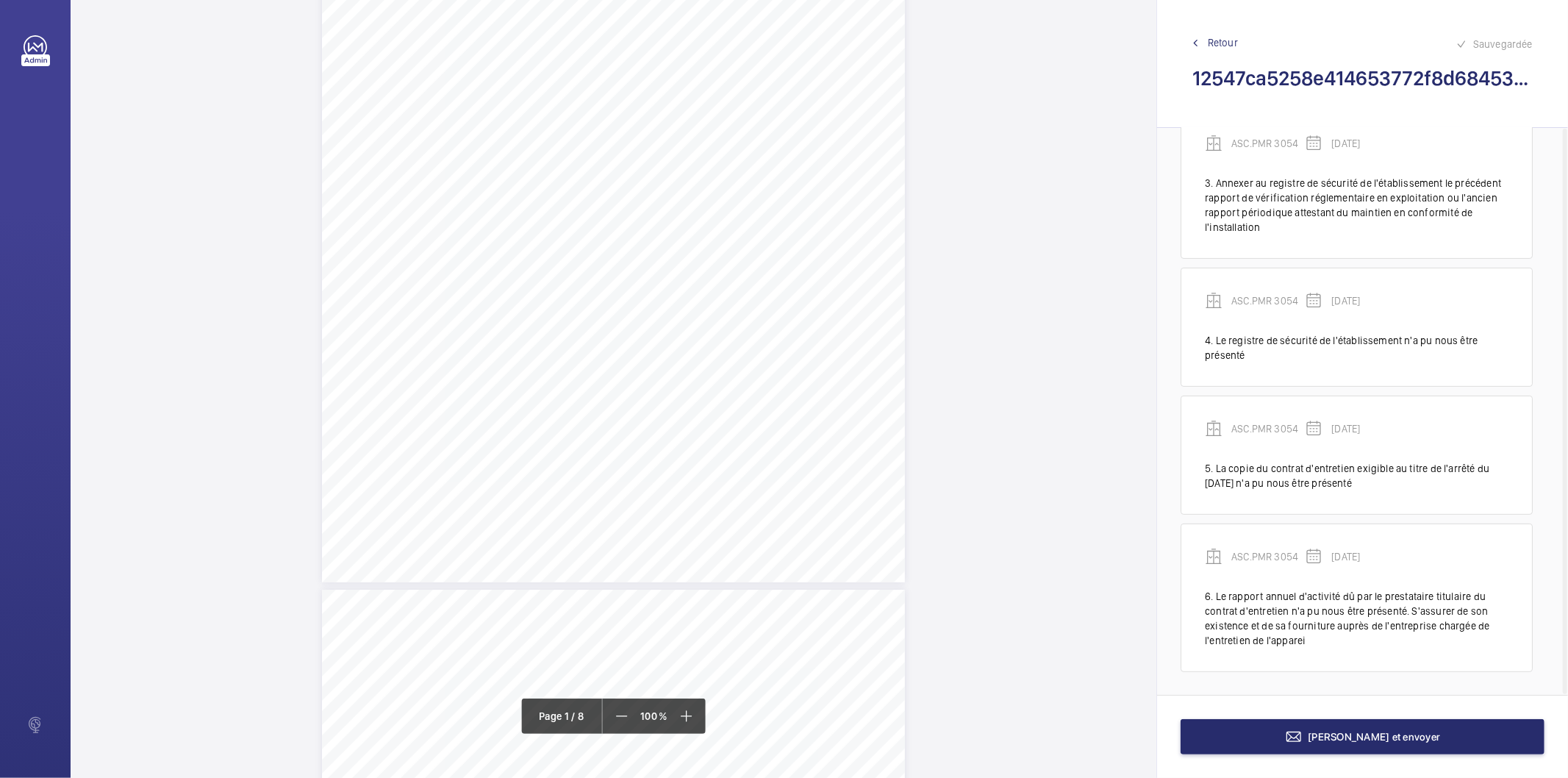
scroll to position [266, 0]
click at [1303, 740] on button "[PERSON_NAME] et envoyer" at bounding box center [1362, 736] width 364 height 35
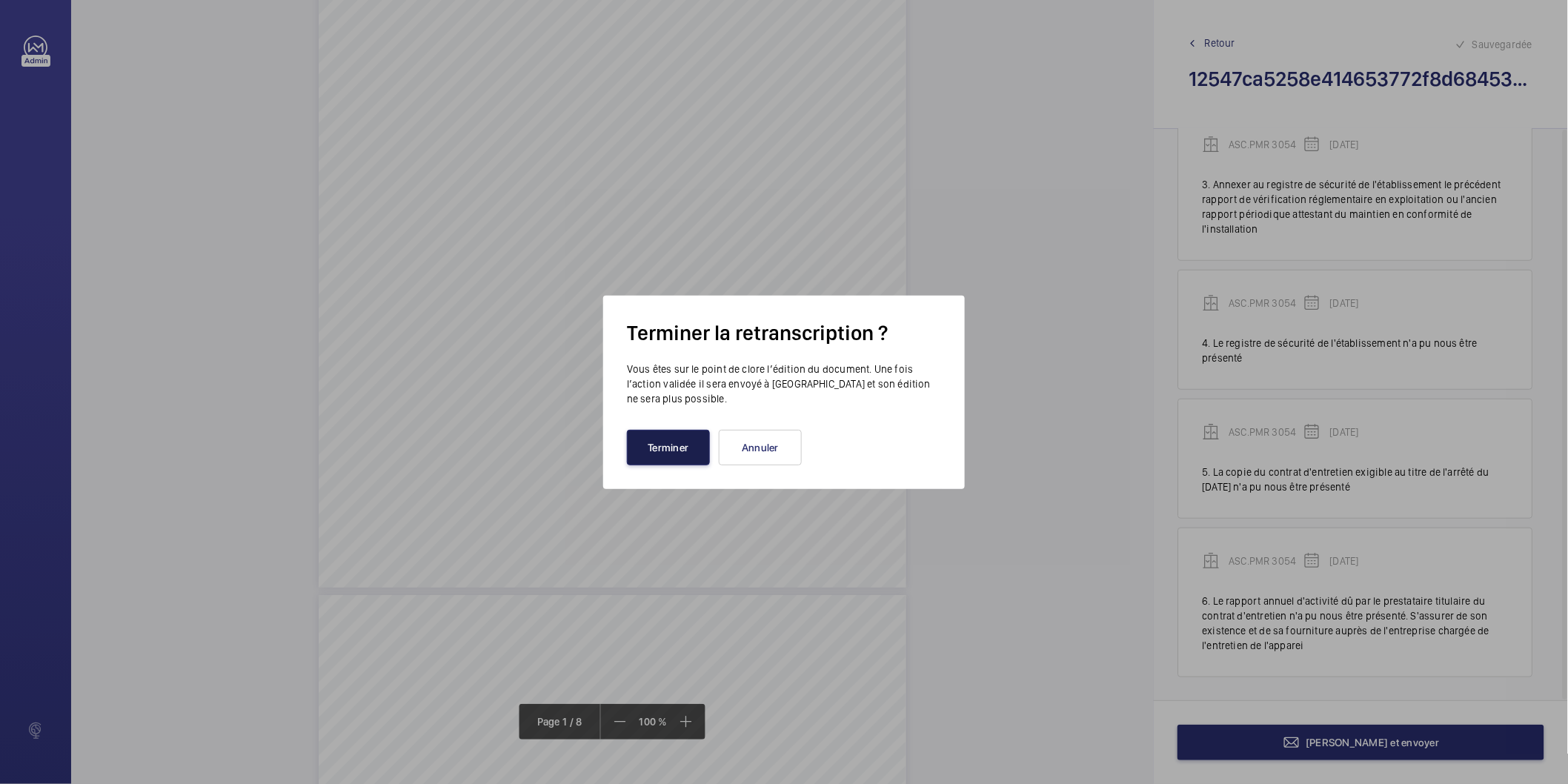
click at [675, 446] on button "Terminer" at bounding box center [668, 448] width 83 height 35
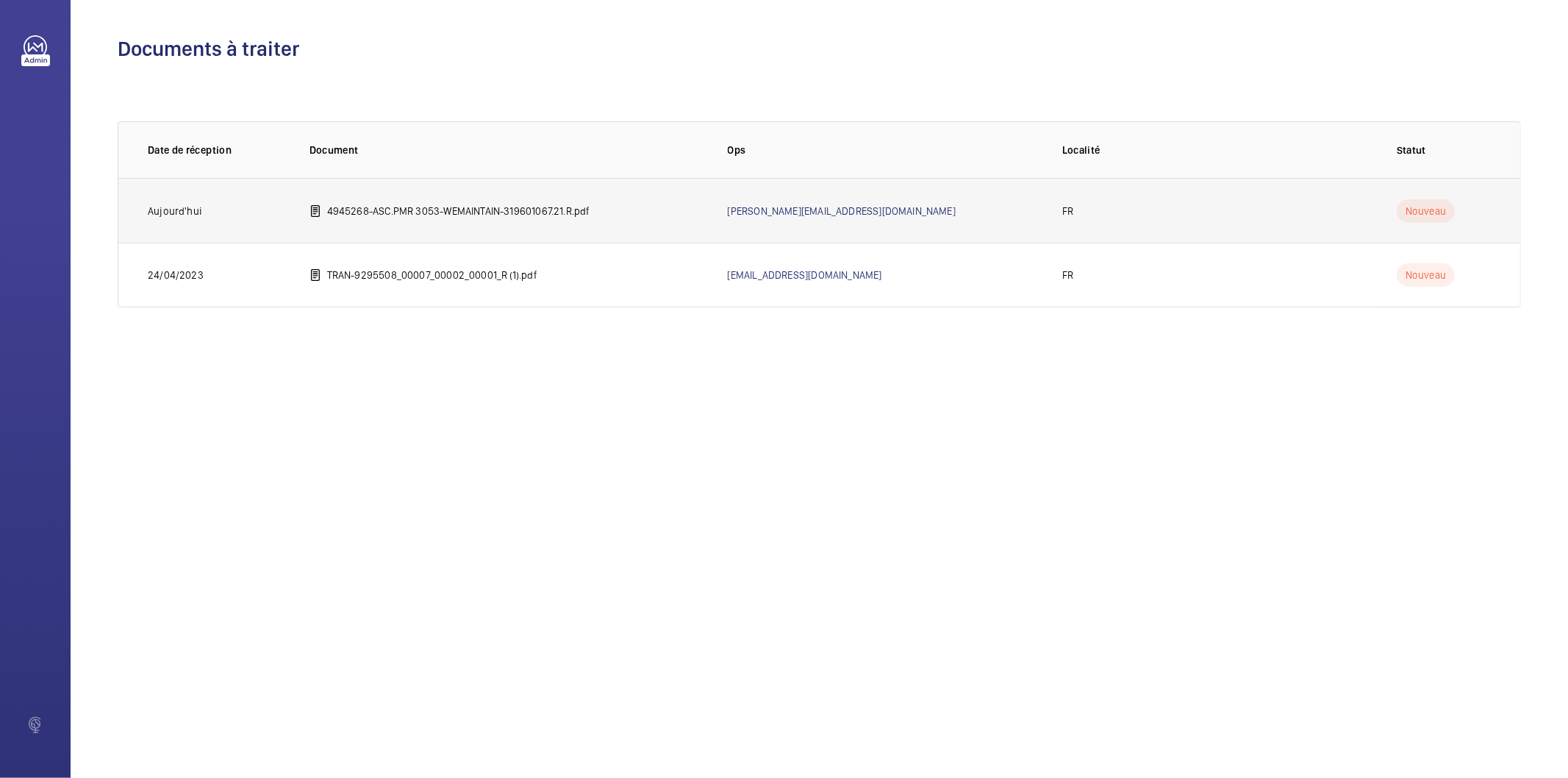
click at [568, 214] on p "4945268-ASC.PMR 3053-WEMAINTAIN-319601067.21.R.pdf" at bounding box center [458, 211] width 263 height 15
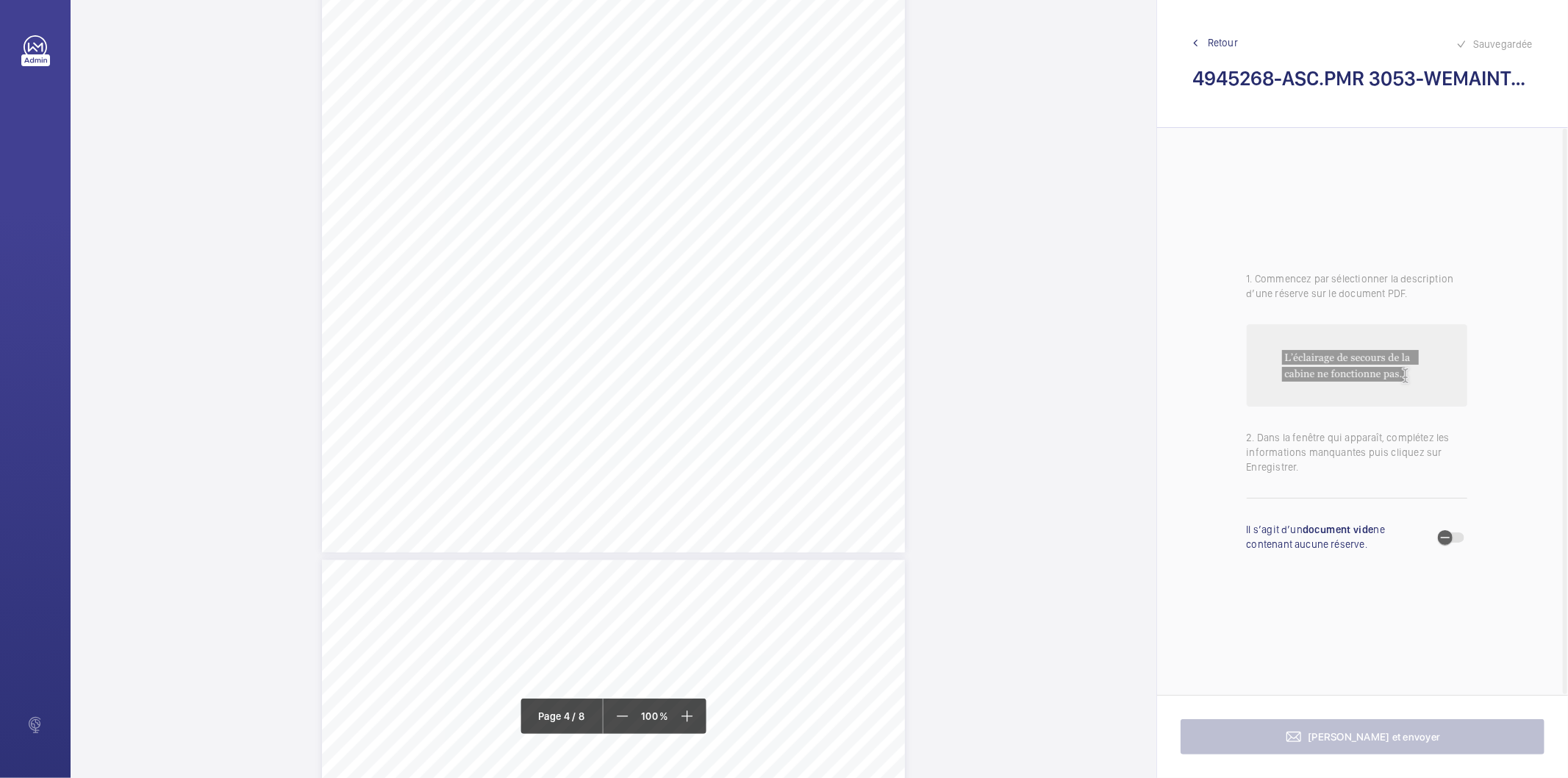
scroll to position [2534, 0]
drag, startPoint x: 479, startPoint y: 282, endPoint x: 567, endPoint y: 306, distance: 91.2
click at [567, 306] on div "Périmètre vérifié dans le rapport | SNCF GARES & CONNEXIONS ÉQUIPEMENT(S) VÉRIF…" at bounding box center [613, 401] width 583 height 825
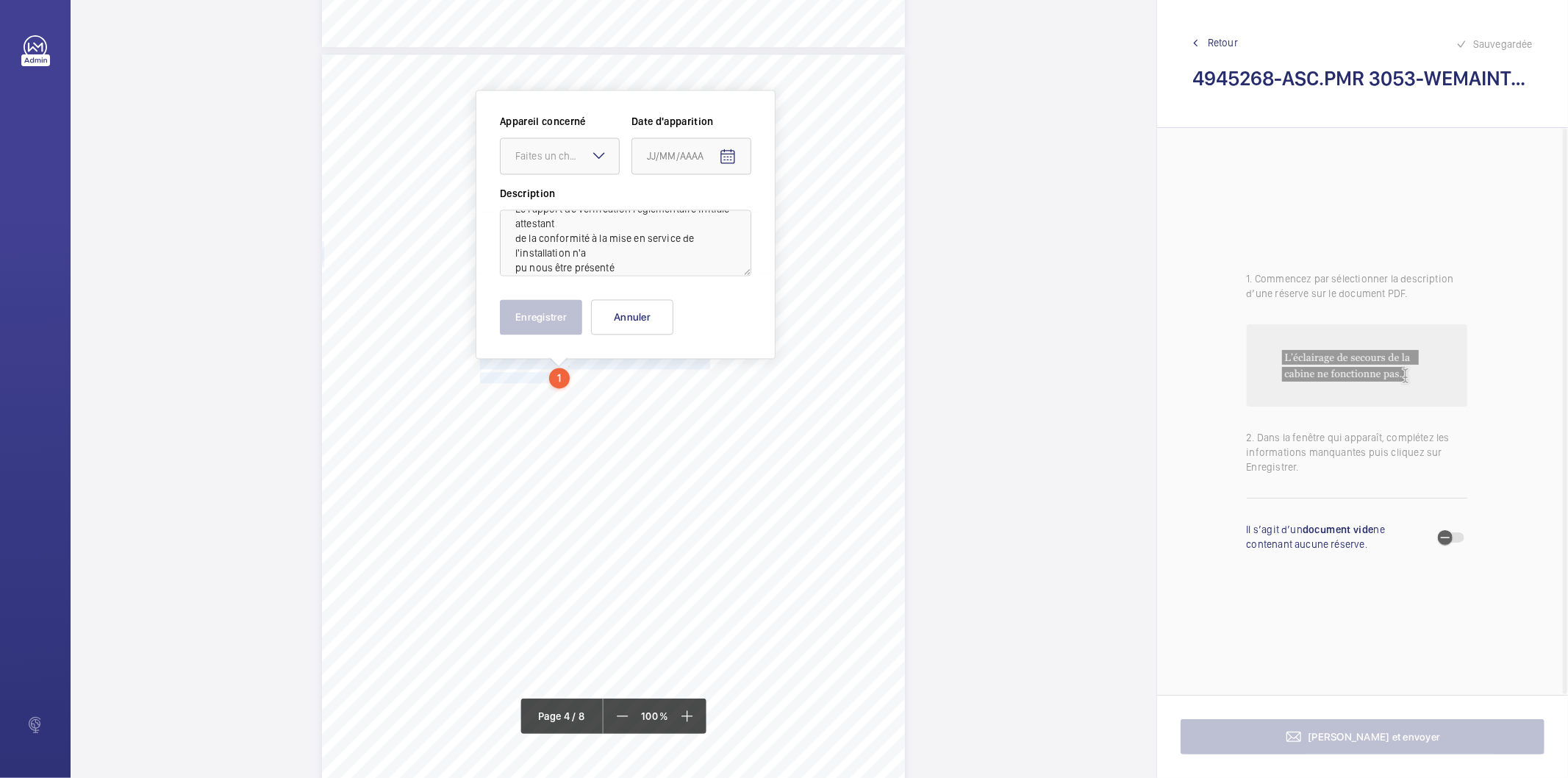
scroll to position [32, 0]
click at [560, 155] on div "Faites un choix" at bounding box center [567, 155] width 103 height 15
click at [545, 195] on span "ASC.PMR 3053" at bounding box center [560, 201] width 89 height 15
click at [721, 152] on mat-icon "Open calendar" at bounding box center [727, 156] width 18 height 18
click at [687, 216] on icon "Choose month and year" at bounding box center [683, 216] width 8 height 3
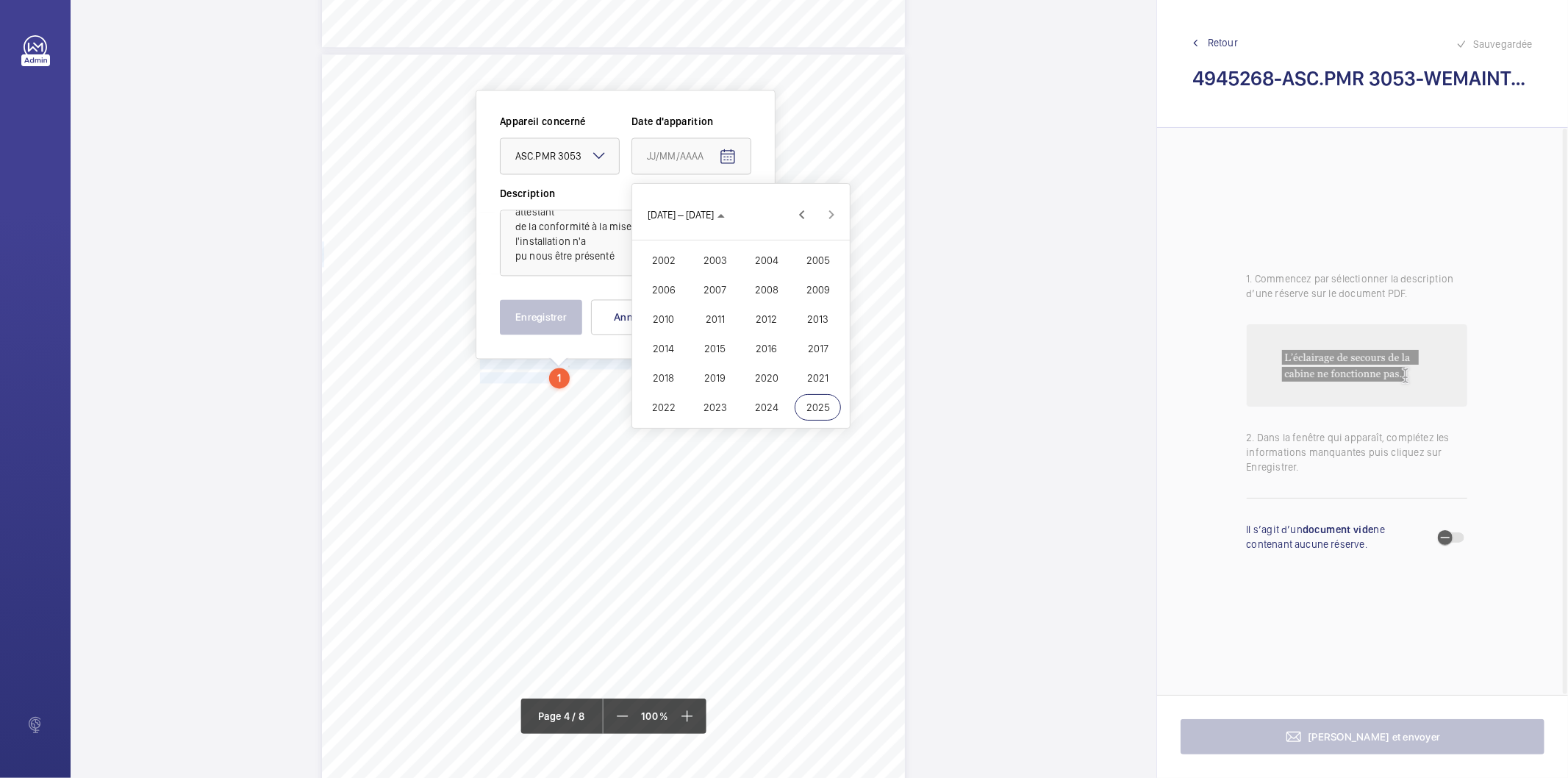
click at [707, 405] on span "2023" at bounding box center [715, 407] width 46 height 26
click at [717, 326] on span "OCT." at bounding box center [715, 319] width 46 height 26
click at [703, 394] on span "25" at bounding box center [711, 393] width 26 height 26
type input "[DATE]"
click at [566, 333] on button "Enregistrer" at bounding box center [541, 317] width 82 height 35
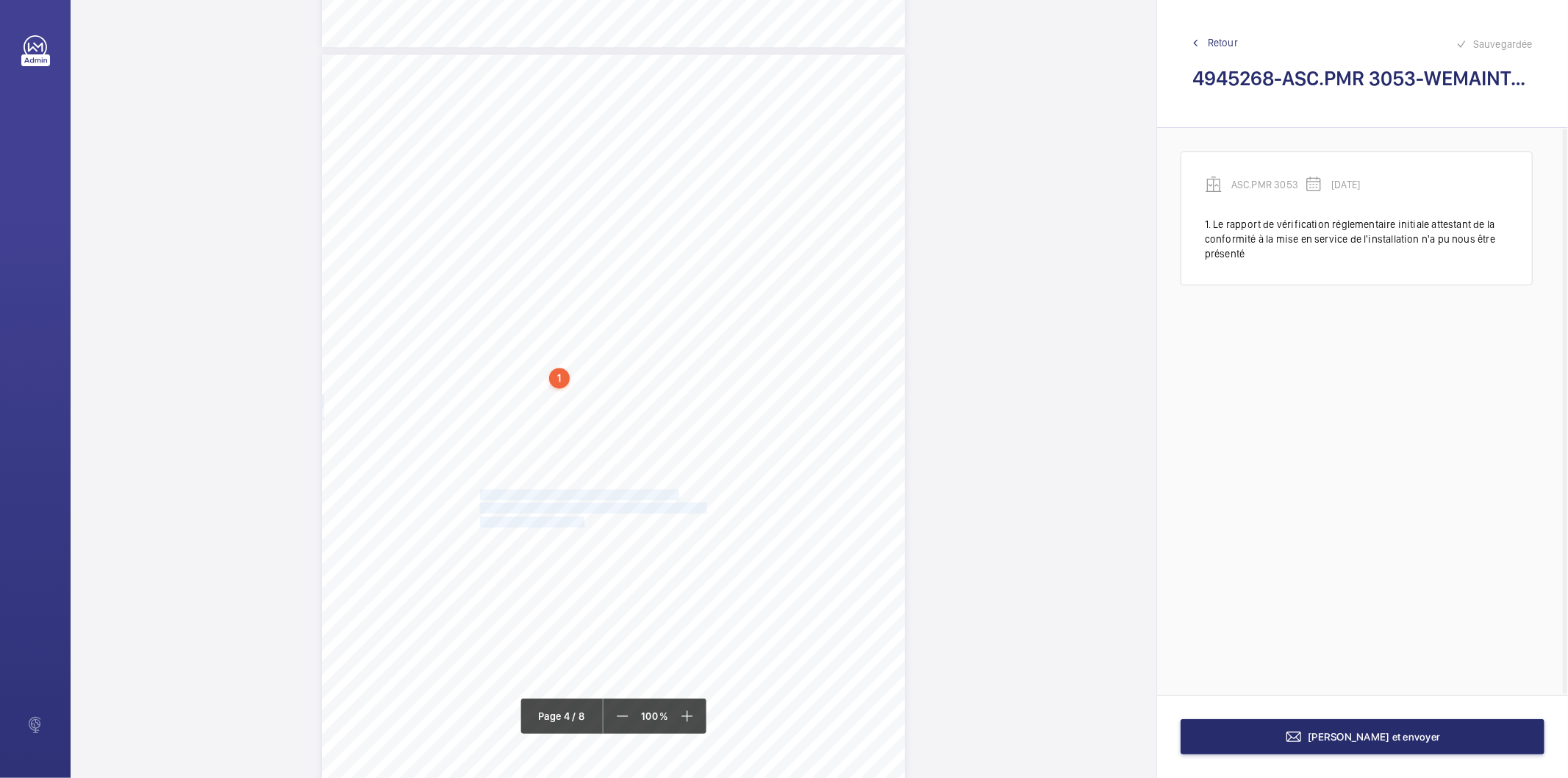
drag, startPoint x: 479, startPoint y: 496, endPoint x: 580, endPoint y: 517, distance: 103.2
click at [580, 517] on div "Périmètre vérifié dans le rapport | SNCF GARES & CONNEXIONS ÉQUIPEMENT(S) VÉRIF…" at bounding box center [613, 467] width 583 height 825
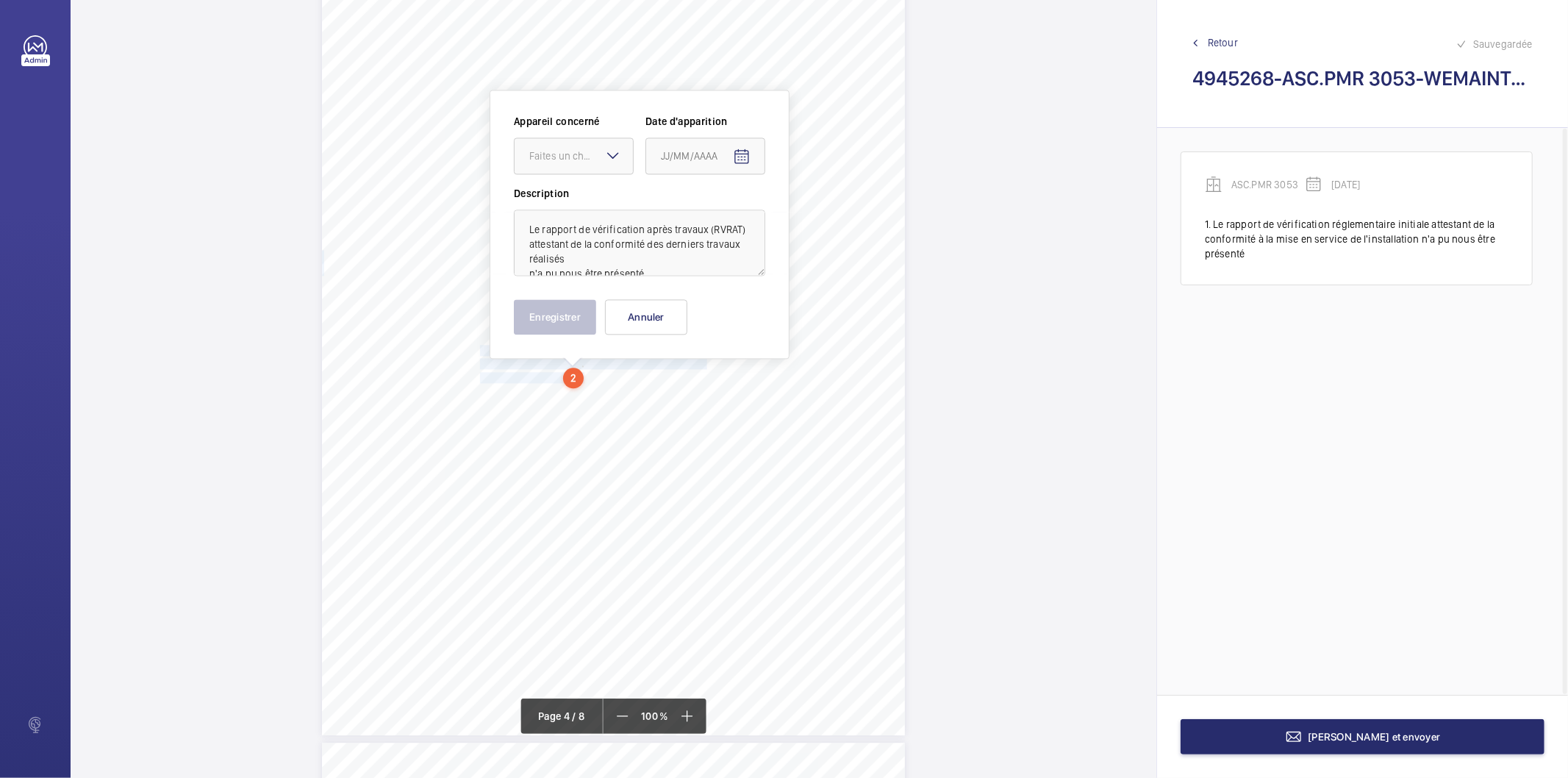
scroll to position [32, 0]
click at [580, 151] on div "Faites un choix" at bounding box center [580, 155] width 103 height 15
click at [569, 202] on span "ASC.PMR 3053" at bounding box center [574, 201] width 89 height 15
click at [744, 160] on mat-icon "Open calendar" at bounding box center [742, 156] width 18 height 18
click at [701, 215] on icon "Choose month and year" at bounding box center [697, 216] width 8 height 3
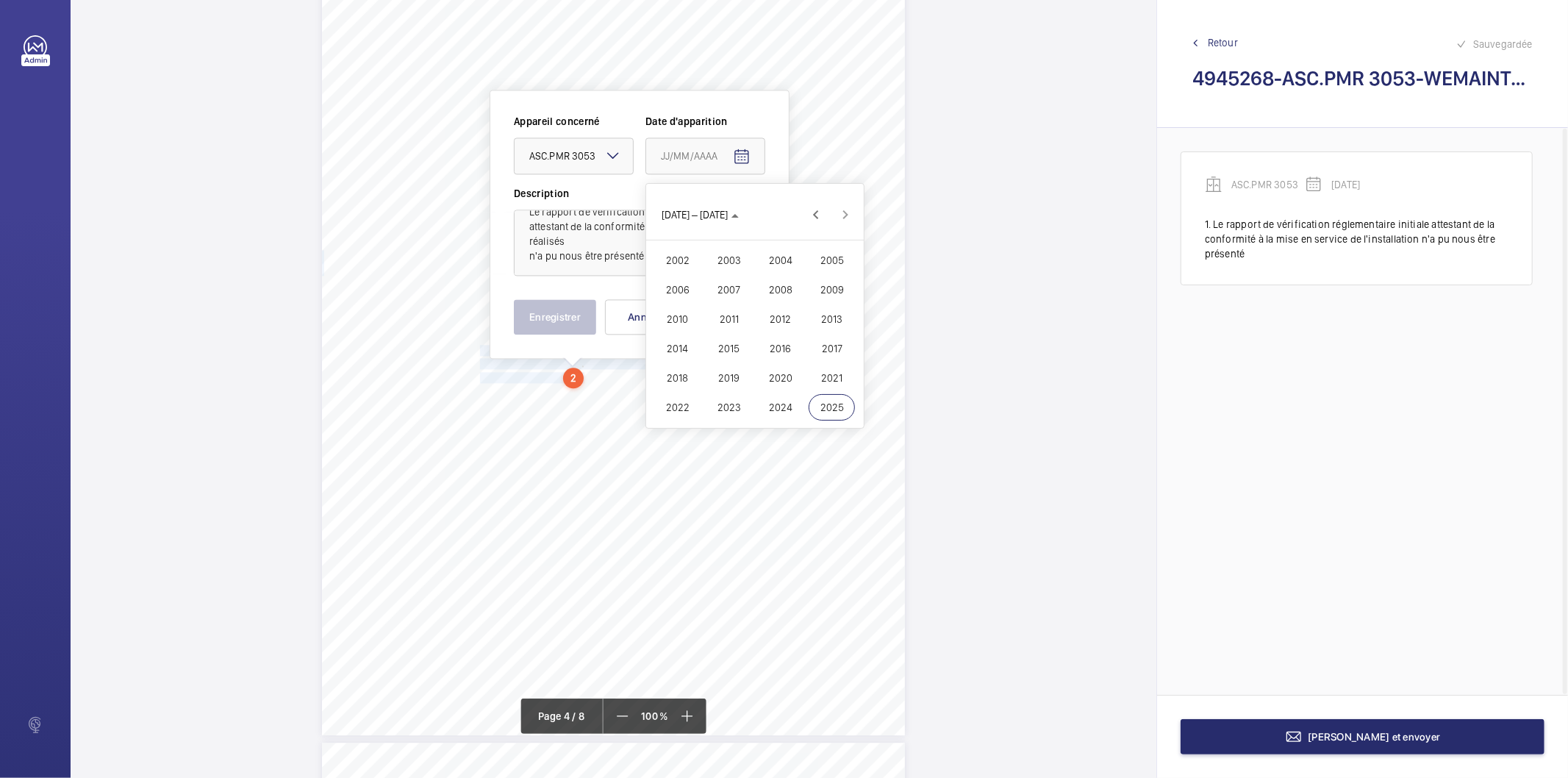
click at [733, 406] on span "2023" at bounding box center [729, 407] width 46 height 26
click at [729, 321] on span "OCT." at bounding box center [729, 319] width 46 height 26
click at [725, 385] on span "25" at bounding box center [726, 393] width 26 height 26
type input "[DATE]"
click at [592, 318] on button "Enregistrer" at bounding box center [555, 317] width 82 height 35
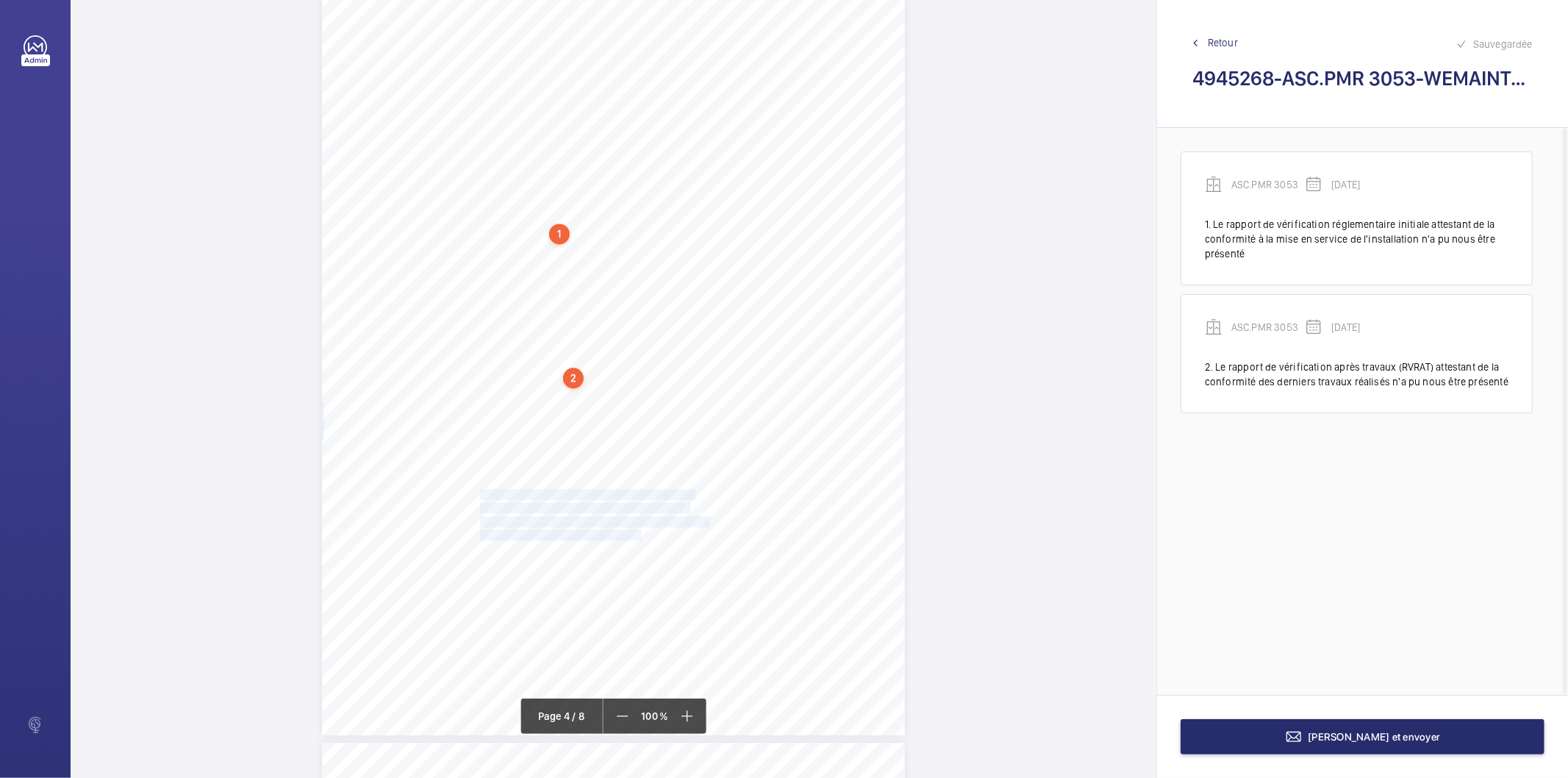
drag, startPoint x: 480, startPoint y: 491, endPoint x: 638, endPoint y: 533, distance: 163.5
click at [638, 533] on div "Périmètre vérifié dans le rapport | SNCF GARES & CONNEXIONS ÉQUIPEMENT(S) VÉRIF…" at bounding box center [613, 323] width 583 height 825
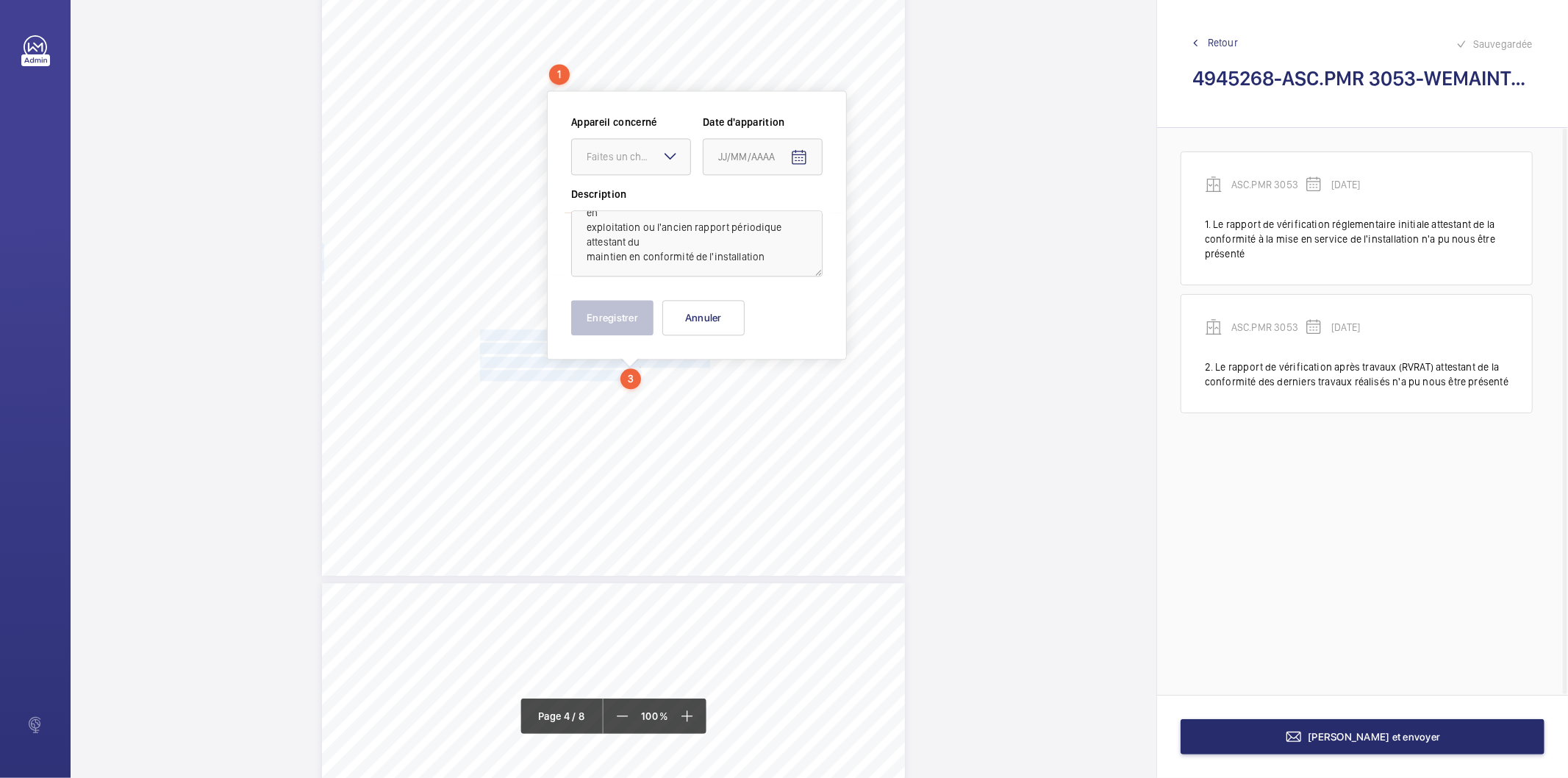
scroll to position [0, 0]
click at [650, 149] on div "Faites un choix" at bounding box center [638, 156] width 103 height 15
click at [645, 204] on span "ASC.PMR 3053" at bounding box center [631, 201] width 89 height 15
click at [796, 155] on mat-icon "Open calendar" at bounding box center [799, 157] width 18 height 18
click at [758, 217] on icon "Choose month and year" at bounding box center [754, 217] width 8 height 3
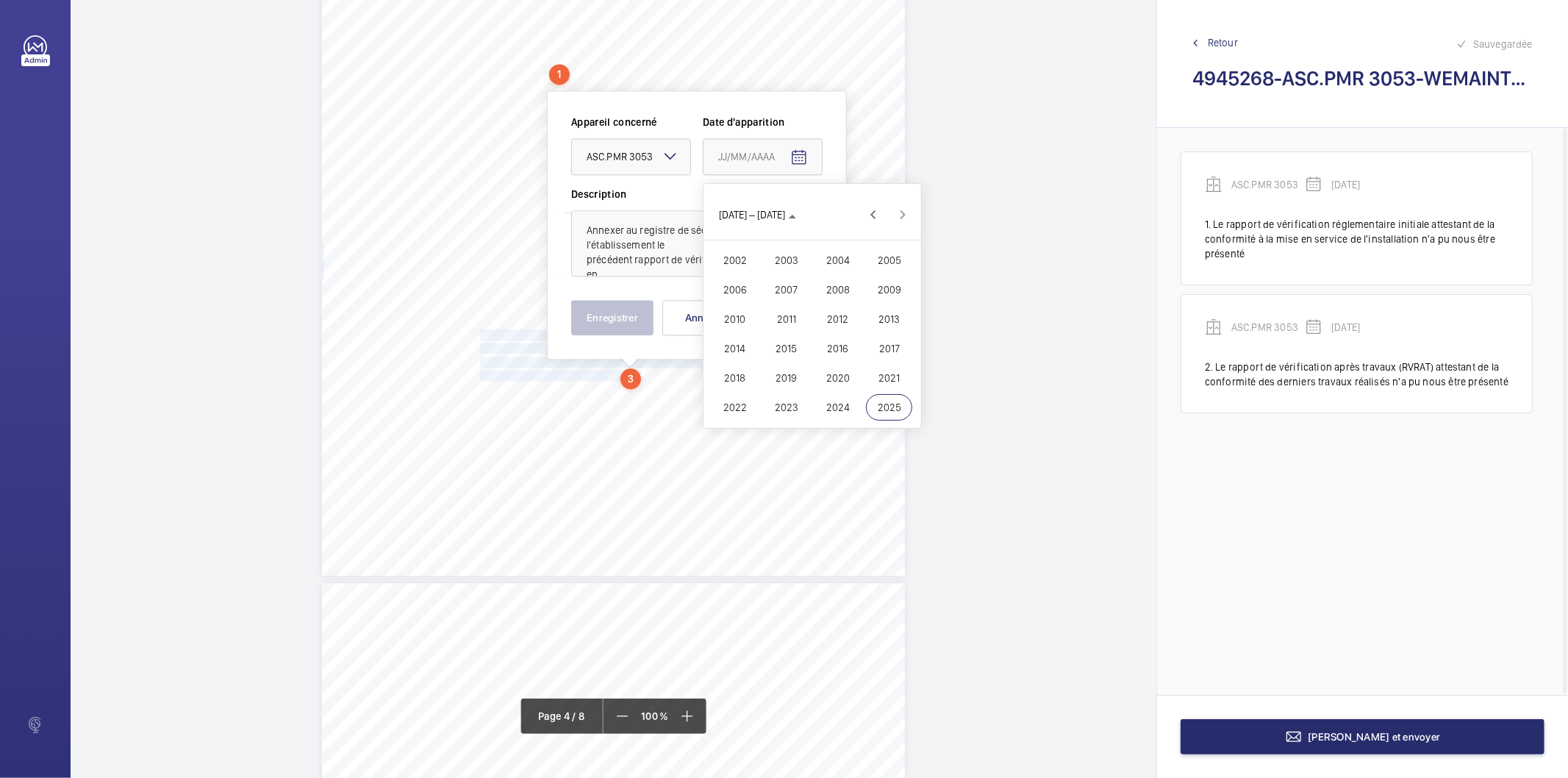
click at [802, 401] on span "2023" at bounding box center [786, 407] width 46 height 26
click at [787, 324] on span "OCT." at bounding box center [786, 319] width 46 height 26
click at [780, 386] on span "25" at bounding box center [783, 393] width 26 height 26
type input "[DATE]"
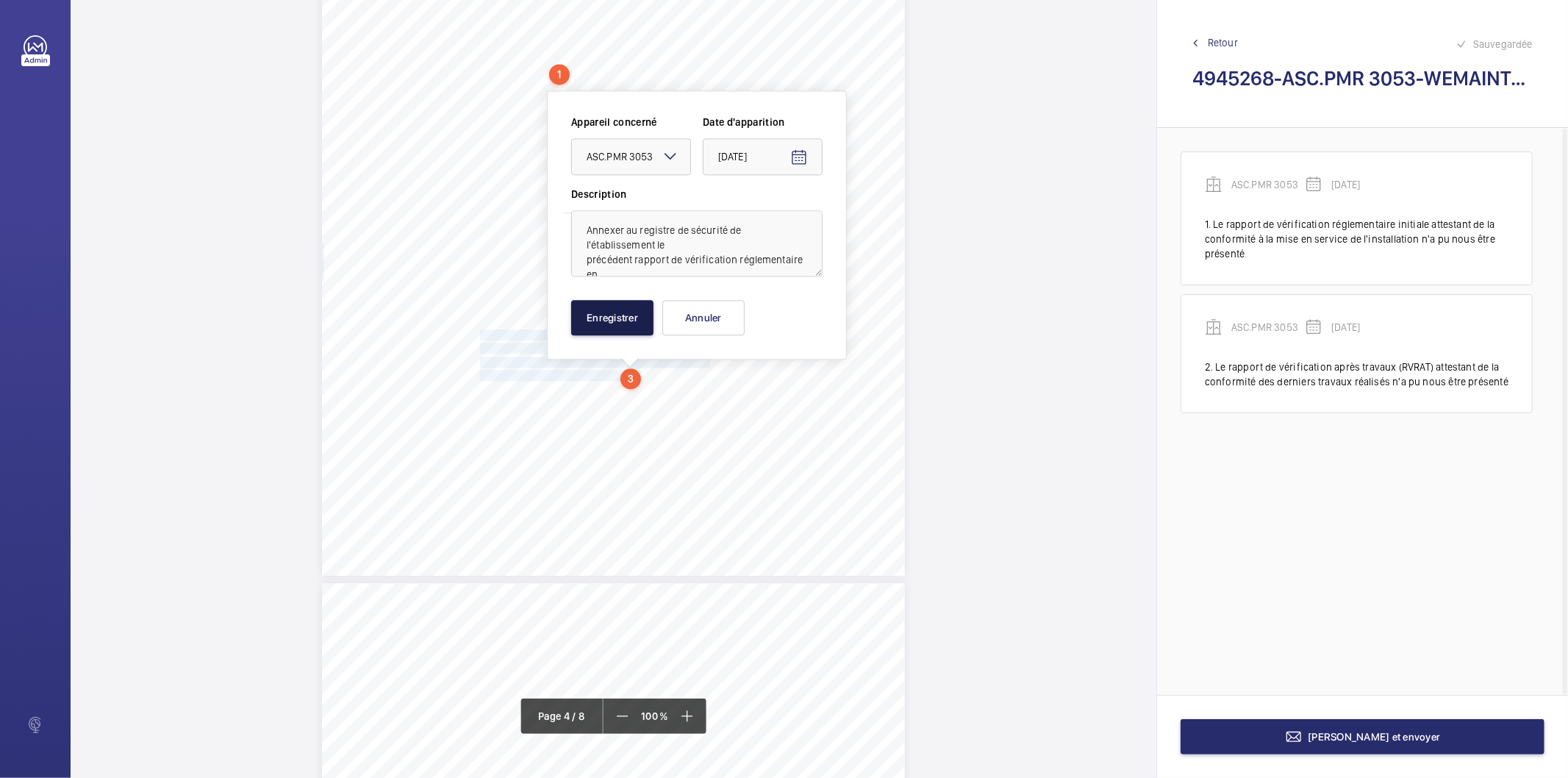
click at [619, 330] on button "Enregistrer" at bounding box center [612, 317] width 82 height 35
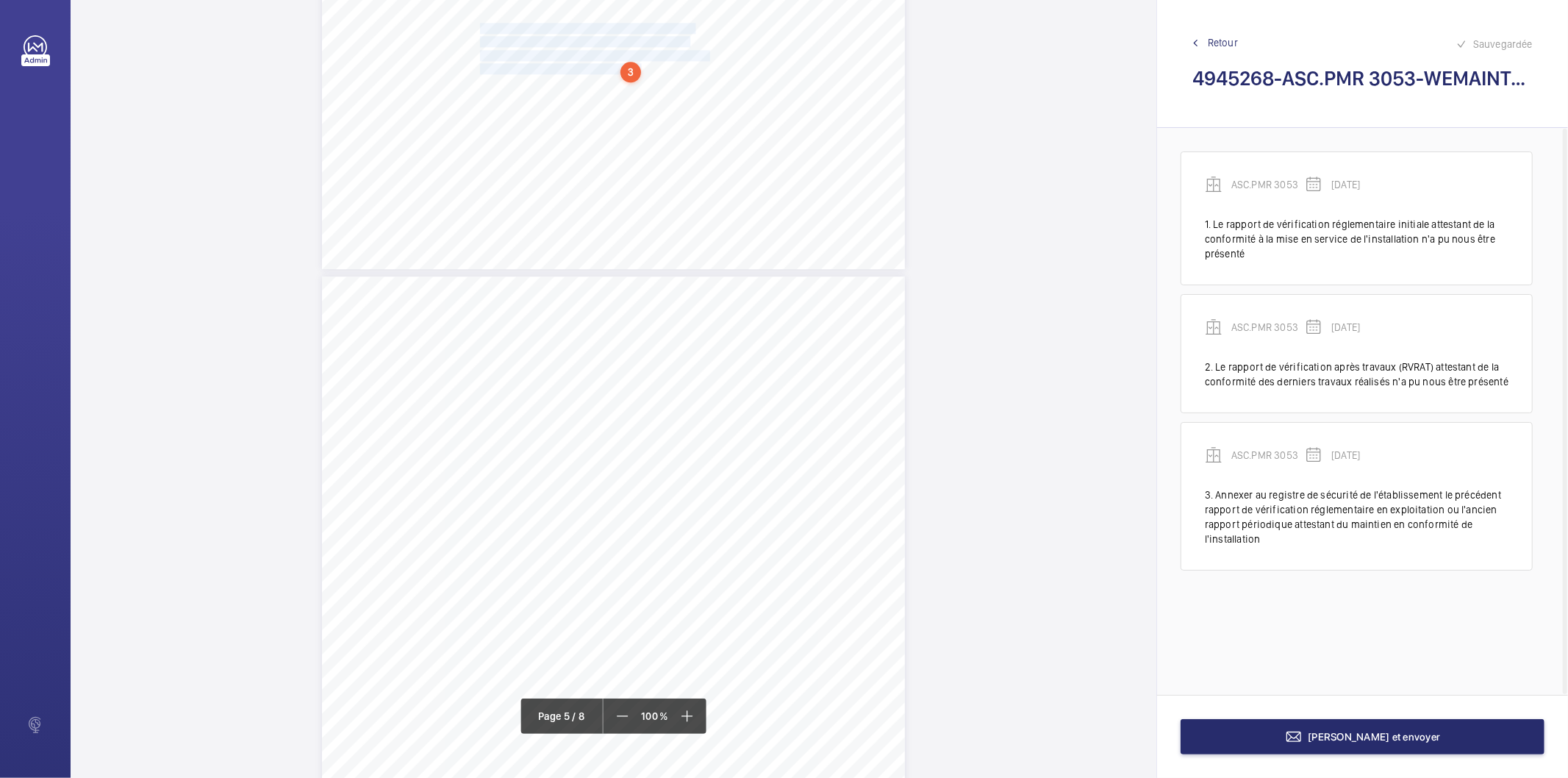
scroll to position [3180, 0]
drag, startPoint x: 479, startPoint y: 299, endPoint x: 516, endPoint y: 309, distance: 38.3
click at [516, 309] on div "Point vérifié Actions à entreprendre 18.1.3- Registre de sécurité Le registre d…" at bounding box center [613, 587] width 583 height 825
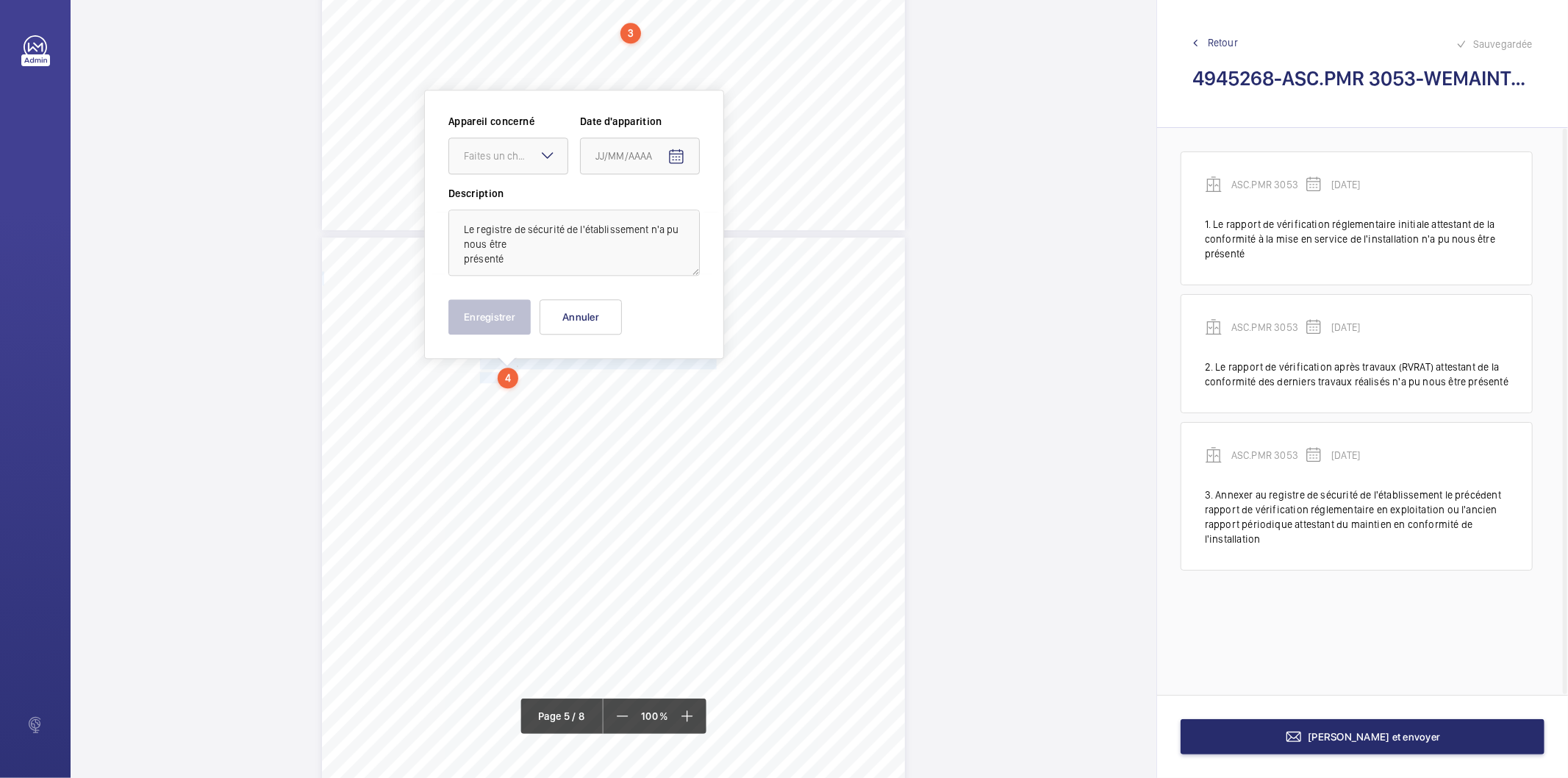
scroll to position [3116, 0]
click at [510, 144] on div at bounding box center [508, 156] width 119 height 35
click at [510, 199] on span "ASC.PMR 3053" at bounding box center [509, 201] width 89 height 15
click at [674, 152] on mat-icon "Open calendar" at bounding box center [676, 157] width 18 height 18
click at [635, 215] on polygon "Choose month and year" at bounding box center [632, 217] width 8 height 3
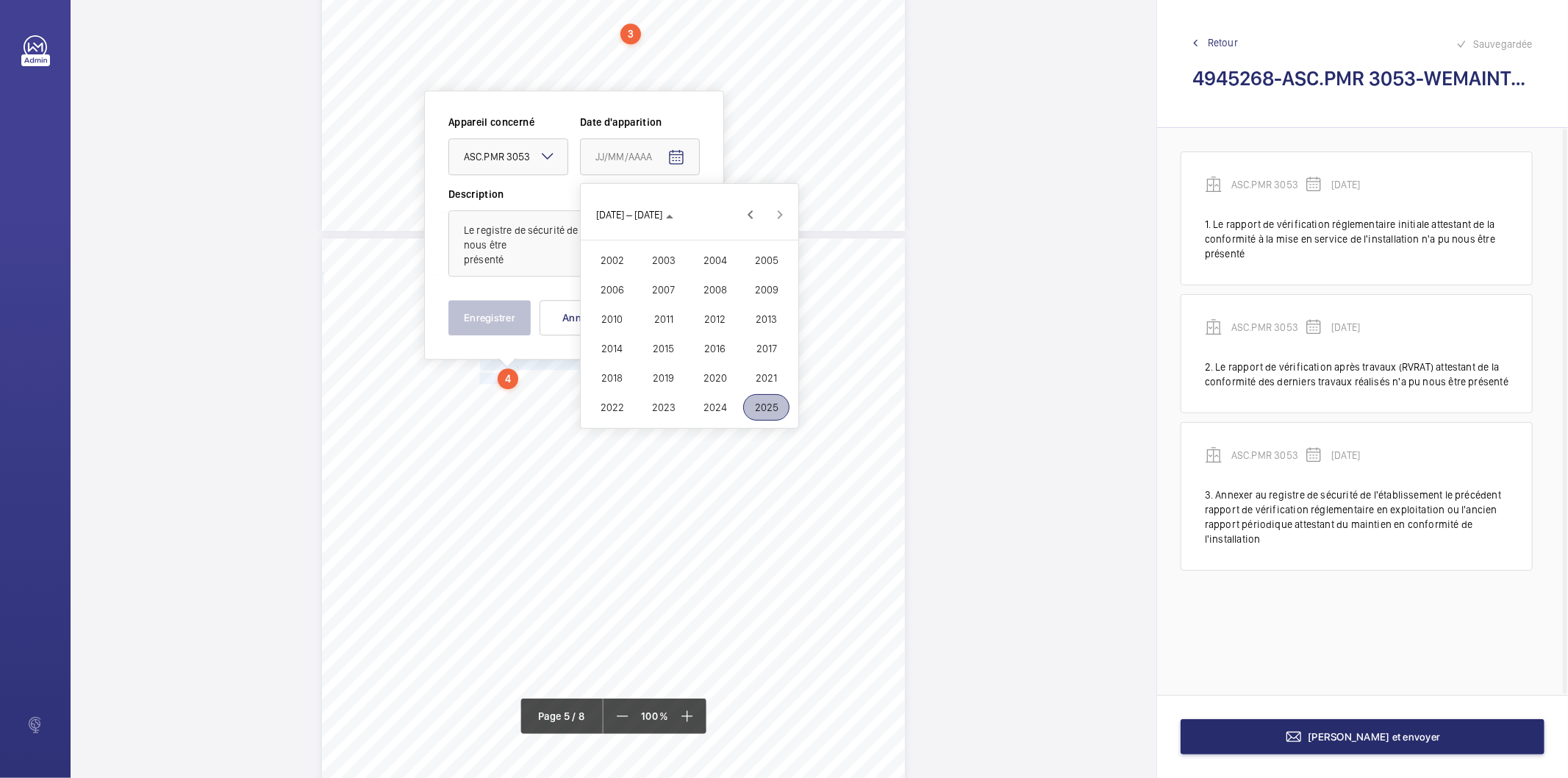
click at [673, 405] on span "2023" at bounding box center [663, 407] width 46 height 26
click at [662, 321] on span "OCT." at bounding box center [663, 319] width 46 height 26
click at [651, 395] on span "25" at bounding box center [660, 393] width 26 height 26
type input "[DATE]"
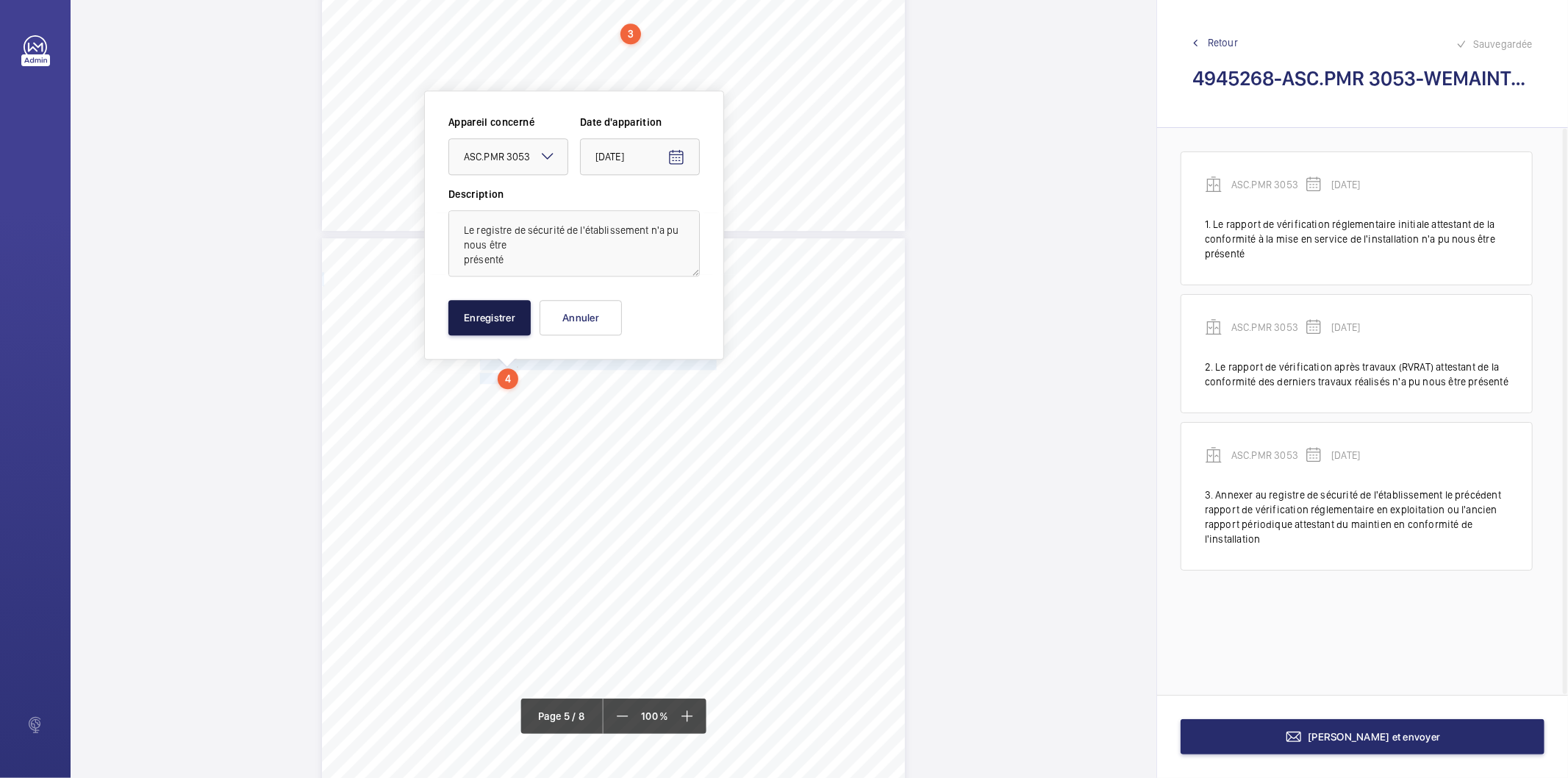
click at [481, 319] on button "Enregistrer" at bounding box center [489, 317] width 82 height 35
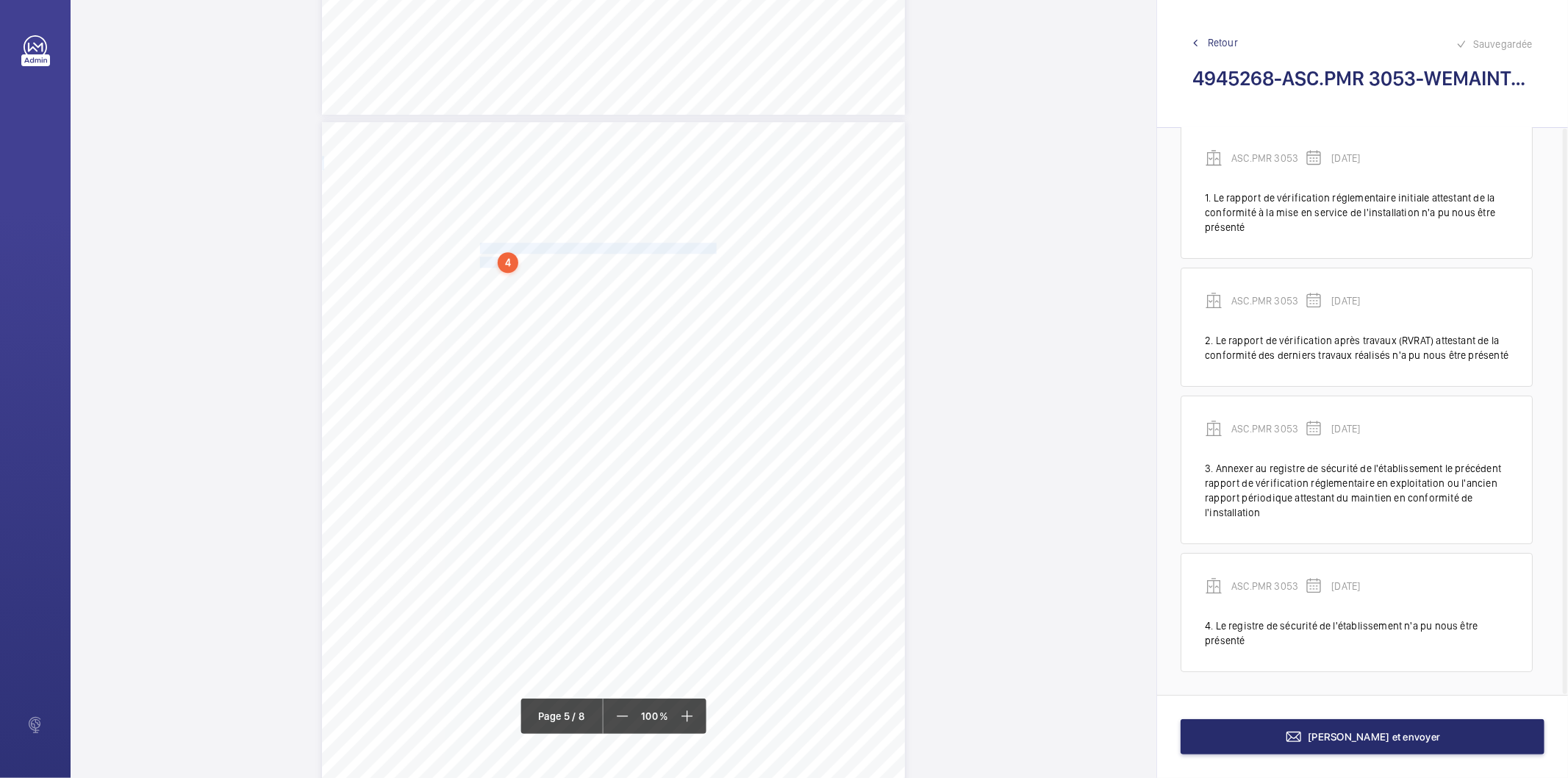
scroll to position [3362, 0]
drag, startPoint x: 480, startPoint y: 231, endPoint x: 678, endPoint y: 241, distance: 198.3
click at [678, 241] on div "Point vérifié Actions à entreprendre 18.1.3- Registre de sécurité Le registre d…" at bounding box center [613, 405] width 583 height 825
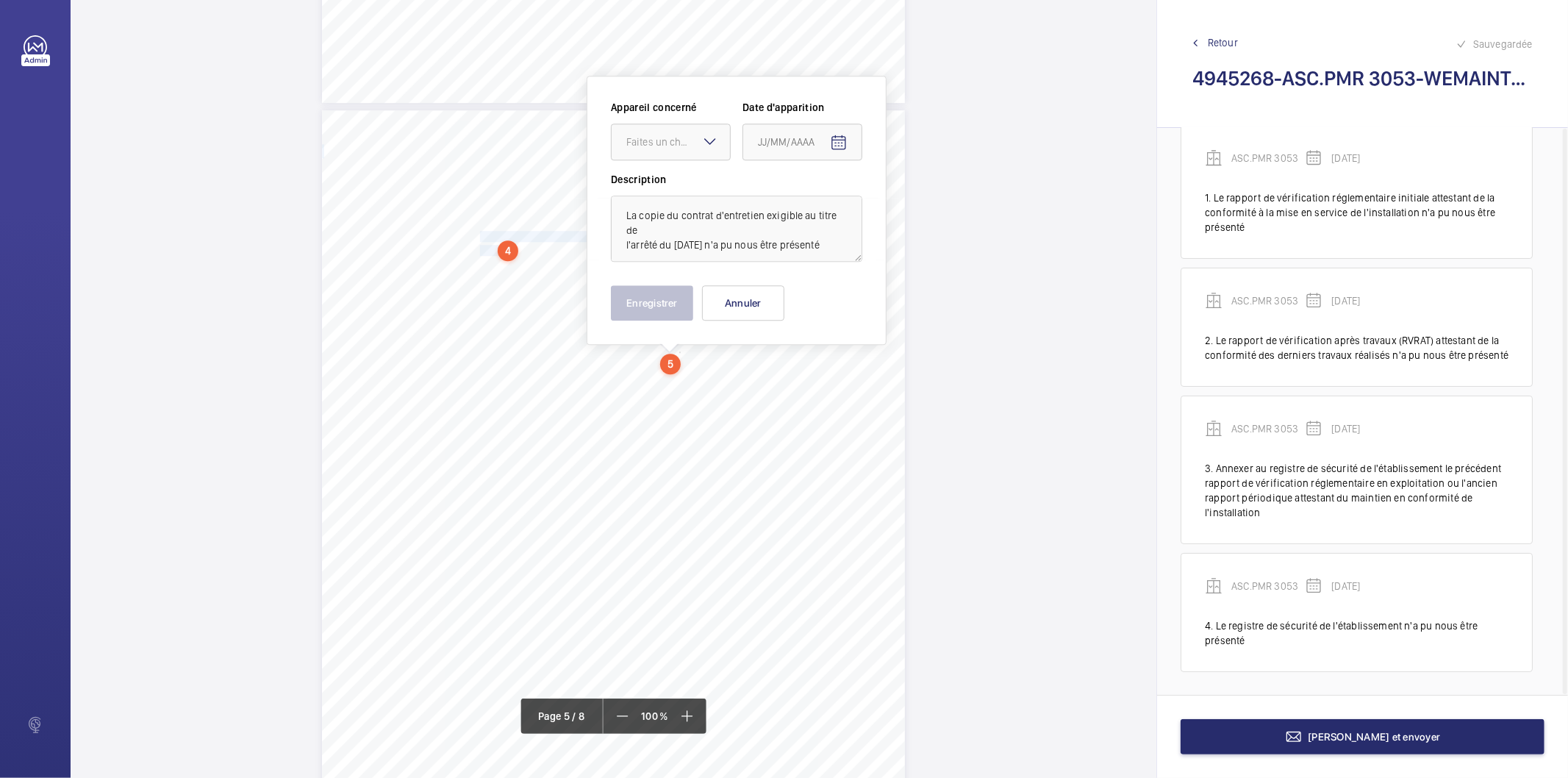
scroll to position [3230, 0]
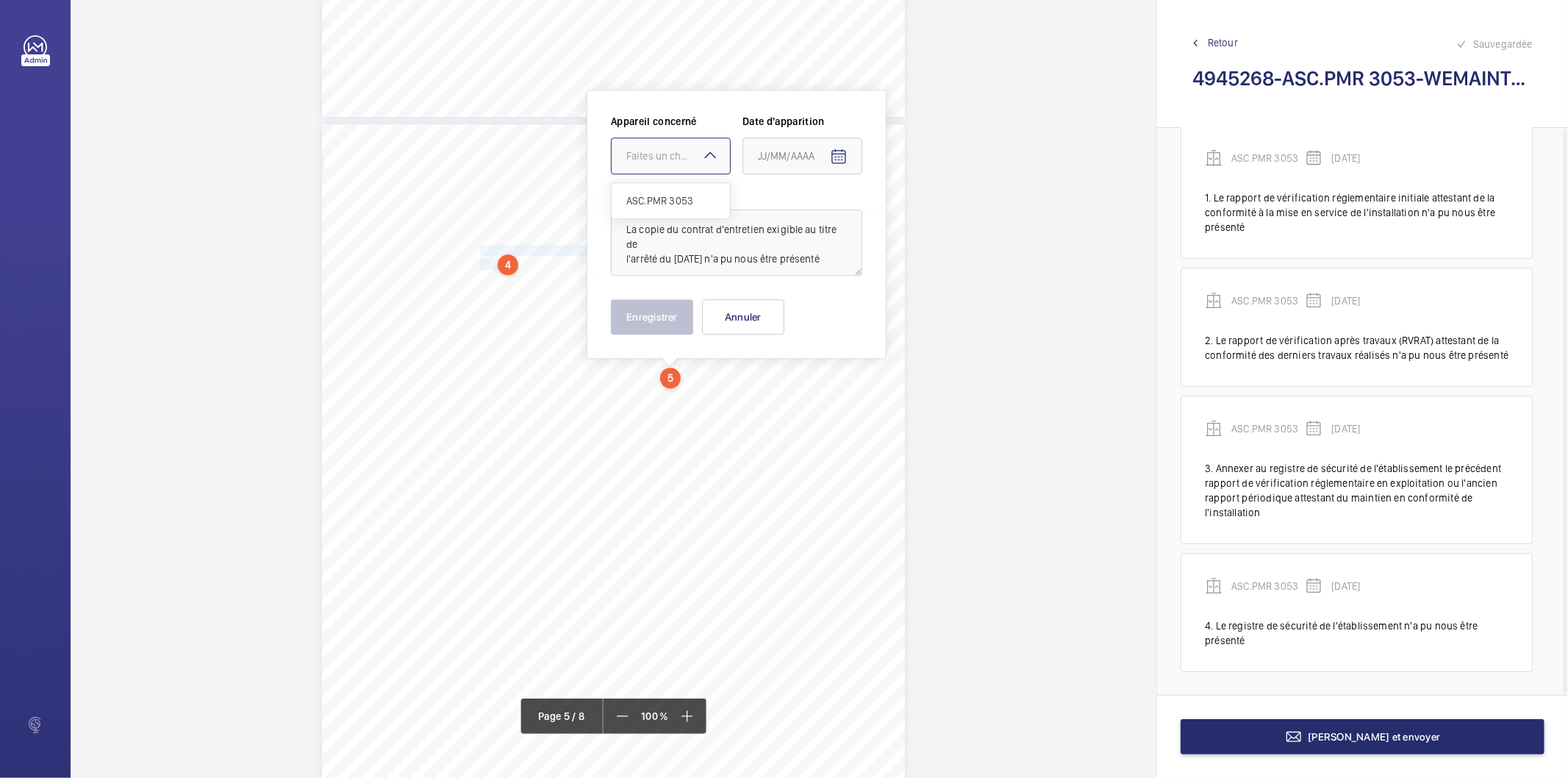
click at [673, 156] on div "Faites un choix" at bounding box center [678, 155] width 103 height 15
click at [664, 199] on span "ASC.PMR 3053" at bounding box center [671, 201] width 89 height 15
click at [836, 151] on mat-icon "Open calendar" at bounding box center [839, 156] width 18 height 18
click at [798, 220] on span "[DATE]" at bounding box center [778, 215] width 39 height 12
click at [824, 401] on span "2023" at bounding box center [826, 407] width 46 height 26
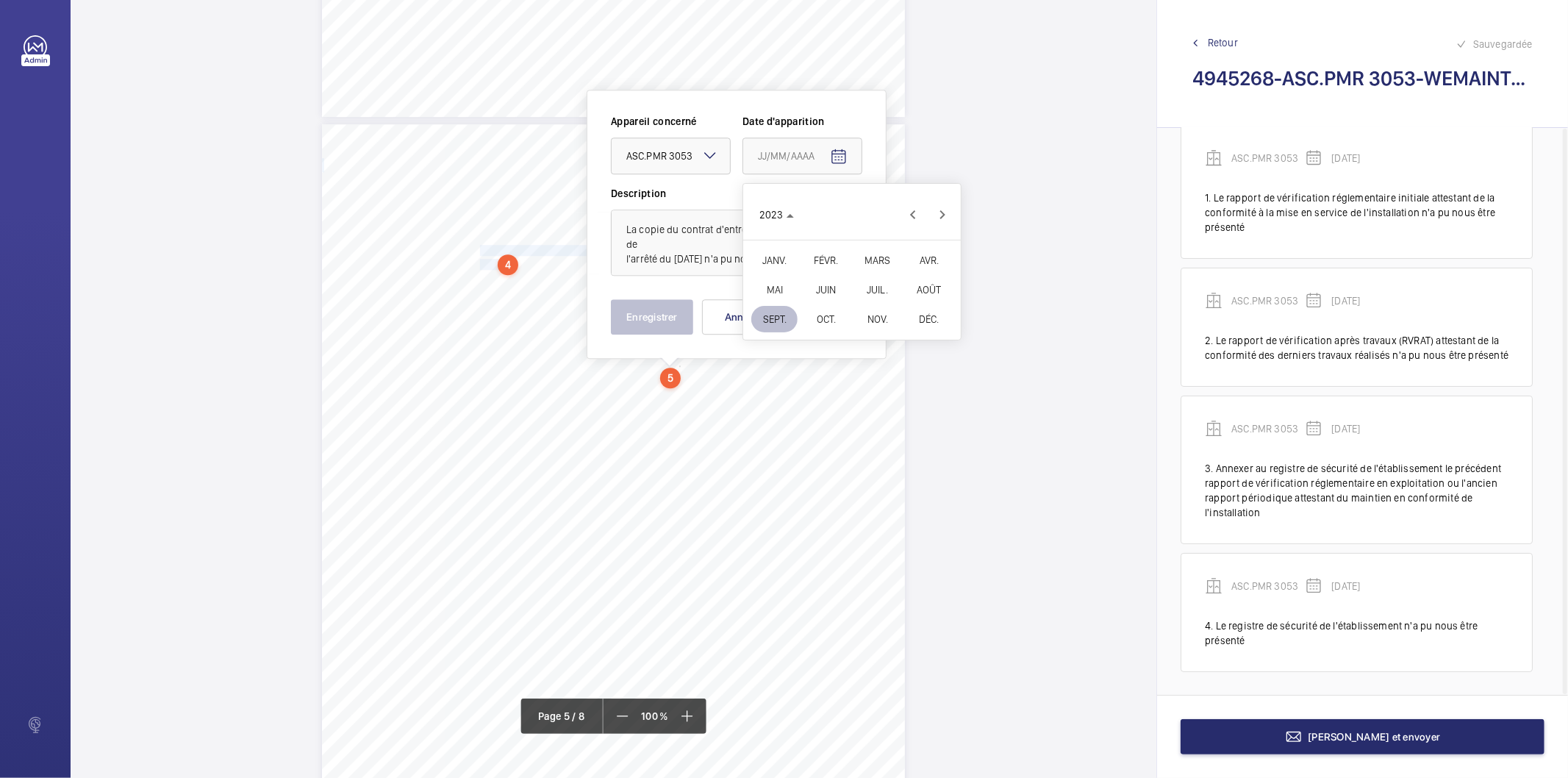
click at [825, 314] on span "OCT." at bounding box center [826, 319] width 46 height 26
click at [827, 398] on span "25" at bounding box center [822, 393] width 26 height 26
type input "[DATE]"
click at [662, 320] on button "Enregistrer" at bounding box center [652, 317] width 82 height 35
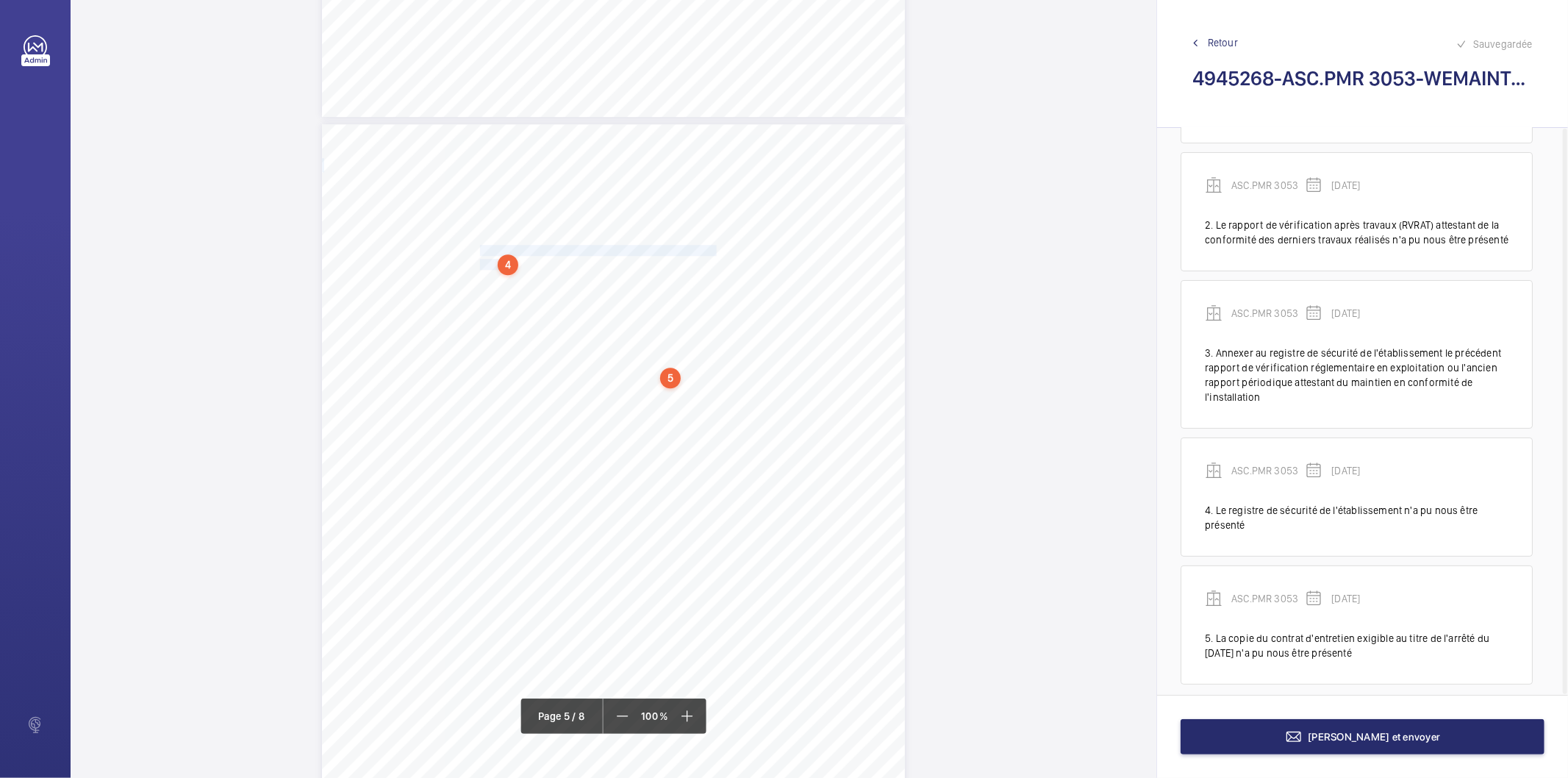
scroll to position [155, 0]
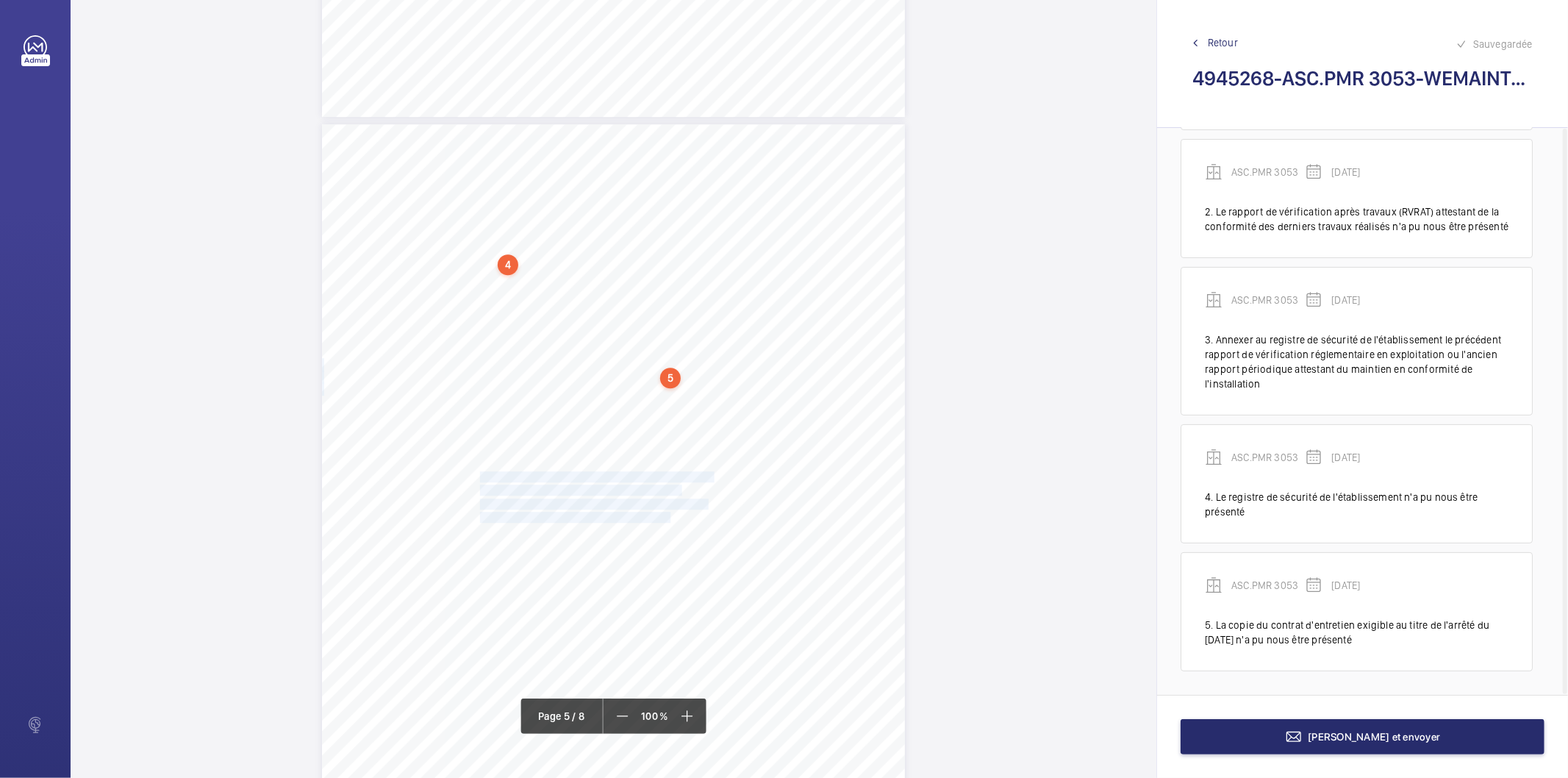
drag, startPoint x: 480, startPoint y: 476, endPoint x: 670, endPoint y: 518, distance: 194.6
click at [670, 518] on div "Point vérifié Actions à entreprendre 18.1.3- Registre de sécurité Le registre d…" at bounding box center [613, 537] width 583 height 825
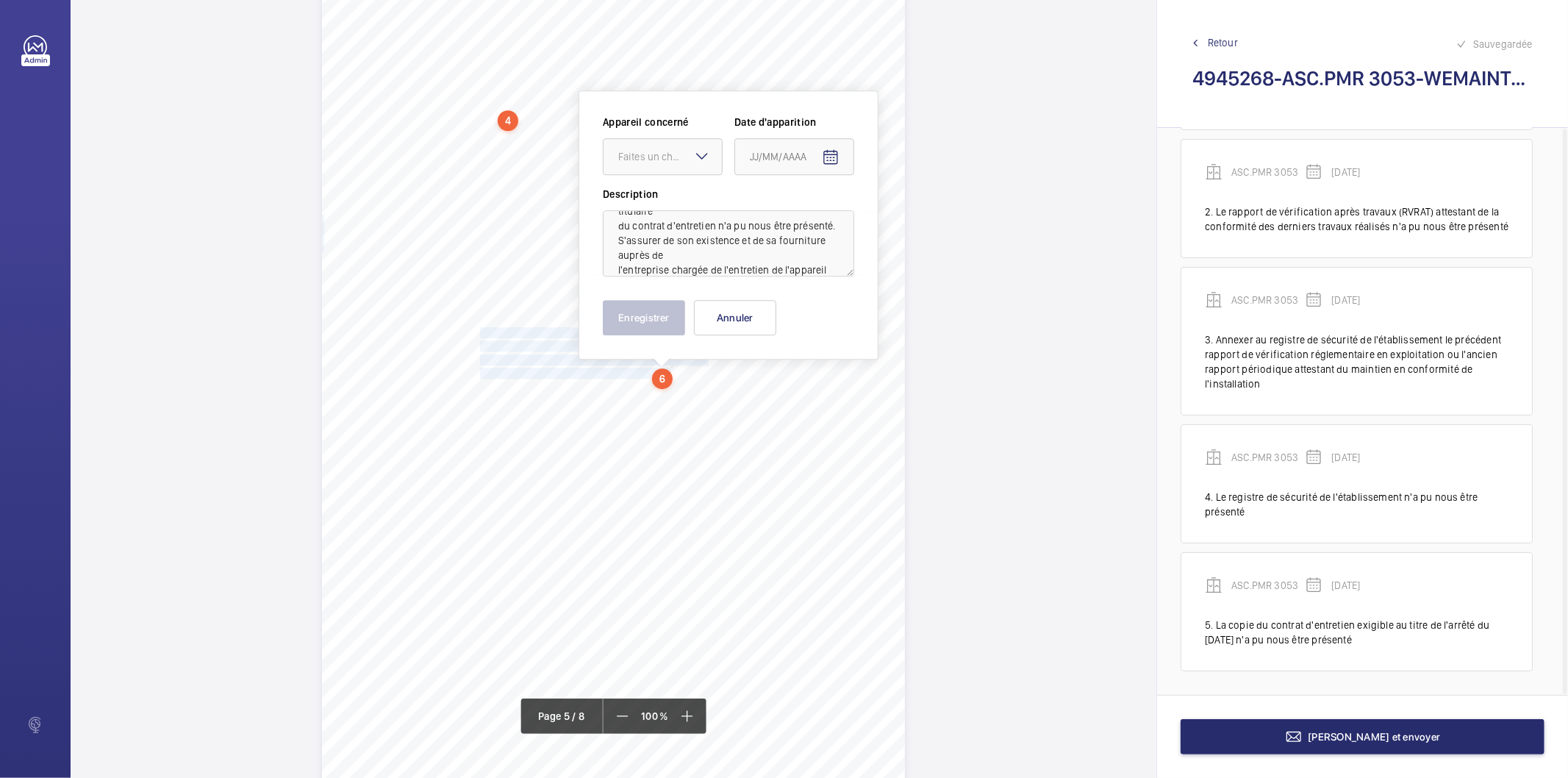
scroll to position [61, 0]
click at [656, 163] on div "Faites un choix" at bounding box center [669, 156] width 103 height 15
click at [650, 200] on span "ASC.PMR 3053" at bounding box center [662, 201] width 89 height 15
click at [830, 160] on mat-icon "Open calendar" at bounding box center [831, 157] width 18 height 18
click at [790, 219] on span "[DATE]" at bounding box center [770, 215] width 39 height 12
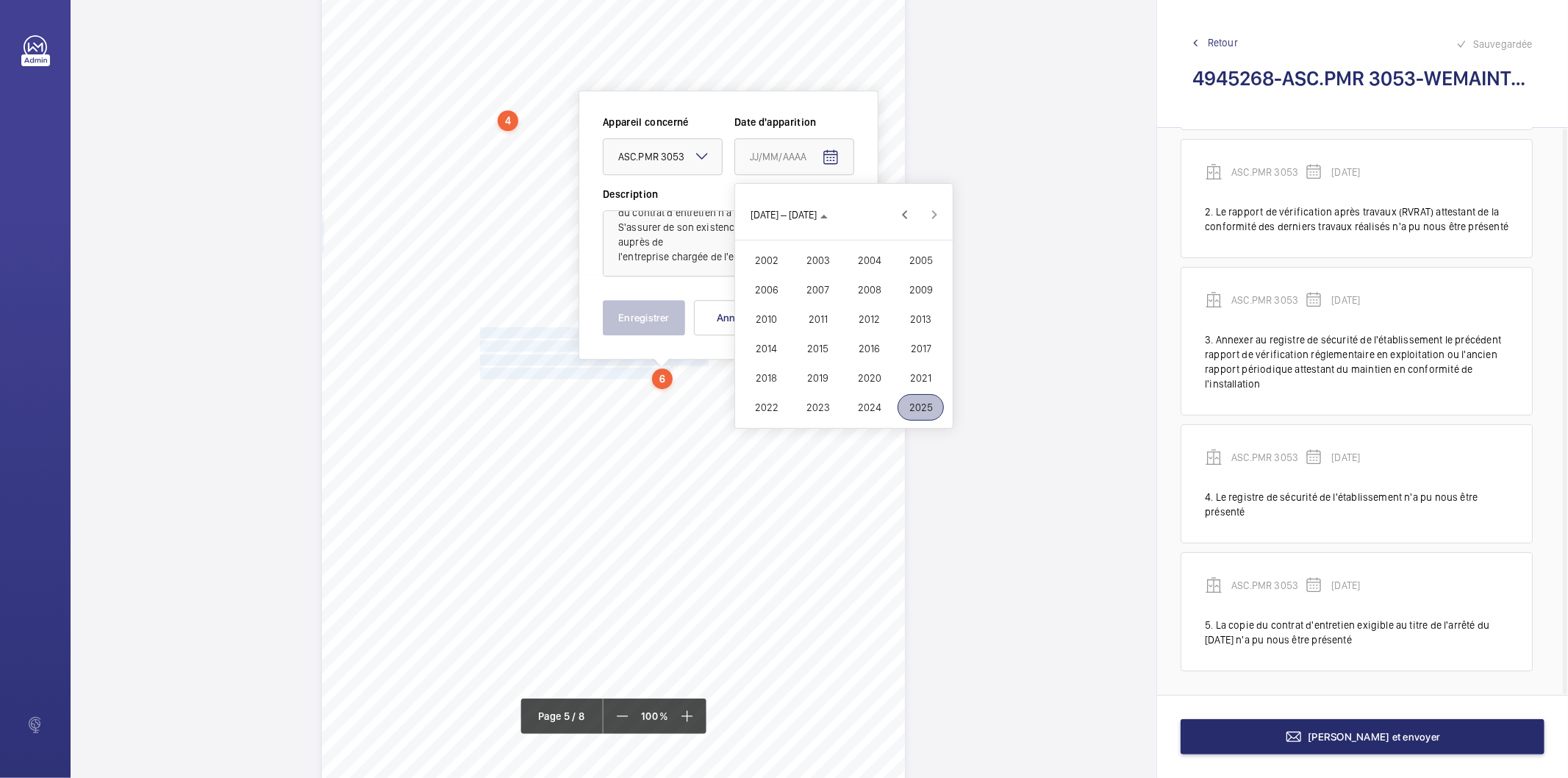
click at [828, 409] on span "2023" at bounding box center [818, 407] width 46 height 26
click at [818, 321] on span "OCT." at bounding box center [818, 319] width 46 height 26
click at [828, 401] on button "25" at bounding box center [814, 394] width 29 height 29
type input "[DATE]"
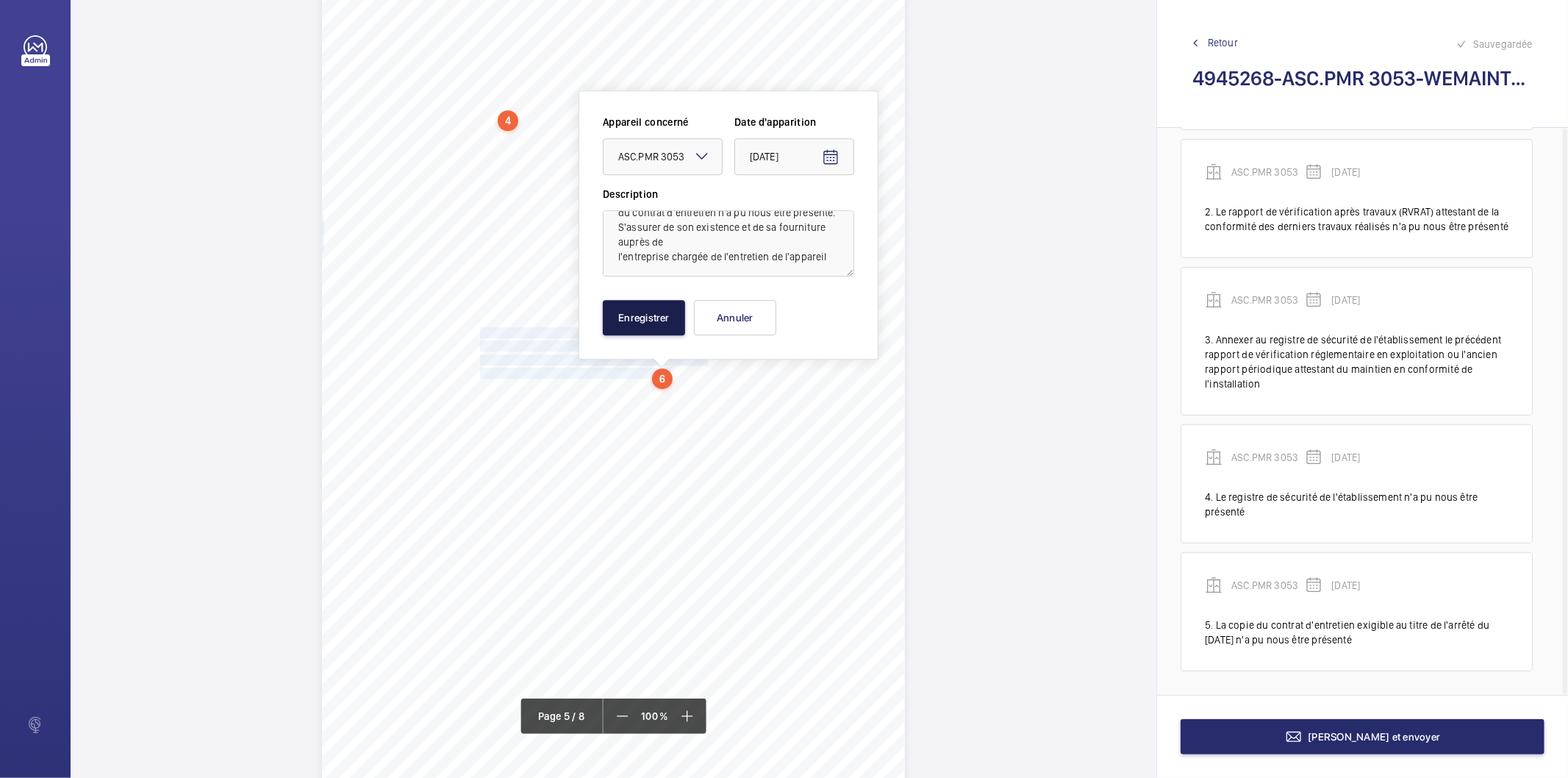
click at [672, 320] on button "Enregistrer" at bounding box center [644, 317] width 82 height 35
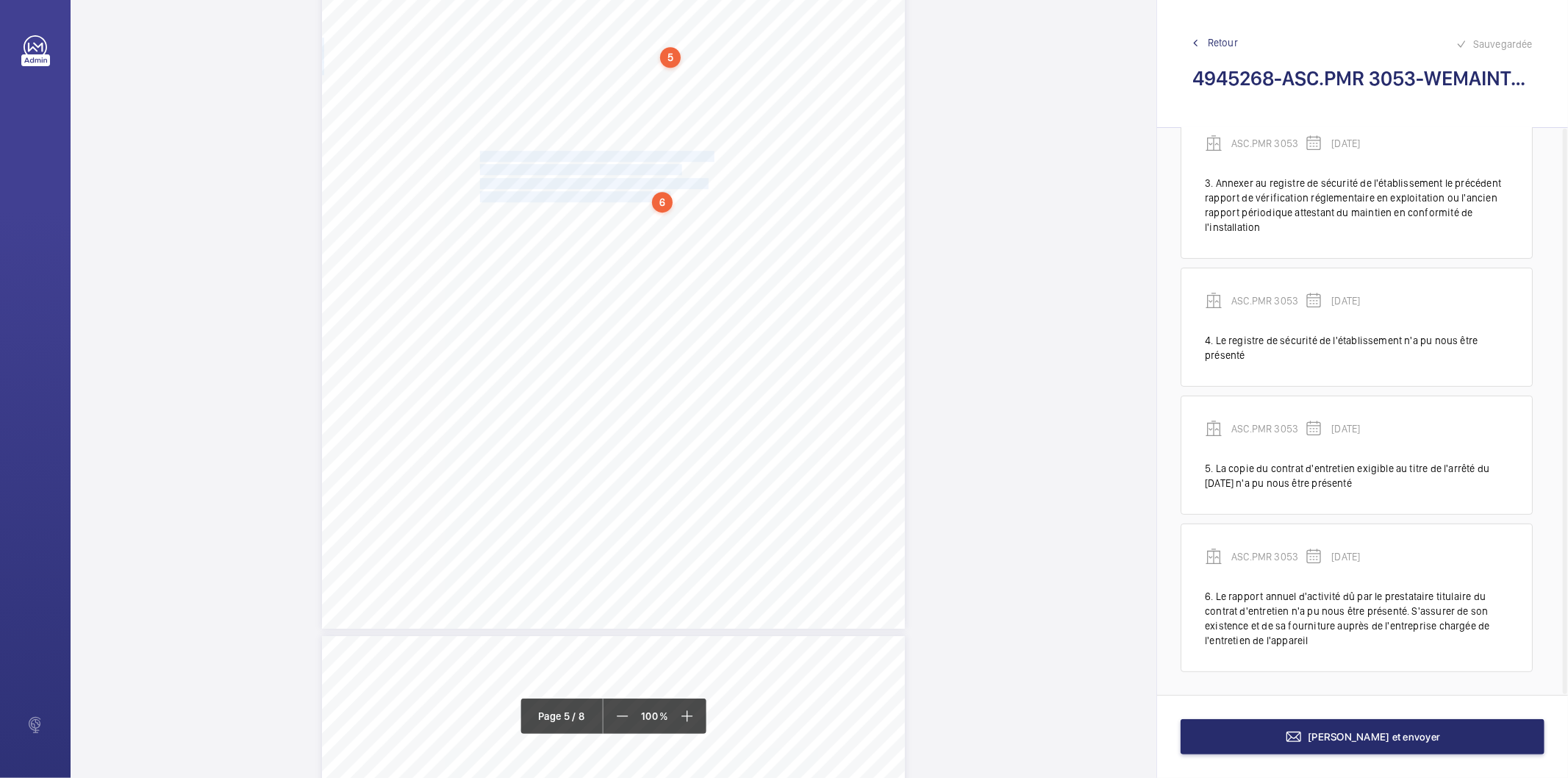
scroll to position [3538, 0]
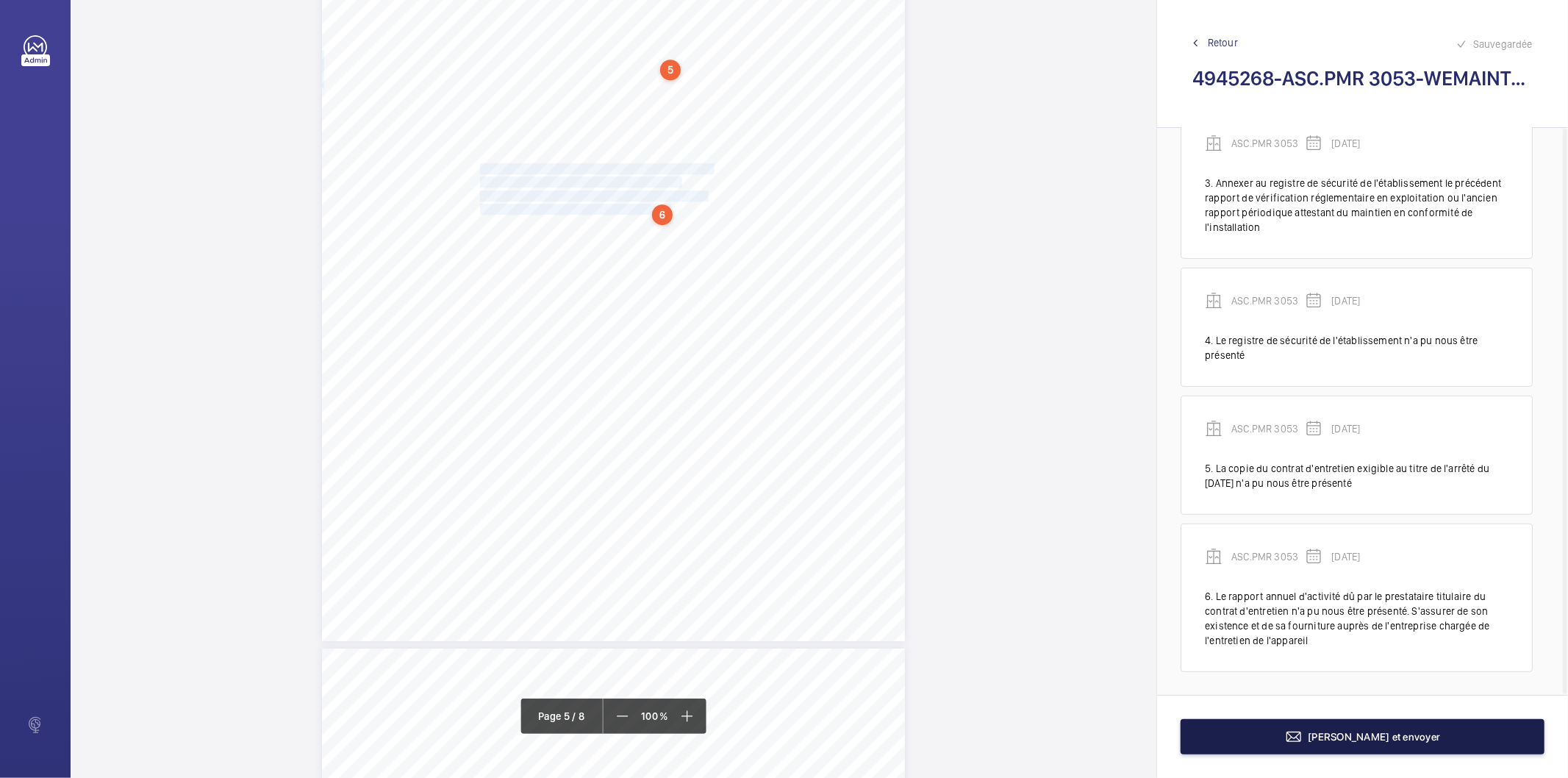
click at [1260, 743] on button "[PERSON_NAME] et envoyer" at bounding box center [1362, 736] width 364 height 35
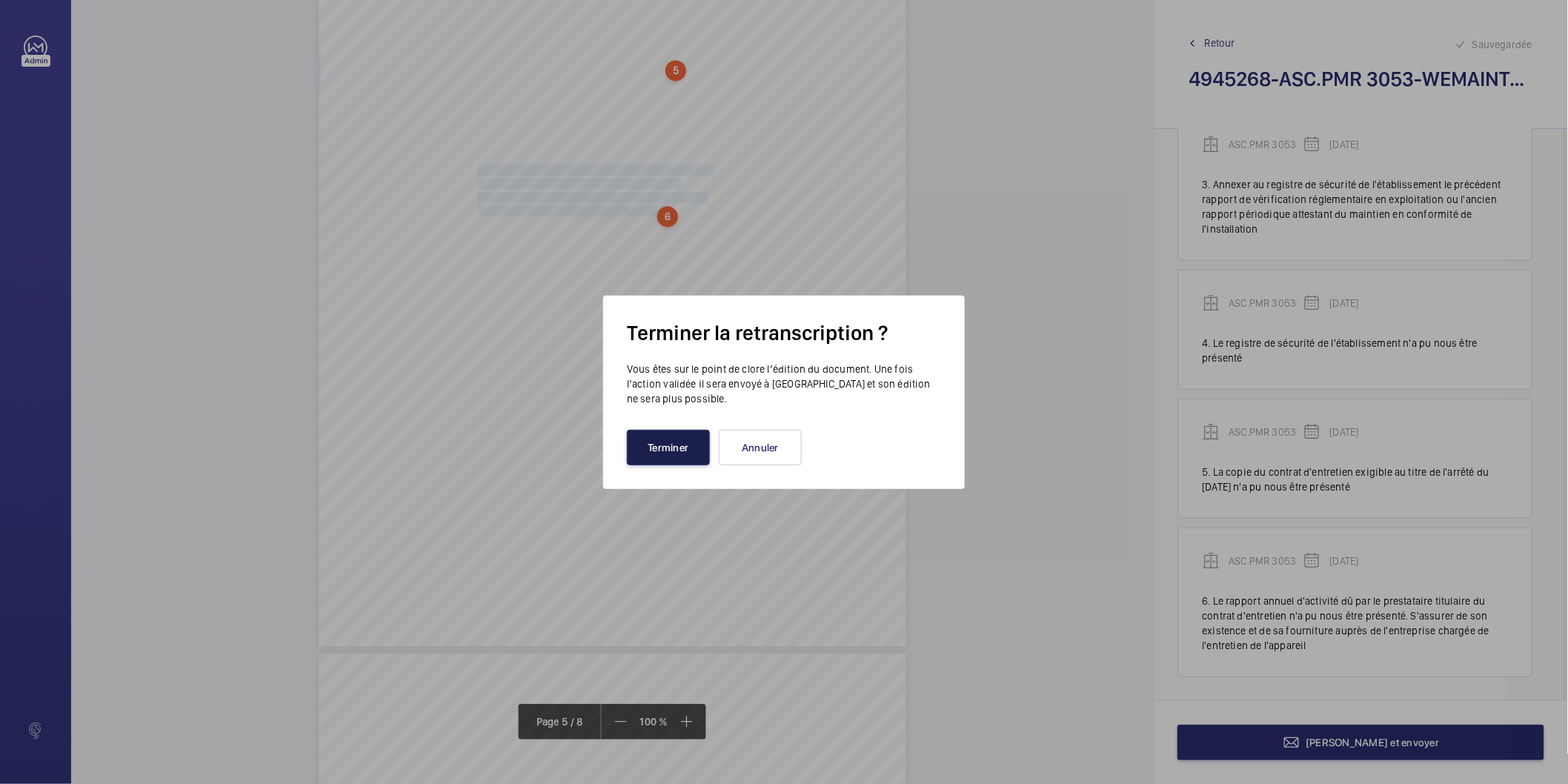
click at [693, 457] on button "Terminer" at bounding box center [668, 448] width 83 height 35
